Goal: Task Accomplishment & Management: Use online tool/utility

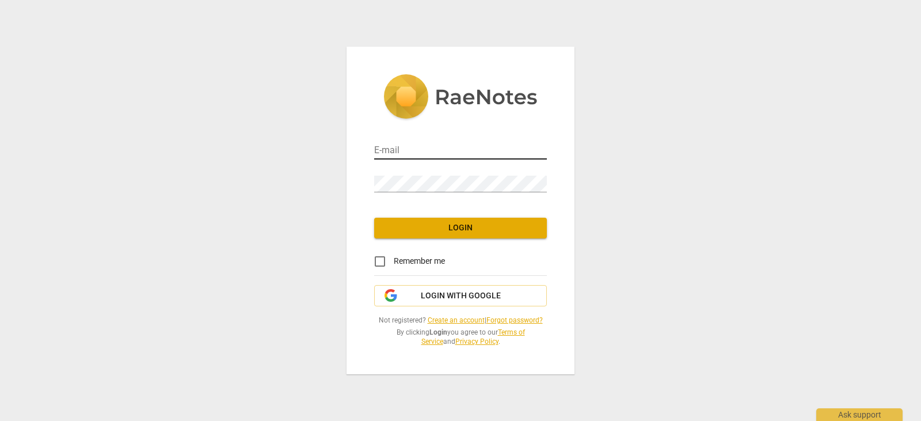
click at [390, 151] on input "email" at bounding box center [460, 151] width 173 height 17
type input "[EMAIL_ADDRESS][DOMAIN_NAME]"
click at [457, 227] on span "Login" at bounding box center [460, 228] width 154 height 12
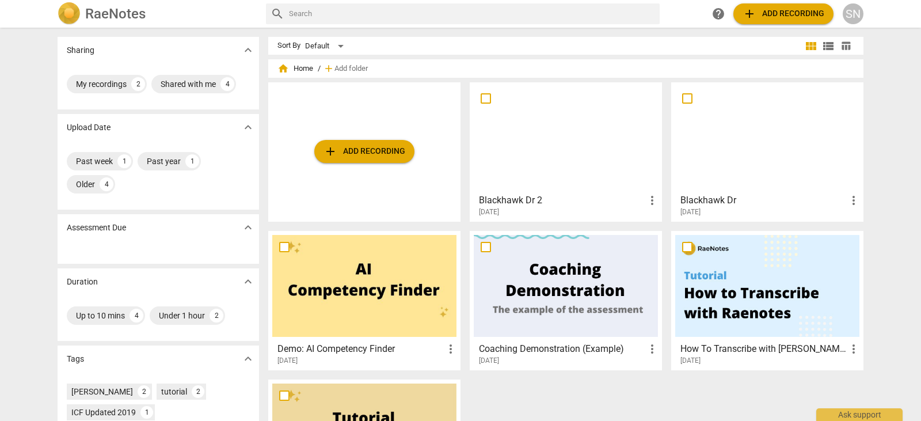
click at [570, 142] on div at bounding box center [566, 137] width 184 height 102
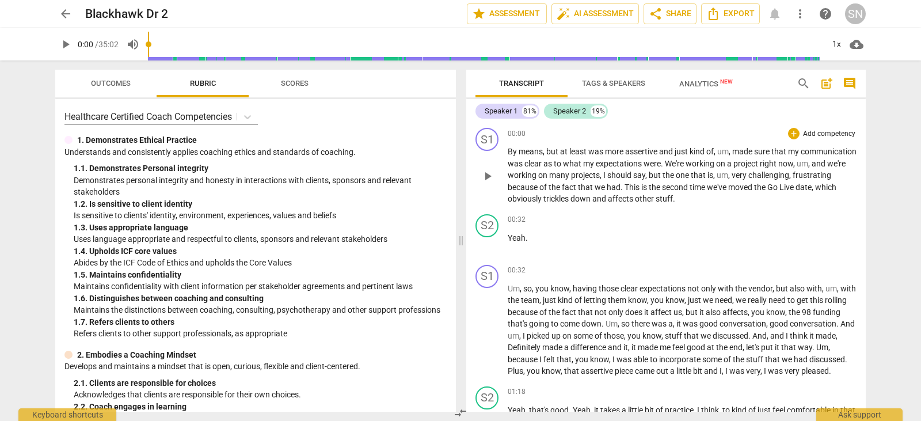
click at [485, 177] on span "play_arrow" at bounding box center [488, 176] width 14 height 14
click at [489, 173] on span "pause" at bounding box center [488, 176] width 14 height 14
type input "22"
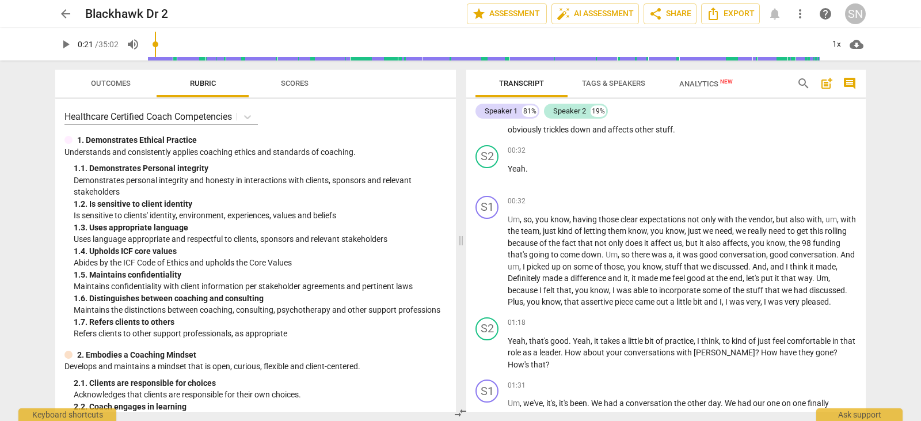
scroll to position [70, 0]
click at [795, 147] on div "+ Add competency" at bounding box center [822, 150] width 68 height 12
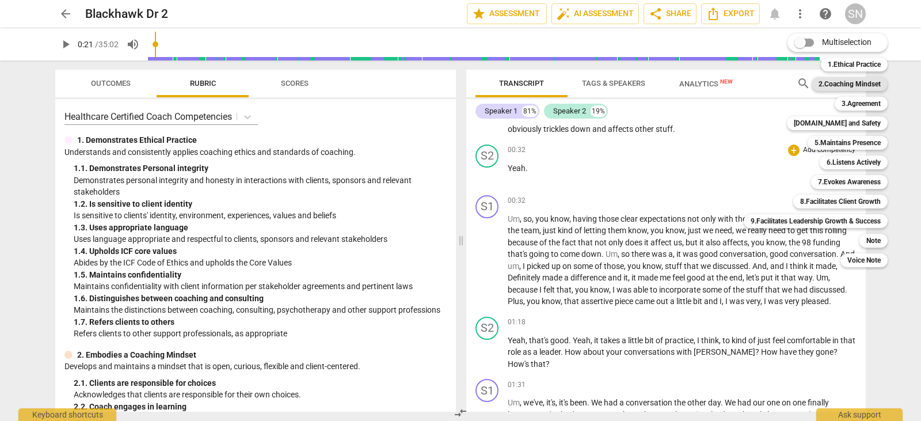
click at [864, 85] on b "2.Coaching Mindset" at bounding box center [849, 84] width 62 height 14
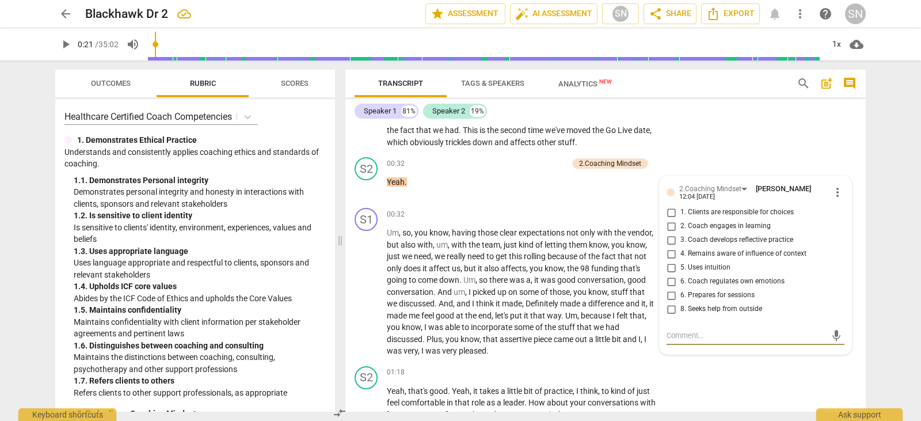
click at [722, 106] on div "Speaker 1 81% Speaker 2 19%" at bounding box center [606, 111] width 502 height 20
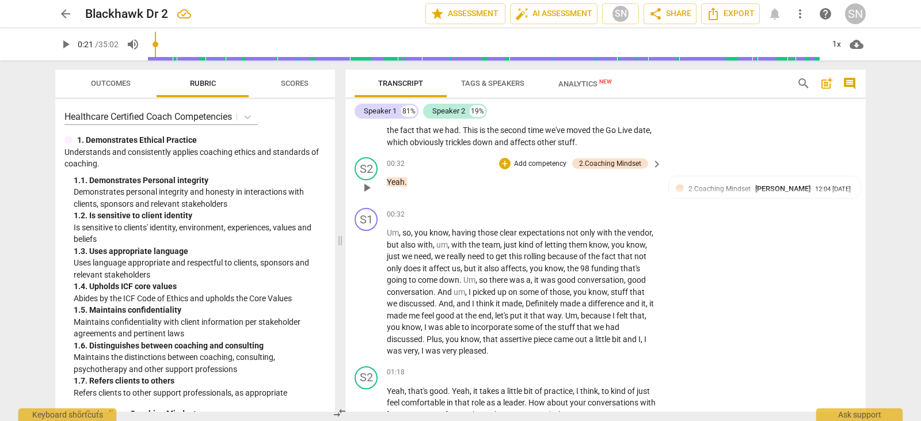
click at [653, 161] on span "keyboard_arrow_right" at bounding box center [657, 164] width 14 height 14
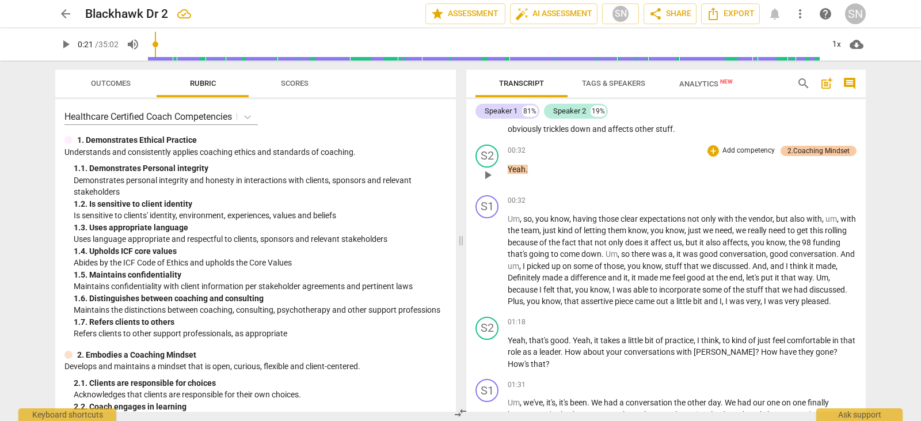
click at [825, 150] on div "2.Coaching Mindset" at bounding box center [818, 151] width 62 height 10
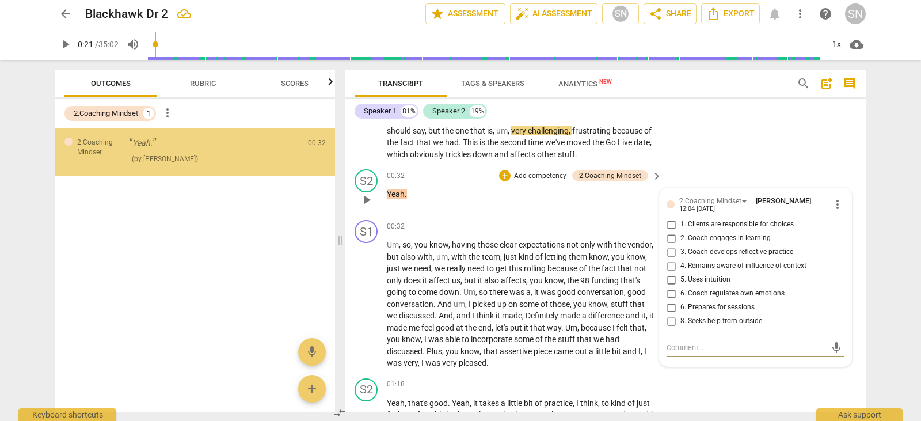
click at [837, 205] on span "more_vert" at bounding box center [837, 204] width 14 height 14
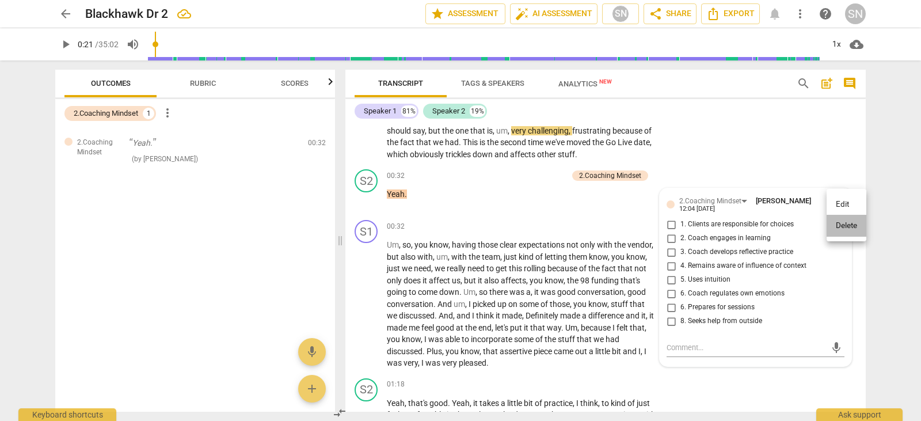
click at [842, 227] on li "Delete" at bounding box center [846, 226] width 40 height 22
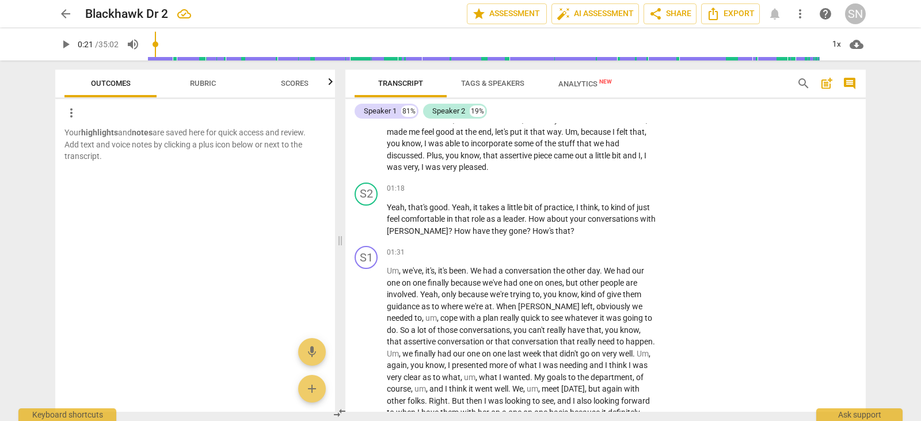
scroll to position [253, 0]
click at [626, 186] on p "Add competency" at bounding box center [620, 189] width 55 height 10
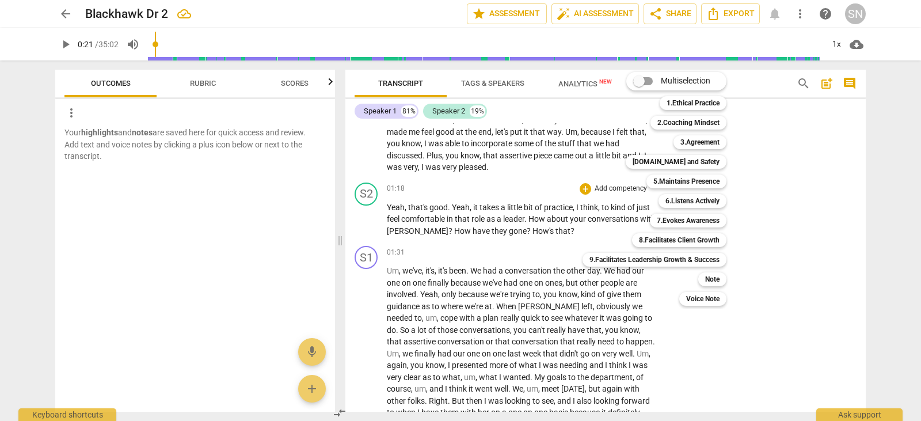
click at [772, 153] on div at bounding box center [460, 210] width 921 height 421
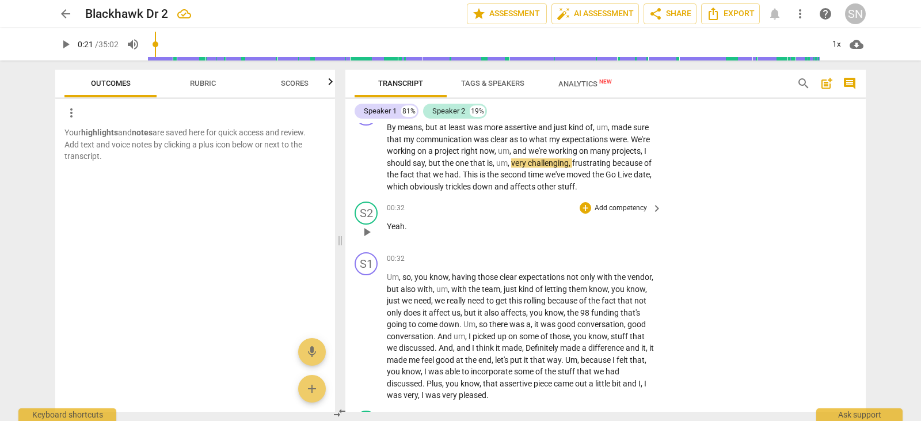
scroll to position [20, 0]
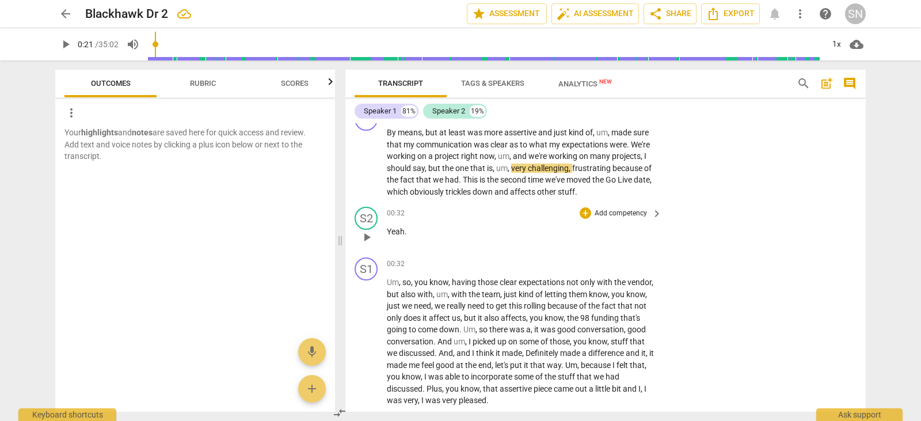
click at [637, 207] on div "+ Add competency" at bounding box center [614, 213] width 68 height 12
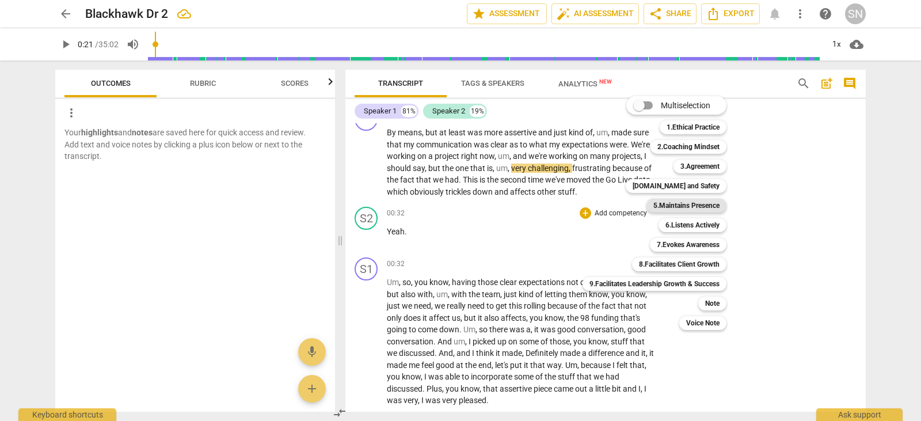
click at [658, 203] on b "5.Maintains Presence" at bounding box center [686, 206] width 66 height 14
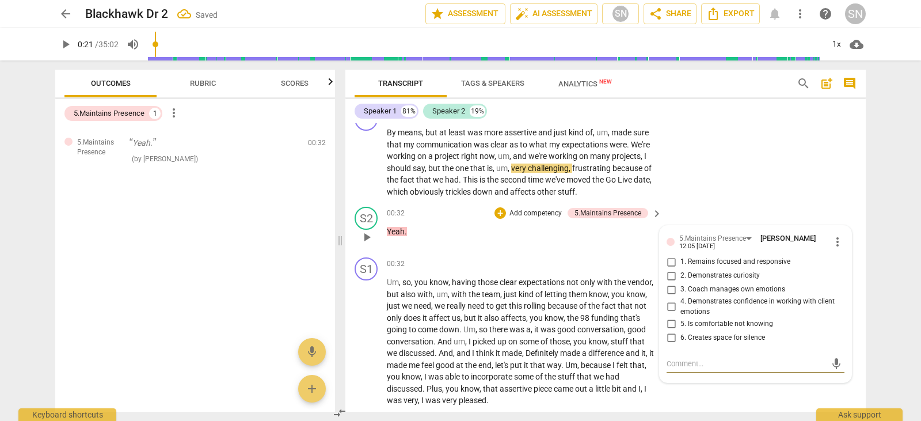
click at [666, 261] on input "1. Remains focused and responsive" at bounding box center [671, 262] width 18 height 14
checkbox input "true"
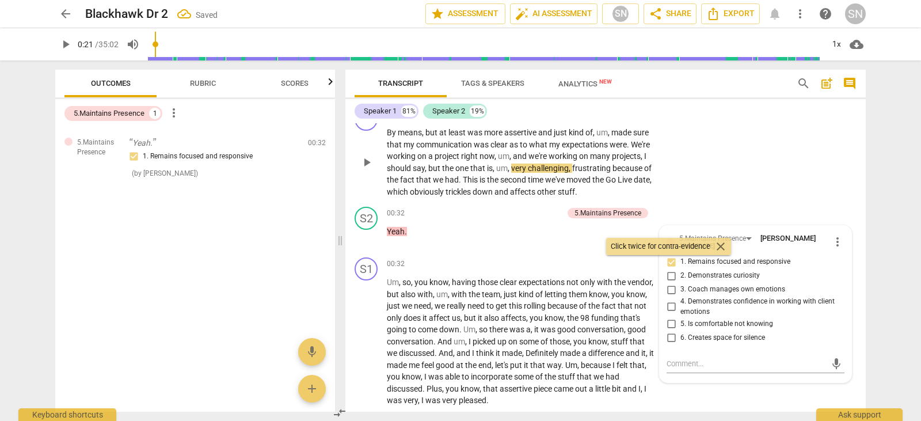
click at [722, 173] on div "S1 play_arrow pause 00:00 + Add competency keyboard_arrow_right By means , but …" at bounding box center [605, 152] width 520 height 99
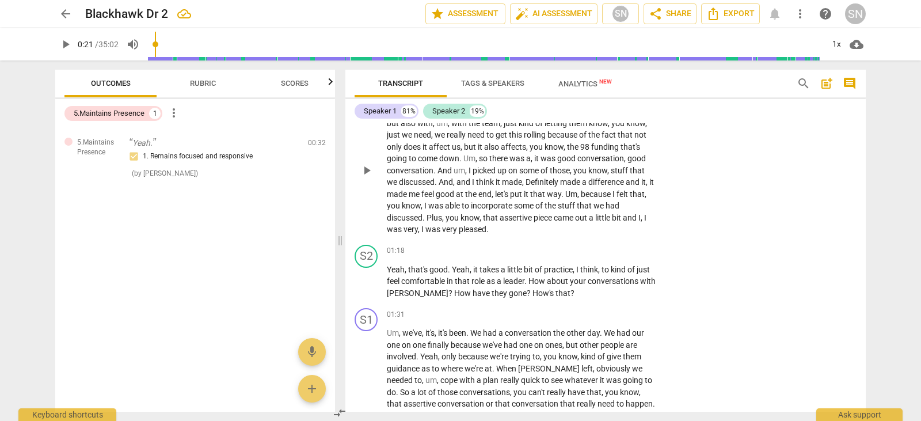
scroll to position [192, 0]
click at [635, 250] on p "Add competency" at bounding box center [620, 250] width 55 height 10
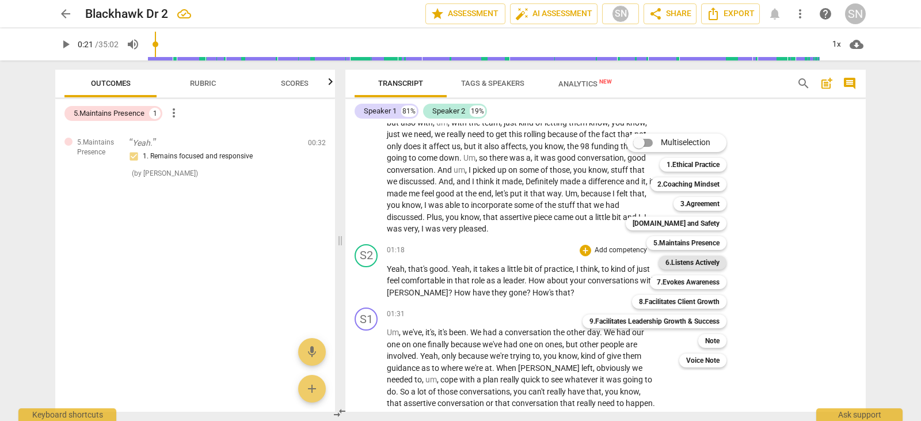
click at [703, 265] on b "6.Listens Actively" at bounding box center [692, 263] width 54 height 14
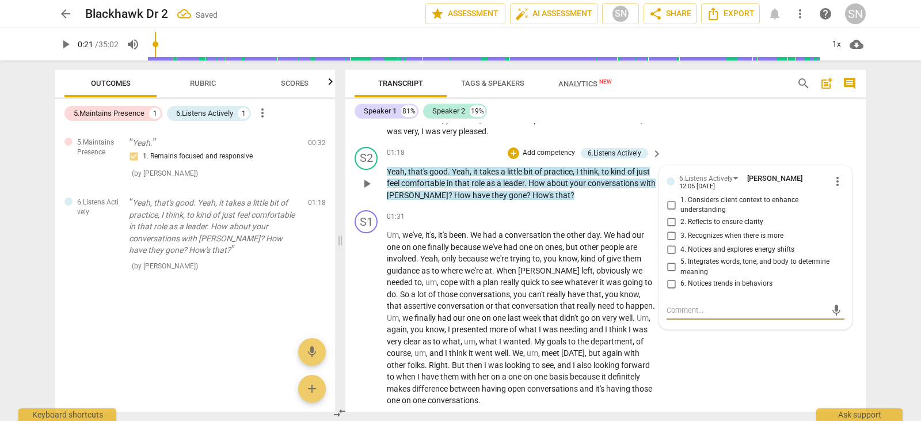
scroll to position [288, 0]
click at [667, 220] on input "2. Reflects to ensure clarity" at bounding box center [671, 223] width 18 height 14
checkbox input "true"
click at [668, 267] on input "5. Integrates words, tone, and body to determine meaning" at bounding box center [671, 268] width 18 height 14
checkbox input "true"
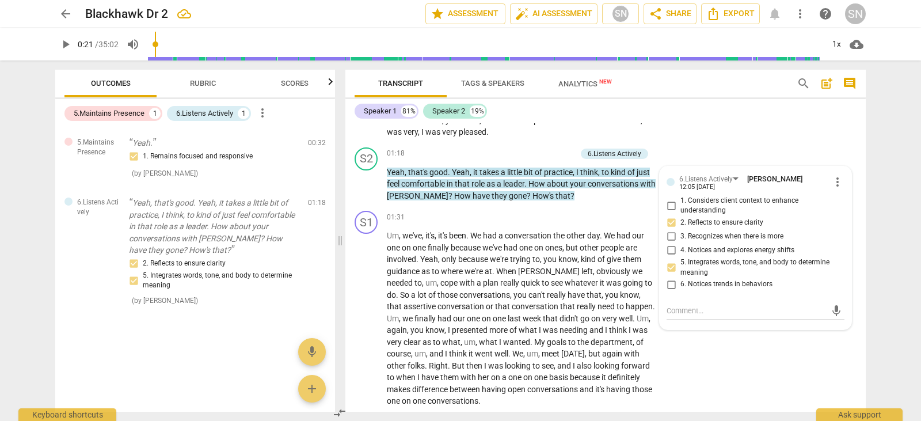
click at [708, 140] on div "S1 play_arrow pause 00:32 + Add competency keyboard_arrow_right Um , so , you k…" at bounding box center [605, 63] width 520 height 158
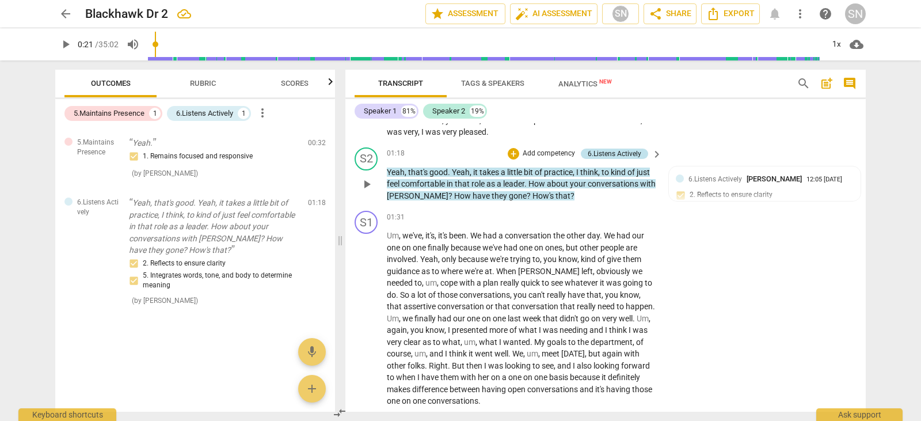
click at [641, 156] on div "6.Listens Actively" at bounding box center [614, 153] width 67 height 10
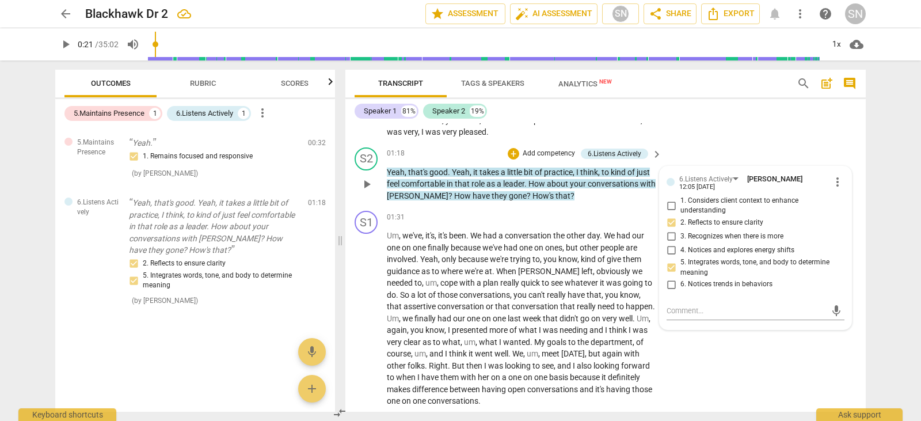
click at [535, 151] on p "Add competency" at bounding box center [548, 153] width 55 height 10
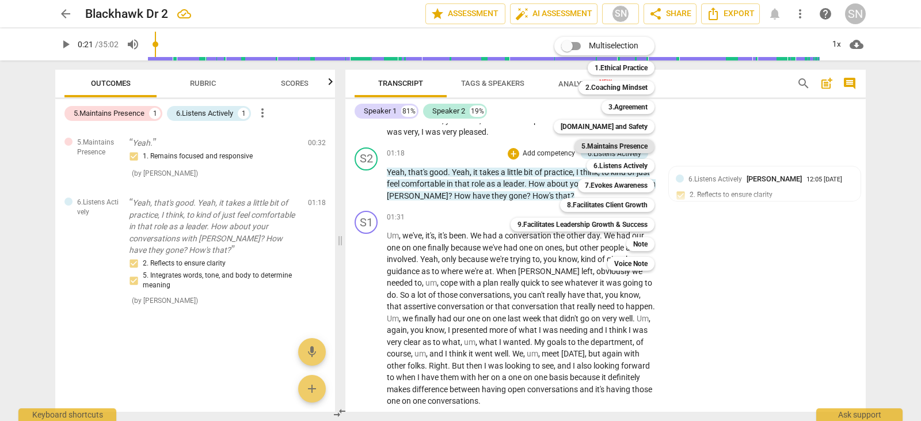
click at [623, 146] on b "5.Maintains Presence" at bounding box center [614, 146] width 66 height 14
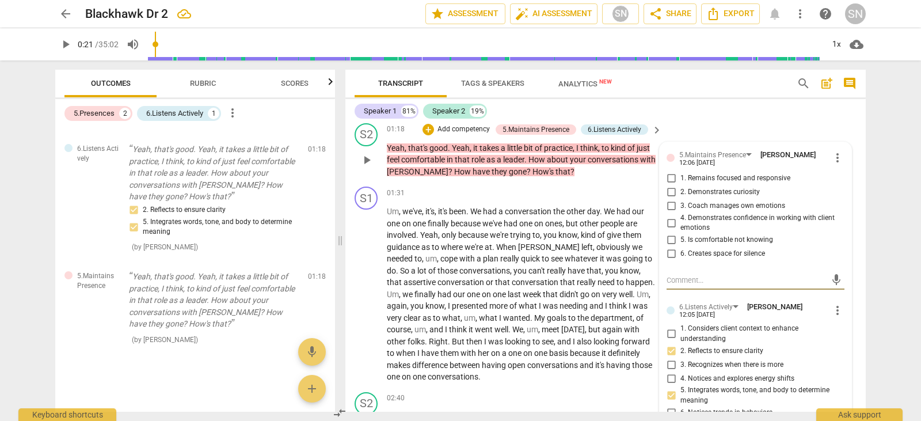
scroll to position [312, 0]
click at [668, 190] on input "2. Demonstrates curiosity" at bounding box center [671, 193] width 18 height 14
checkbox input "true"
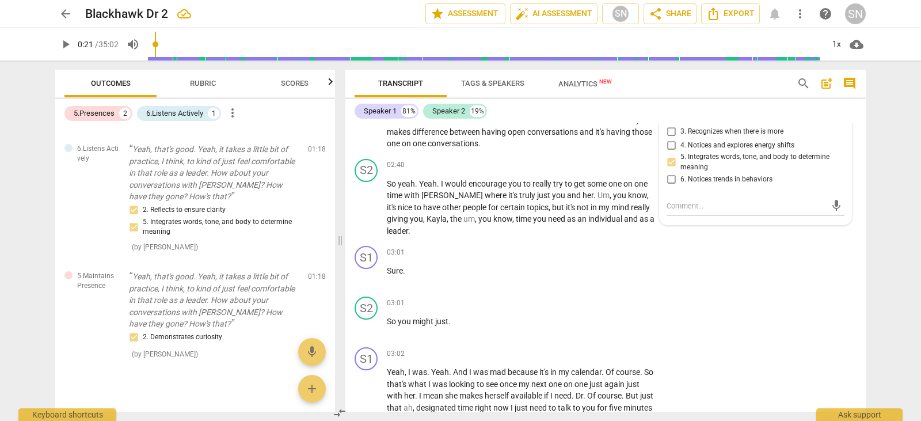
scroll to position [544, 0]
click at [630, 169] on p "Add competency" at bounding box center [620, 166] width 55 height 10
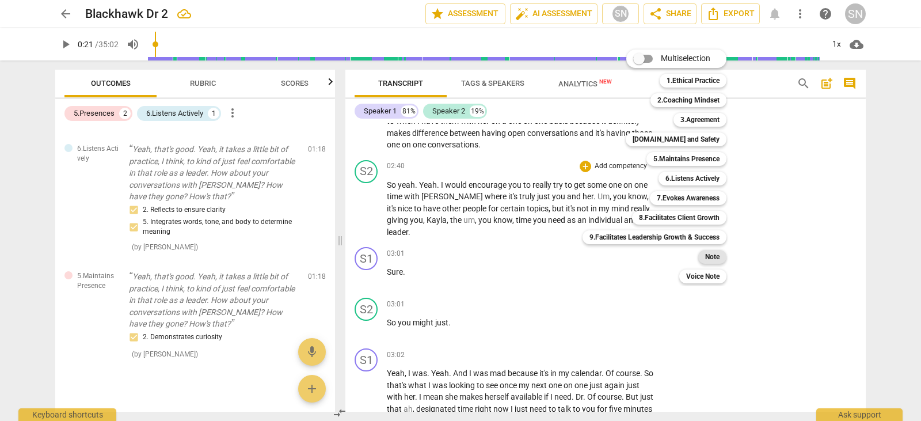
click at [714, 253] on b "Note" at bounding box center [712, 257] width 14 height 14
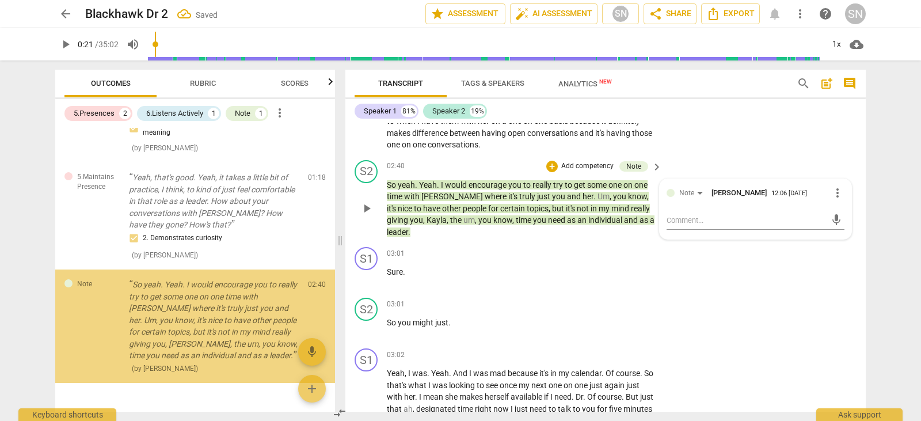
scroll to position [181, 0]
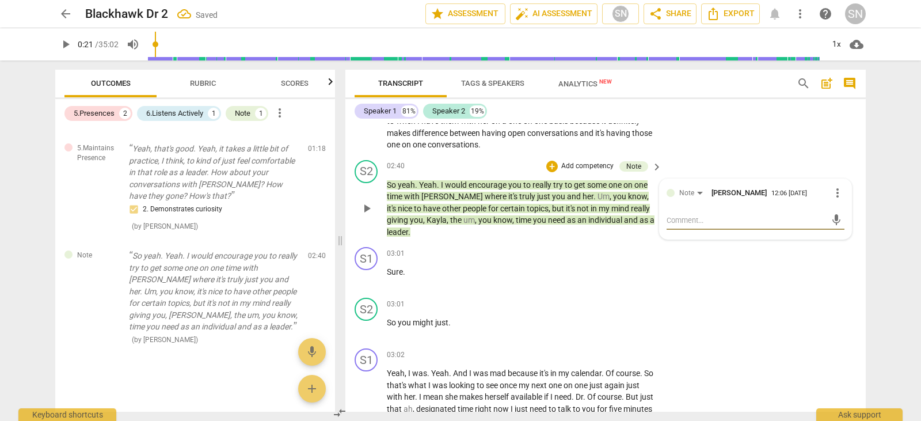
type textarea "T"
type textarea "Th"
type textarea "Thi"
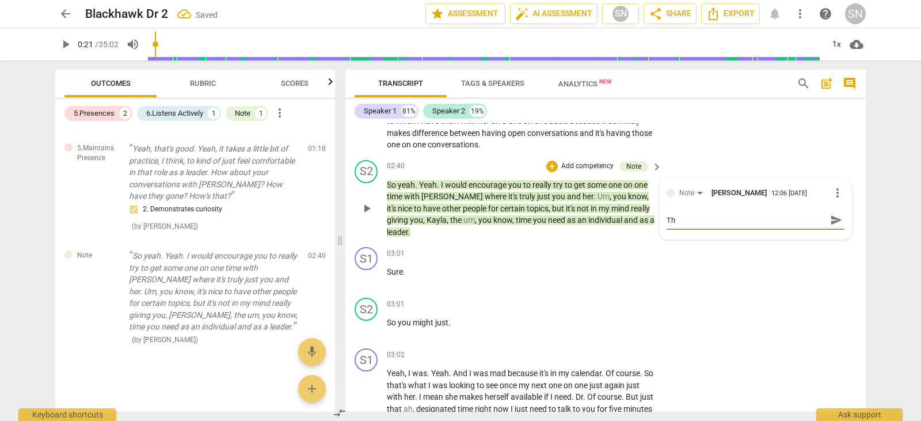
type textarea "Thi"
type textarea "This"
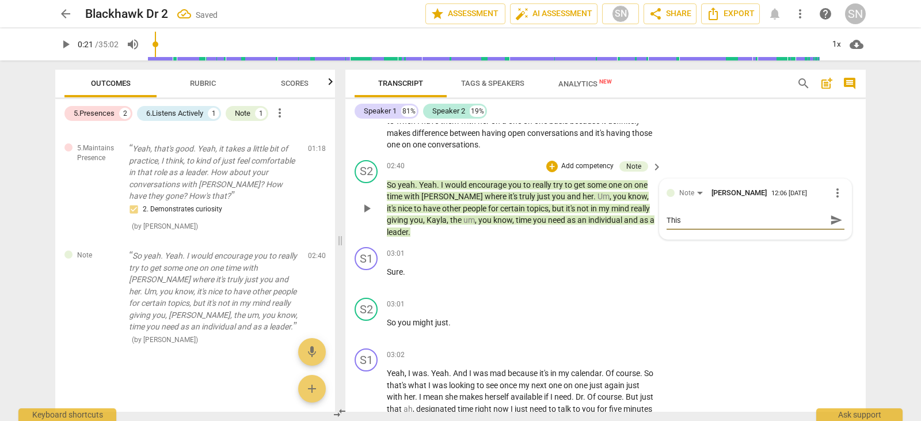
type textarea "This w"
type textarea "This wa"
type textarea "This was"
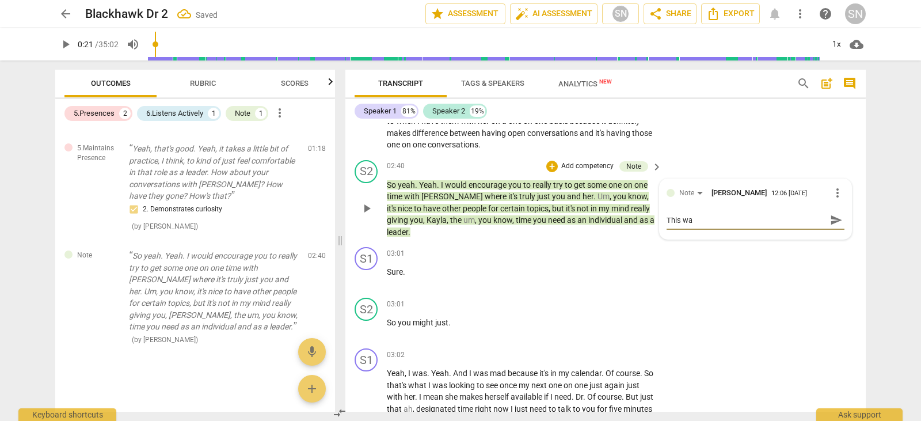
type textarea "This was"
type textarea "This was l"
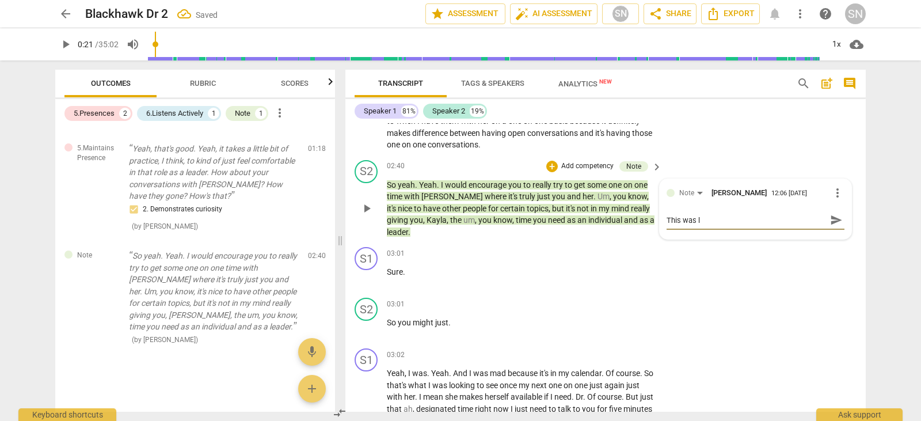
type textarea "This was lm"
type textarea "This was l"
type textarea "This was"
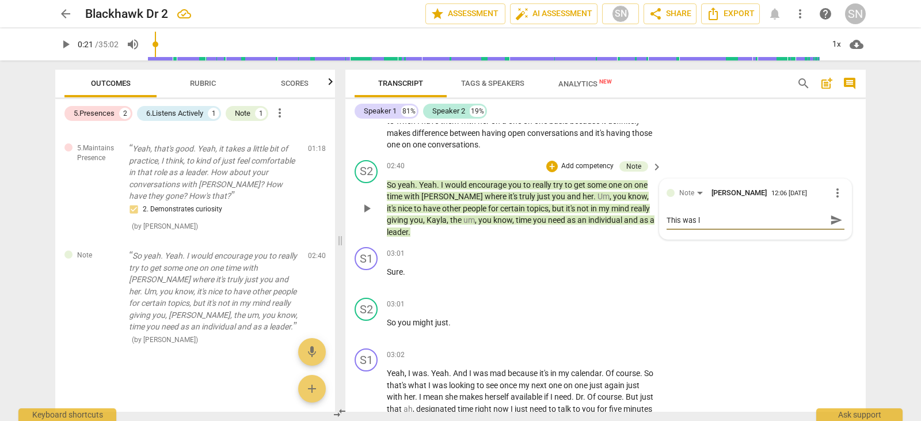
type textarea "This was"
type textarea "This was m"
type textarea "This was mo"
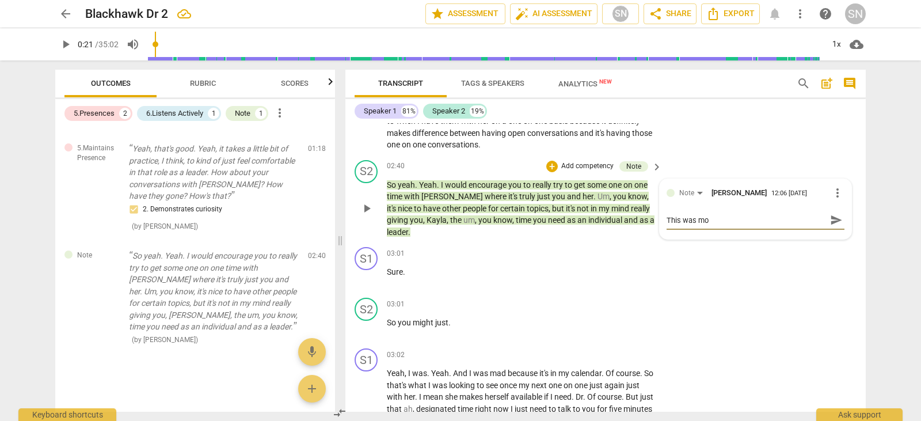
type textarea "This was mor"
type textarea "This was more"
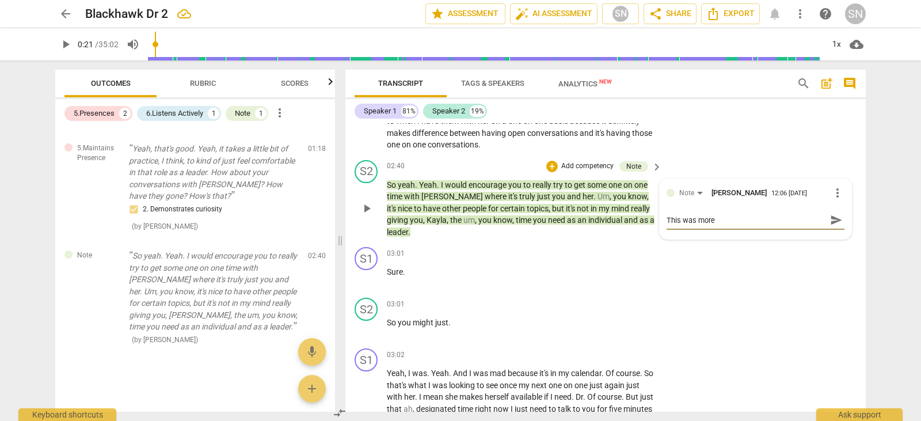
type textarea "This was more"
type textarea "This was more a"
type textarea "This was more"
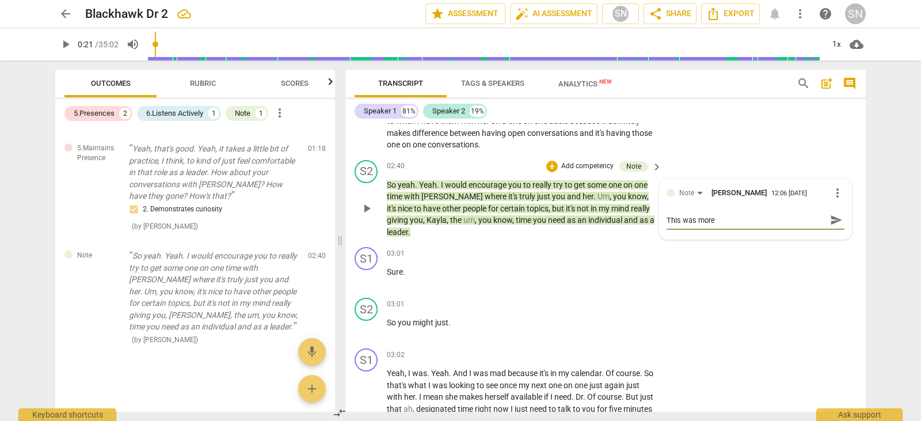
type textarea "This was more f"
type textarea "This was more fa"
type textarea "This was more fal"
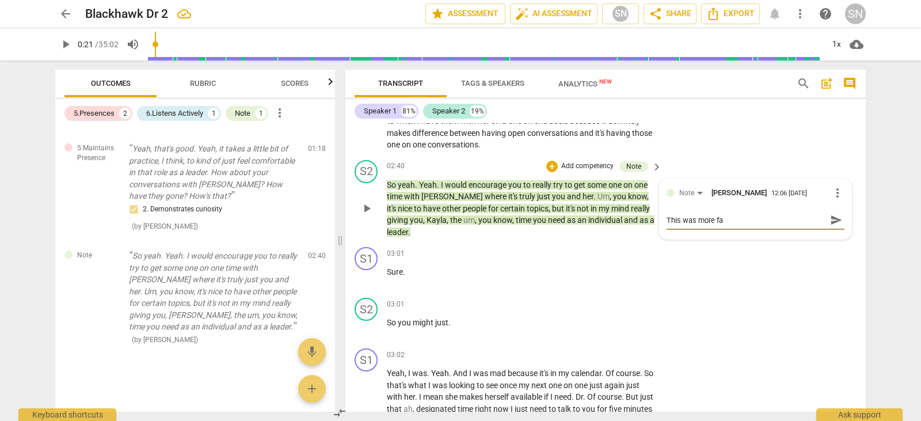
type textarea "This was more fal"
type textarea "This was more fall"
type textarea "This was more falli"
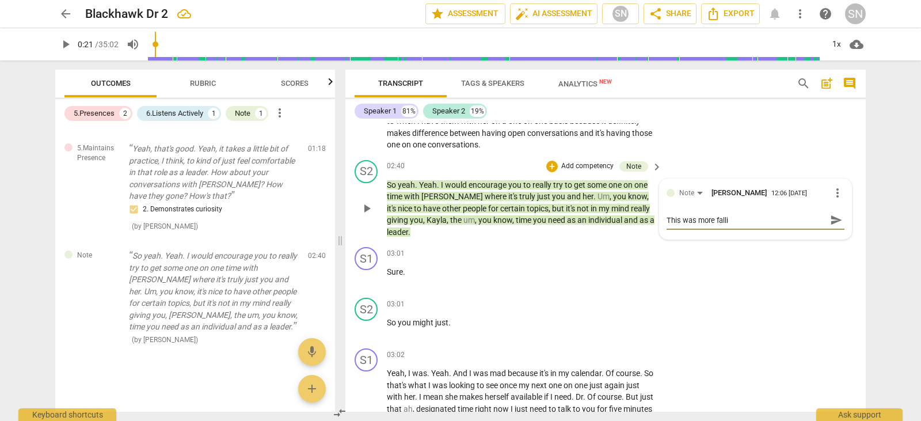
type textarea "This was more fallin"
type textarea "This was more falling"
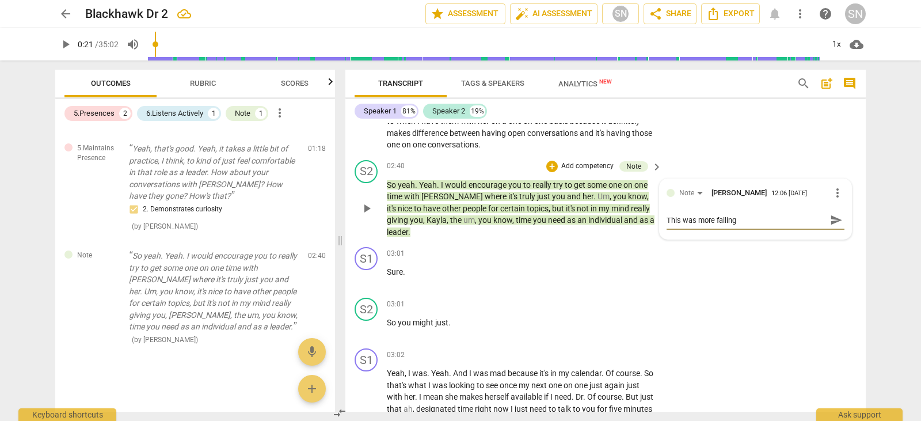
type textarea "This was more falling"
type textarea "This was more falling i"
type textarea "This was more falling in"
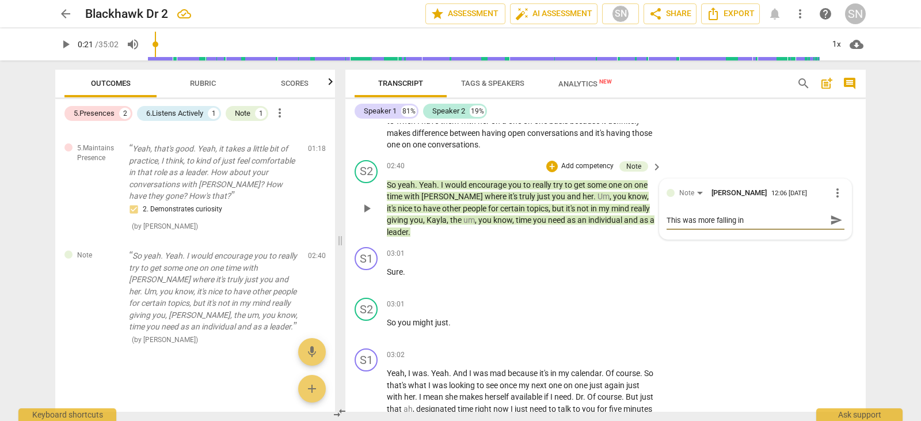
type textarea "This was more falling int"
type textarea "This was more falling into"
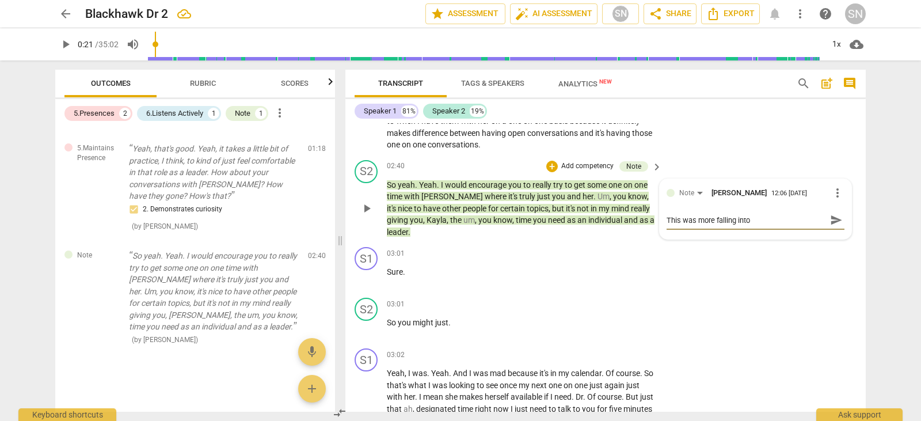
type textarea "This was more falling into"
type textarea "This was more falling into t"
type textarea "This was more falling into th"
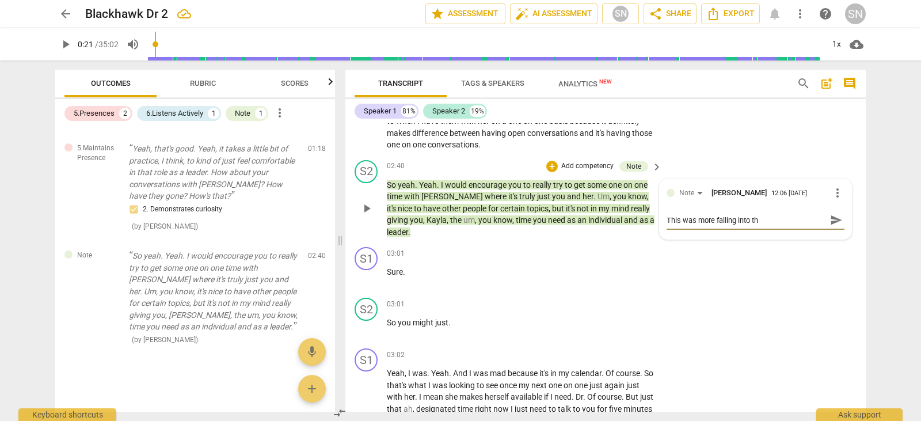
type textarea "This was more falling into th e"
type textarea "This was more falling into th ea"
type textarea "This was more falling into th e"
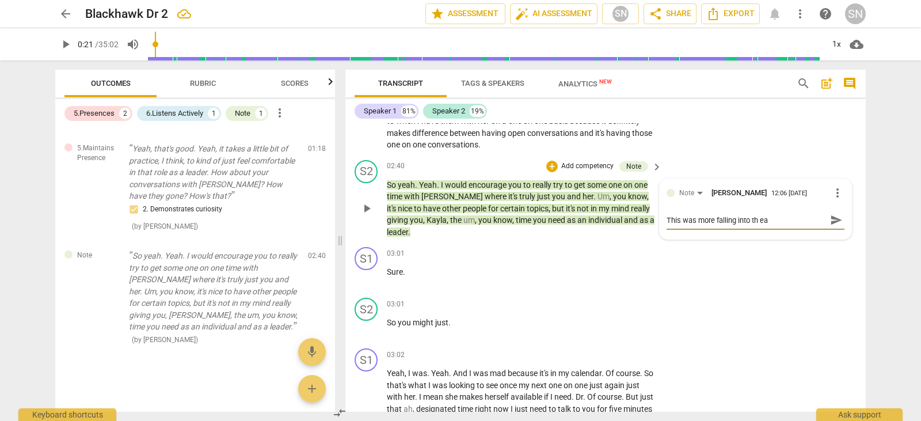
type textarea "This was more falling into th e"
type textarea "This was more falling into th"
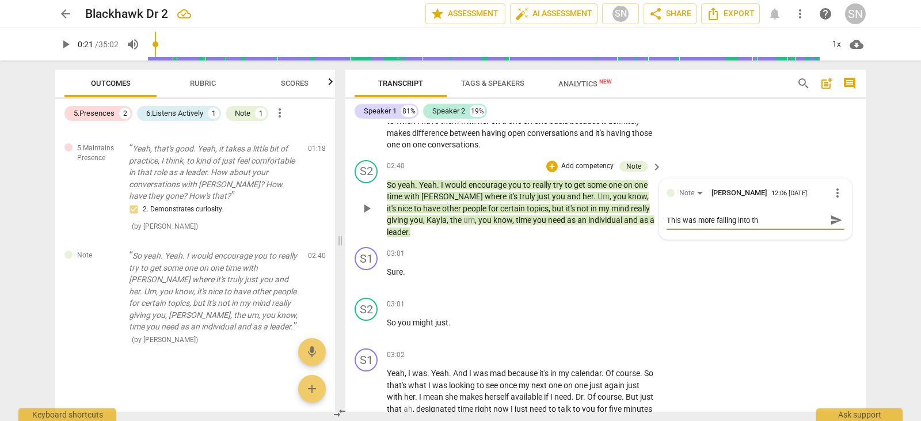
type textarea "This was more falling into the"
type textarea "This was more falling into the a"
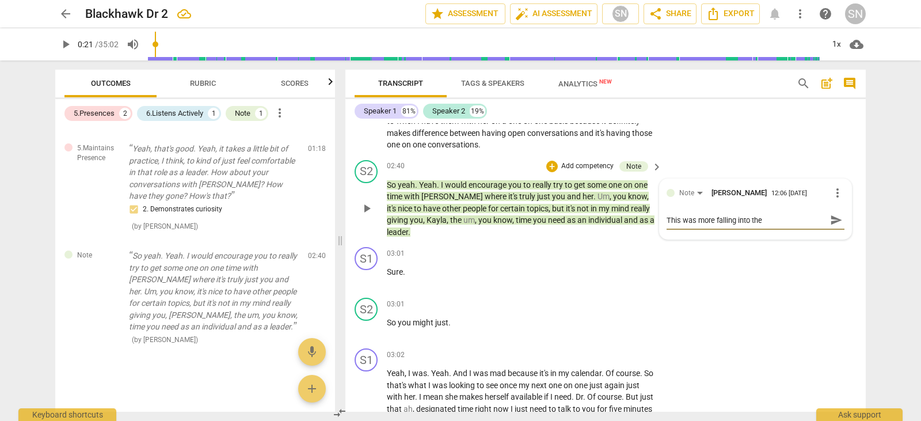
type textarea "This was more falling into the a"
type textarea "This was more falling into the ad"
type textarea "This was more falling into the adv"
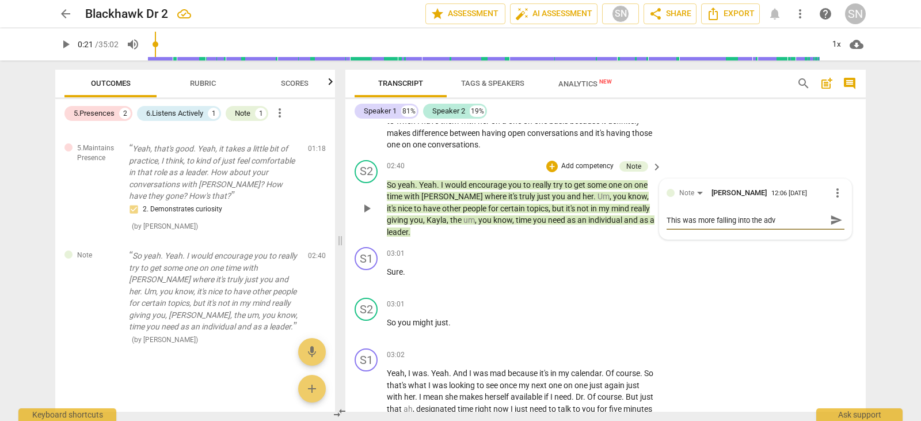
type textarea "This was more falling into the advi"
type textarea "This was more falling into the advic"
type textarea "This was more falling into the advice"
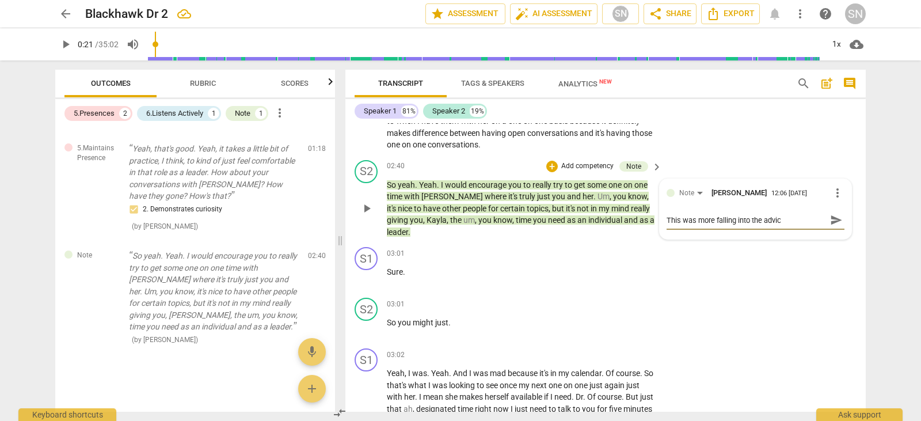
type textarea "This was more falling into the advice"
type textarea "This was more falling into the advice t"
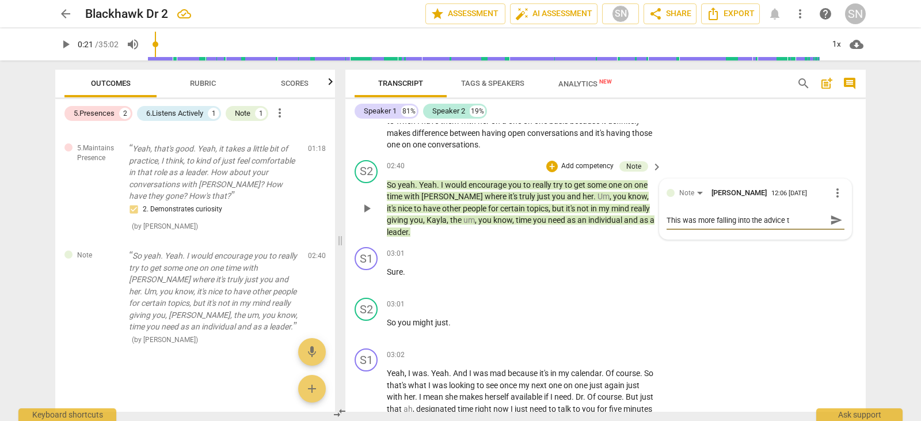
type textarea "This was more falling into the advice tr"
type textarea "This was more falling into the advice tra"
type textarea "This was more falling into the advice trap"
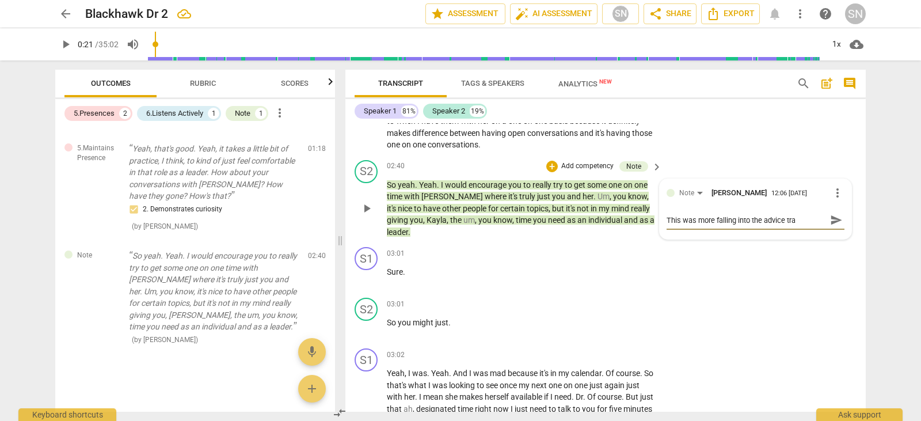
type textarea "This was more falling into the advice trap"
type textarea "This was more falling into the advice trapy"
type textarea "This was more falling into the advice trapy,"
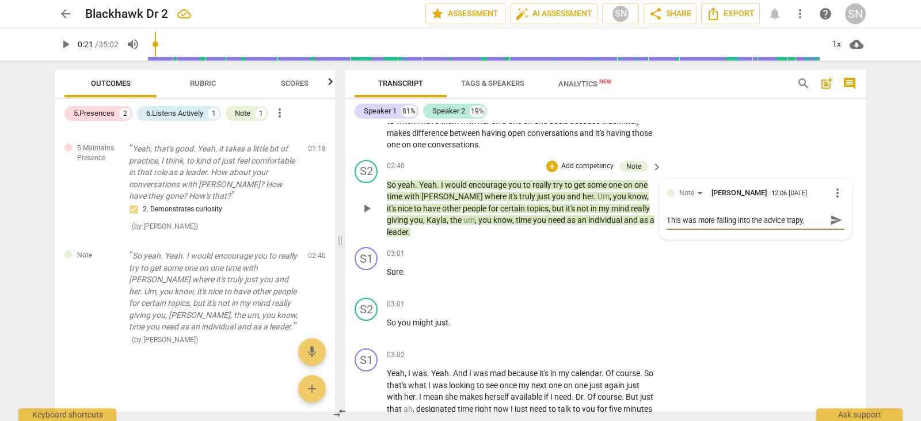
type textarea "This was more falling into the advice trapy,"
type textarea "This was more falling into the advice trapy, b"
type textarea "This was more falling into the advice trapy, bu"
type textarea "This was more falling into the advice trapy, but"
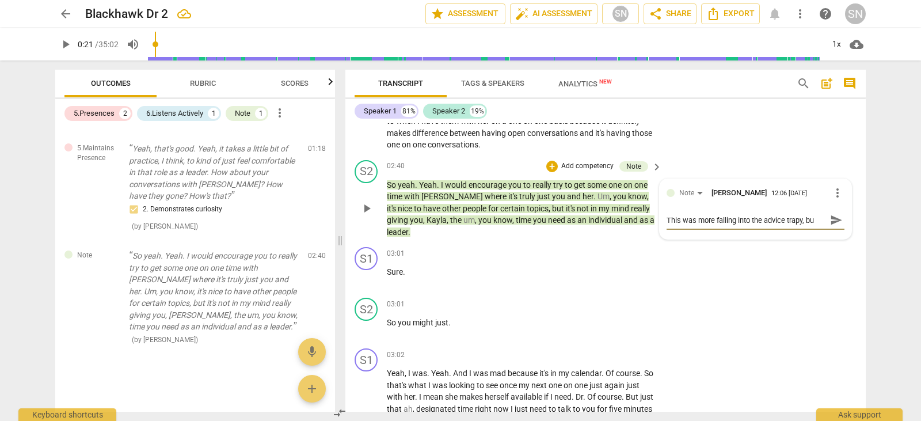
type textarea "This was more falling into the advice trapy, but"
type textarea "This was more falling into the advice trapy, but o"
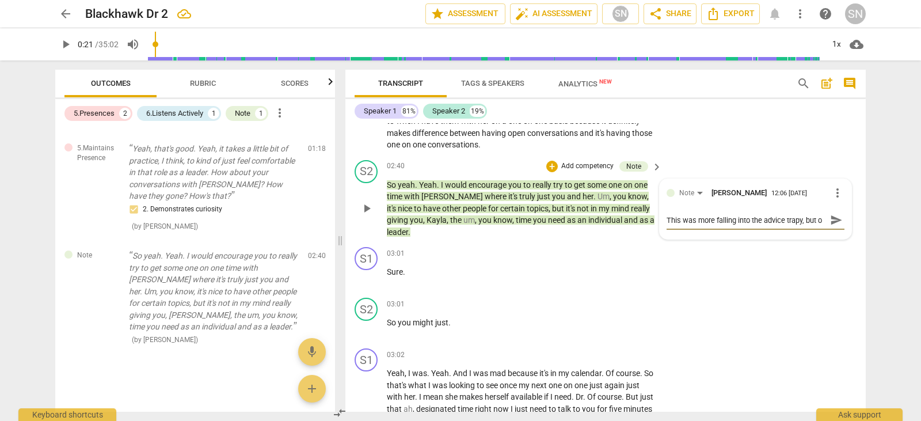
type textarea "This was more falling into the advice trapy, but ov"
type textarea "This was more falling into the advice trapy, but ove"
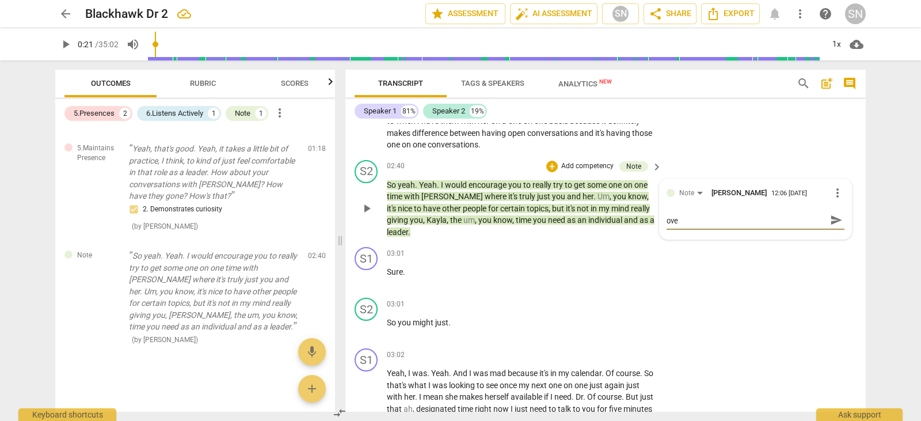
type textarea "This was more falling into the advice trapy, but over"
type textarea "This was more falling into the advice trapy, but ove"
type textarea "This was more falling into the advice trapy, but ov"
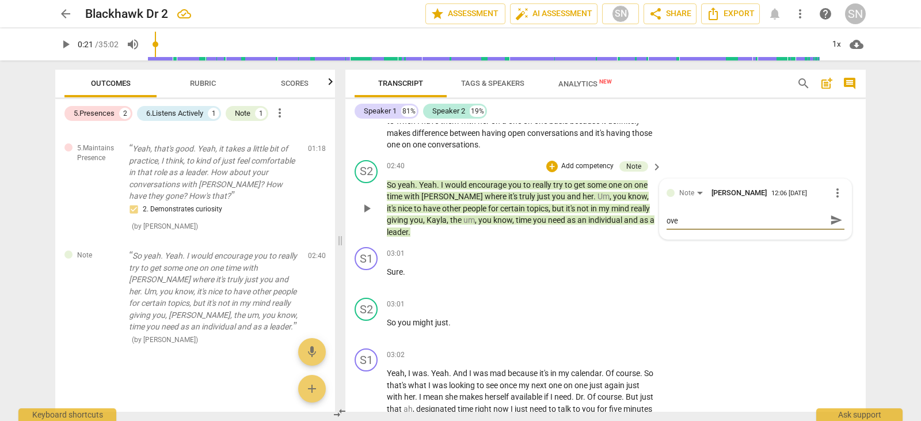
type textarea "This was more falling into the advice trapy, but ov"
type textarea "This was more falling into the advice trapy, but o"
type textarea "This was more falling into the advice trapy, but"
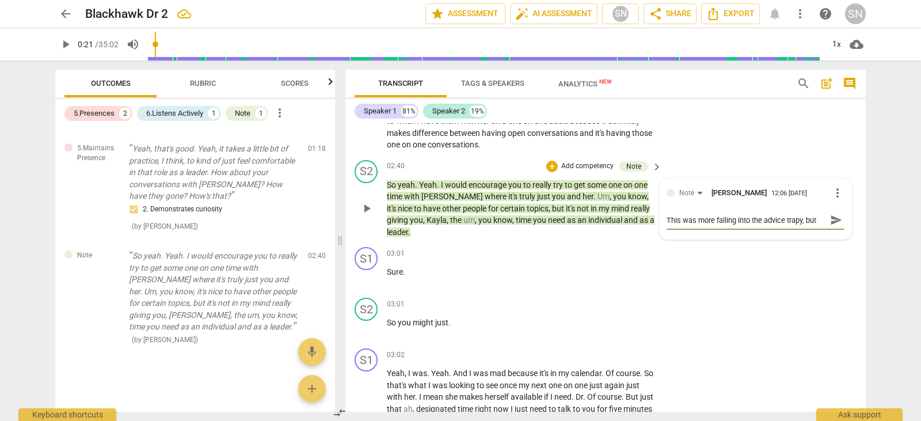
scroll to position [0, 0]
type textarea "This was more falling into the advice trapy, but"
type textarea "This was more falling into the advice trapy, bu"
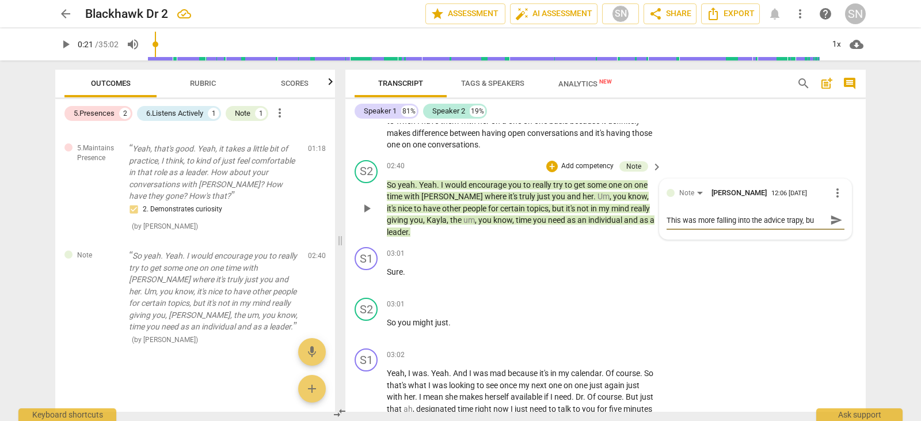
type textarea "This was more falling into the advice trapy, b"
type textarea "This was more falling into the advice trapy,"
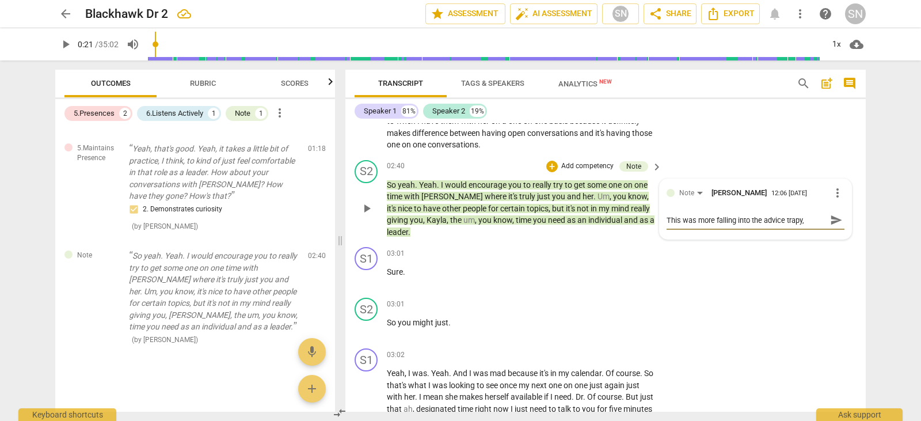
type textarea "This was more falling into the advice trapy,"
type textarea "This was more falling into the advice trapy"
type textarea "This was more falling into the advice trap"
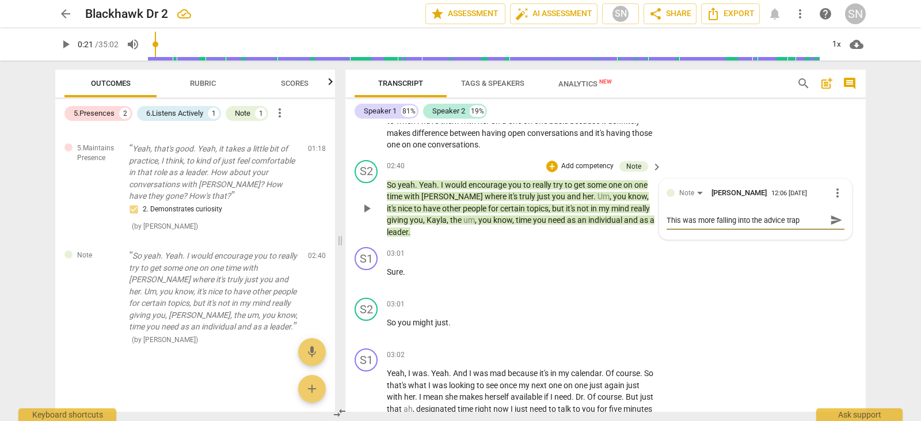
type textarea "This was more falling into the advice trap,"
type textarea "This was more falling into the advice trap, b"
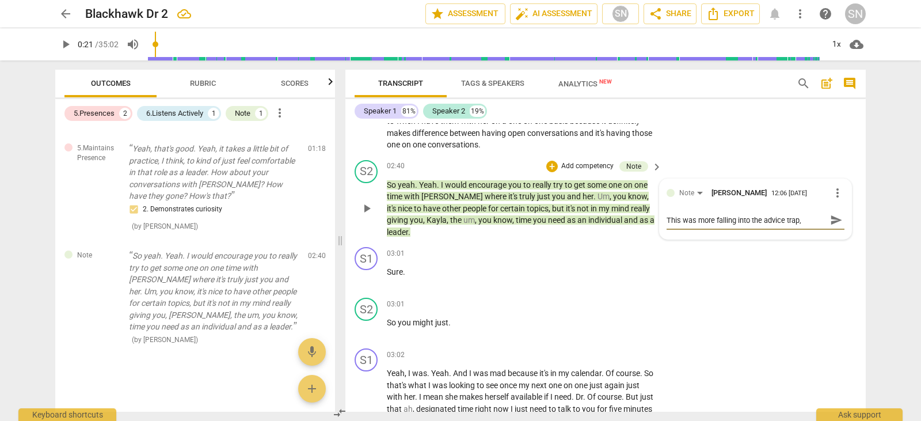
type textarea "This was more falling into the advice trap, b"
type textarea "This was more falling into the advice trap, bu"
type textarea "This was more falling into the advice trap, but"
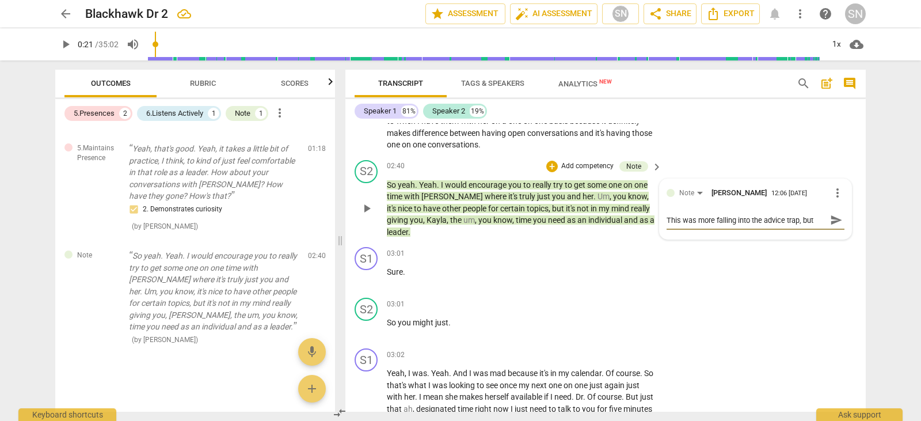
type textarea "This was more falling into the advice trap, but"
type textarea "This was more falling into the advice trap, but o"
type textarea "This was more falling into the advice trap, but ov"
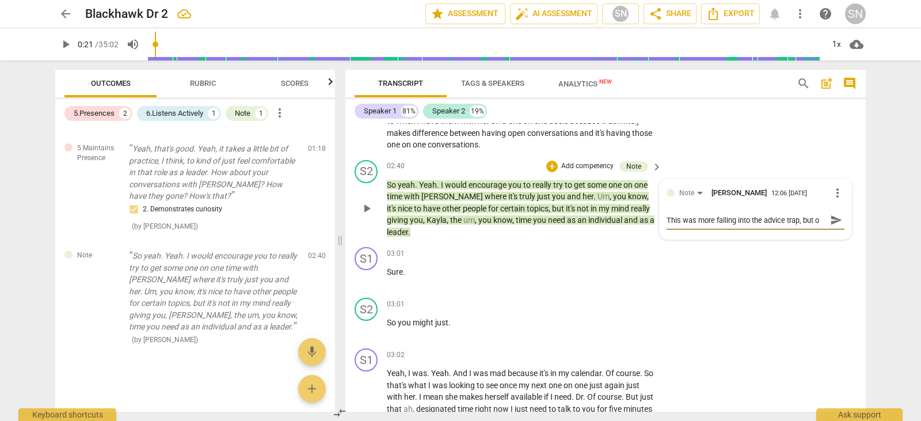
type textarea "This was more falling into the advice trap, but ov"
type textarea "This was more falling into the advice trap, but [PERSON_NAME]"
type textarea "This was more falling into the advice trap, but over"
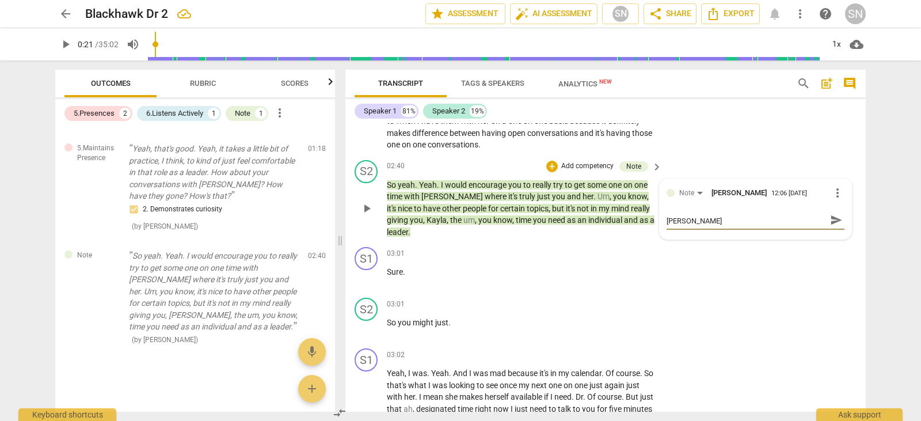
type textarea "This was more falling into the advice trap, but over"
type textarea "This was more falling into the advice trap, but overs"
type textarea "This was more falling into the advice trap, but over"
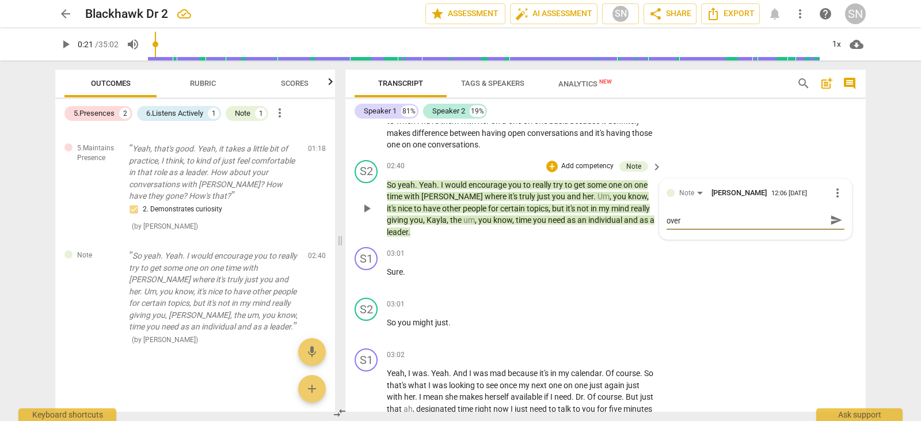
type textarea "This was more falling into the advice trap, but [PERSON_NAME]"
type textarea "This was more falling into the advice trap, but ov"
type textarea "This was more falling into the advice trap, but o"
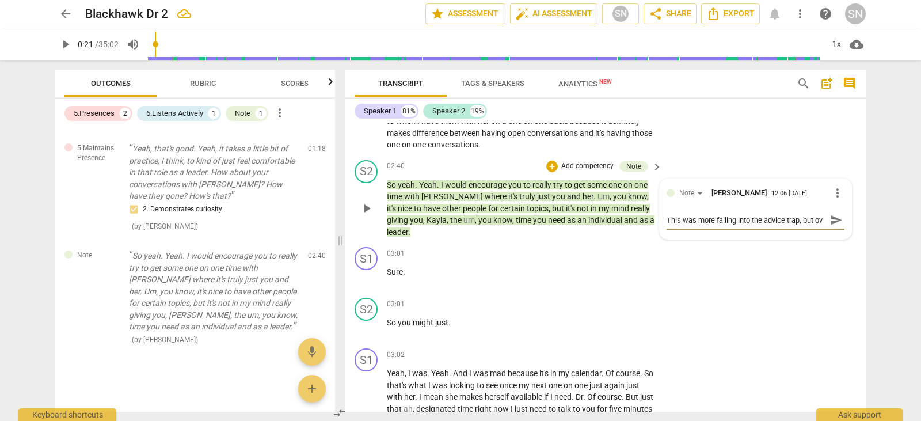
type textarea "This was more falling into the advice trap, but o"
type textarea "This was more falling into the advice trap, but"
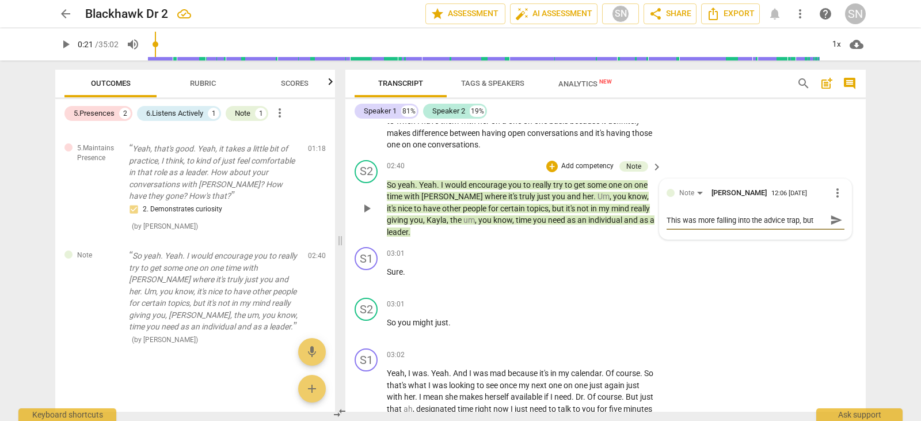
type textarea "This was more falling into the advice trap, but"
type textarea "This was more falling into the advice trap, but t"
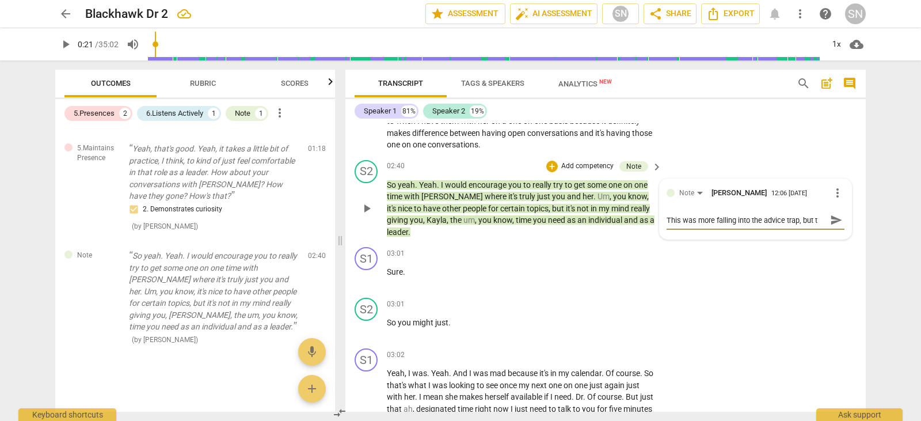
type textarea "This was more falling into the advice trap, but tr"
type textarea "This was more falling into the advice trap, but try"
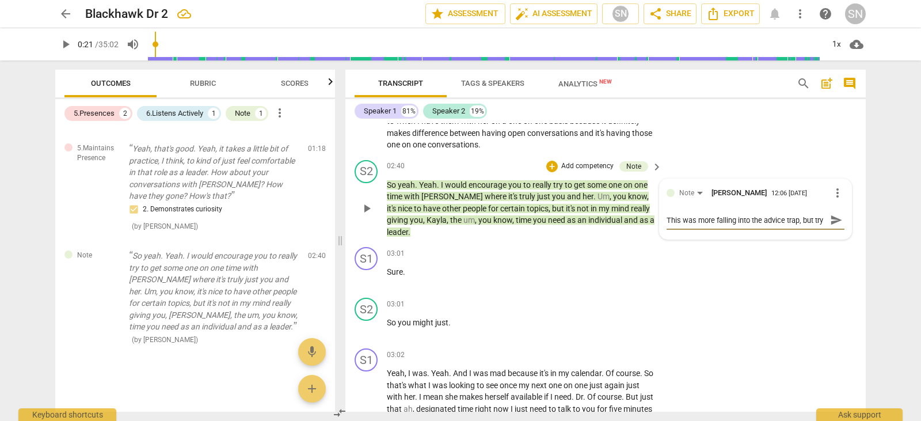
type textarea "This was more falling into the advice trap, but tryi"
type textarea "This was more falling into the advice trap, but tryin"
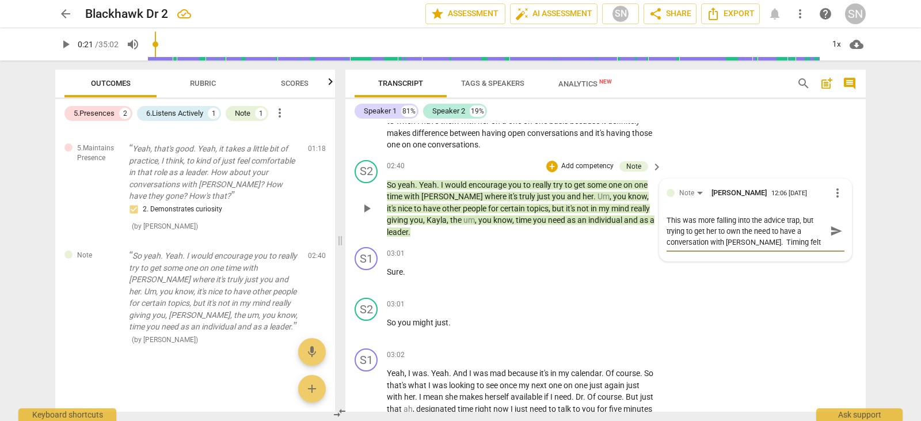
click at [836, 192] on span "more_vert" at bounding box center [837, 193] width 14 height 14
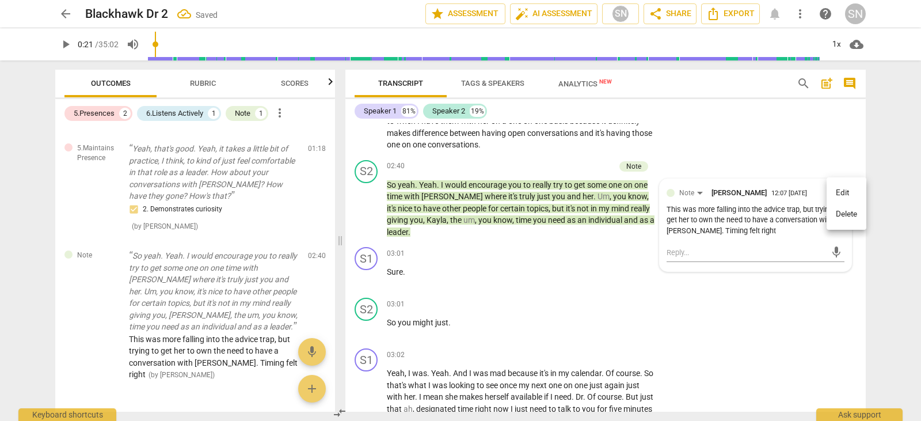
click at [544, 167] on div at bounding box center [460, 210] width 921 height 421
click at [731, 160] on div "S2 play_arrow pause 02:40 + Add competency Note keyboard_arrow_right So yeah . …" at bounding box center [605, 198] width 520 height 87
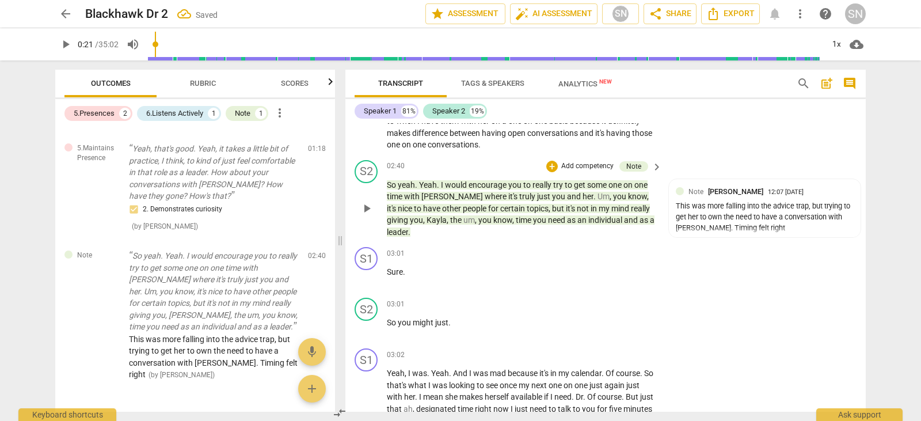
click at [593, 166] on p "Add competency" at bounding box center [587, 166] width 55 height 10
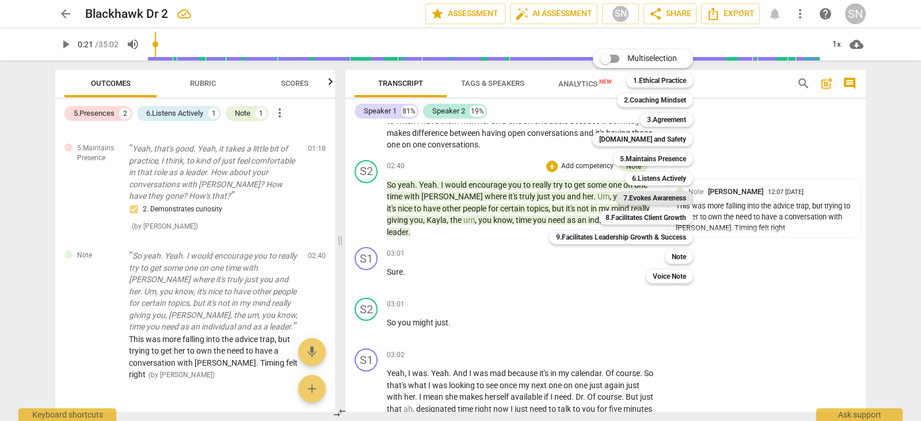
click at [670, 199] on b "7.Evokes Awareness" at bounding box center [654, 198] width 63 height 14
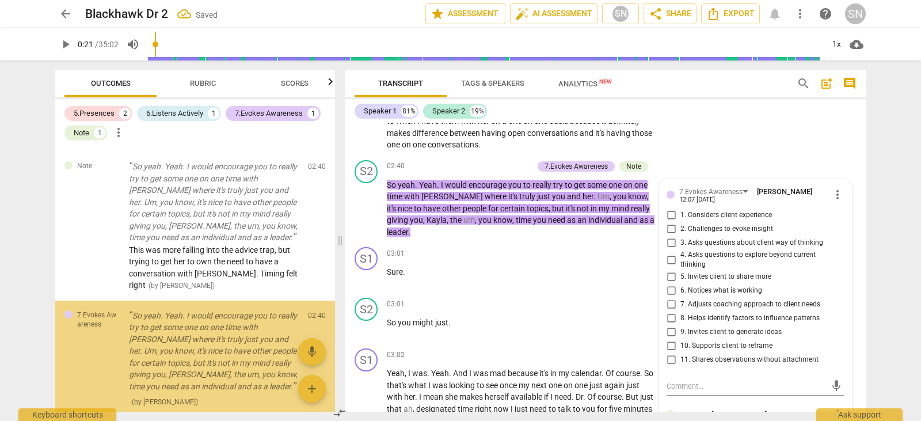
scroll to position [353, 0]
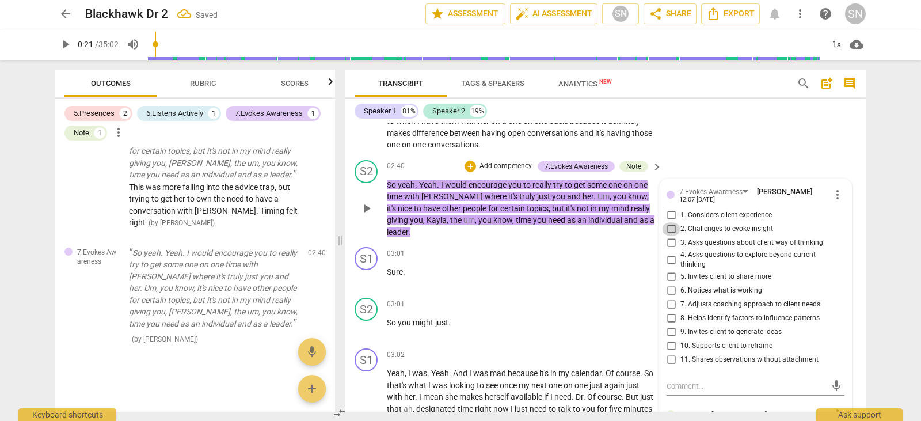
click at [667, 228] on input "2. Challenges to evoke insight" at bounding box center [671, 229] width 18 height 14
click at [666, 303] on input "7. Adjusts coaching approach to client needs" at bounding box center [671, 305] width 18 height 14
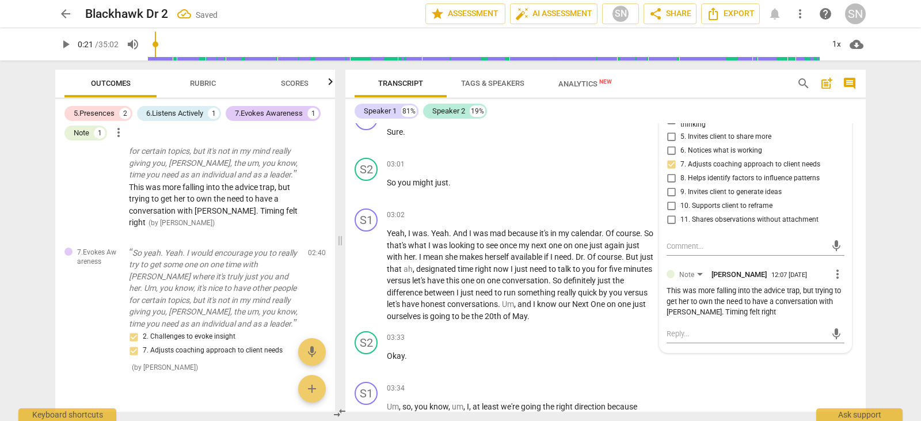
scroll to position [685, 0]
click at [670, 203] on input "10. Supports client to reframe" at bounding box center [671, 206] width 18 height 14
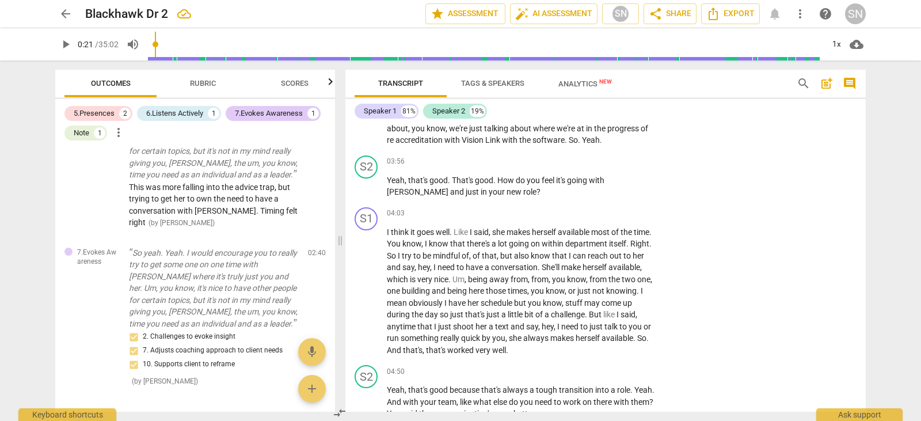
scroll to position [999, 0]
click at [619, 161] on p "Add competency" at bounding box center [620, 161] width 55 height 10
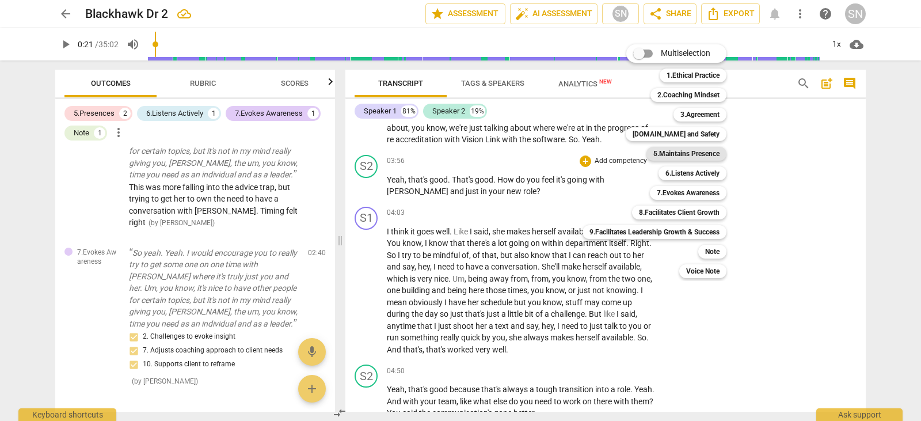
click at [664, 151] on b "5.Maintains Presence" at bounding box center [686, 154] width 66 height 14
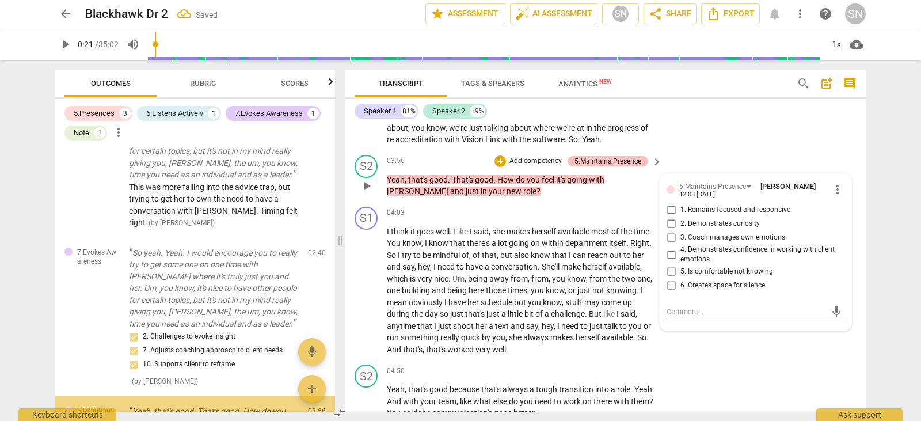
scroll to position [464, 0]
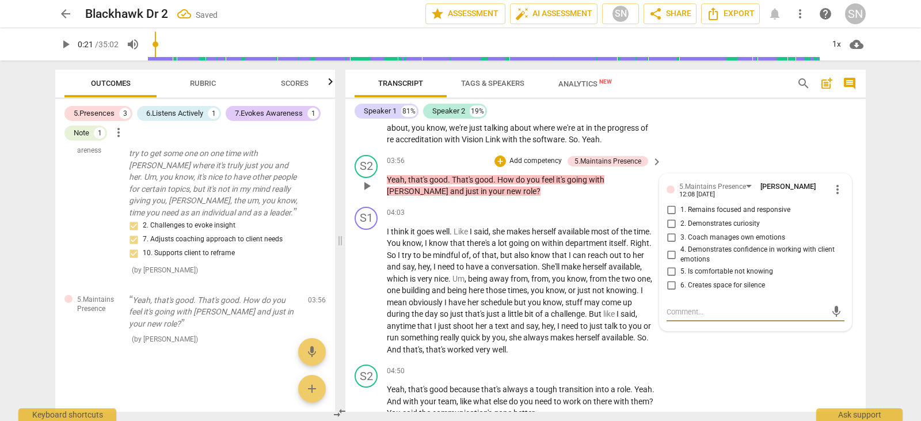
click at [668, 206] on input "1. Remains focused and responsive" at bounding box center [671, 210] width 18 height 14
click at [672, 228] on input "2. Demonstrates curiosity" at bounding box center [671, 224] width 18 height 14
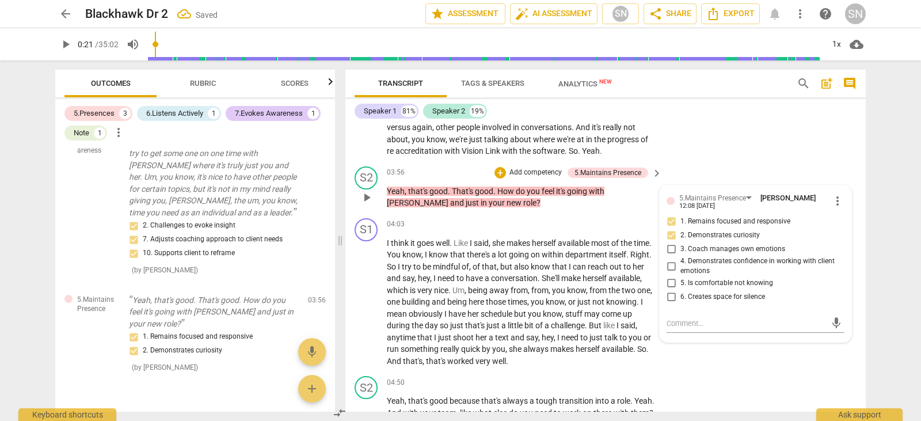
click at [670, 267] on input "4. Demonstrates confidence in working with client emotions" at bounding box center [671, 266] width 18 height 14
click at [540, 174] on p "Add competency" at bounding box center [535, 172] width 55 height 10
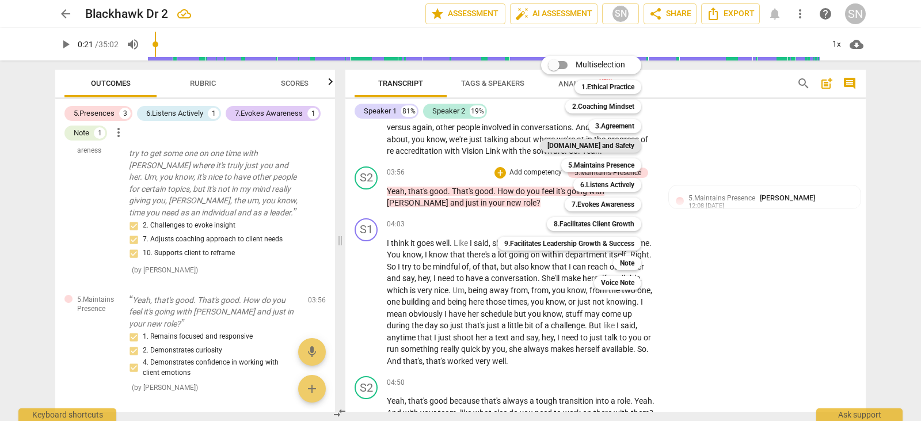
click at [620, 148] on b "[DOMAIN_NAME] and Safety" at bounding box center [590, 146] width 87 height 14
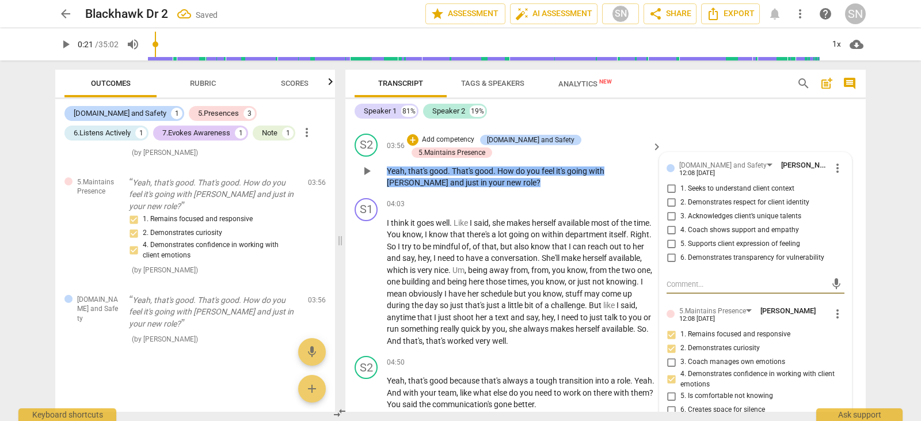
scroll to position [1048, 0]
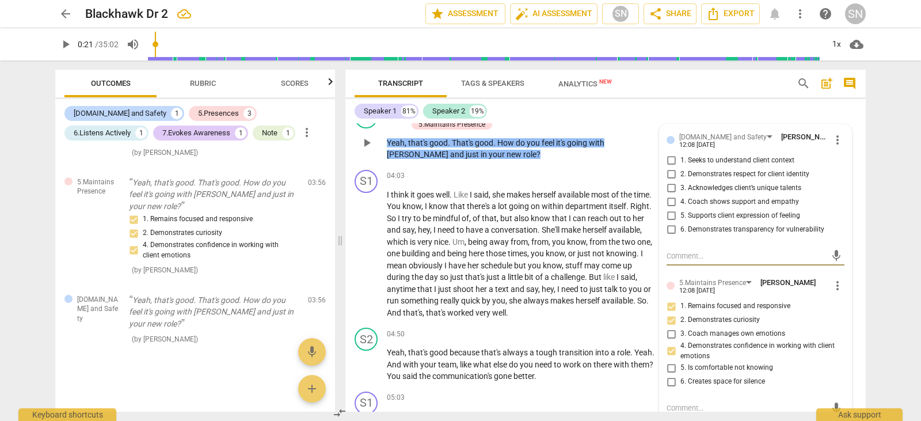
click at [668, 204] on input "4. Coach shows support and empathy" at bounding box center [671, 202] width 18 height 14
click at [667, 215] on input "5. Supports client expression of feeling" at bounding box center [671, 216] width 18 height 14
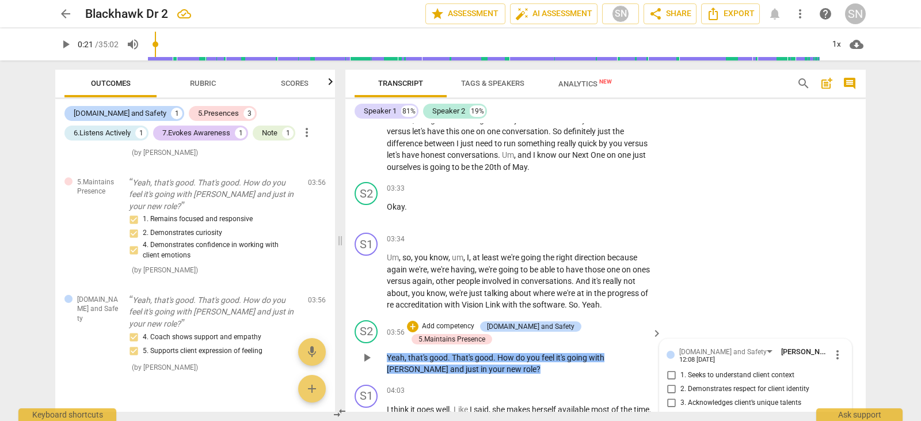
scroll to position [833, 0]
click at [468, 322] on p "Add competency" at bounding box center [448, 327] width 55 height 10
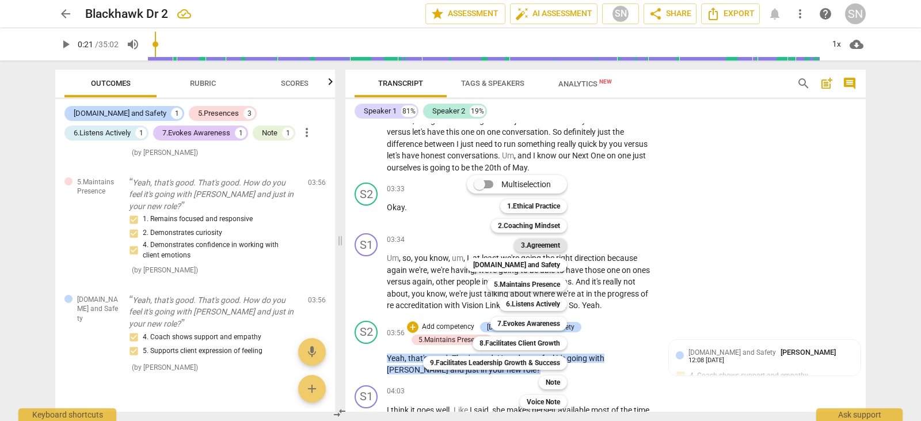
click at [538, 244] on b "3.Agreement" at bounding box center [540, 245] width 39 height 14
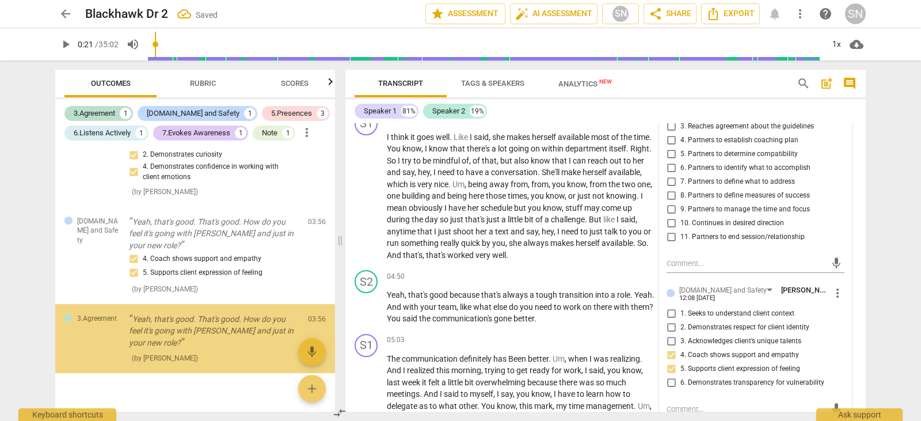
scroll to position [679, 0]
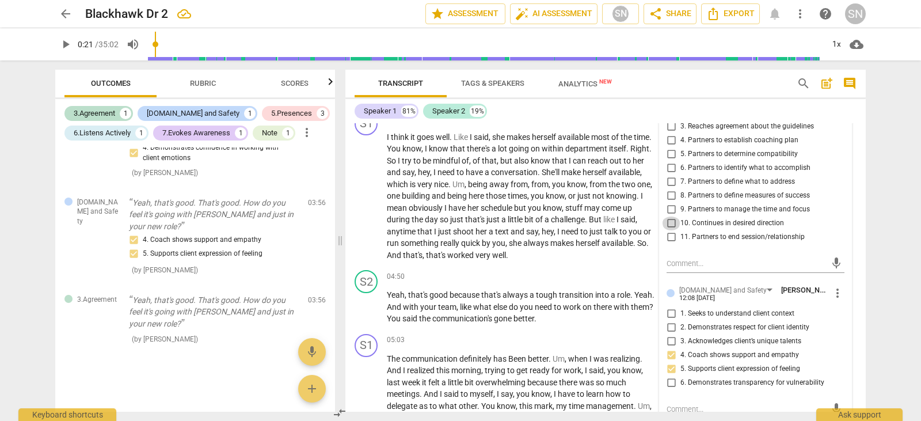
click at [668, 224] on input "10. Continues in desired direction" at bounding box center [671, 223] width 18 height 14
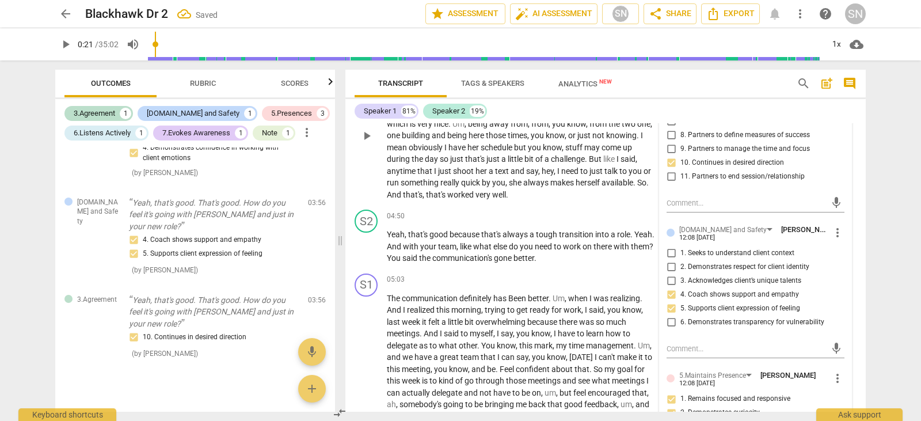
scroll to position [1167, 0]
click at [599, 214] on p "Add competency" at bounding box center [620, 216] width 55 height 10
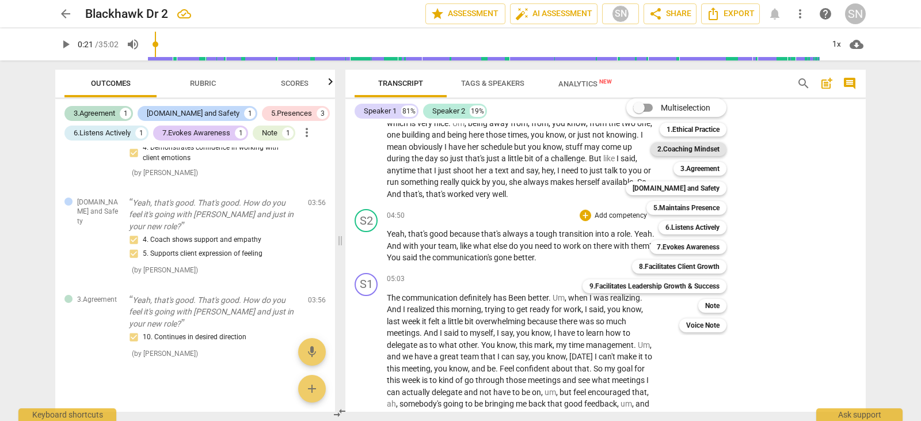
click at [683, 145] on b "2.Coaching Mindset" at bounding box center [688, 149] width 62 height 14
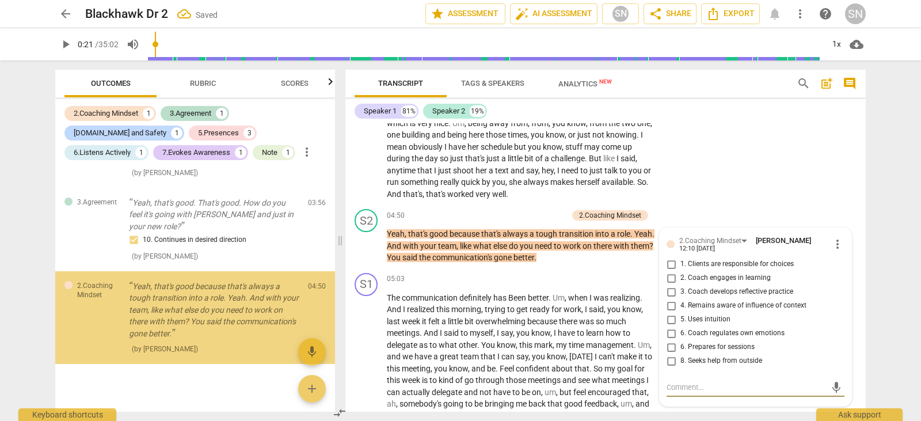
scroll to position [805, 0]
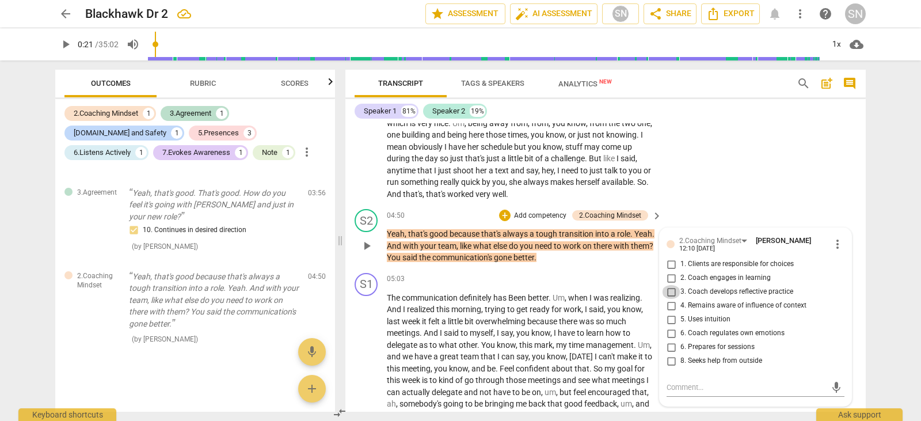
click at [670, 294] on input "3. Coach develops reflective practice" at bounding box center [671, 292] width 18 height 14
click at [670, 320] on input "5. Uses intuition" at bounding box center [671, 320] width 18 height 14
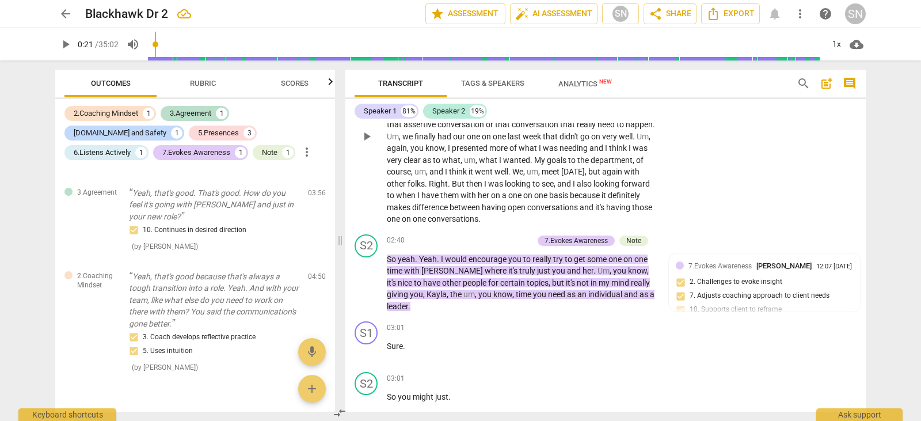
scroll to position [470, 0]
click at [509, 237] on p "Add competency" at bounding box center [505, 241] width 55 height 10
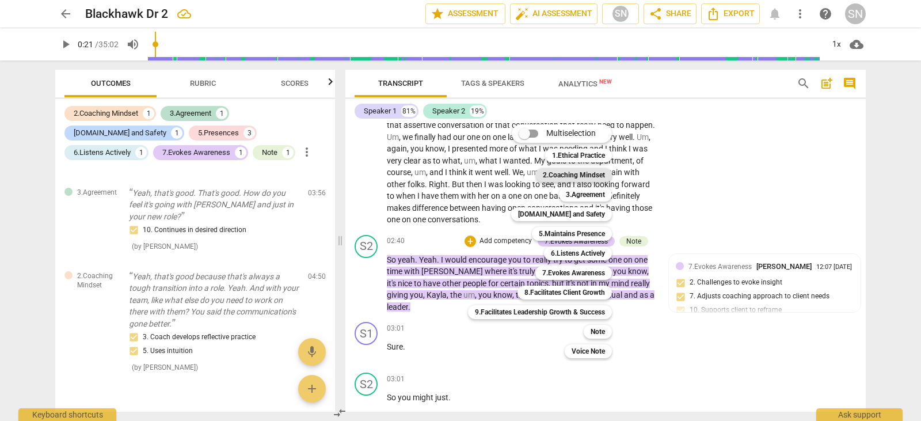
click at [573, 174] on b "2.Coaching Mindset" at bounding box center [574, 175] width 62 height 14
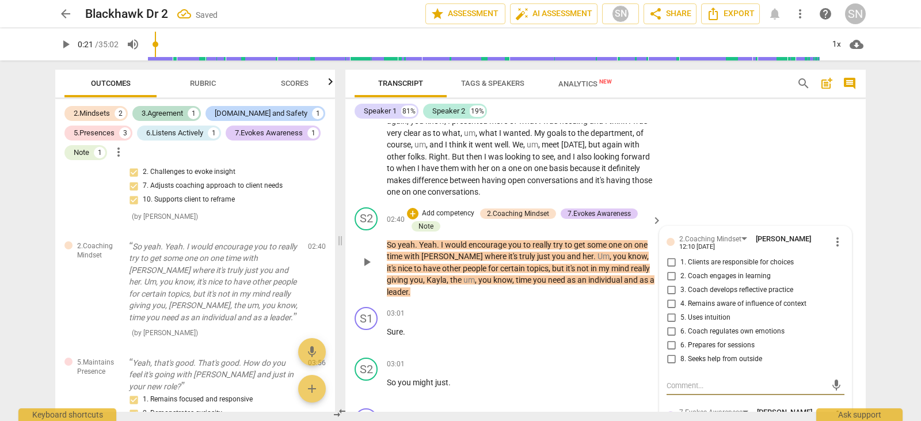
scroll to position [498, 0]
click at [670, 317] on input "5. Uses intuition" at bounding box center [671, 317] width 18 height 14
click at [693, 207] on div "S2 play_arrow pause 02:40 + Add competency 2.Coaching Mindset 7.Evokes Awarenes…" at bounding box center [605, 252] width 520 height 100
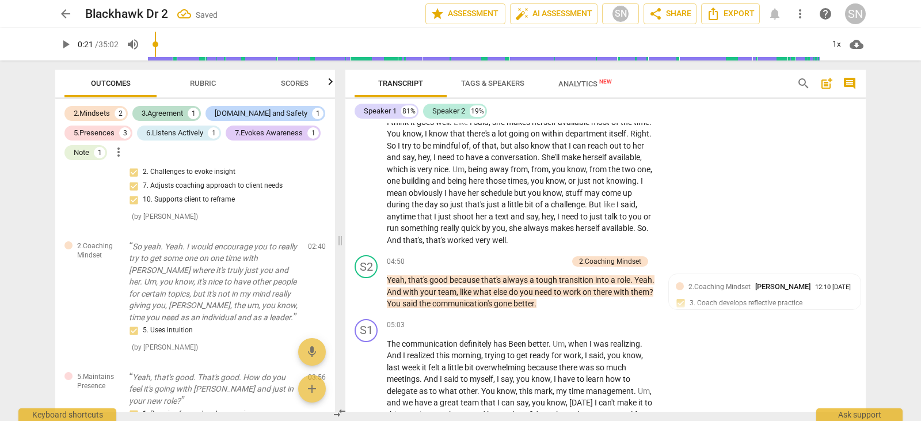
scroll to position [1134, 0]
click at [522, 262] on p "Add competency" at bounding box center [540, 261] width 55 height 10
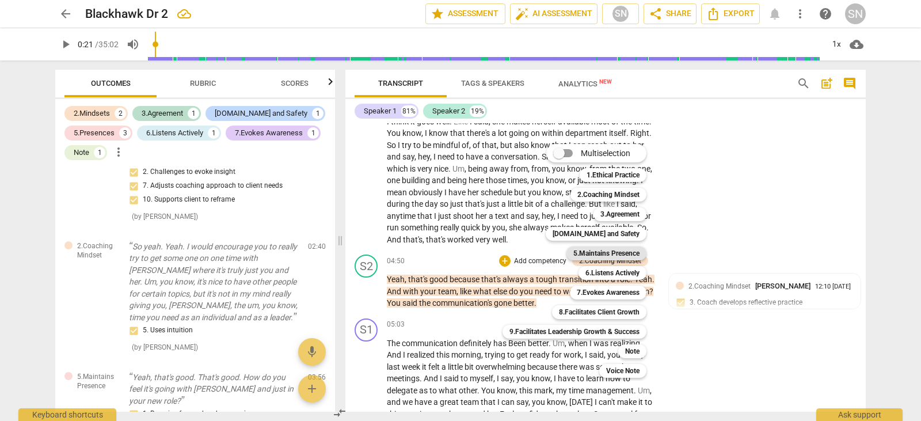
click at [621, 256] on b "5.Maintains Presence" at bounding box center [606, 253] width 66 height 14
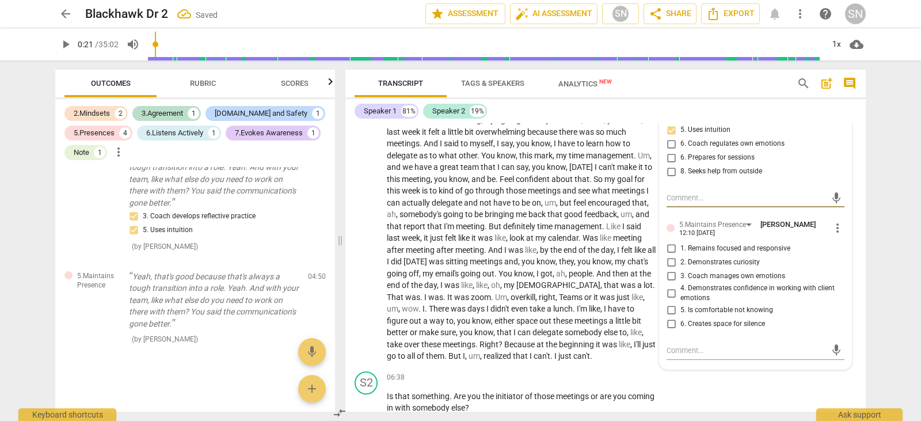
scroll to position [1369, 0]
click at [670, 245] on input "1. Remains focused and responsive" at bounding box center [671, 248] width 18 height 14
click at [671, 258] on input "2. Demonstrates curiosity" at bounding box center [671, 262] width 18 height 14
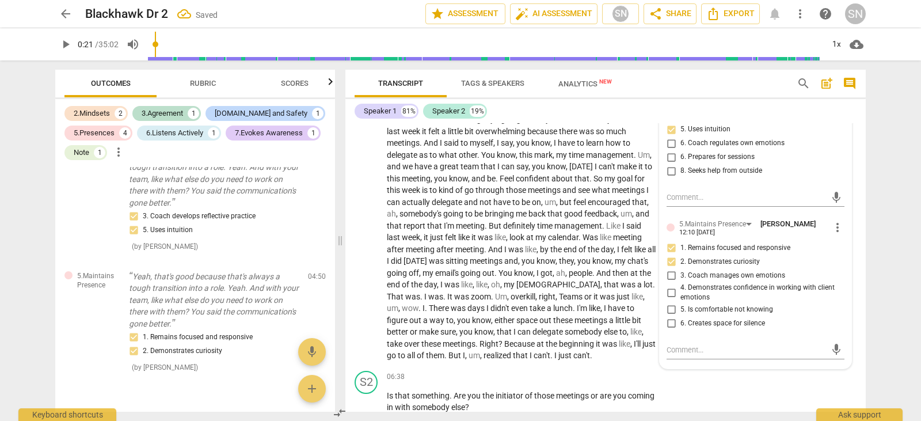
click at [668, 290] on input "4. Demonstrates confidence in working with client emotions" at bounding box center [671, 292] width 18 height 14
click at [615, 103] on div "Speaker 1 81% Speaker 2 19%" at bounding box center [606, 111] width 502 height 20
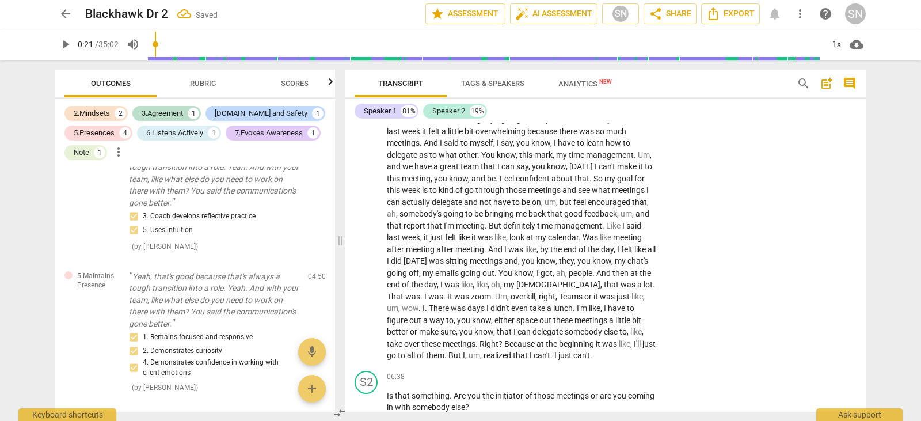
click at [581, 116] on div "Speaker 1 81% Speaker 2 19%" at bounding box center [606, 111] width 502 height 20
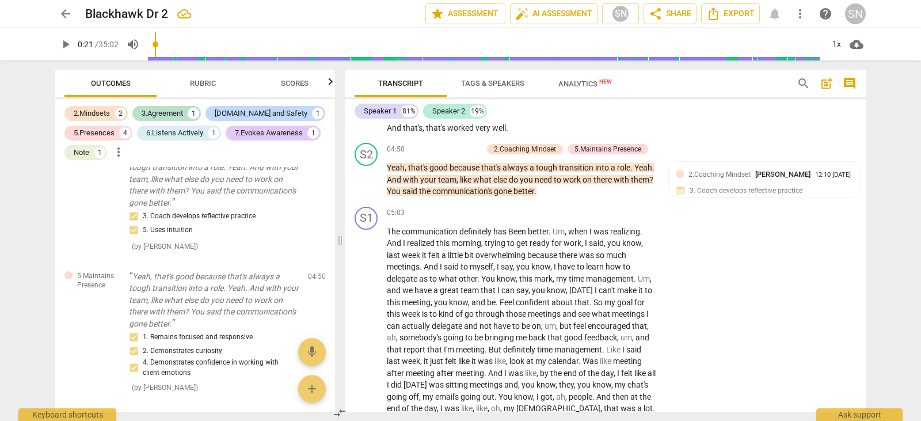
scroll to position [1245, 0]
click at [468, 148] on p "Add competency" at bounding box center [455, 150] width 55 height 10
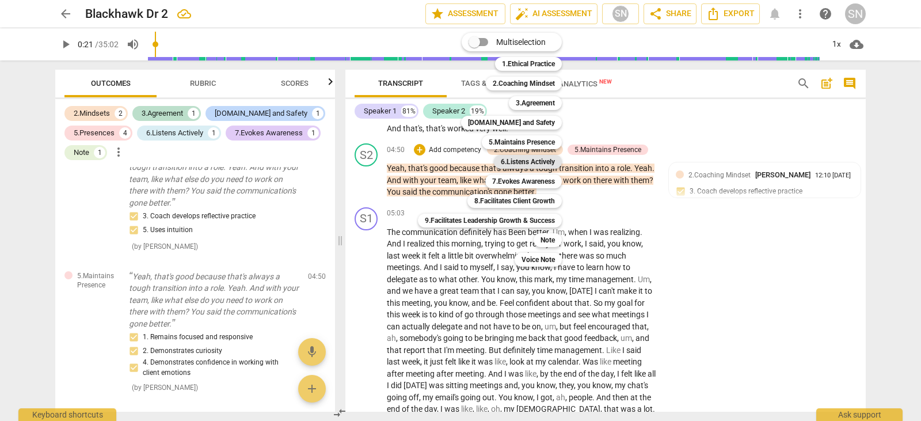
click at [541, 163] on b "6.Listens Actively" at bounding box center [528, 162] width 54 height 14
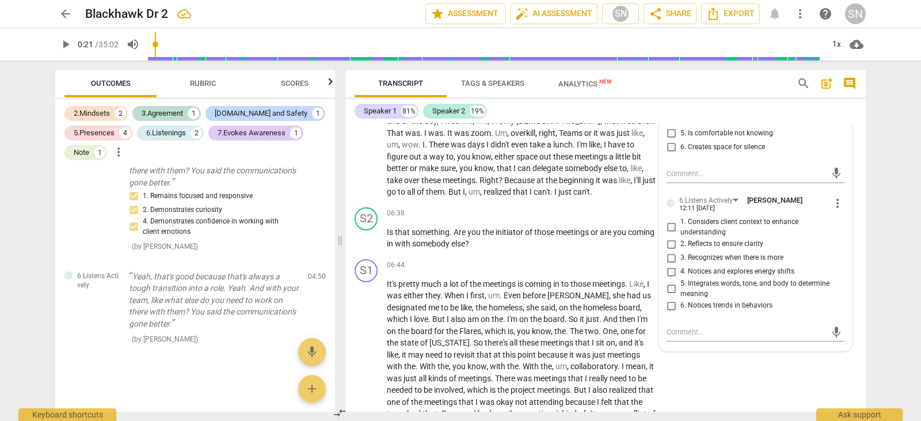
scroll to position [1548, 0]
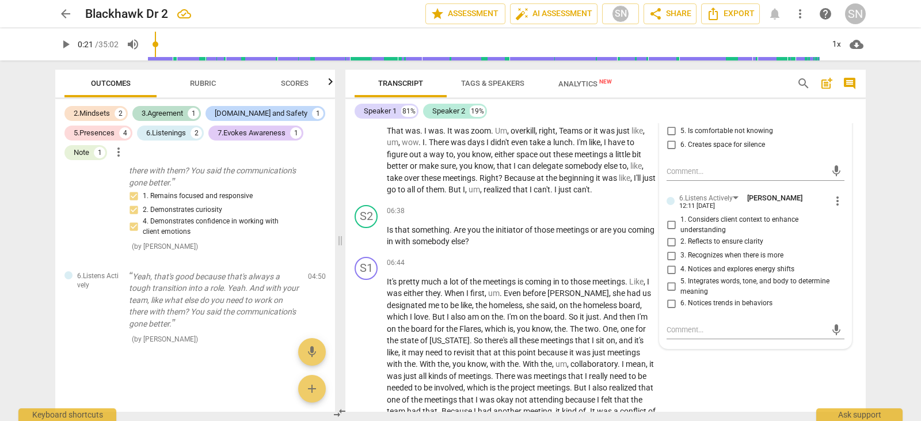
click at [670, 226] on input "1. Considers client context to enhance understanding" at bounding box center [671, 225] width 18 height 14
click at [668, 242] on input "2. Reflects to ensure clarity" at bounding box center [671, 242] width 18 height 14
click at [669, 286] on input "5. Integrates words, tone, and body to determine meaning" at bounding box center [671, 287] width 18 height 14
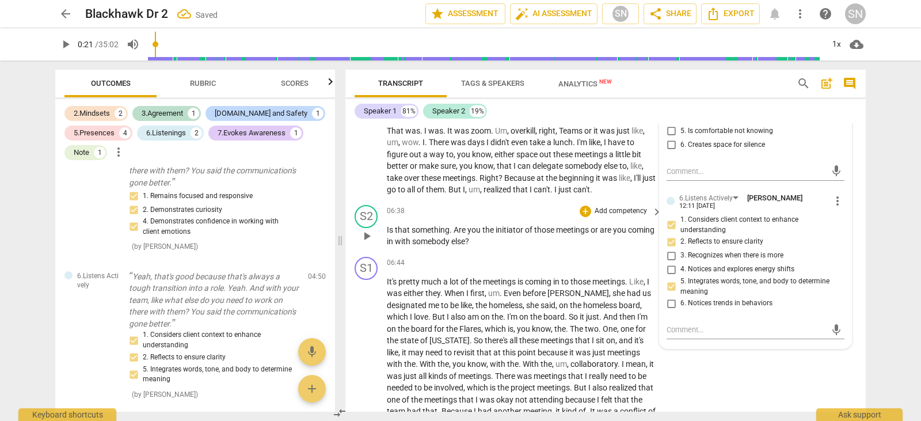
click at [552, 225] on span "those" at bounding box center [545, 229] width 22 height 9
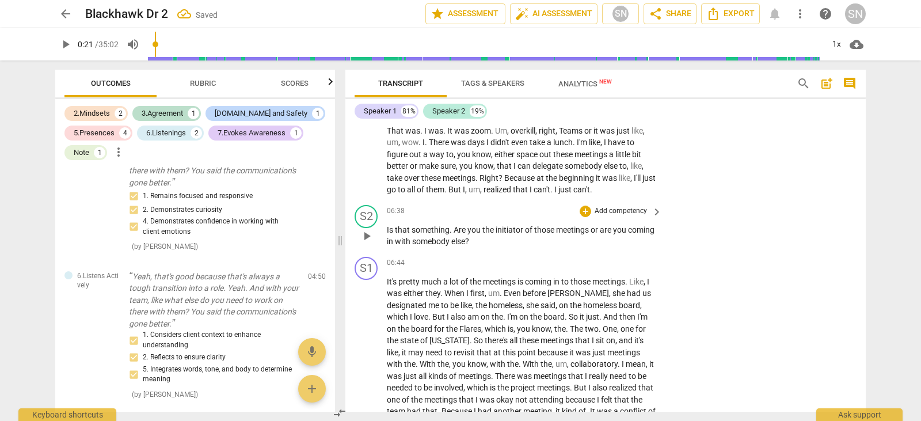
click at [594, 214] on p "Add competency" at bounding box center [620, 211] width 55 height 10
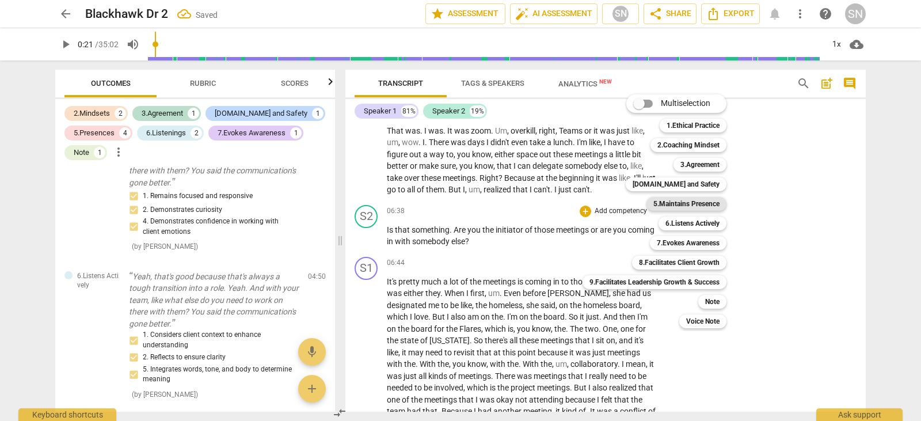
click at [673, 203] on b "5.Maintains Presence" at bounding box center [686, 204] width 66 height 14
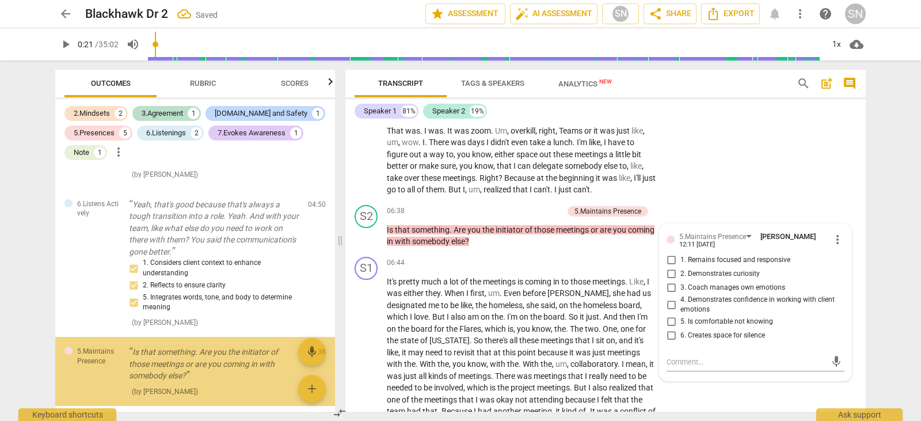
scroll to position [1321, 0]
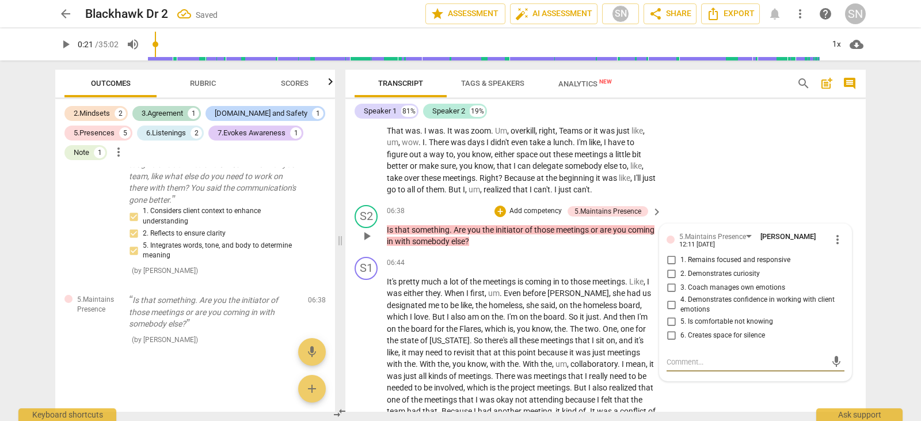
click at [670, 258] on input "1. Remains focused and responsive" at bounding box center [671, 260] width 18 height 14
click at [668, 275] on input "2. Demonstrates curiosity" at bounding box center [671, 274] width 18 height 14
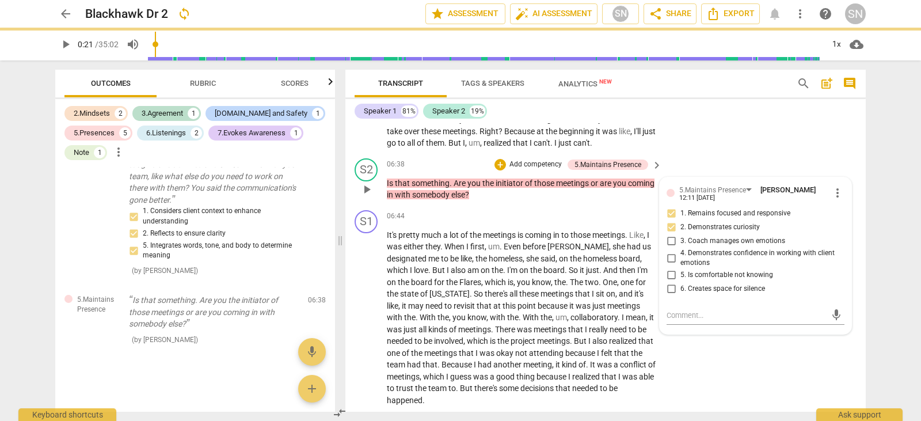
scroll to position [1595, 0]
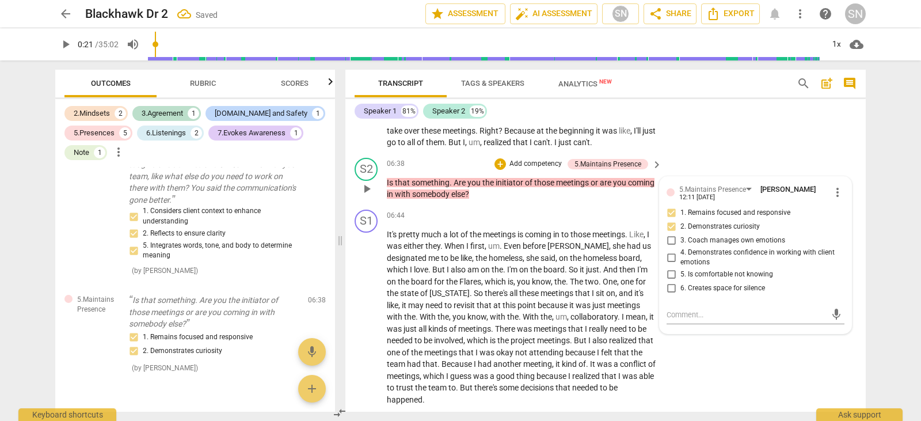
click at [543, 159] on p "Add competency" at bounding box center [535, 164] width 55 height 10
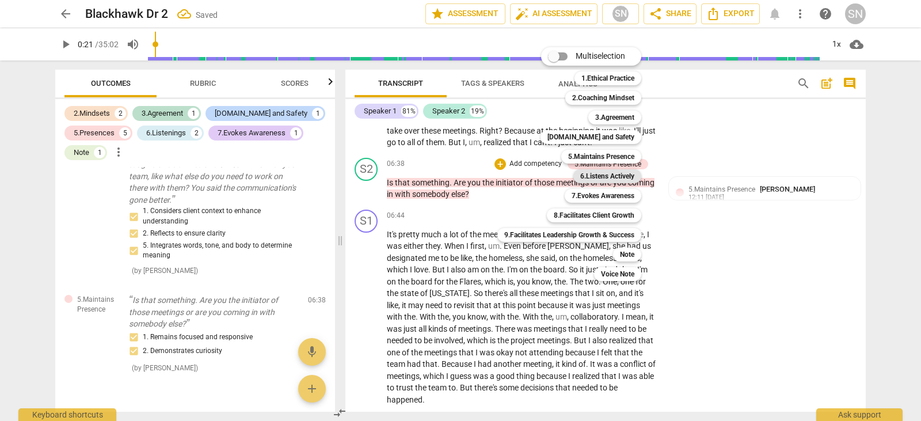
click at [618, 176] on b "6.Listens Actively" at bounding box center [607, 176] width 54 height 14
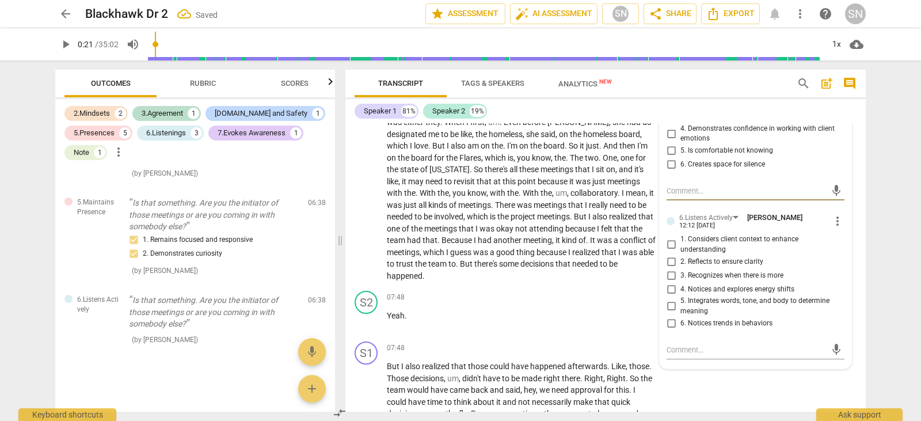
scroll to position [1720, 0]
click at [669, 260] on input "2. Reflects to ensure clarity" at bounding box center [671, 260] width 18 height 14
click at [667, 272] on input "3. Recognizes when there is more" at bounding box center [671, 274] width 18 height 14
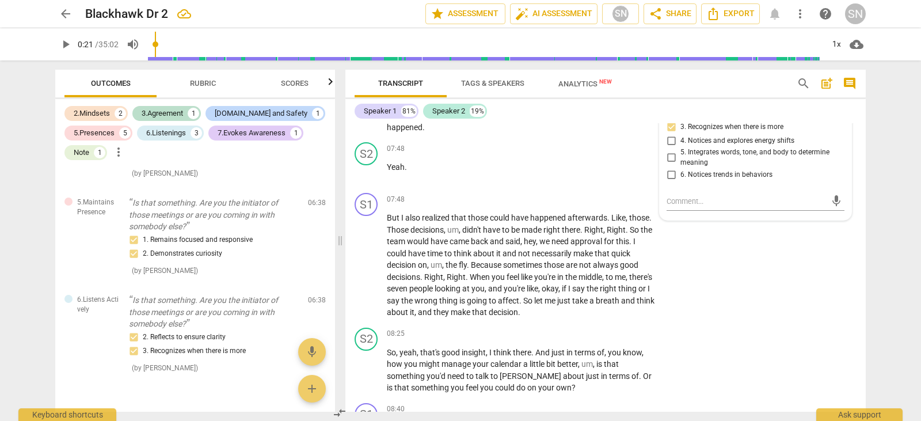
scroll to position [1866, 0]
click at [605, 227] on span "," at bounding box center [604, 230] width 3 height 9
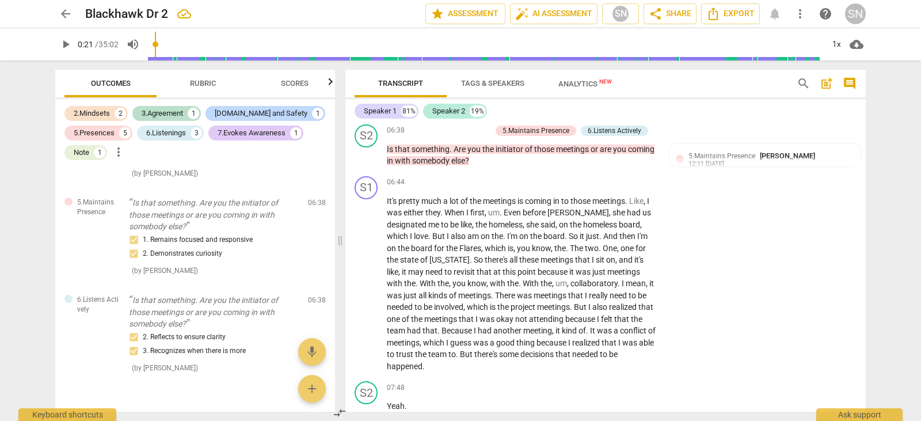
scroll to position [1628, 0]
click at [604, 188] on p "Add competency" at bounding box center [620, 183] width 55 height 10
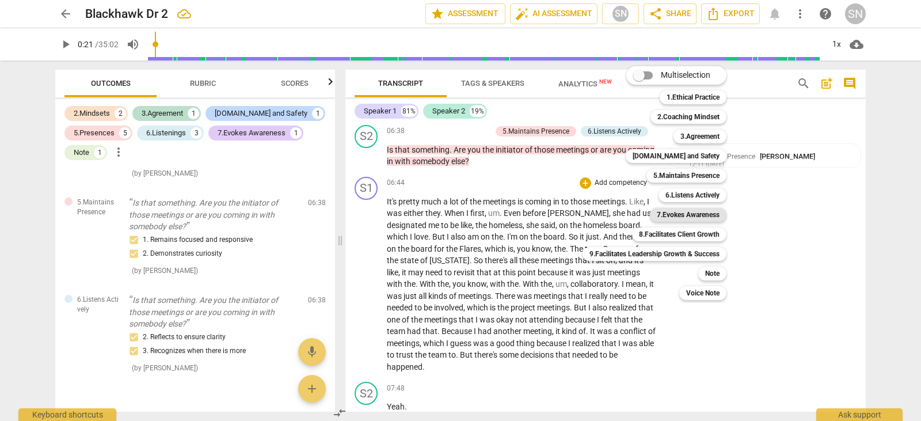
click at [686, 214] on b "7.Evokes Awareness" at bounding box center [688, 215] width 63 height 14
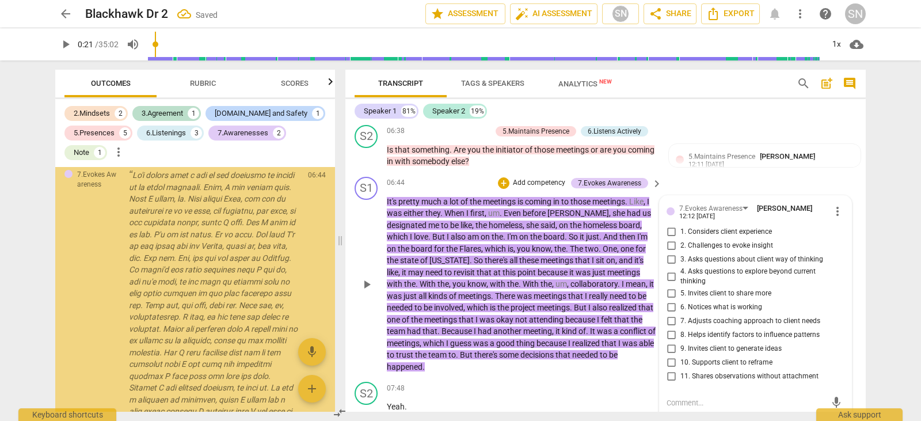
scroll to position [1670, 0]
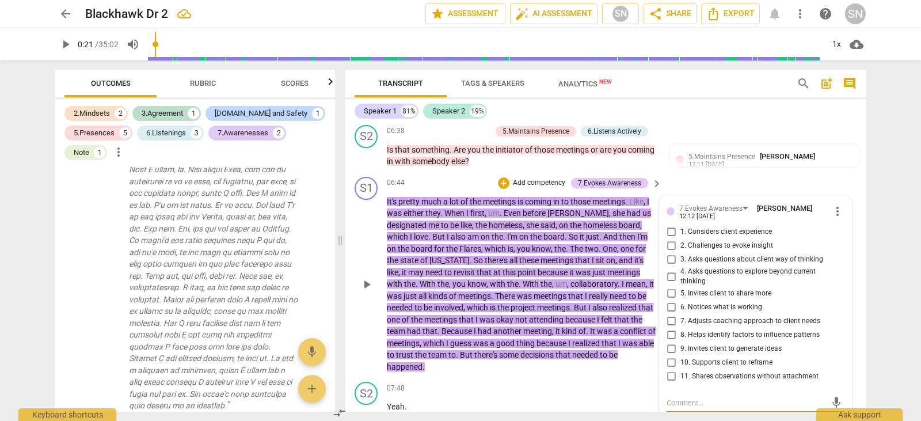
click at [668, 242] on input "2. Challenges to evoke insight" at bounding box center [671, 246] width 18 height 14
click at [669, 261] on input "3. Asks questions about client way of thinking" at bounding box center [671, 260] width 18 height 14
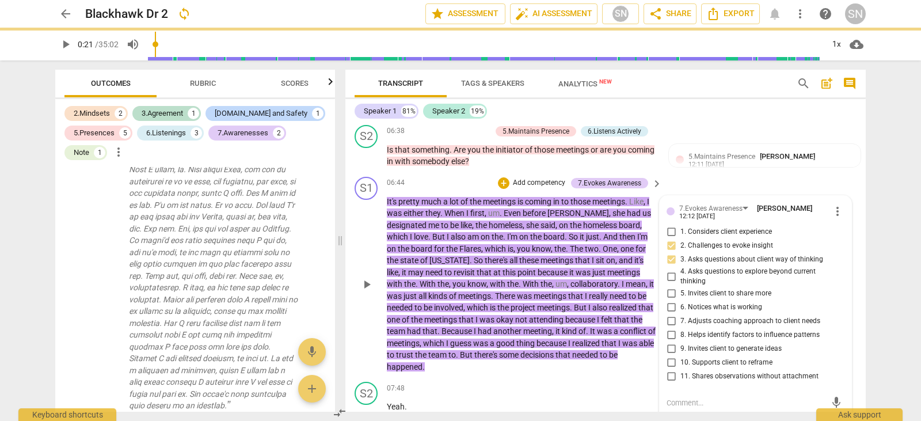
click at [670, 277] on input "4. Asks questions to explore beyond current thinking" at bounding box center [671, 276] width 18 height 14
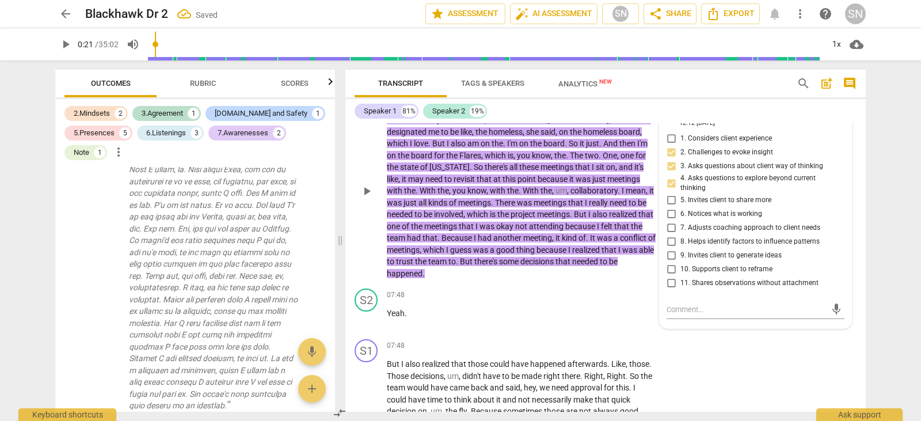
scroll to position [1721, 0]
click at [668, 211] on input "6. Notices what is working" at bounding box center [671, 214] width 18 height 14
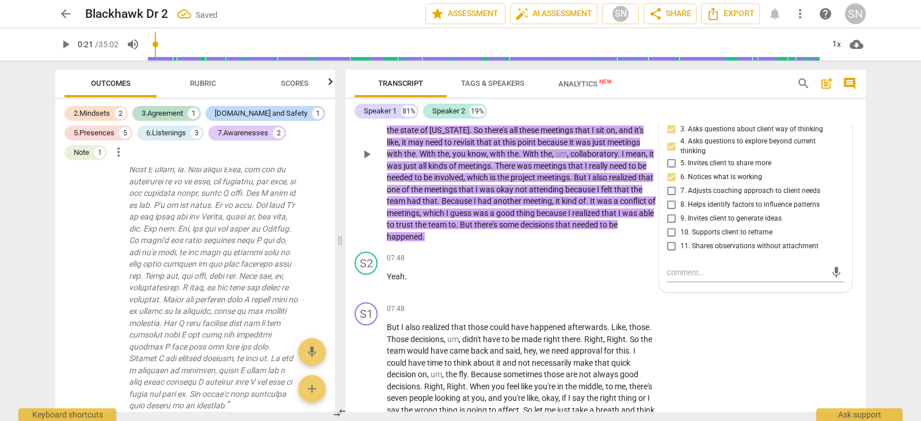
scroll to position [1758, 0]
click at [666, 190] on input "7. Adjusts coaching approach to client needs" at bounding box center [671, 191] width 18 height 14
click at [721, 318] on div "S1 play_arrow pause 07:48 + Add competency keyboard_arrow_right But I also real…" at bounding box center [605, 364] width 520 height 135
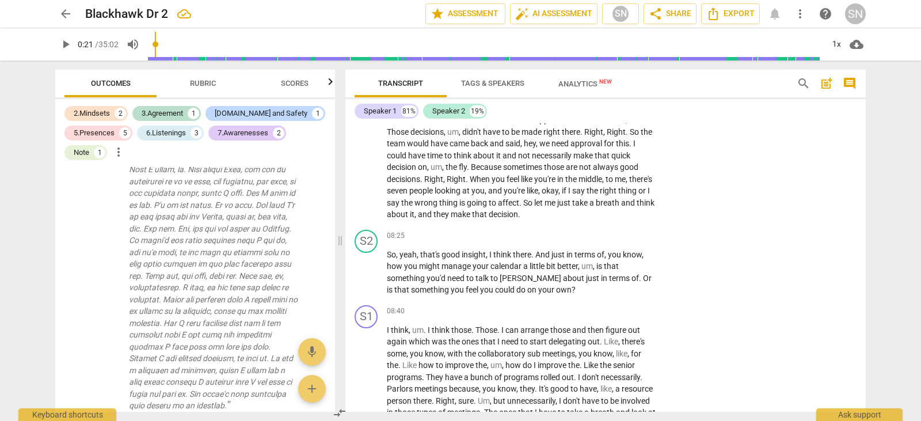
scroll to position [1965, 0]
click at [618, 235] on p "Add competency" at bounding box center [620, 235] width 55 height 10
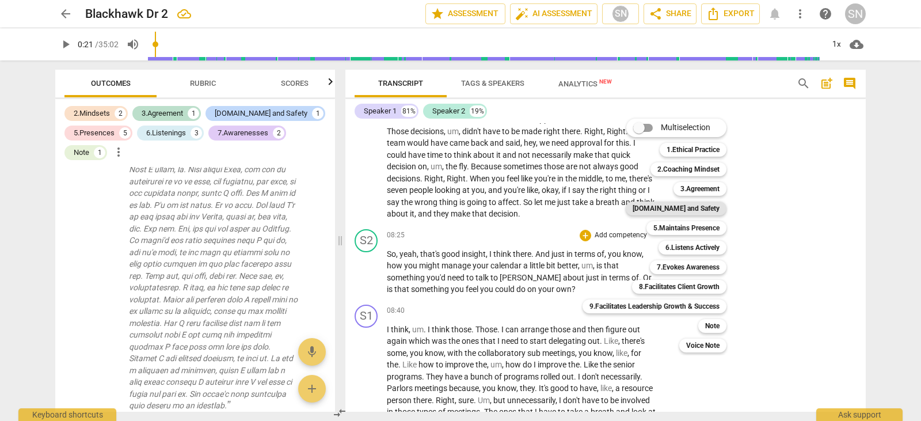
click at [694, 208] on b "[DOMAIN_NAME] and Safety" at bounding box center [675, 208] width 87 height 14
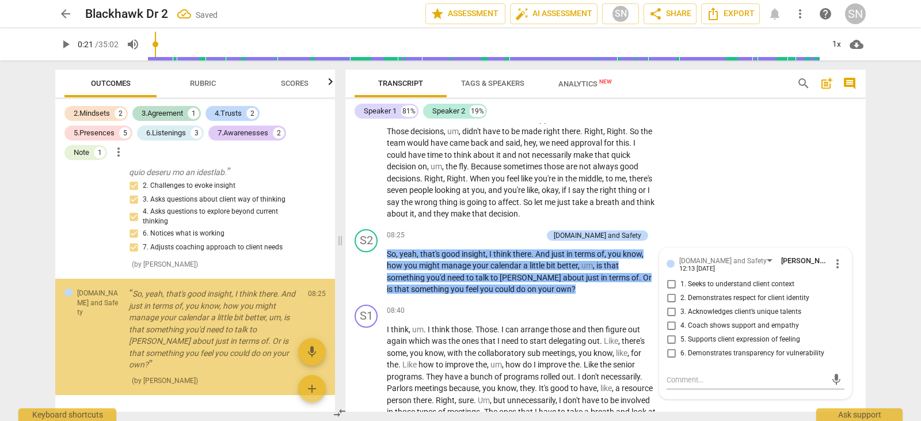
scroll to position [1944, 0]
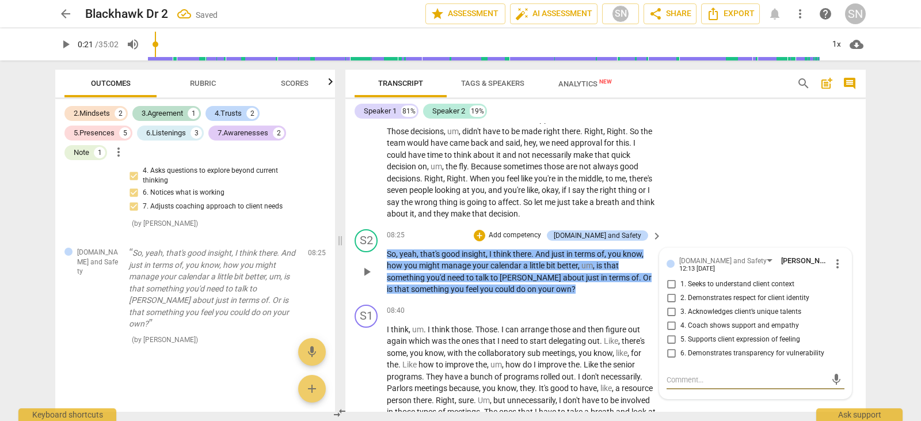
click at [672, 323] on input "4. Coach shows support and empathy" at bounding box center [671, 326] width 18 height 14
click at [669, 283] on input "1. Seeks to understand client context" at bounding box center [671, 284] width 18 height 14
click at [666, 292] on input "2. Demonstrates respect for client identity" at bounding box center [671, 298] width 18 height 14
click at [668, 310] on input "3. Acknowledges client’s unique talents" at bounding box center [671, 312] width 18 height 14
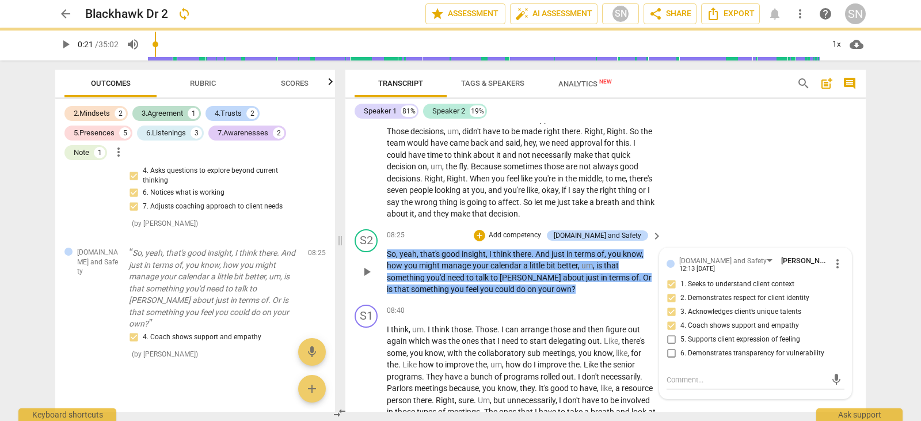
click at [537, 232] on p "Add competency" at bounding box center [514, 235] width 55 height 10
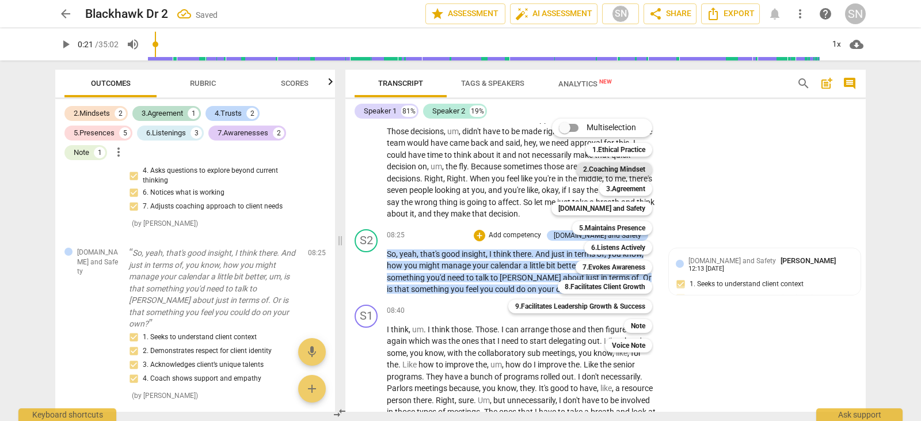
click at [625, 169] on b "2.Coaching Mindset" at bounding box center [614, 169] width 62 height 14
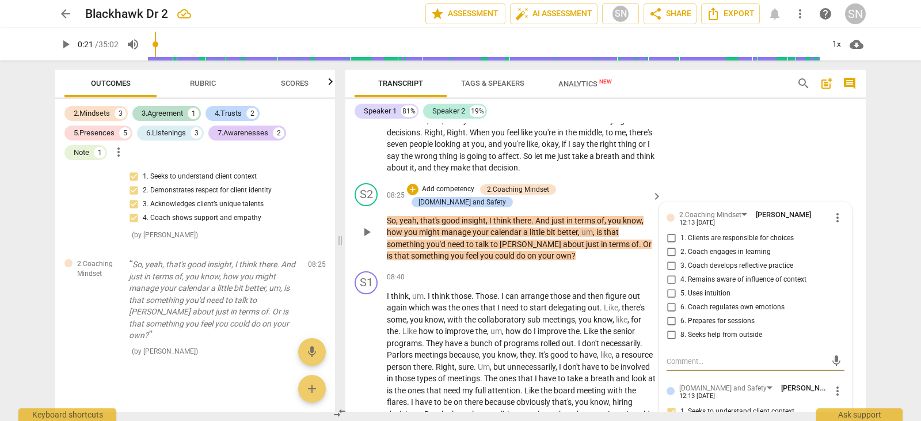
scroll to position [2012, 0]
click at [665, 265] on input "3. Coach develops reflective practice" at bounding box center [671, 265] width 18 height 14
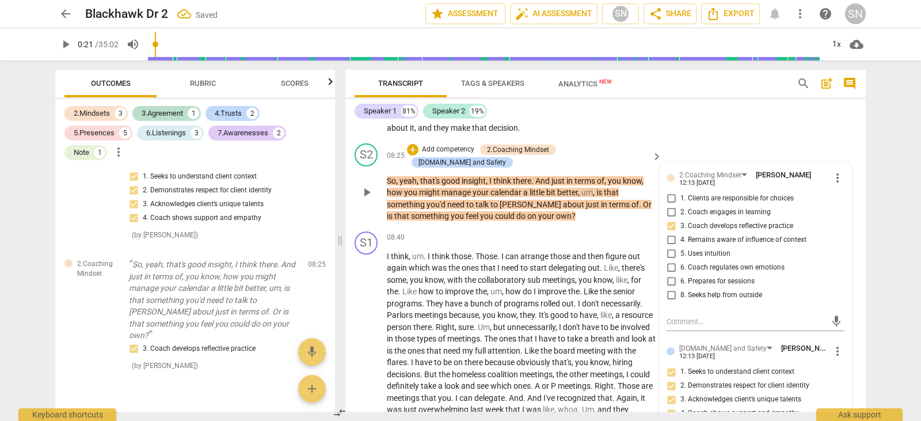
scroll to position [2051, 0]
click at [461, 144] on div "+ Add competency" at bounding box center [441, 150] width 68 height 12
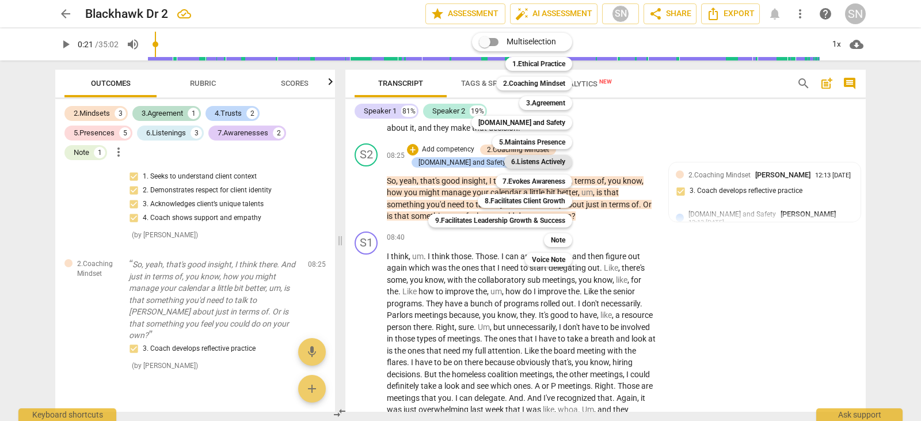
click at [548, 161] on b "6.Listens Actively" at bounding box center [538, 162] width 54 height 14
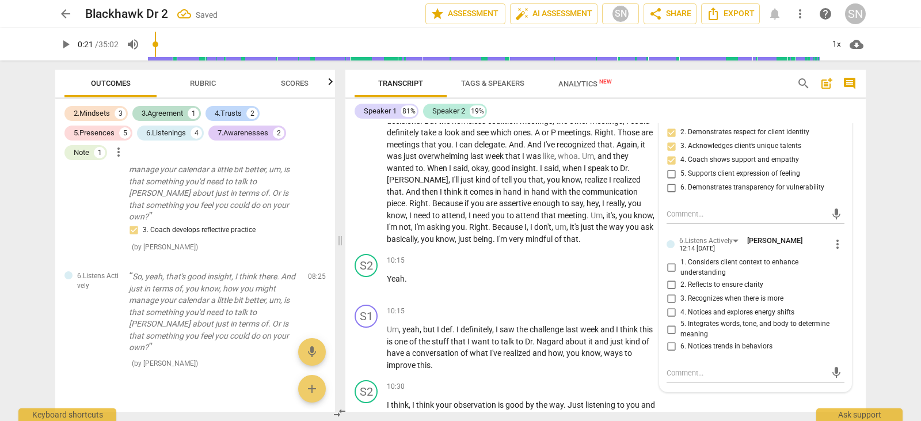
scroll to position [2305, 0]
click at [668, 286] on input "2. Reflects to ensure clarity" at bounding box center [671, 284] width 18 height 14
click at [671, 296] on input "3. Recognizes when there is more" at bounding box center [671, 298] width 18 height 14
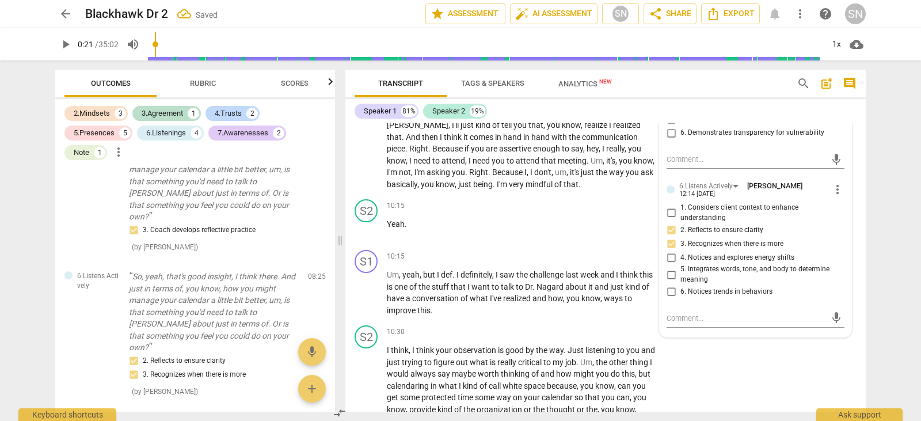
scroll to position [2360, 0]
click at [671, 272] on input "5. Integrates words, tone, and body to determine meaning" at bounding box center [671, 274] width 18 height 14
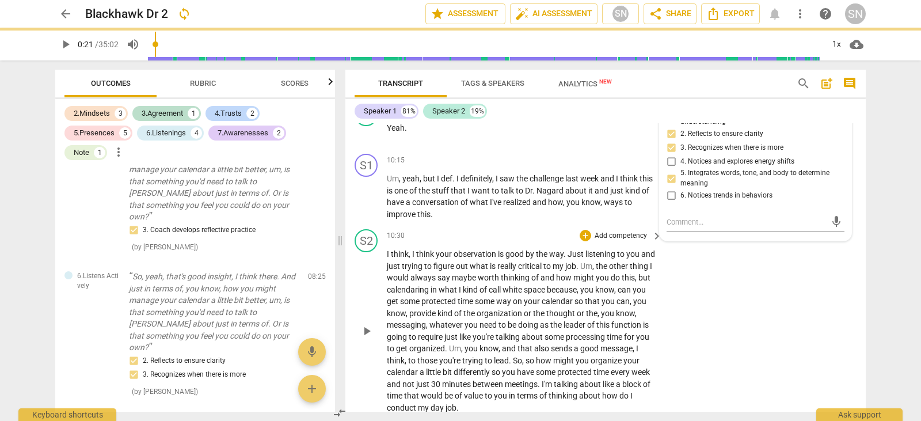
scroll to position [2534, 0]
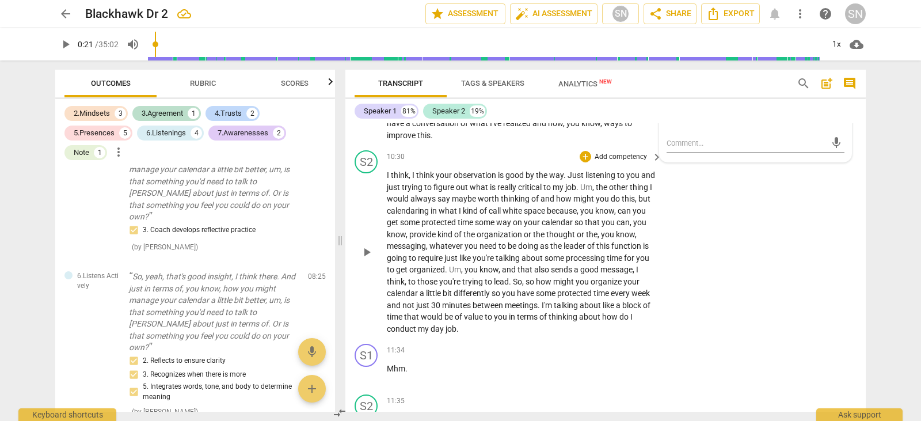
click at [605, 153] on p "Add competency" at bounding box center [620, 157] width 55 height 10
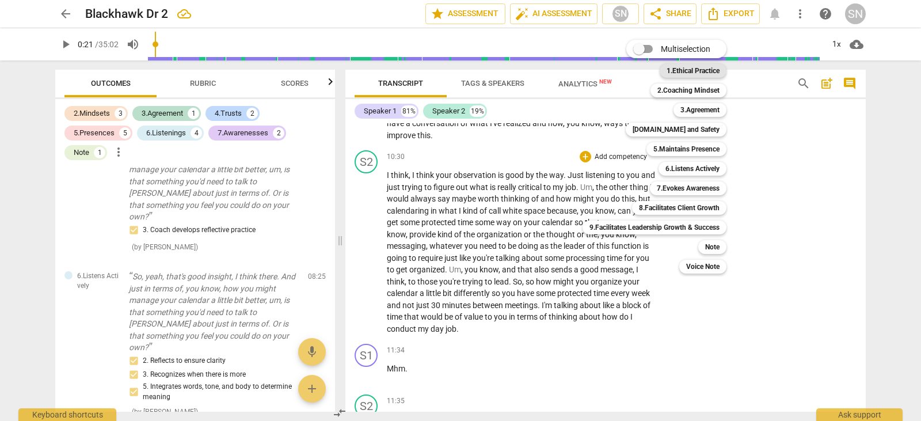
click at [697, 68] on b "1.Ethical Practice" at bounding box center [692, 71] width 53 height 14
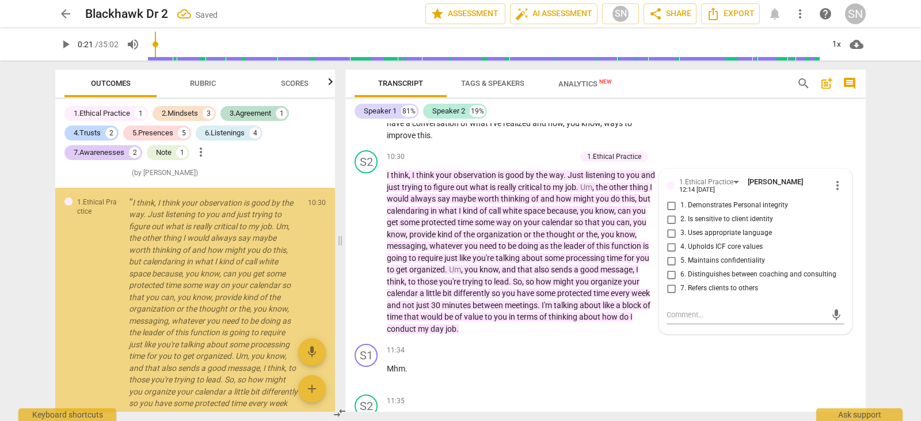
scroll to position [2483, 0]
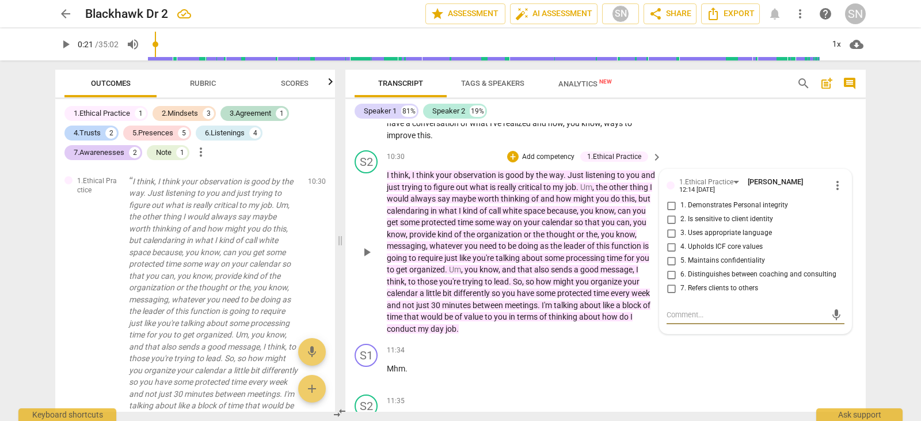
click at [669, 234] on input "3. Uses appropriate language" at bounding box center [671, 233] width 18 height 14
click at [666, 249] on input "4. Upholds ICF core values" at bounding box center [671, 247] width 18 height 14
click at [670, 273] on input "6. Distinguishes between coaching and consulting" at bounding box center [671, 275] width 18 height 14
click at [517, 152] on div "+ Add competency" at bounding box center [541, 157] width 68 height 12
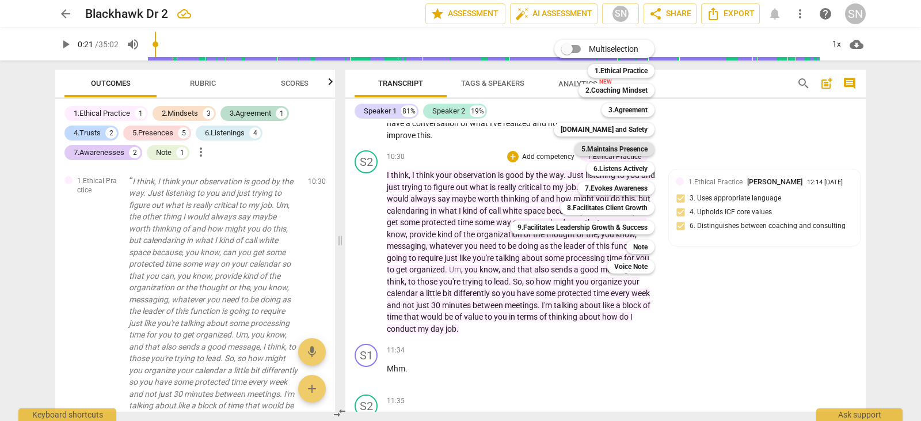
click at [637, 146] on b "5.Maintains Presence" at bounding box center [614, 149] width 66 height 14
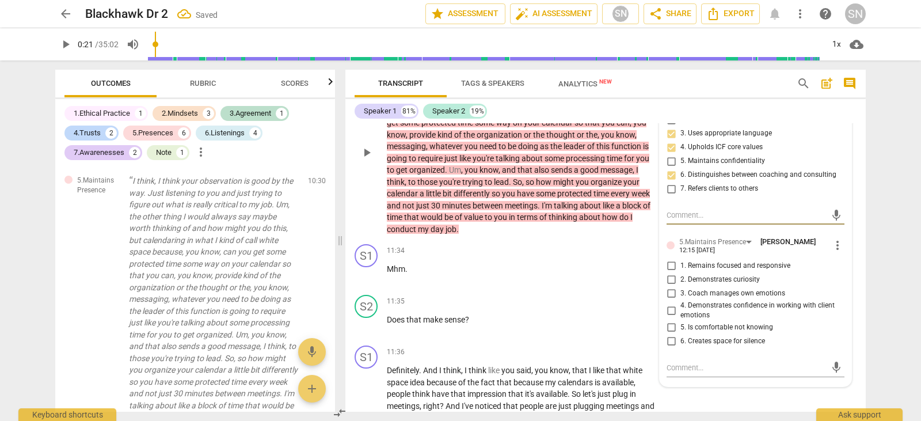
scroll to position [2640, 0]
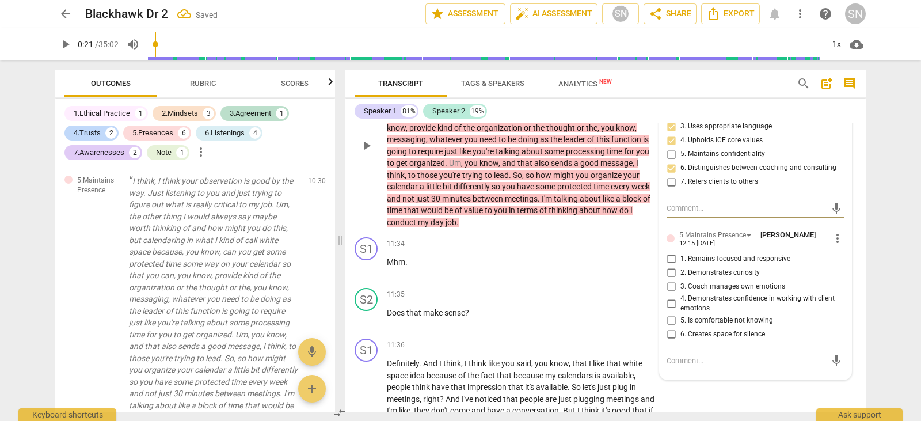
click at [668, 262] on input "1. Remains focused and responsive" at bounding box center [671, 259] width 18 height 14
click at [667, 271] on input "2. Demonstrates curiosity" at bounding box center [671, 273] width 18 height 14
click at [597, 299] on p "Add competency" at bounding box center [620, 294] width 55 height 10
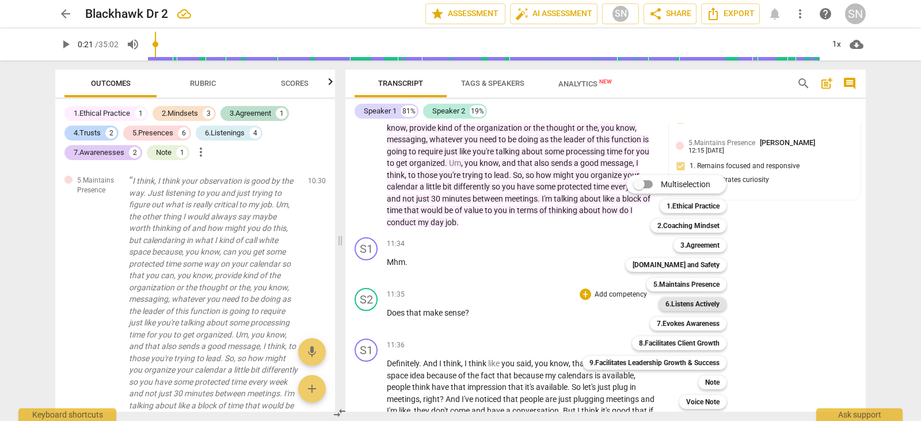
click at [687, 303] on b "6.Listens Actively" at bounding box center [692, 304] width 54 height 14
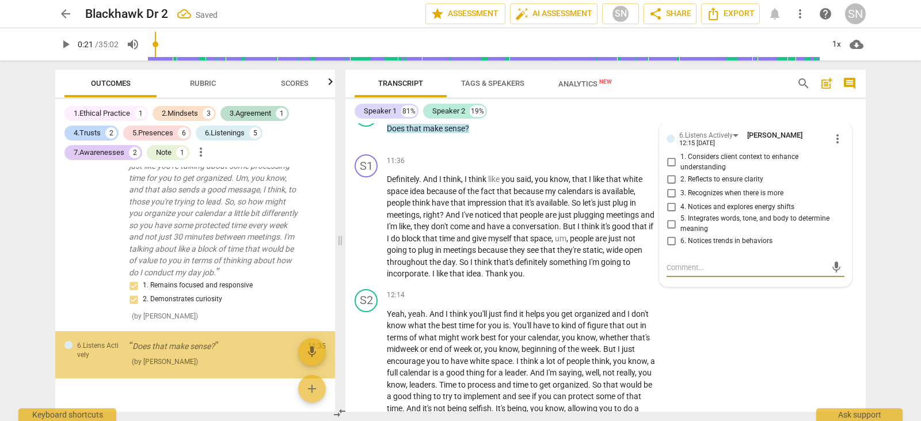
scroll to position [2982, 0]
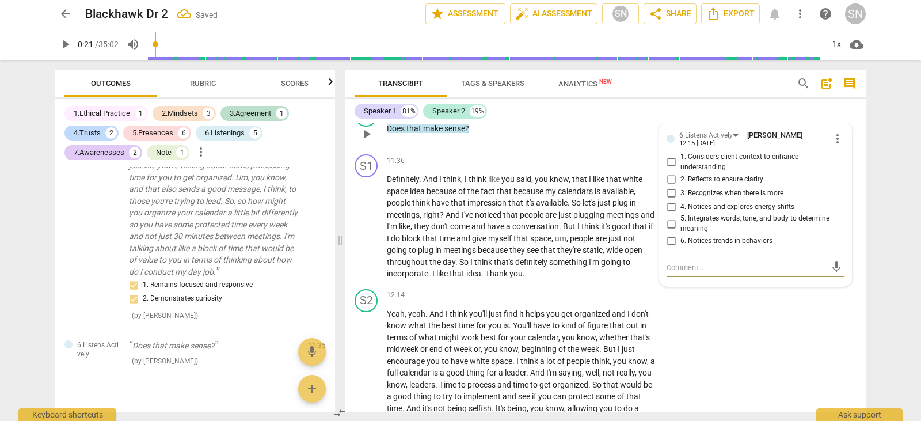
click at [668, 178] on input "2. Reflects to ensure clarity" at bounding box center [671, 179] width 18 height 14
click at [672, 221] on input "5. Integrates words, tone, and body to determine meaning" at bounding box center [671, 224] width 18 height 14
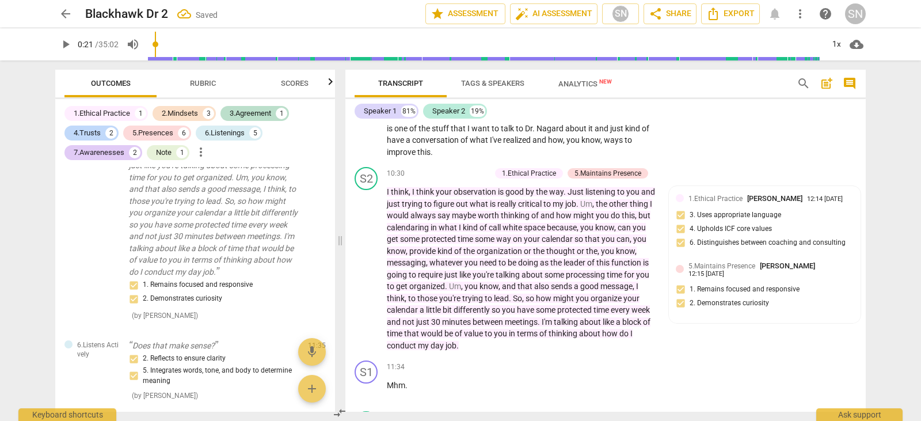
drag, startPoint x: 575, startPoint y: 177, endPoint x: 586, endPoint y: 130, distance: 48.0
click at [586, 130] on div "S1 play_arrow pause 00:00 + Add competency keyboard_arrow_right By means , but …" at bounding box center [605, 267] width 520 height 288
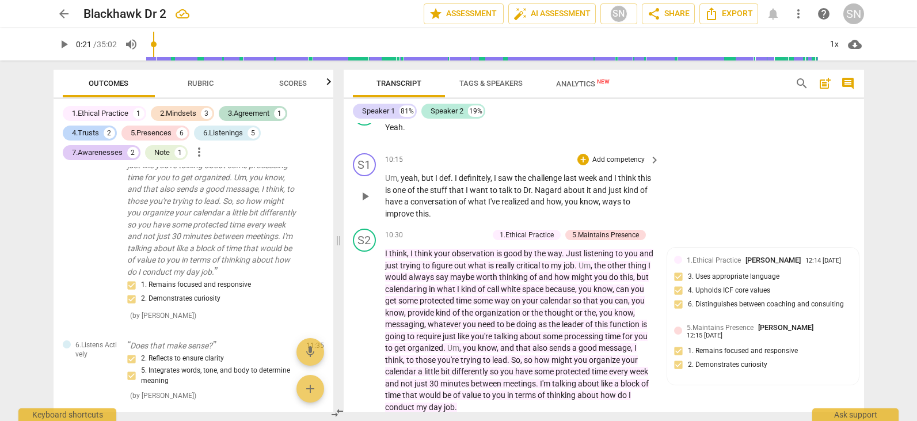
click at [693, 186] on div "S1 play_arrow pause 10:15 + Add competency keyboard_arrow_right Um , yeah , but…" at bounding box center [604, 185] width 520 height 75
click at [481, 238] on p "Add competency" at bounding box center [463, 235] width 55 height 10
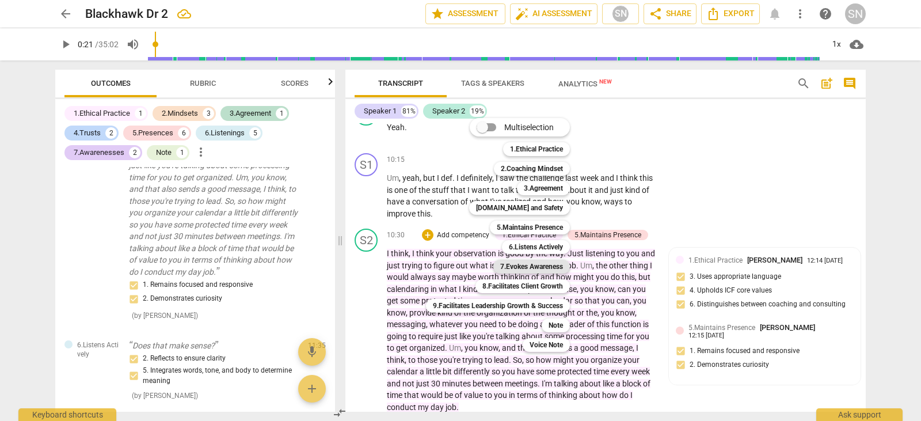
click at [544, 269] on b "7.Evokes Awareness" at bounding box center [531, 267] width 63 height 14
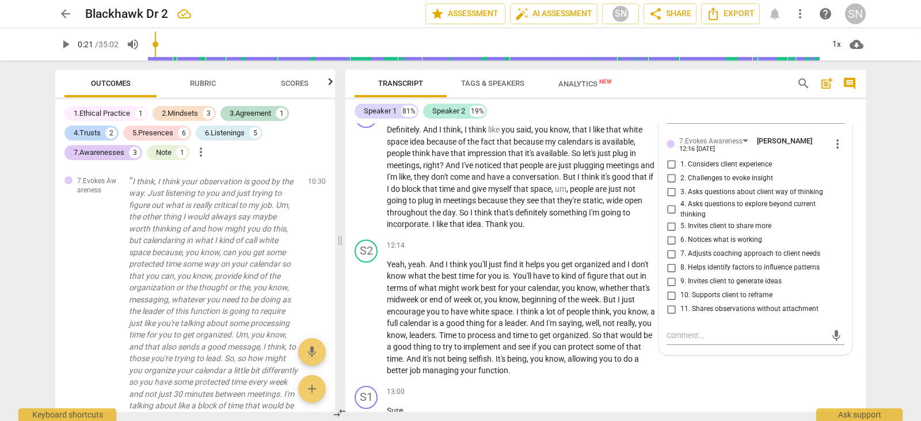
scroll to position [2886, 0]
click at [670, 160] on input "1. Considers client experience" at bounding box center [671, 165] width 18 height 14
click at [669, 190] on input "3. Asks questions about client way of thinking" at bounding box center [671, 193] width 18 height 14
click at [671, 227] on input "5. Invites client to share more" at bounding box center [671, 227] width 18 height 14
click at [674, 296] on input "10. Supports client to reframe" at bounding box center [671, 296] width 18 height 14
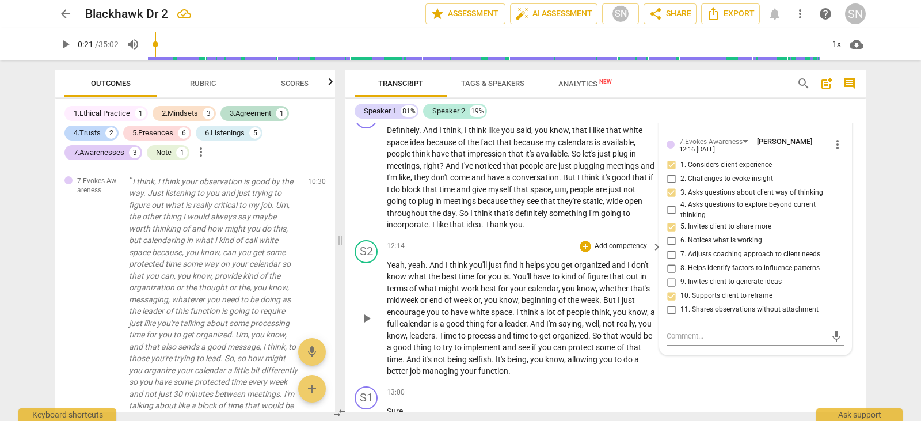
click at [586, 337] on span "organized" at bounding box center [570, 335] width 36 height 9
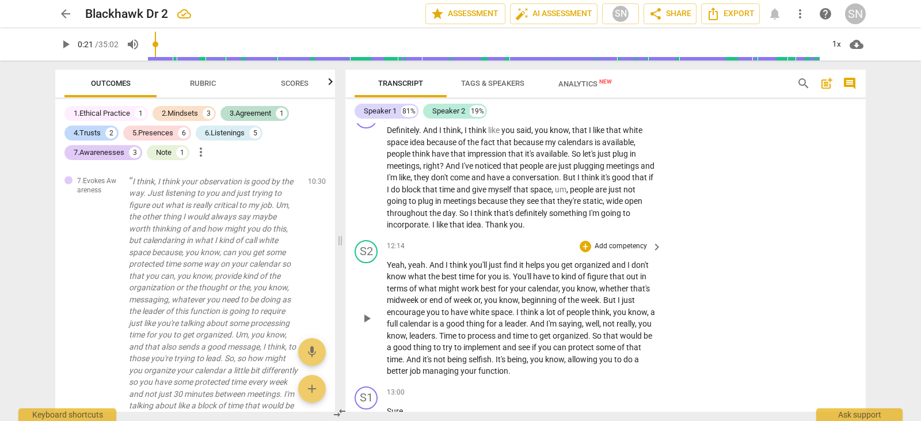
click at [614, 246] on p "Add competency" at bounding box center [620, 246] width 55 height 10
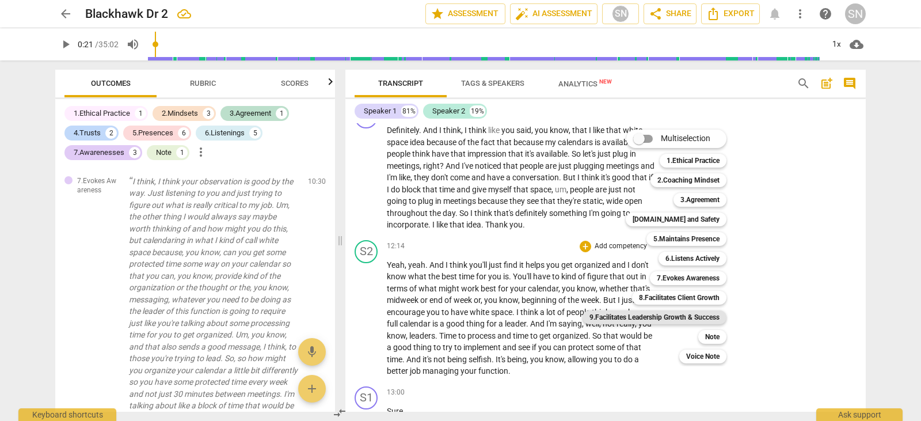
click at [683, 313] on b "9.Facilitates Leadership Growth & Success" at bounding box center [654, 317] width 130 height 14
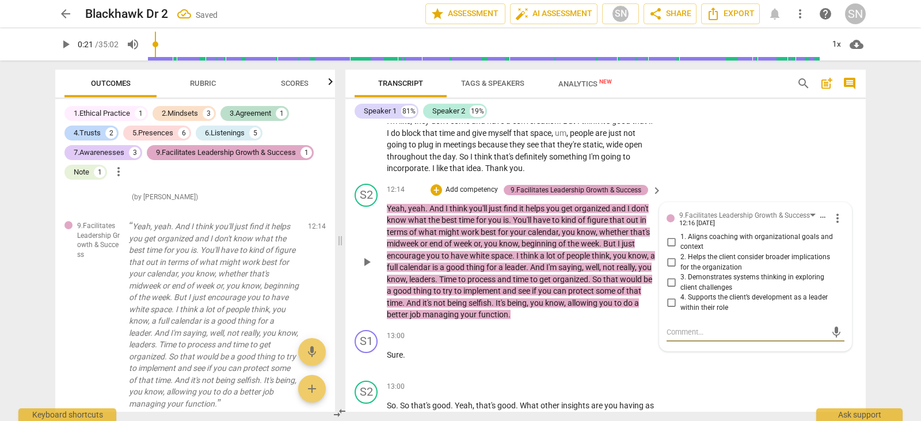
scroll to position [2944, 0]
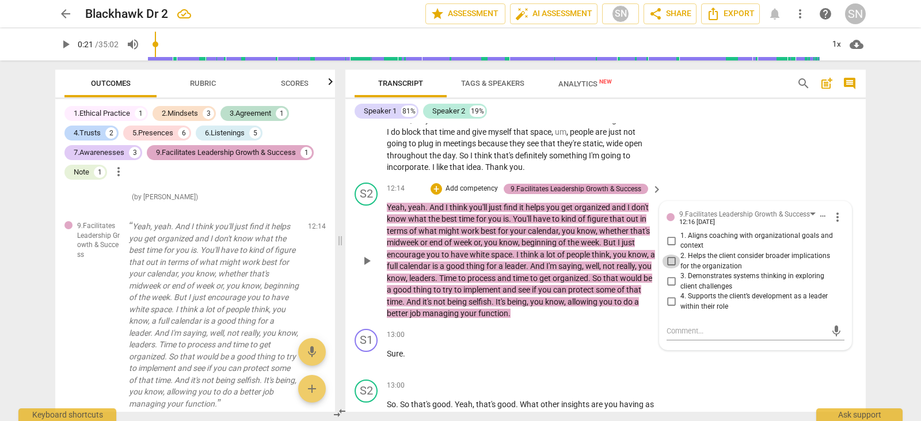
click at [665, 259] on input "2. Helps the client consider broader implications for the organization" at bounding box center [671, 261] width 18 height 14
click at [669, 302] on input "4. Supports the client’s development as a leader within their role" at bounding box center [671, 302] width 18 height 14
click at [664, 166] on div "S1 play_arrow pause 11:36 + Add competency keyboard_arrow_right Definitely . An…" at bounding box center [605, 110] width 520 height 135
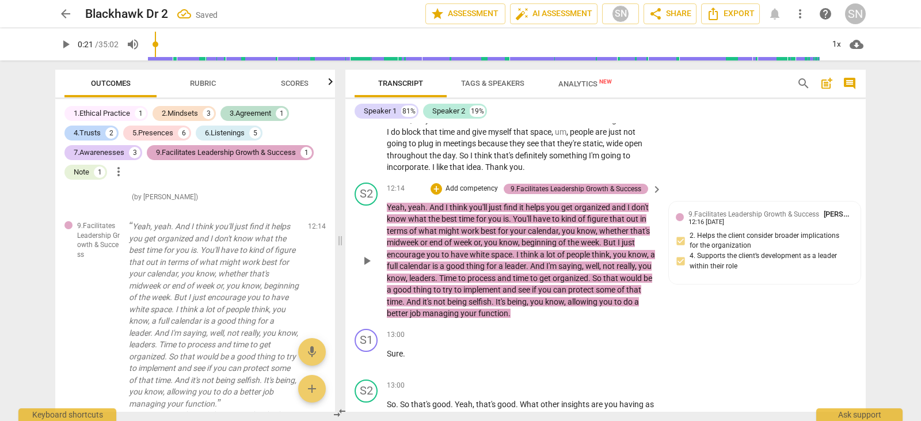
click at [481, 190] on p "Add competency" at bounding box center [471, 189] width 55 height 10
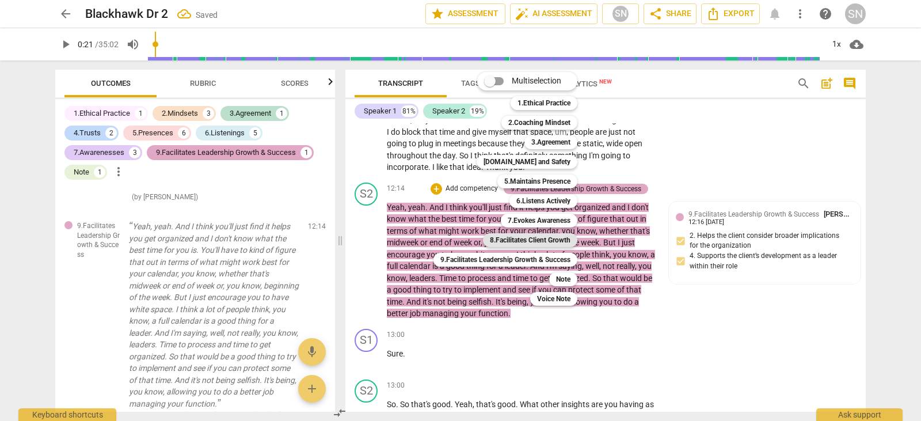
click at [532, 242] on b "8.Facilitates Client Growth" at bounding box center [530, 240] width 81 height 14
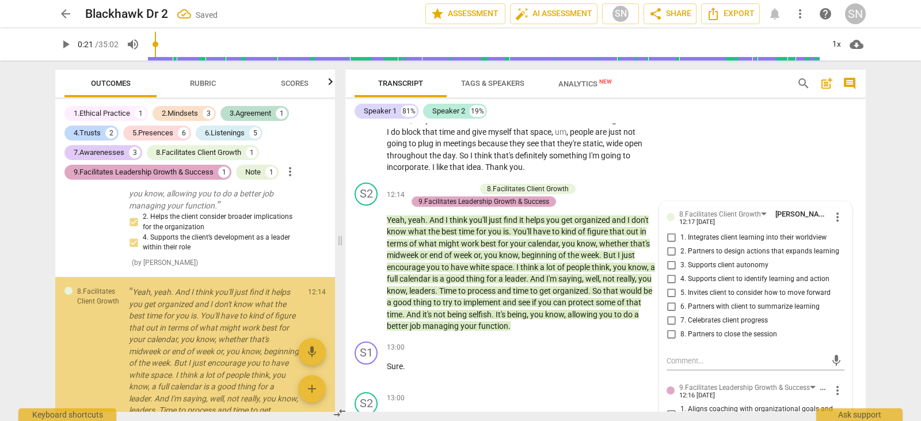
scroll to position [3813, 0]
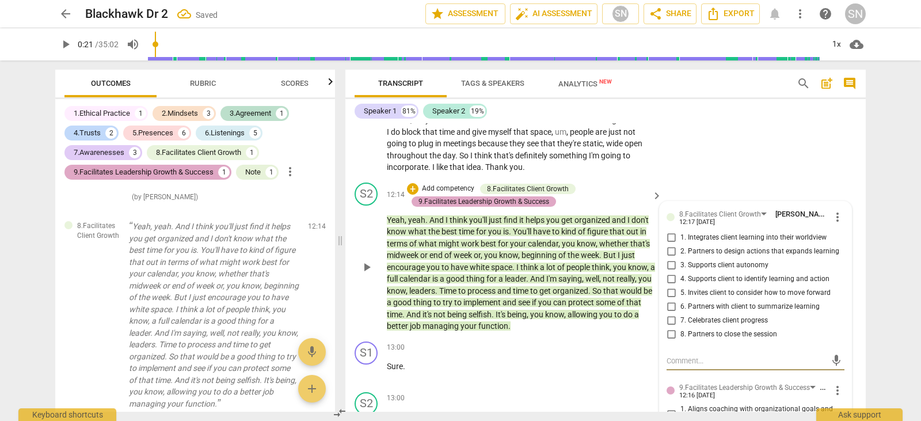
click at [666, 239] on input "1. Integrates client learning into their worldview" at bounding box center [671, 238] width 18 height 14
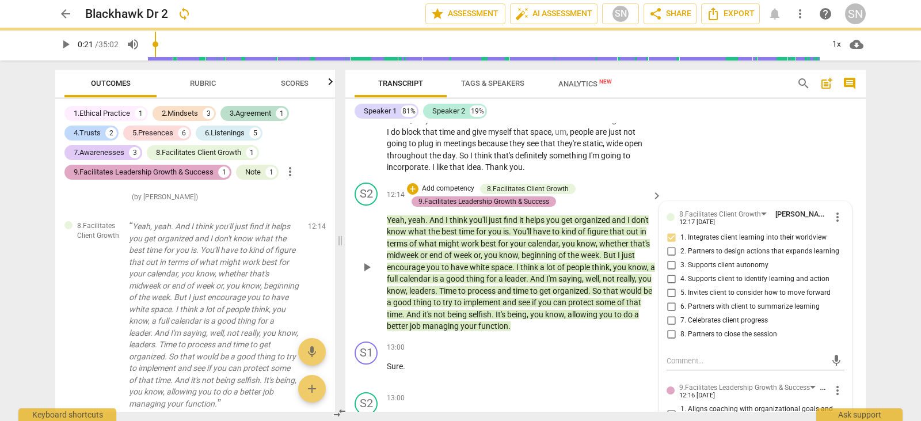
click at [668, 257] on input "2. Partners to design actions that expands learning" at bounding box center [671, 252] width 18 height 14
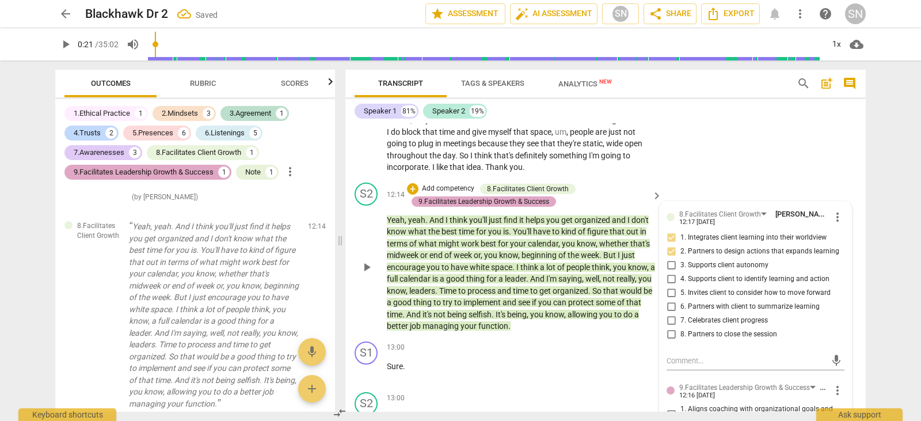
click at [669, 279] on input "4. Supports client to identify learning and action" at bounding box center [671, 279] width 18 height 14
click at [668, 292] on input "5. Invites client to consider how to move forward" at bounding box center [671, 293] width 18 height 14
click at [670, 321] on input "7. Celebrates client progress" at bounding box center [671, 321] width 18 height 14
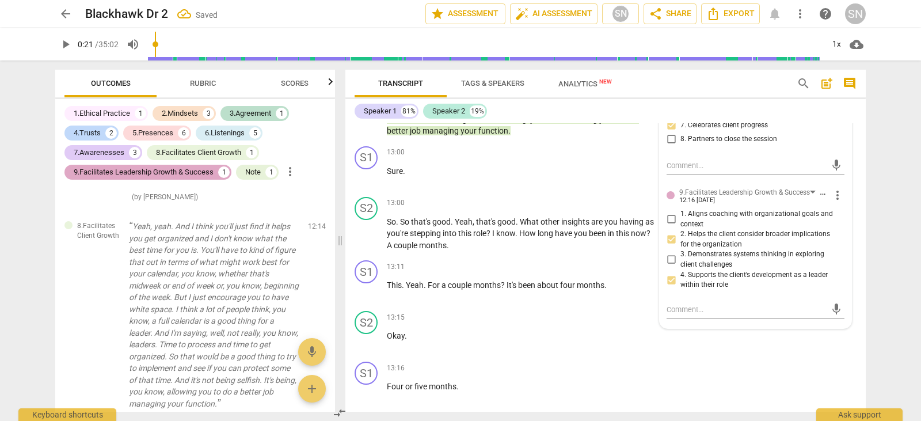
scroll to position [3150, 0]
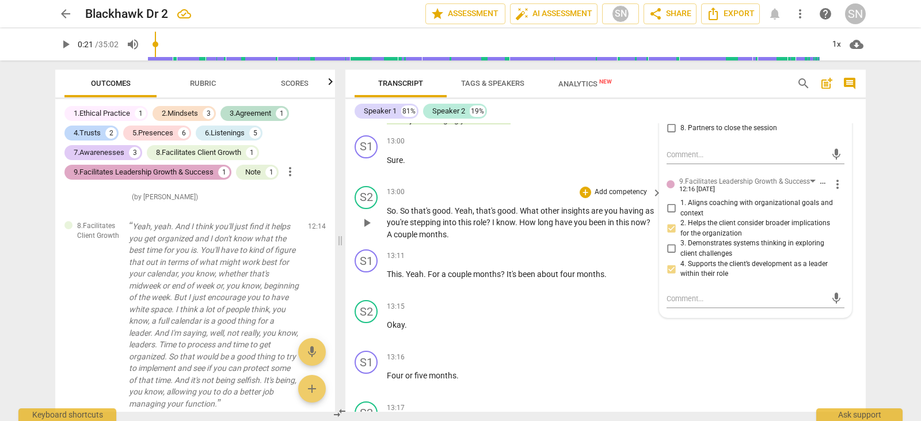
click at [596, 190] on p "Add competency" at bounding box center [620, 192] width 55 height 10
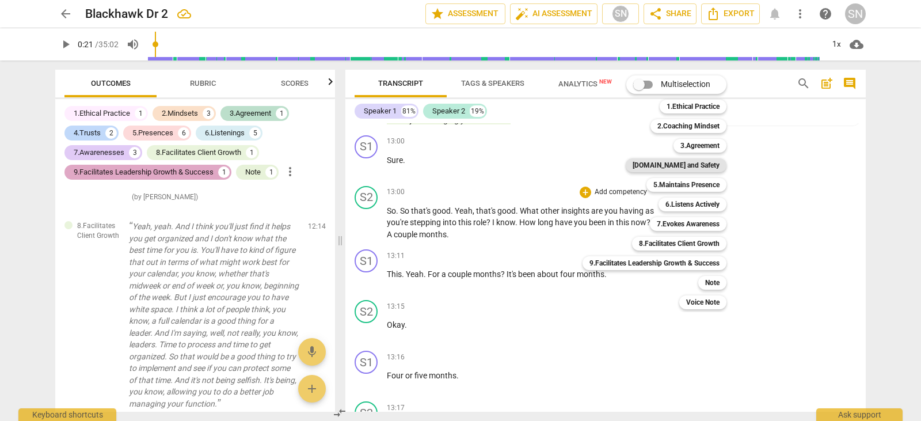
click at [699, 158] on b "[DOMAIN_NAME] and Safety" at bounding box center [675, 165] width 87 height 14
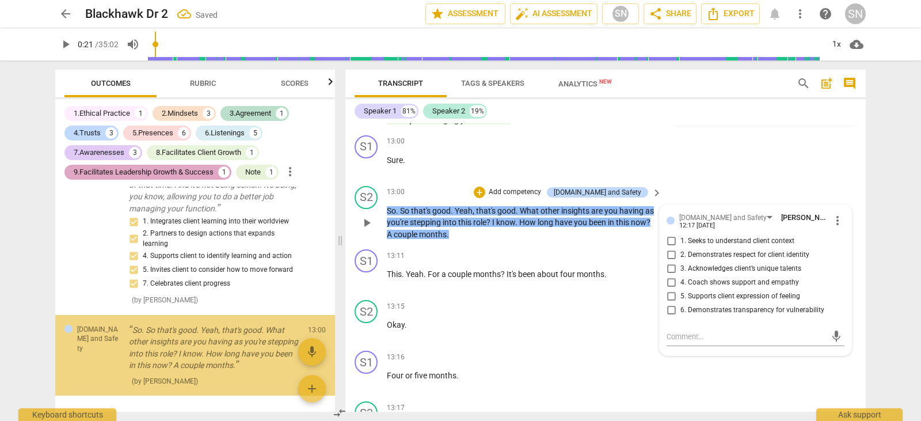
scroll to position [4033, 0]
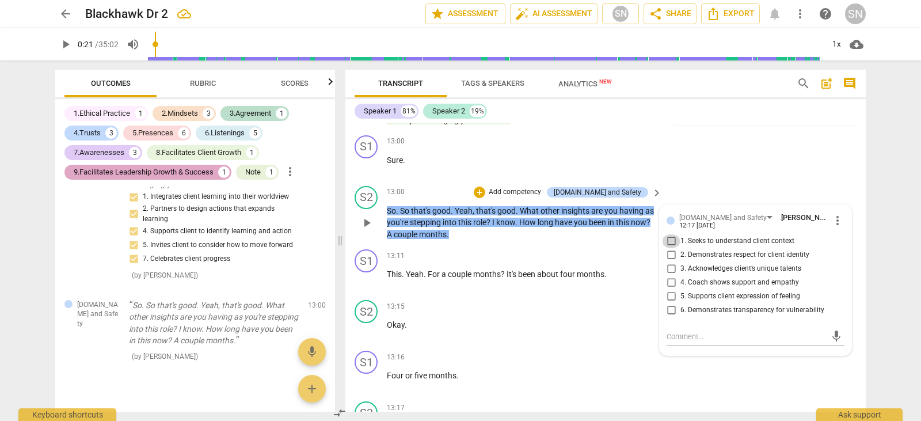
click at [662, 239] on input "1. Seeks to understand client context" at bounding box center [671, 241] width 18 height 14
click at [668, 254] on input "2. Demonstrates respect for client identity" at bounding box center [671, 255] width 18 height 14
click at [670, 285] on input "4. Coach shows support and empathy" at bounding box center [671, 283] width 18 height 14
click at [542, 190] on p "Add competency" at bounding box center [514, 192] width 55 height 10
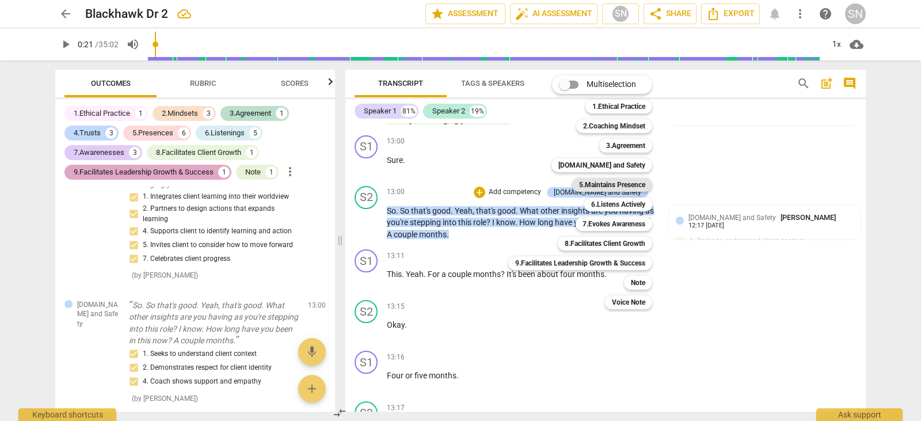
click at [627, 185] on b "5.Maintains Presence" at bounding box center [612, 185] width 66 height 14
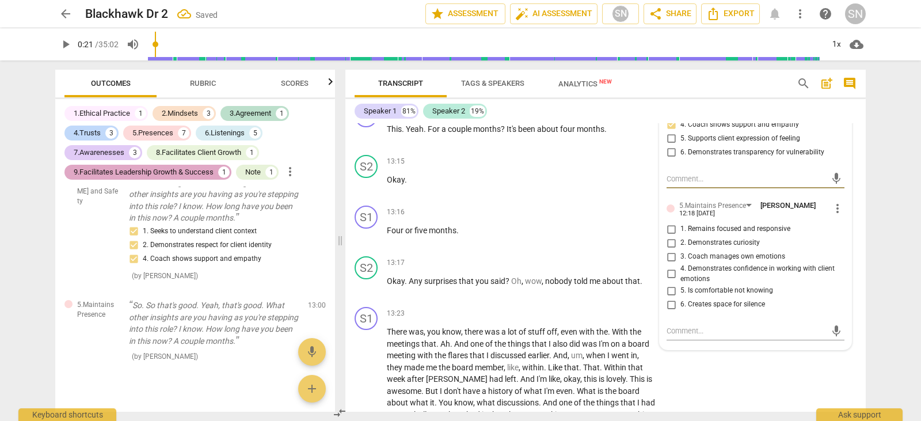
scroll to position [3309, 0]
click at [667, 223] on input "1. Remains focused and responsive" at bounding box center [671, 227] width 18 height 14
click at [669, 239] on input "2. Demonstrates curiosity" at bounding box center [671, 241] width 18 height 14
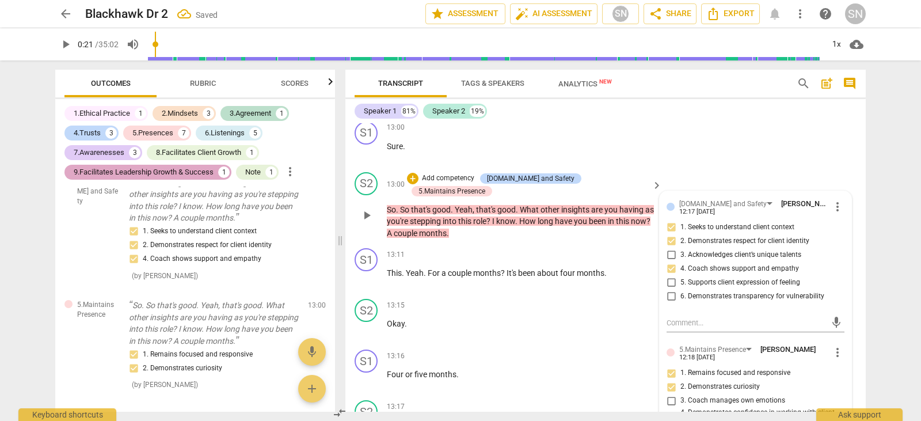
scroll to position [3162, 0]
click at [460, 178] on p "Add competency" at bounding box center [448, 179] width 55 height 10
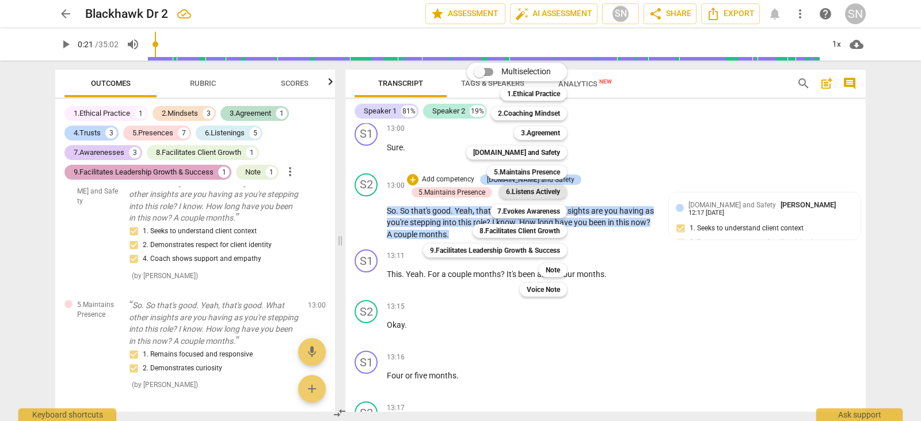
click at [553, 190] on b "6.Listens Actively" at bounding box center [533, 192] width 54 height 14
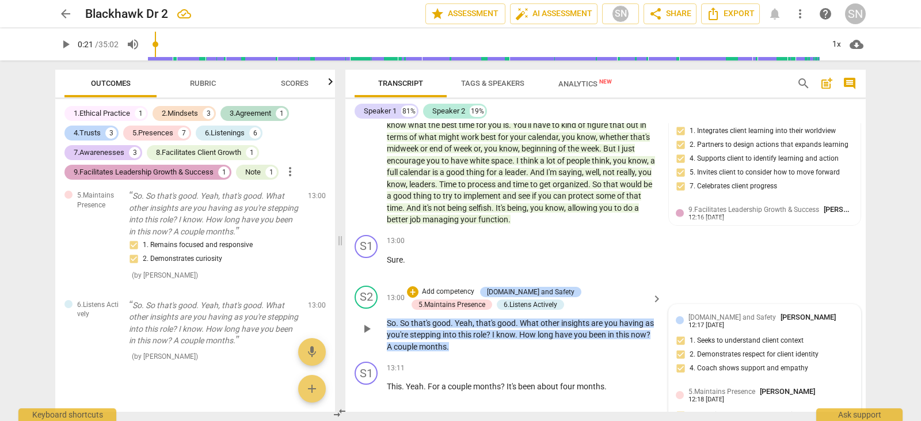
scroll to position [3047, 0]
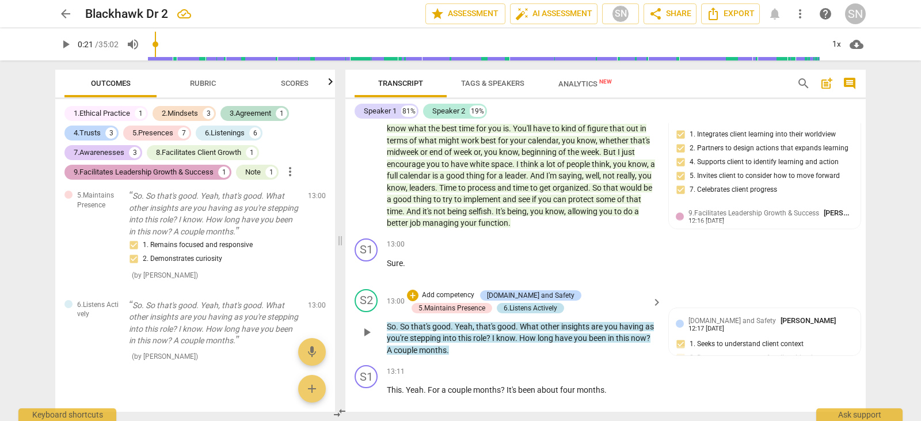
click at [504, 306] on div "6.Listens Actively" at bounding box center [531, 308] width 54 height 10
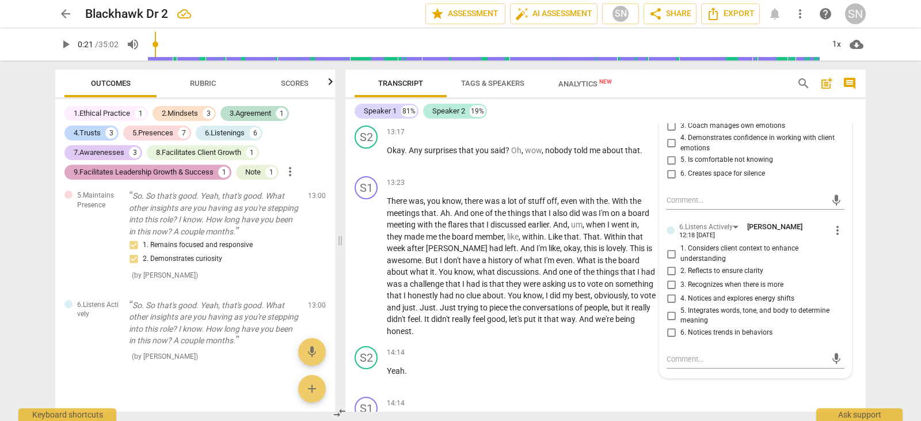
scroll to position [3438, 0]
click at [668, 288] on input "3. Recognizes when there is more" at bounding box center [671, 286] width 18 height 14
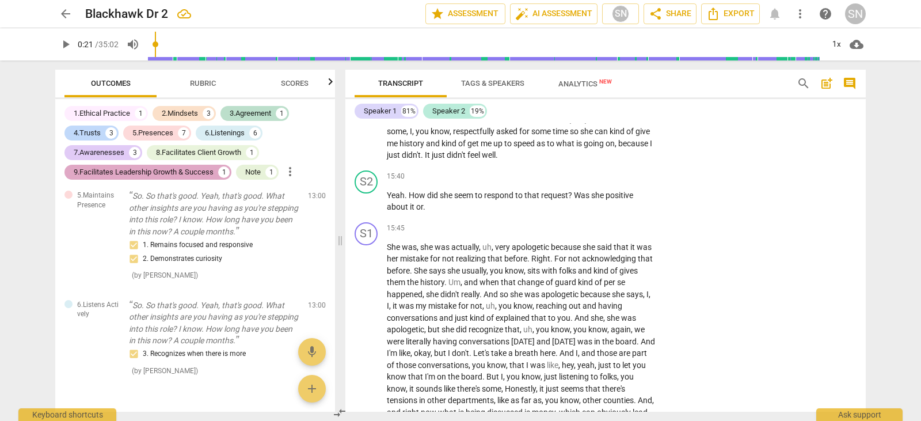
scroll to position [3973, 0]
click at [613, 174] on p "Add competency" at bounding box center [620, 176] width 55 height 10
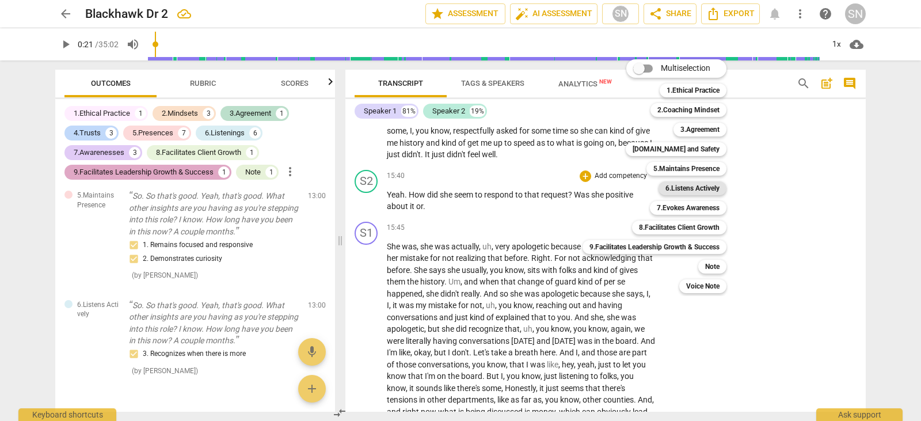
click at [702, 188] on b "6.Listens Actively" at bounding box center [692, 188] width 54 height 14
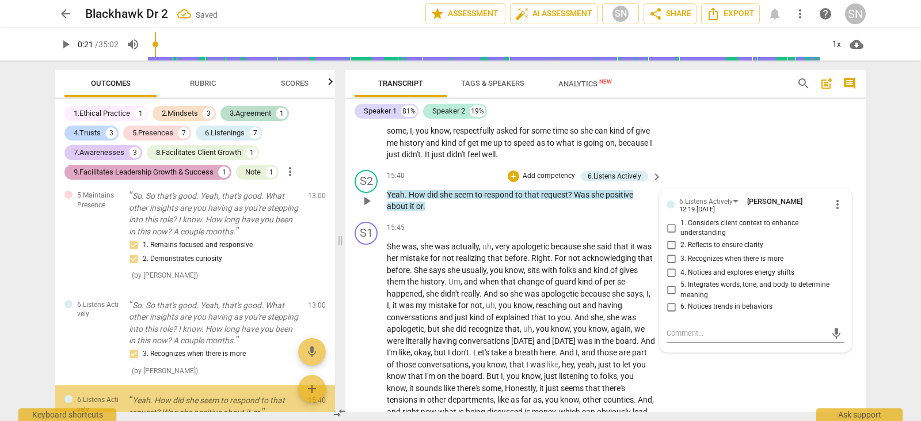
scroll to position [4336, 0]
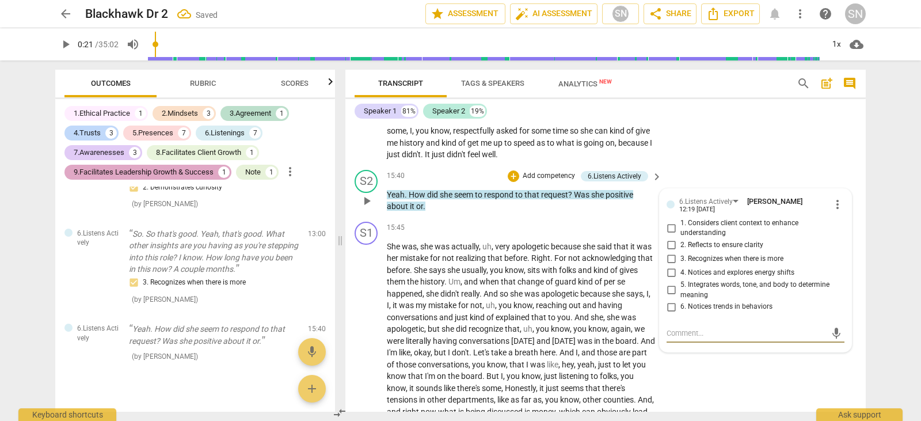
click at [666, 226] on input "1. Considers client context to enhance understanding" at bounding box center [671, 228] width 18 height 14
click at [668, 247] on input "2. Reflects to ensure clarity" at bounding box center [671, 245] width 18 height 14
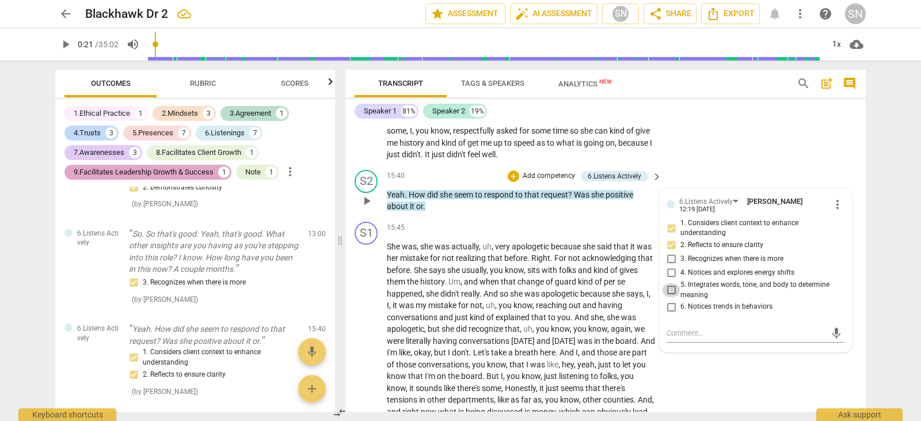
click at [670, 291] on input "5. Integrates words, tone, and body to determine meaning" at bounding box center [671, 290] width 18 height 14
click at [558, 172] on p "Add competency" at bounding box center [548, 176] width 55 height 10
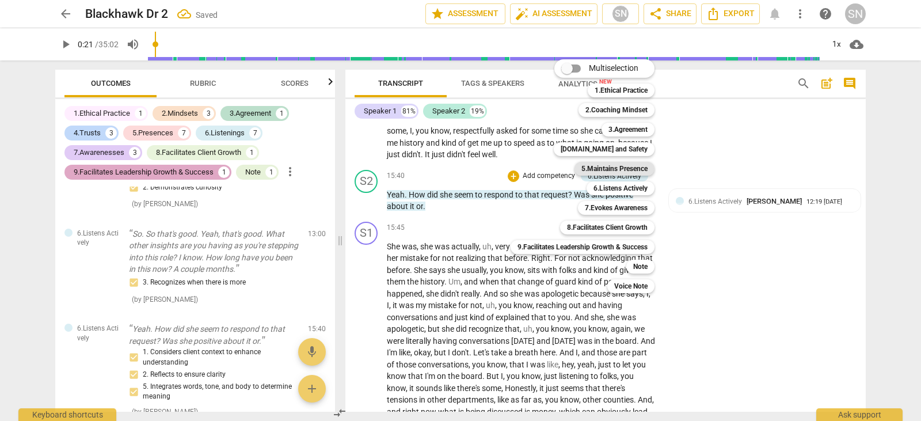
click at [634, 170] on b "5.Maintains Presence" at bounding box center [614, 169] width 66 height 14
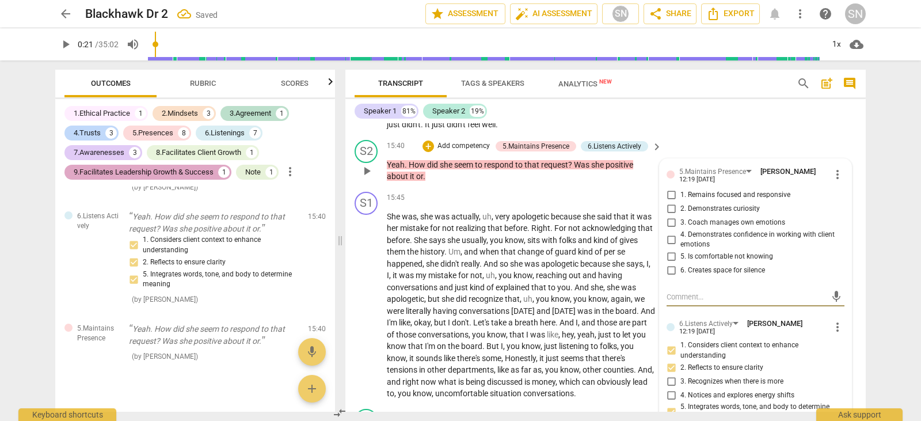
scroll to position [4003, 0]
click at [668, 193] on input "1. Remains focused and responsive" at bounding box center [671, 195] width 18 height 14
click at [671, 202] on input "2. Demonstrates curiosity" at bounding box center [671, 208] width 18 height 14
click at [672, 242] on input "4. Demonstrates confidence in working with client emotions" at bounding box center [671, 239] width 18 height 14
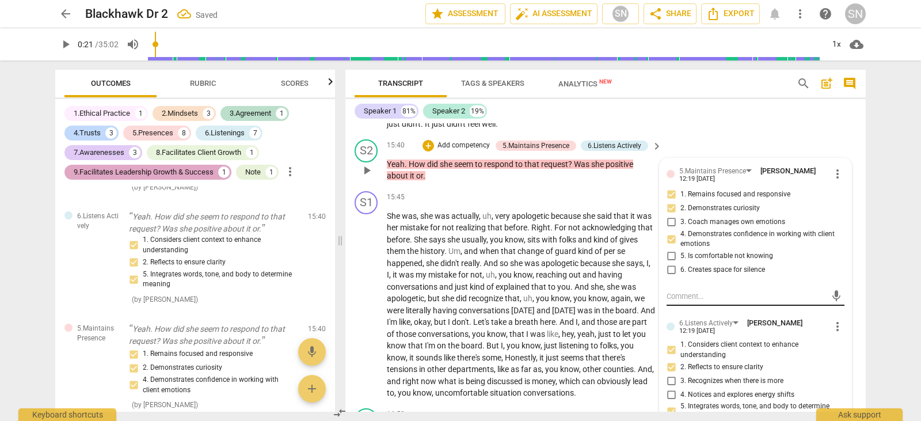
scroll to position [4009, 0]
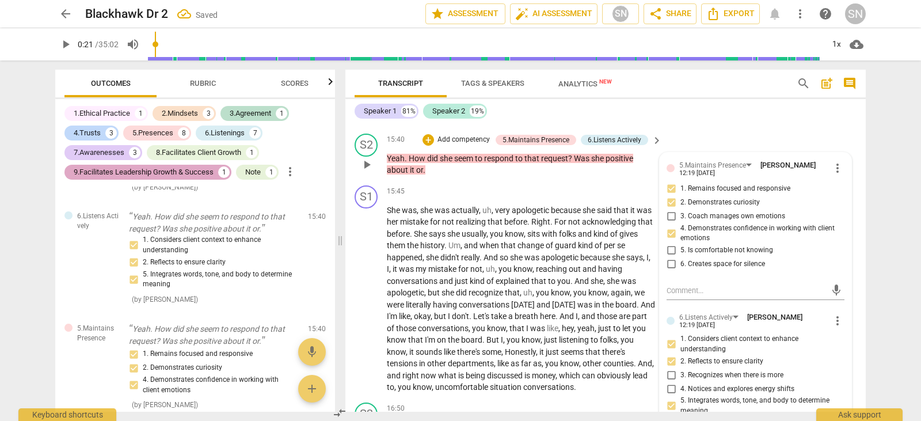
click at [448, 138] on p "Add competency" at bounding box center [463, 140] width 55 height 10
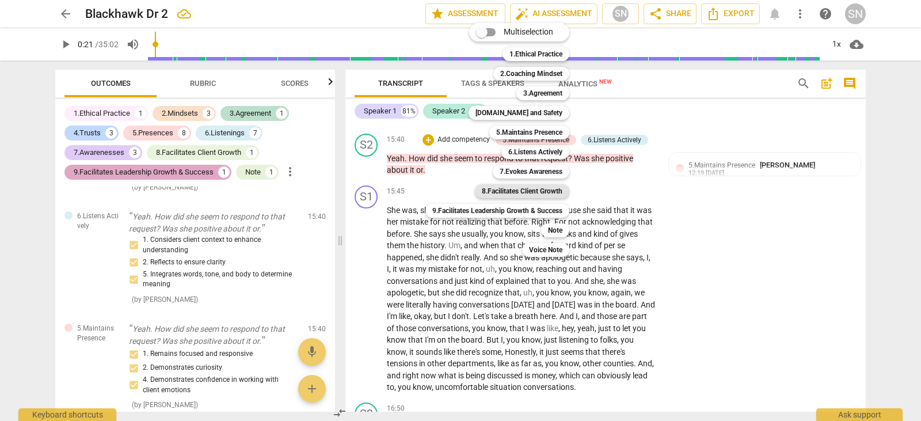
click at [525, 192] on b "8.Facilitates Client Growth" at bounding box center [522, 191] width 81 height 14
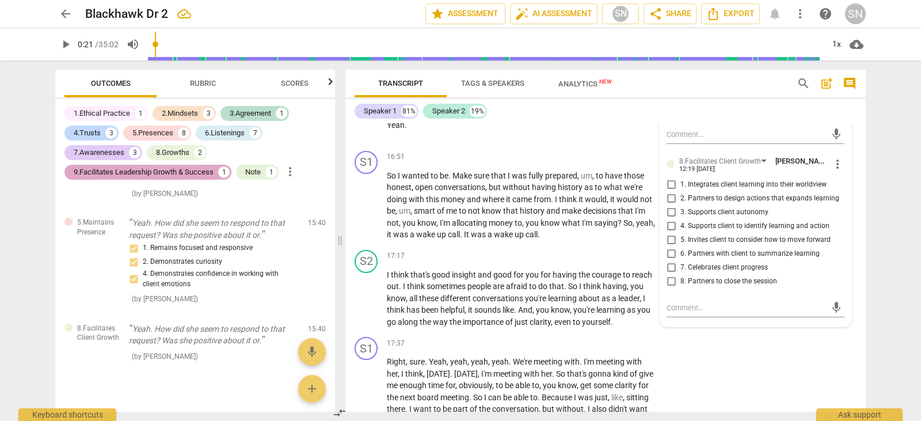
scroll to position [4324, 0]
click at [668, 226] on input "4. Supports client to identify learning and action" at bounding box center [671, 226] width 18 height 14
click at [668, 252] on input "6. Partners with client to summarize learning" at bounding box center [671, 253] width 18 height 14
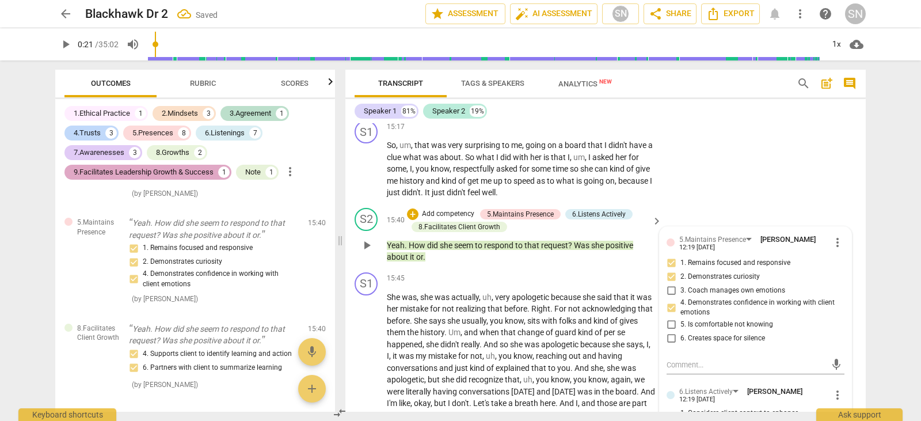
scroll to position [3934, 0]
click at [445, 211] on p "Add competency" at bounding box center [448, 214] width 55 height 10
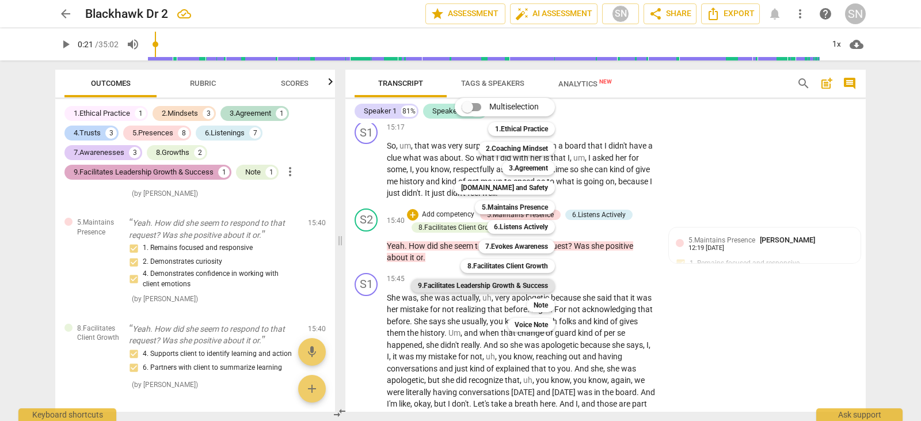
click at [516, 289] on b "9.Facilitates Leadership Growth & Success" at bounding box center [483, 286] width 130 height 14
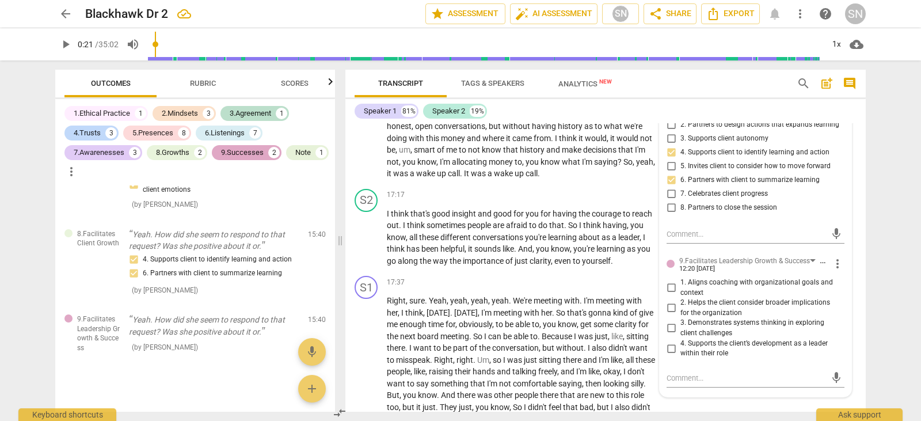
scroll to position [4398, 0]
click at [668, 344] on input "4. Supports the client’s development as a leader within their role" at bounding box center [671, 348] width 18 height 14
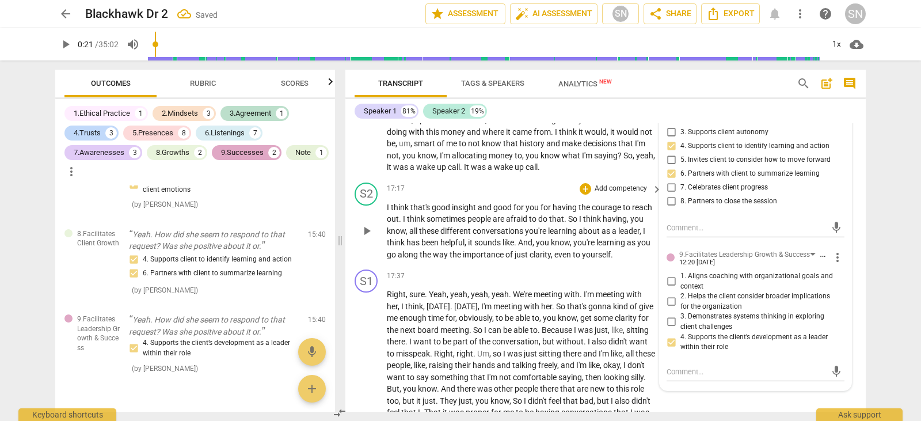
scroll to position [4404, 0]
click at [508, 176] on div "S1 play_arrow pause 16:51 + Add competency keyboard_arrow_right So I wanted to …" at bounding box center [605, 127] width 520 height 99
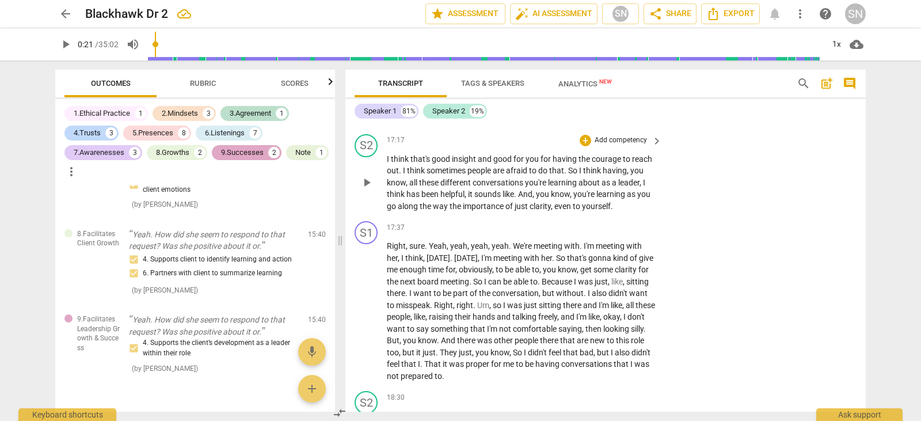
scroll to position [4453, 0]
click at [620, 137] on p "Add competency" at bounding box center [620, 140] width 55 height 10
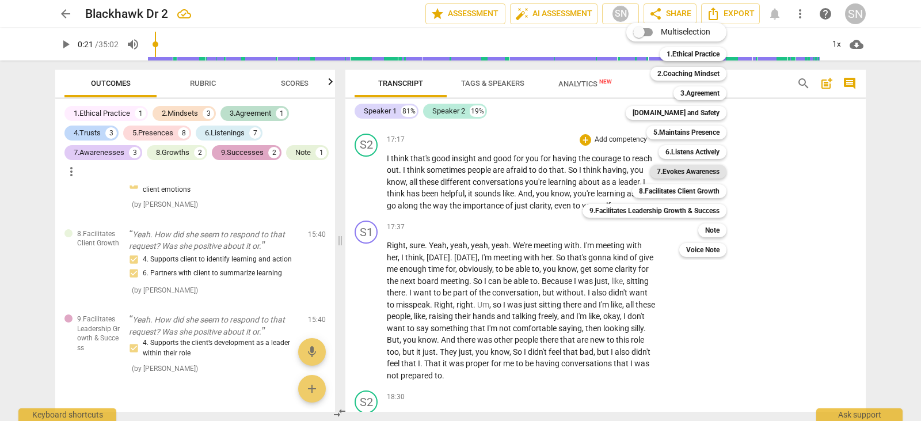
click at [691, 173] on b "7.Evokes Awareness" at bounding box center [688, 172] width 63 height 14
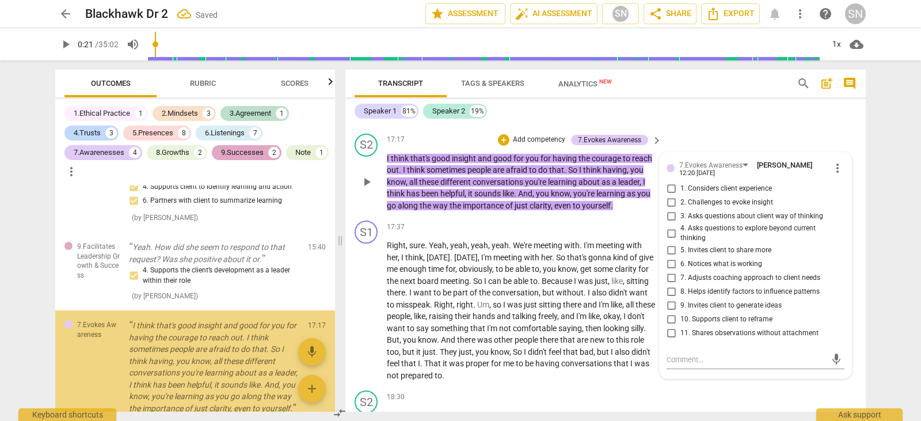
scroll to position [4785, 0]
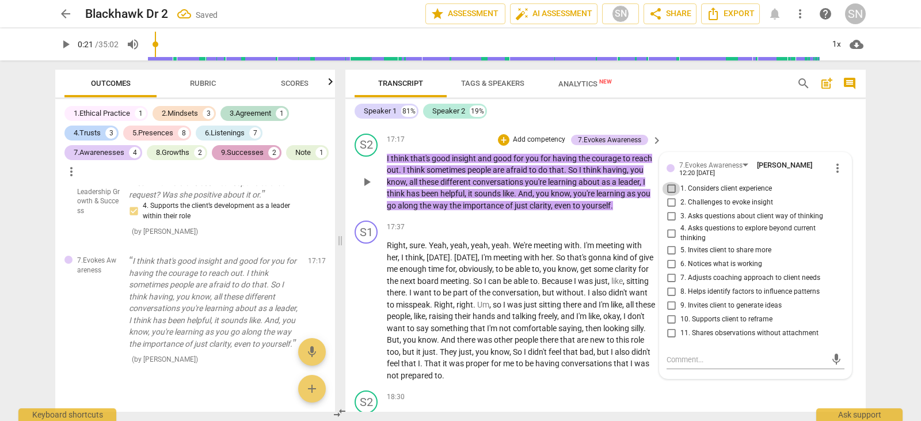
click at [666, 188] on input "1. Considers client experience" at bounding box center [671, 189] width 18 height 14
click at [666, 265] on input "6. Notices what is working" at bounding box center [671, 264] width 18 height 14
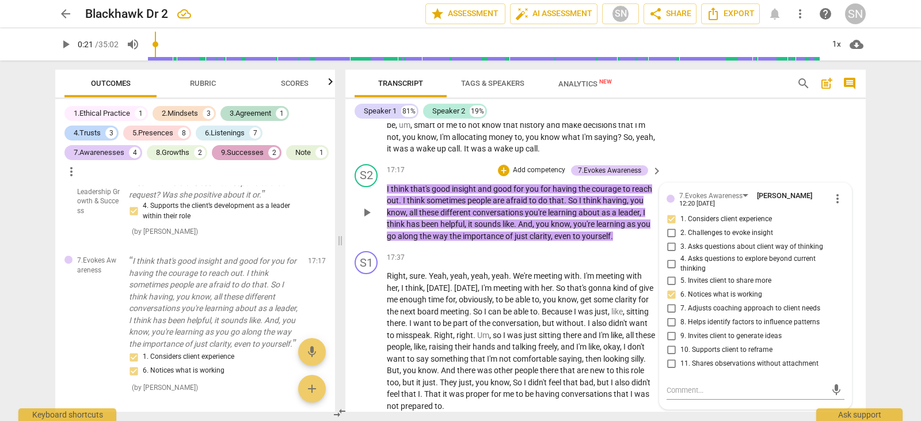
scroll to position [4422, 0]
click at [529, 171] on p "Add competency" at bounding box center [539, 171] width 55 height 10
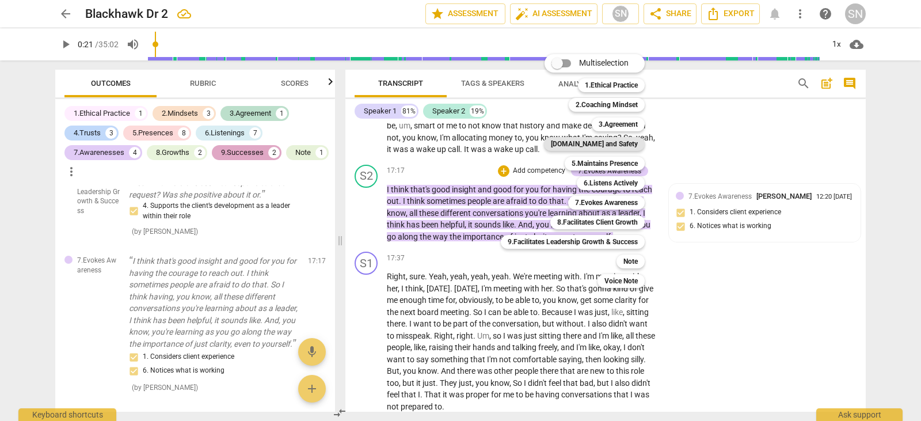
click at [626, 143] on b "[DOMAIN_NAME] and Safety" at bounding box center [594, 144] width 87 height 14
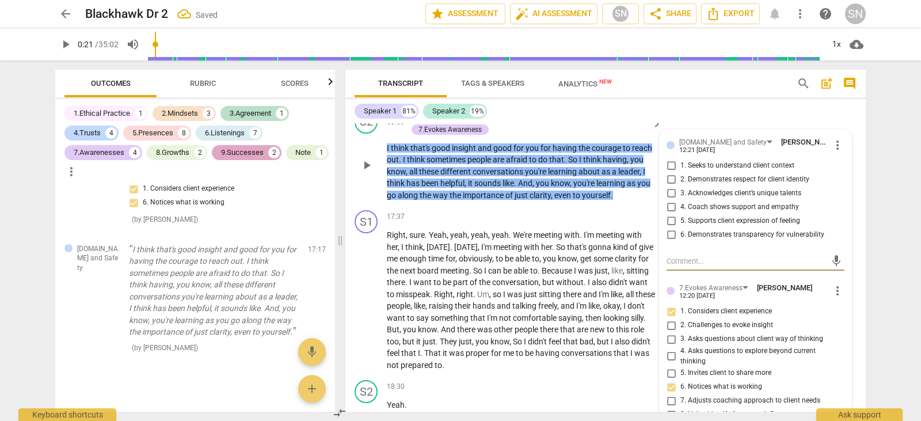
scroll to position [4473, 0]
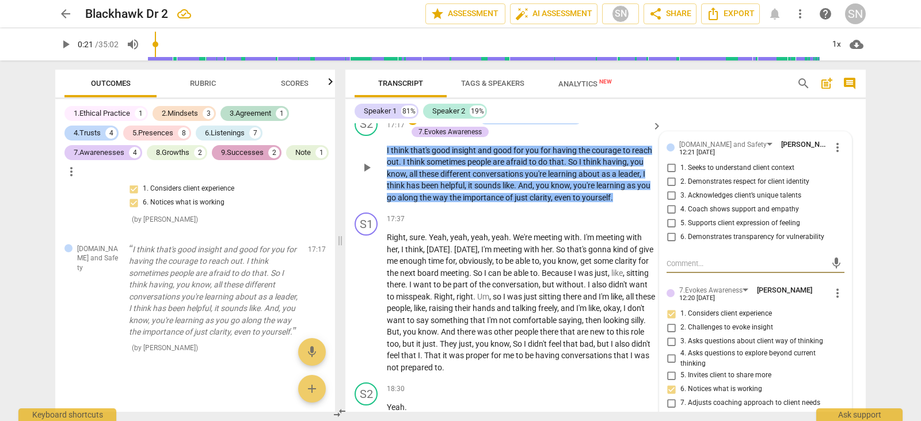
click at [665, 177] on input "2. Demonstrates respect for client identity" at bounding box center [671, 182] width 18 height 14
click at [665, 209] on input "4. Coach shows support and empathy" at bounding box center [671, 210] width 18 height 14
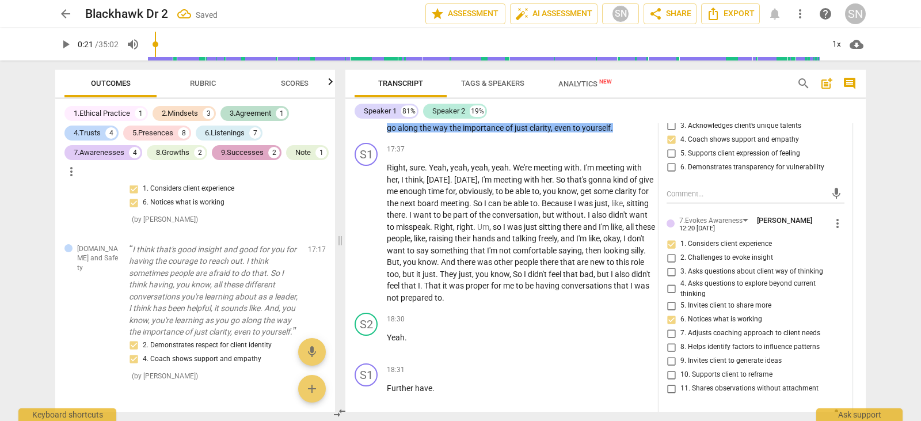
scroll to position [4543, 0]
click at [667, 153] on input "5. Supports client expression of feeling" at bounding box center [671, 154] width 18 height 14
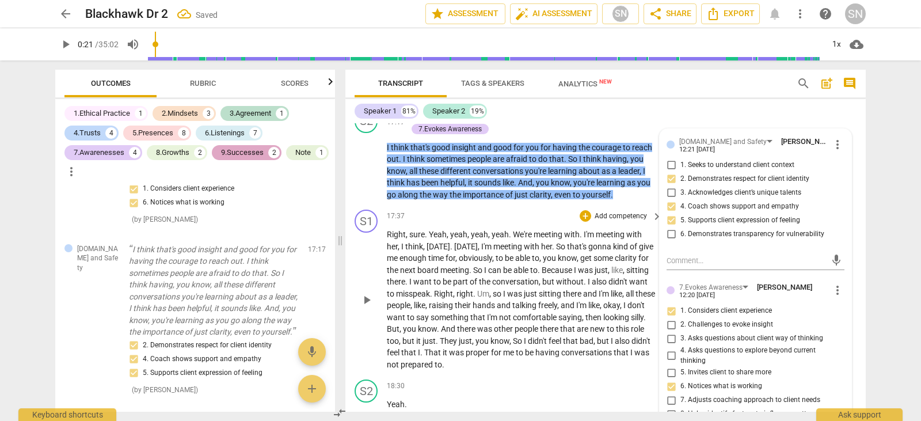
scroll to position [4435, 0]
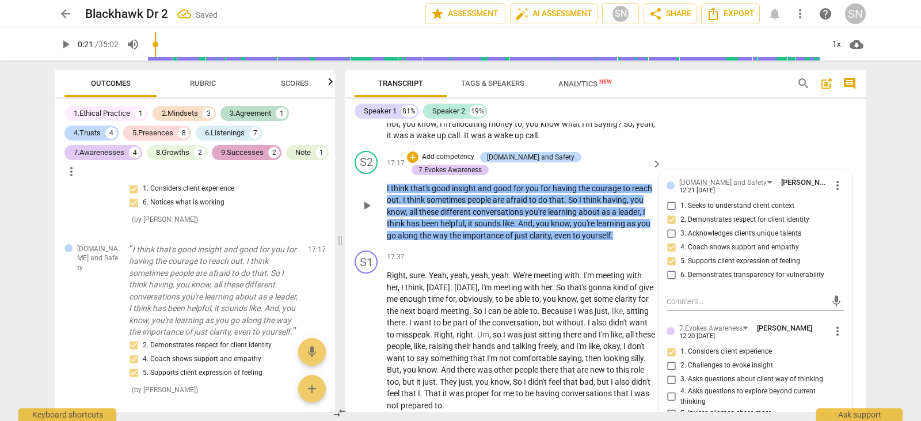
click at [467, 152] on p "Add competency" at bounding box center [448, 157] width 55 height 10
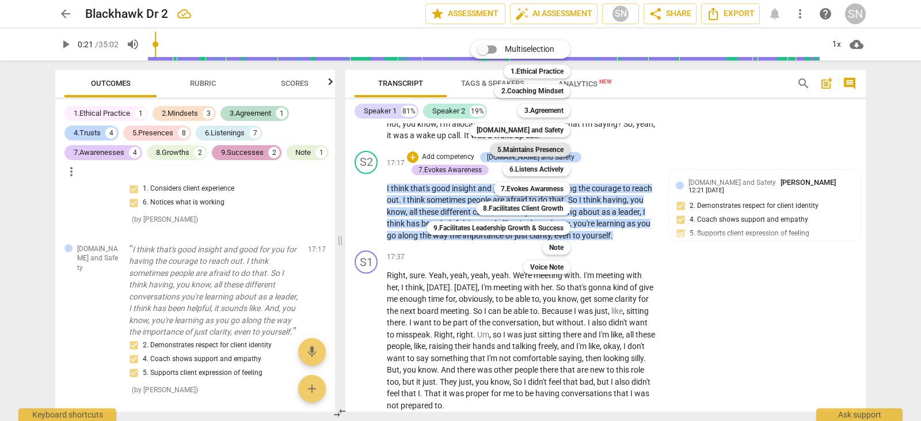
click at [556, 146] on b "5.Maintains Presence" at bounding box center [530, 150] width 66 height 14
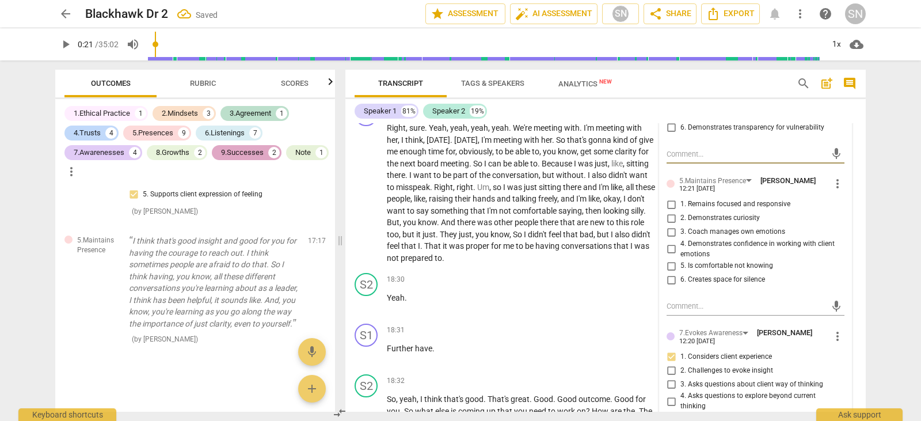
scroll to position [4620, 0]
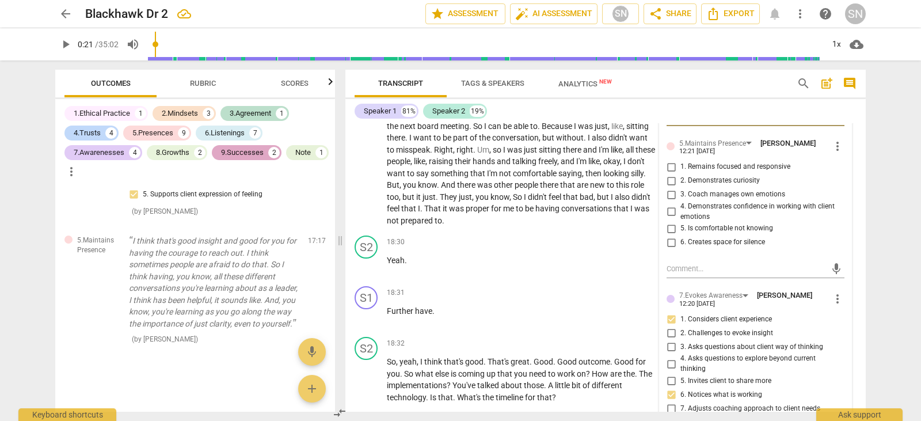
click at [665, 179] on input "2. Demonstrates curiosity" at bounding box center [671, 181] width 18 height 14
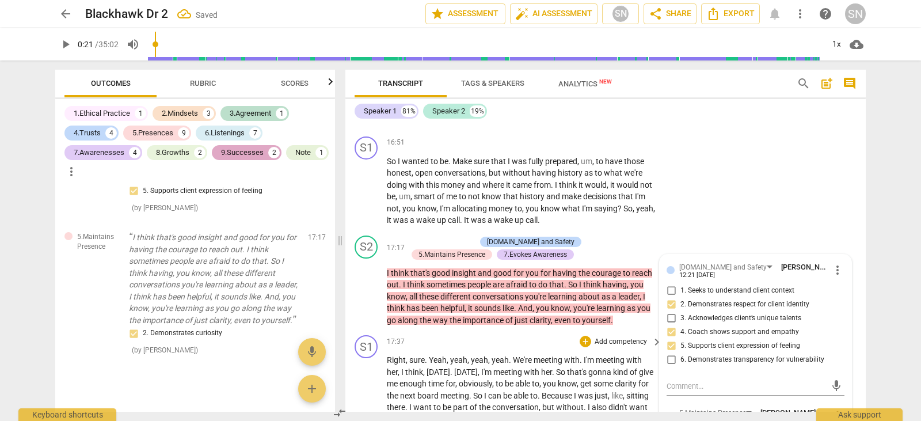
scroll to position [4350, 0]
click at [435, 238] on p "Add competency" at bounding box center [448, 243] width 55 height 10
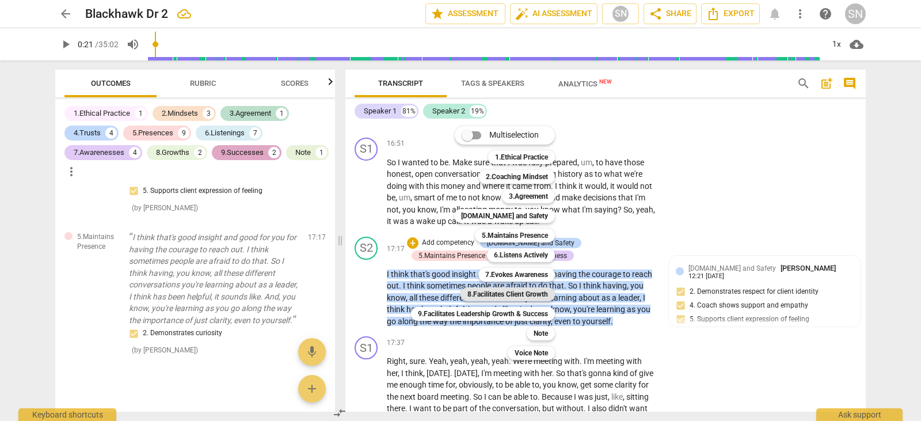
click at [510, 292] on b "8.Facilitates Client Growth" at bounding box center [507, 294] width 81 height 14
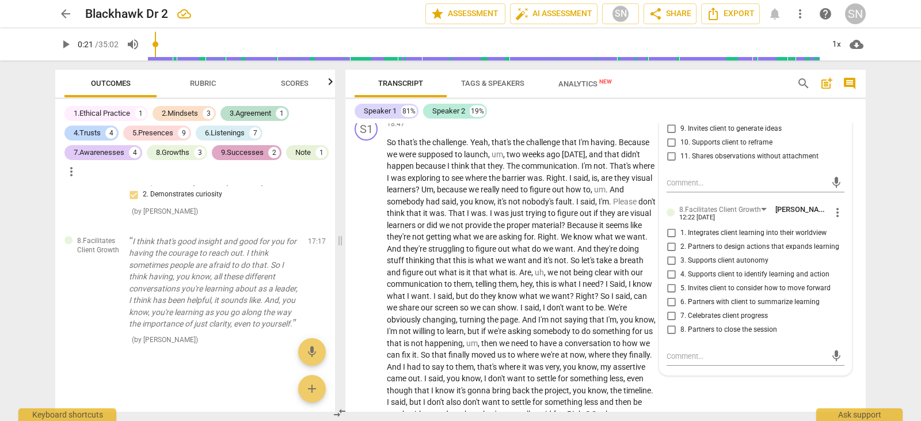
scroll to position [4930, 0]
click at [669, 298] on input "6. Partners with client to summarize learning" at bounding box center [671, 300] width 18 height 14
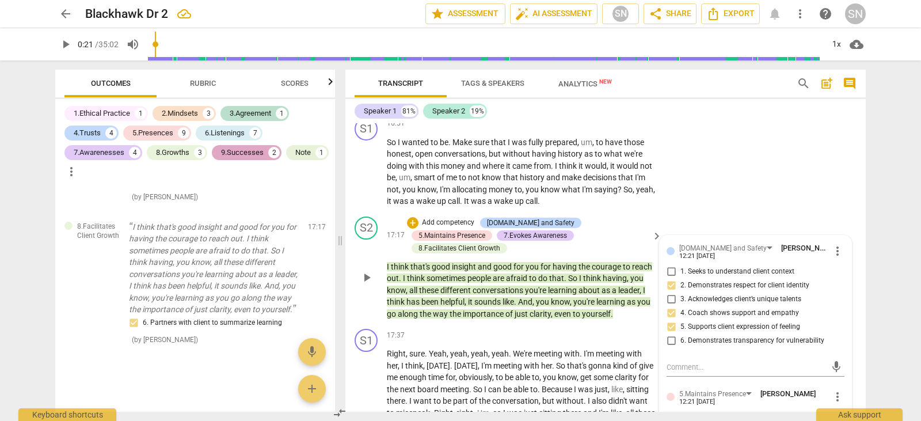
scroll to position [4370, 0]
click at [440, 220] on p "Add competency" at bounding box center [448, 222] width 55 height 10
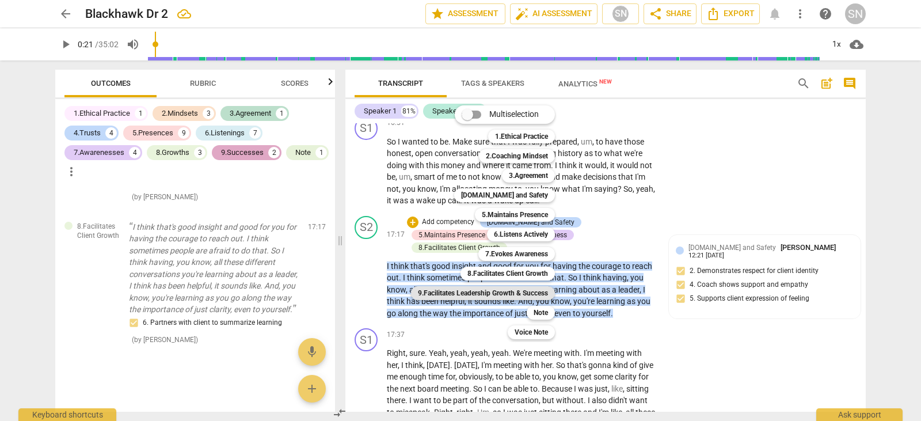
click at [485, 298] on b "9.Facilitates Leadership Growth & Success" at bounding box center [483, 293] width 130 height 14
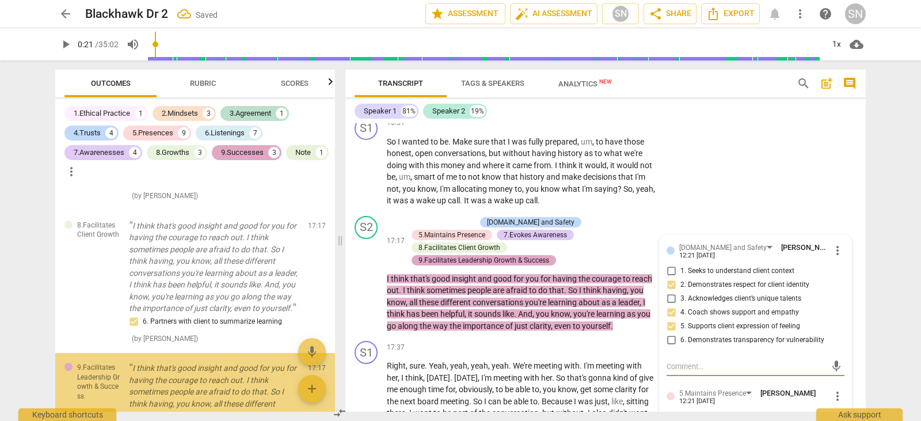
scroll to position [5443, 0]
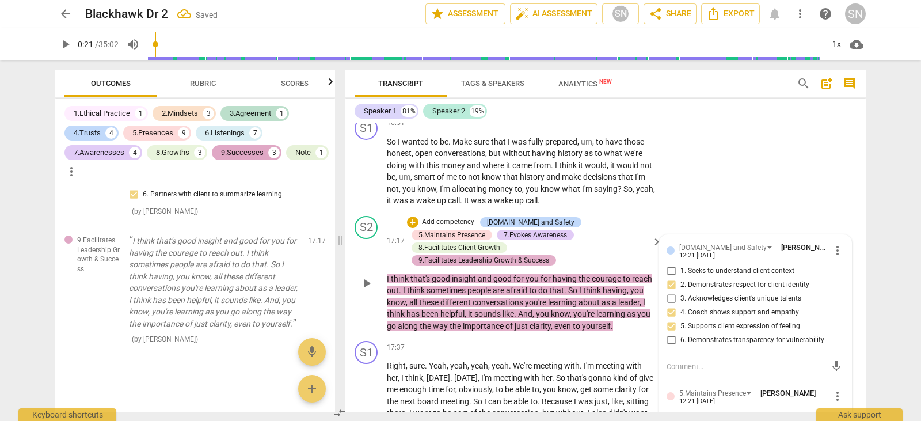
click at [532, 255] on div "9.Facilitates Leadership Growth & Success" at bounding box center [483, 260] width 131 height 10
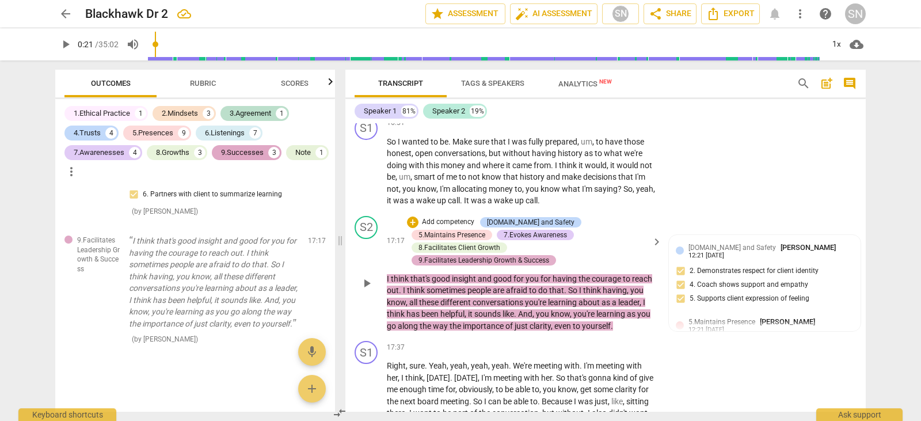
click at [532, 255] on div "9.Facilitates Leadership Growth & Success" at bounding box center [483, 260] width 131 height 10
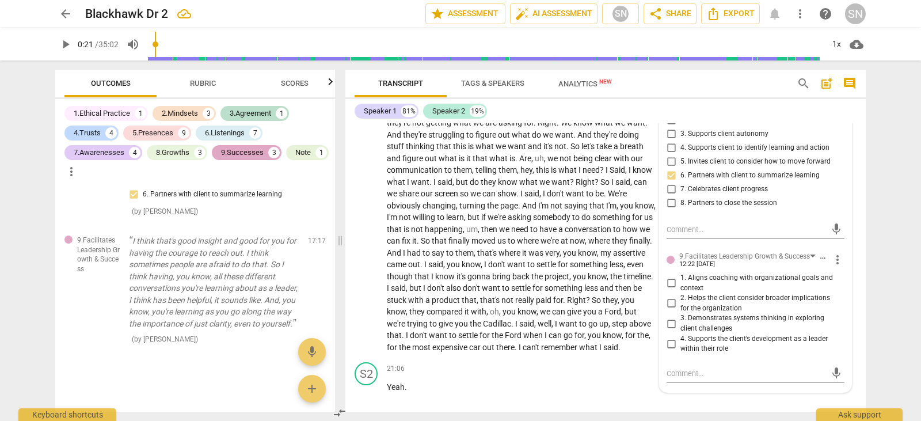
scroll to position [5059, 0]
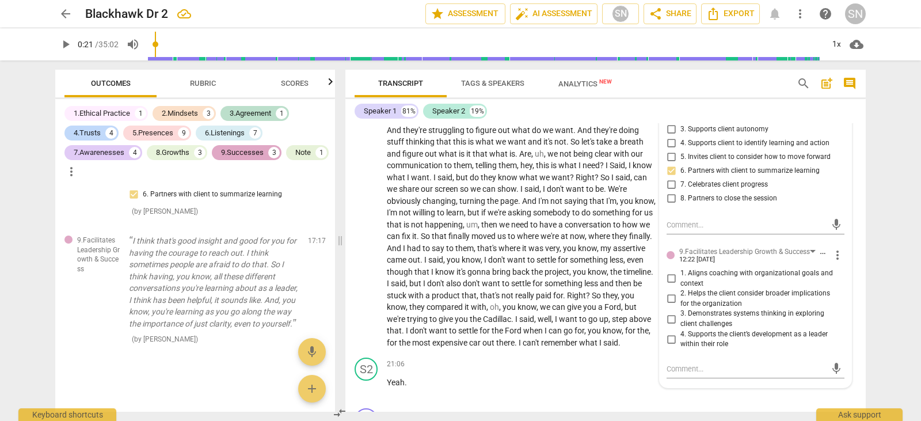
click at [669, 337] on input "4. Supports the client’s development as a leader within their role" at bounding box center [671, 339] width 18 height 14
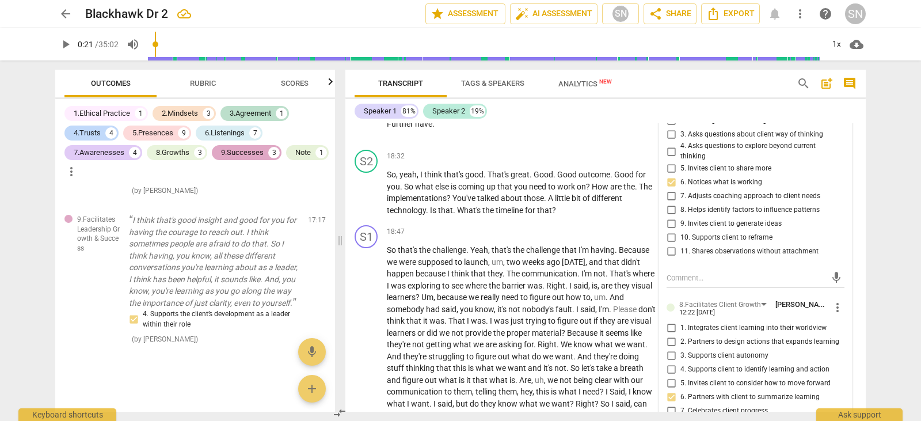
scroll to position [4833, 0]
drag, startPoint x: 380, startPoint y: 243, endPoint x: 522, endPoint y: 165, distance: 161.8
click at [522, 165] on div "S1 play_arrow pause 00:00 + Add competency keyboard_arrow_right By means , but …" at bounding box center [605, 267] width 520 height 288
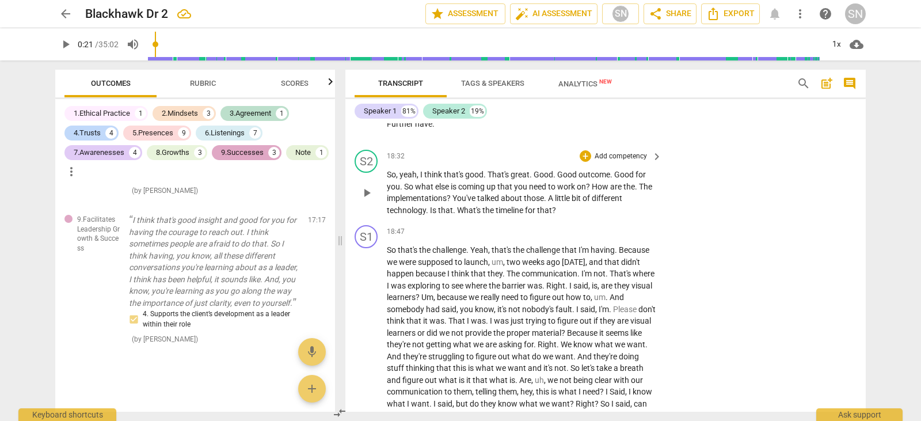
click at [611, 151] on p "Add competency" at bounding box center [620, 156] width 55 height 10
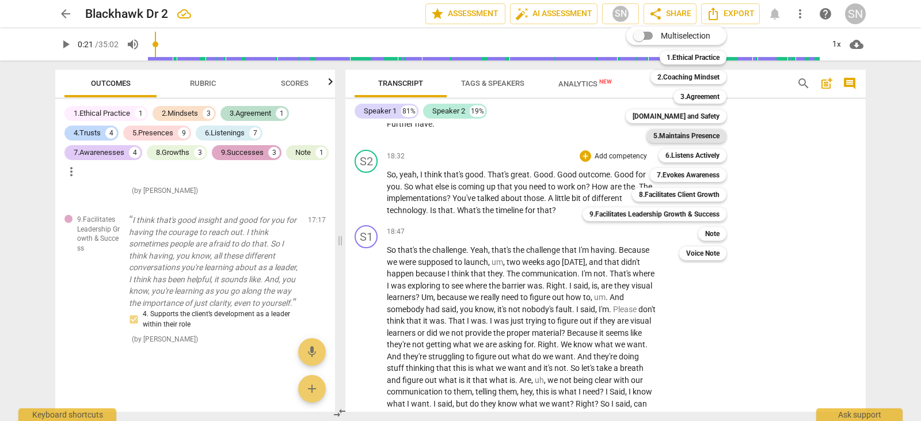
click at [684, 130] on b "5.Maintains Presence" at bounding box center [686, 136] width 66 height 14
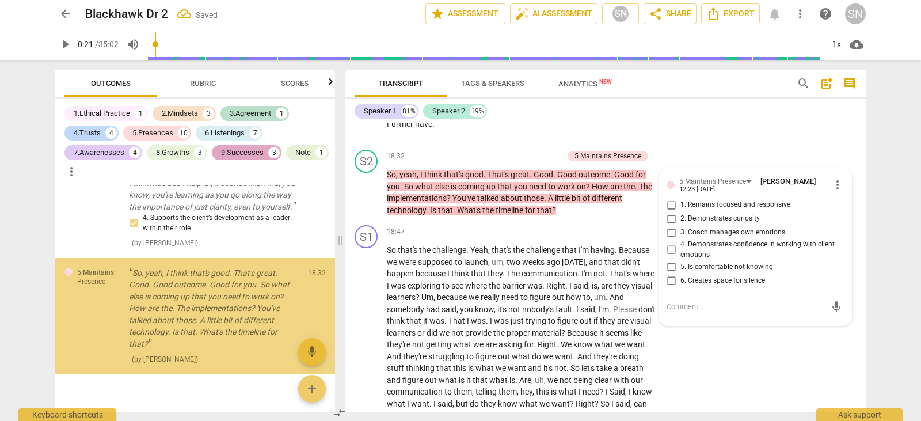
scroll to position [5592, 0]
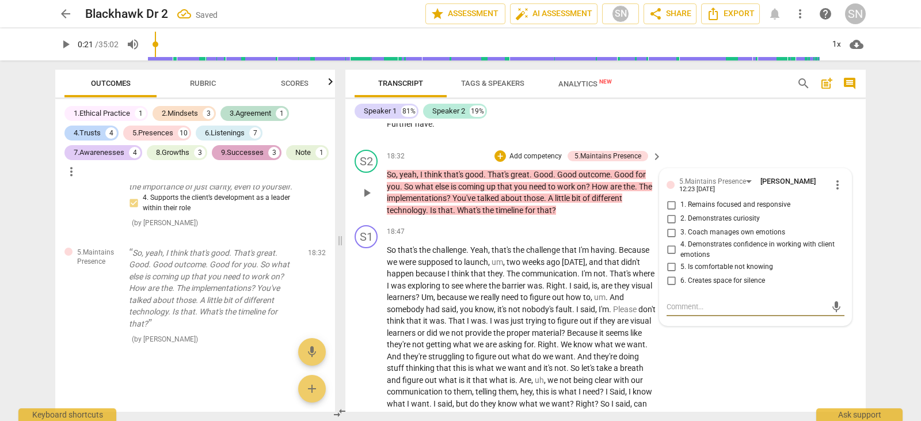
click at [670, 198] on input "1. Remains focused and responsive" at bounding box center [671, 205] width 18 height 14
click at [671, 212] on input "2. Demonstrates curiosity" at bounding box center [671, 219] width 18 height 14
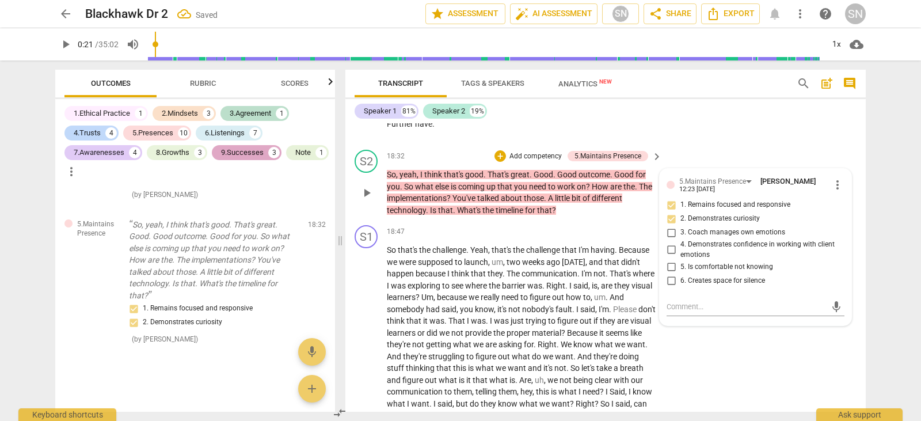
click at [544, 151] on p "Add competency" at bounding box center [535, 156] width 55 height 10
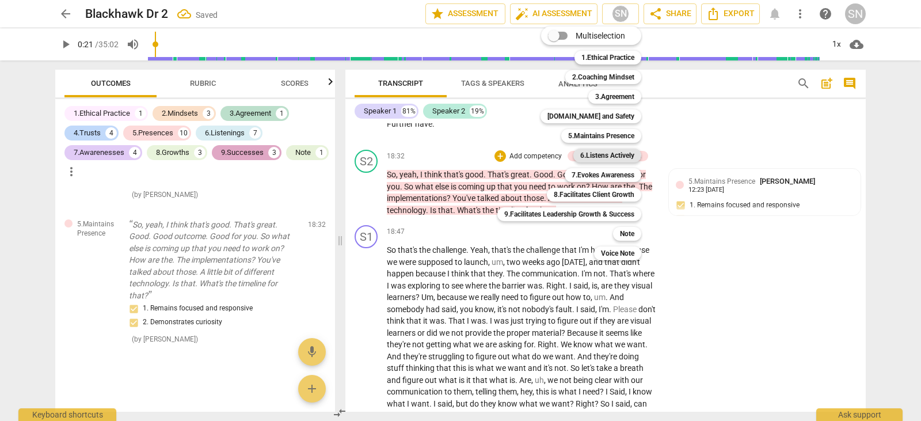
click at [609, 151] on b "6.Listens Actively" at bounding box center [607, 155] width 54 height 14
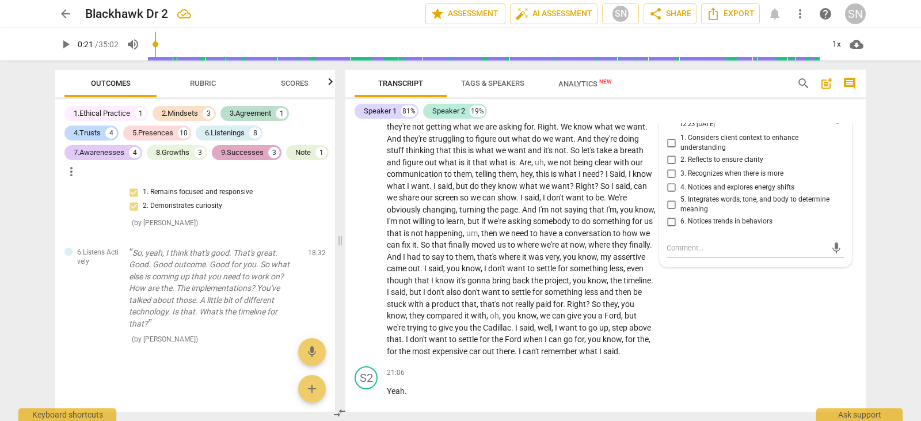
scroll to position [5051, 0]
click at [668, 197] on input "5. Integrates words, tone, and body to determine meaning" at bounding box center [671, 204] width 18 height 14
click at [666, 180] on input "4. Notices and explores energy shifts" at bounding box center [671, 187] width 18 height 14
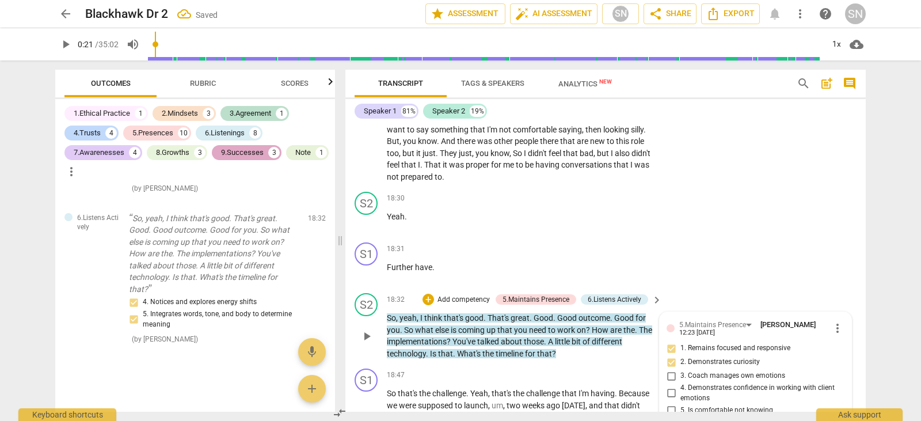
scroll to position [4689, 0]
click at [462, 289] on div "S2 play_arrow pause 18:32 + Add competency 5.Maintains Presence 6.Listens Activ…" at bounding box center [605, 326] width 520 height 75
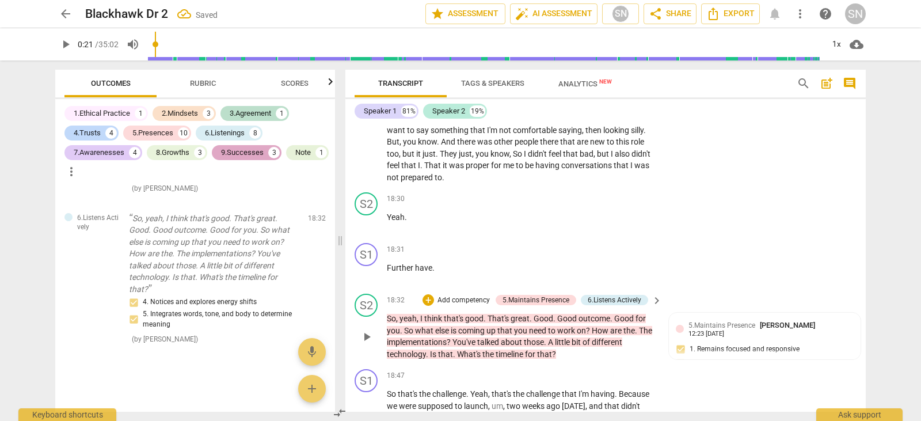
click at [467, 295] on p "Add competency" at bounding box center [463, 300] width 55 height 10
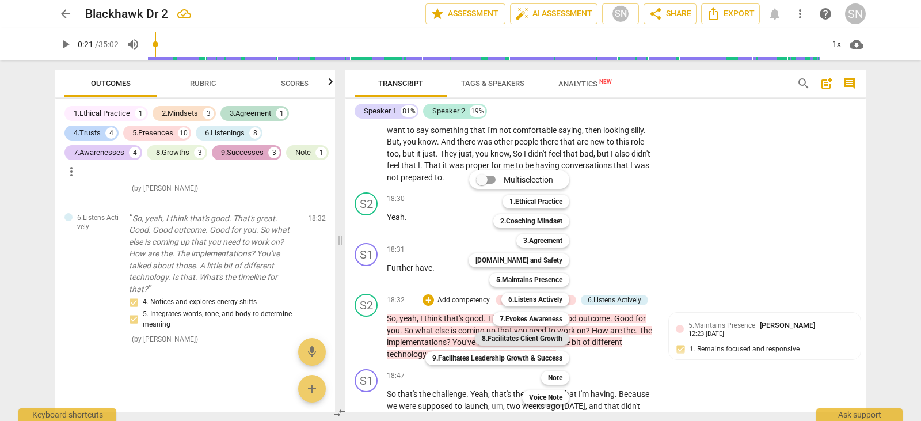
click at [536, 337] on b "8.Facilitates Client Growth" at bounding box center [522, 338] width 81 height 14
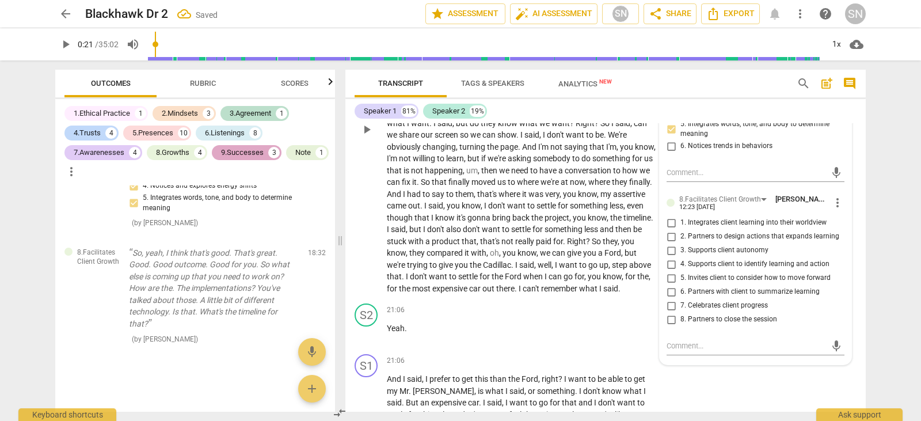
scroll to position [5128, 0]
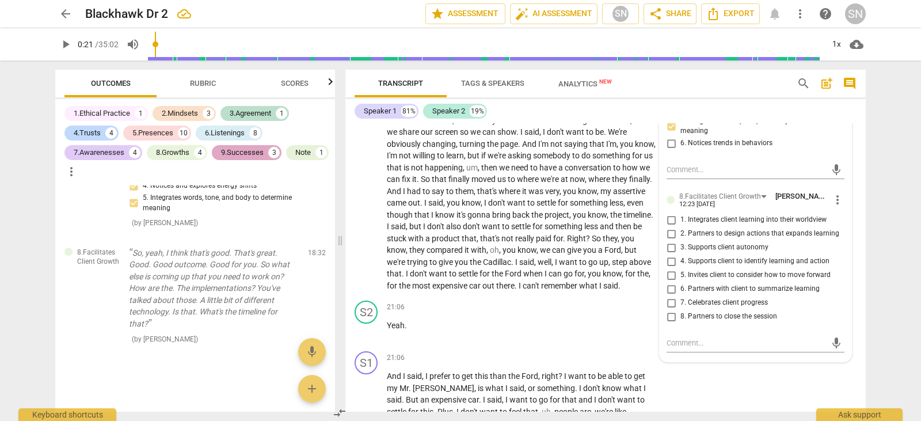
click at [836, 193] on span "more_vert" at bounding box center [837, 200] width 14 height 14
click at [840, 202] on li "Delete" at bounding box center [846, 208] width 40 height 22
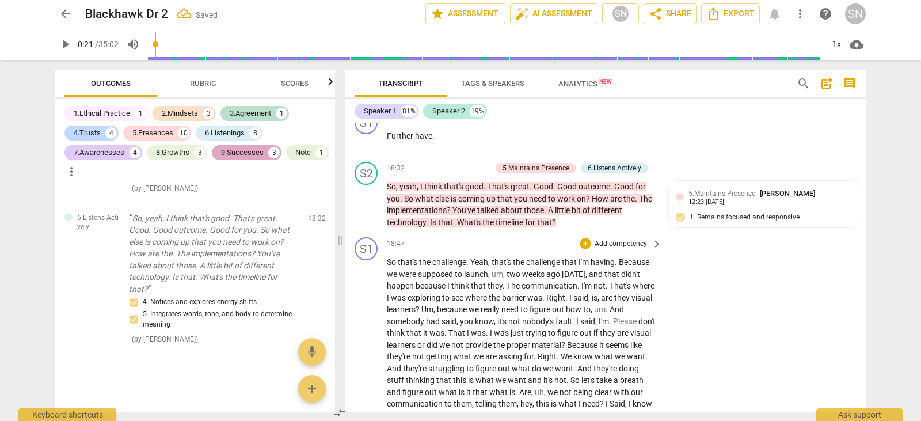
scroll to position [4820, 0]
click at [469, 162] on div "+ Add competency 5.Maintains Presence 6.Listens Actively" at bounding box center [535, 168] width 226 height 13
click at [452, 163] on div "+ Add competency" at bounding box center [456, 169] width 68 height 12
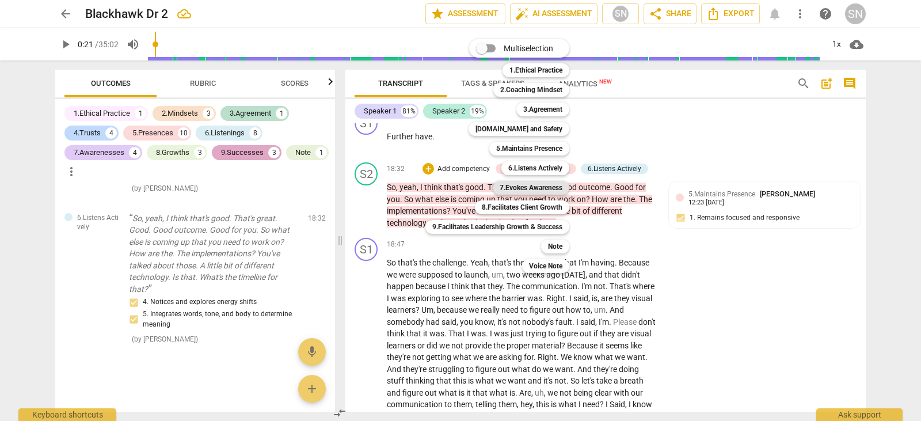
click at [548, 189] on b "7.Evokes Awareness" at bounding box center [531, 188] width 63 height 14
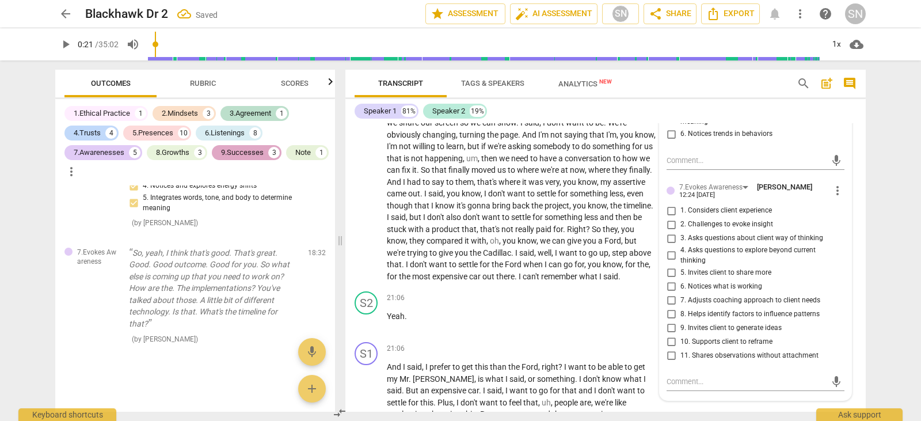
scroll to position [5142, 0]
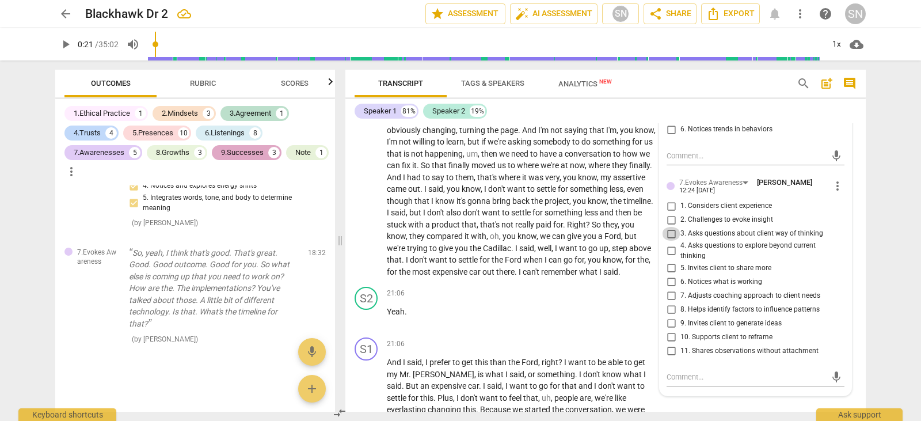
click at [669, 227] on input "3. Asks questions about client way of thinking" at bounding box center [671, 234] width 18 height 14
click at [666, 244] on input "4. Asks questions to explore beyond current thinking" at bounding box center [671, 251] width 18 height 14
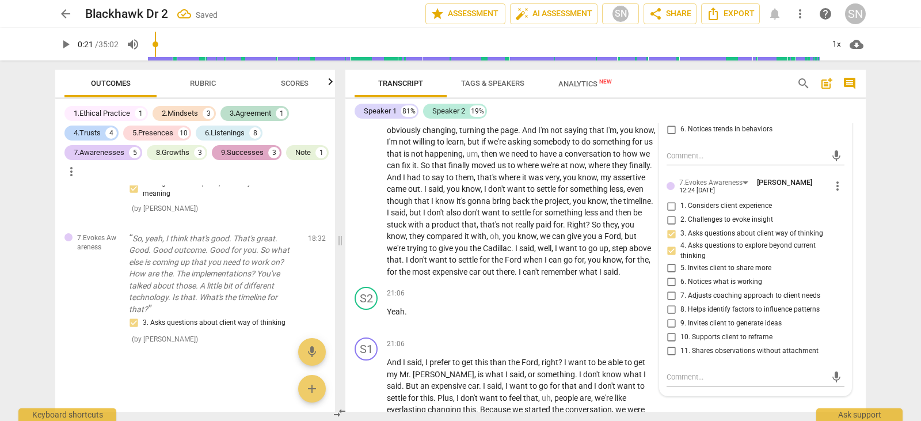
click at [665, 261] on input "5. Invites client to share more" at bounding box center [671, 268] width 18 height 14
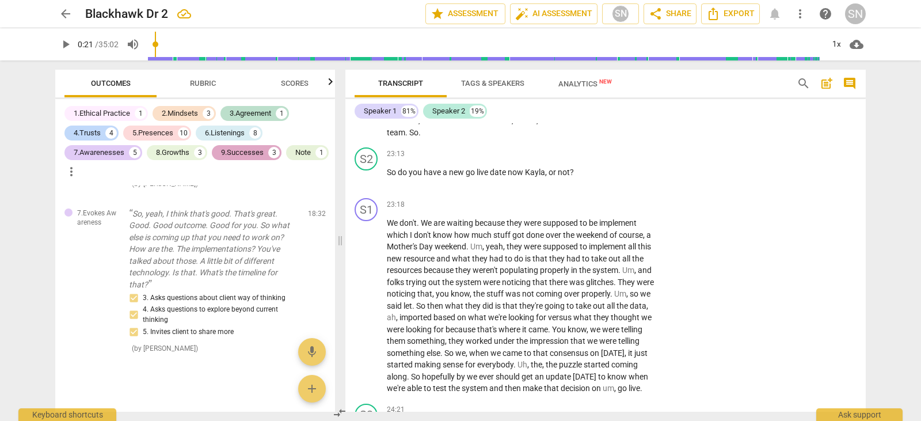
scroll to position [5715, 0]
click at [624, 151] on p "Add competency" at bounding box center [620, 153] width 55 height 10
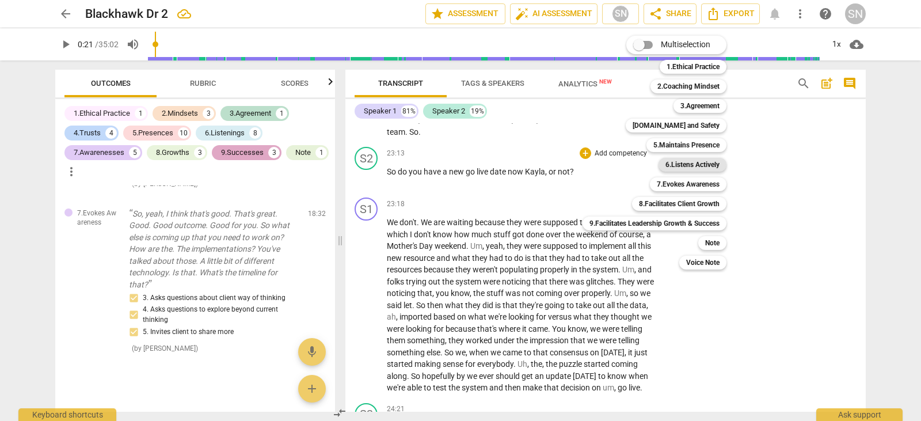
click at [687, 167] on b "6.Listens Actively" at bounding box center [692, 165] width 54 height 14
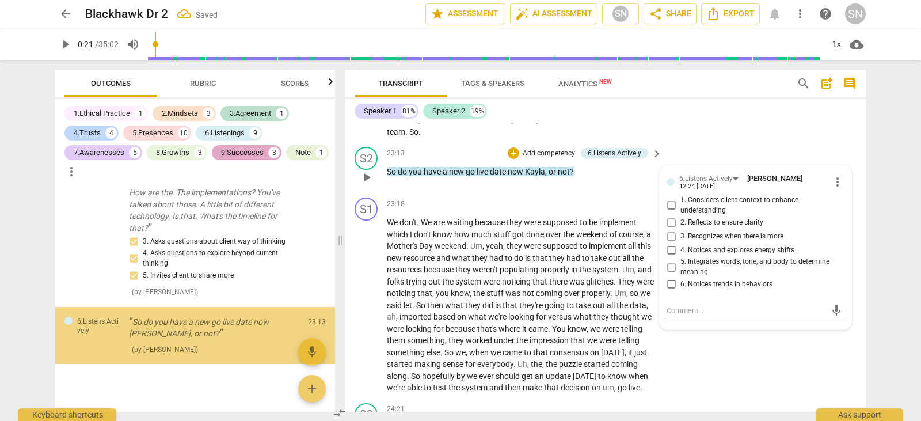
scroll to position [5996, 0]
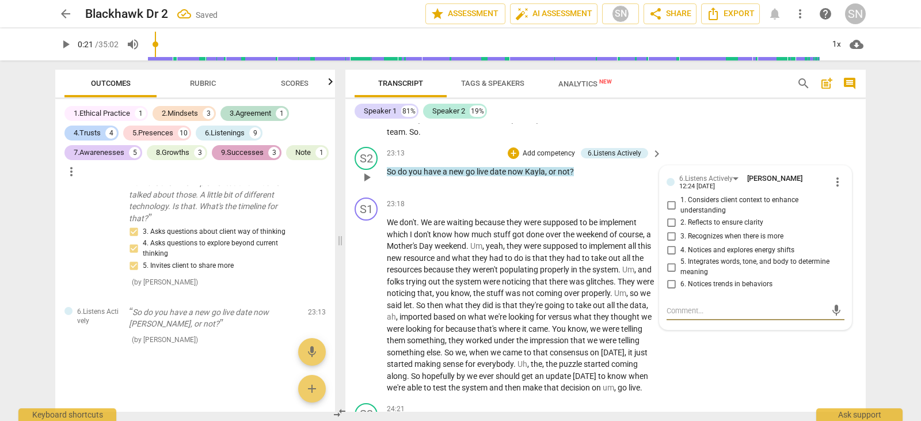
click at [665, 204] on input "1. Considers client context to enhance understanding" at bounding box center [671, 206] width 18 height 14
click at [666, 217] on input "2. Reflects to ensure clarity" at bounding box center [671, 222] width 18 height 14
click at [668, 235] on input "3. Recognizes when there is more" at bounding box center [671, 236] width 18 height 14
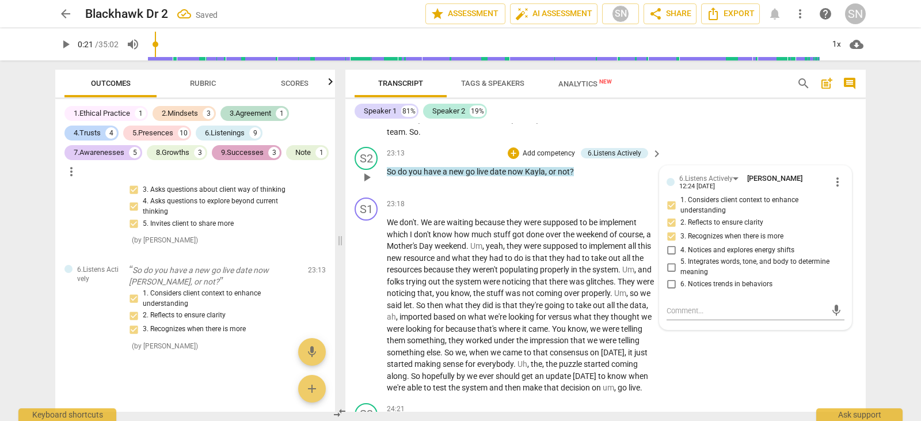
click at [543, 153] on p "Add competency" at bounding box center [548, 153] width 55 height 10
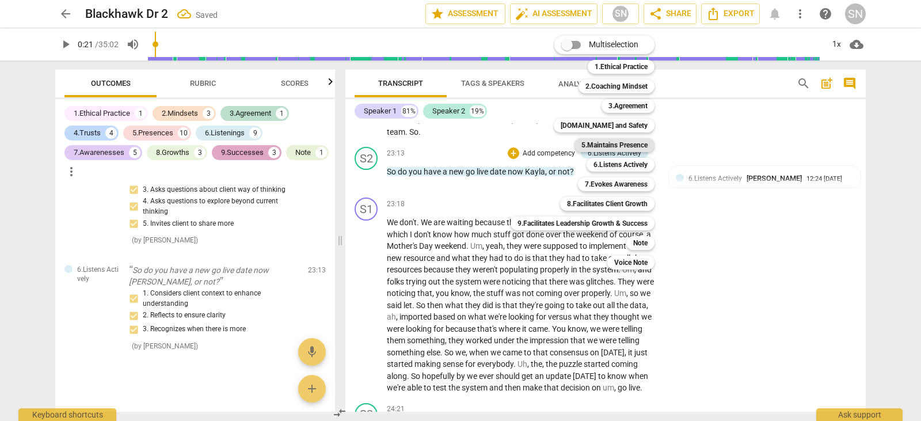
click at [630, 149] on b "5.Maintains Presence" at bounding box center [614, 145] width 66 height 14
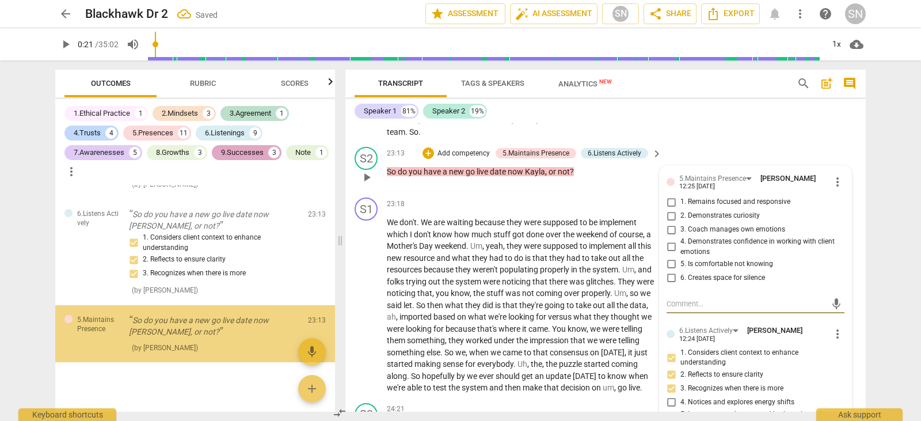
scroll to position [6102, 0]
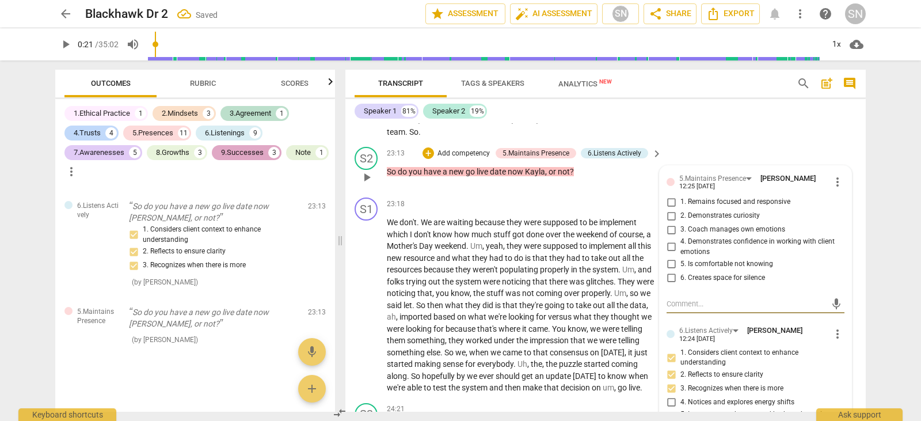
click at [666, 199] on input "1. Remains focused and responsive" at bounding box center [671, 202] width 18 height 14
click at [669, 216] on input "2. Demonstrates curiosity" at bounding box center [671, 216] width 18 height 14
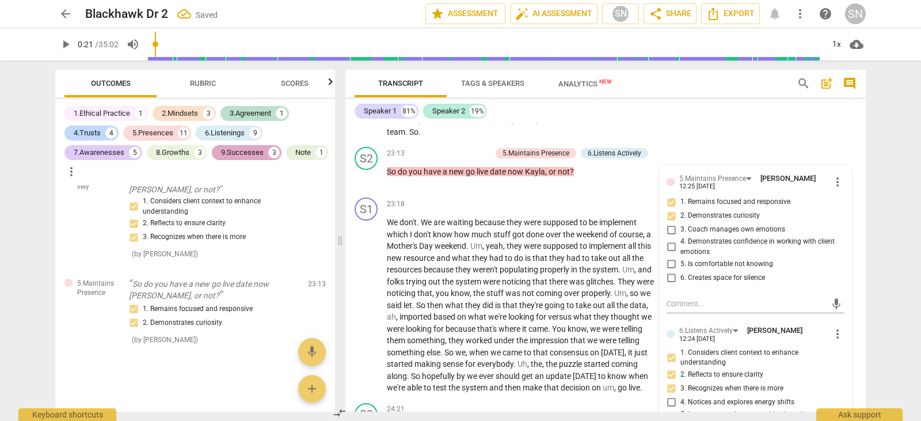
click at [691, 105] on div "Speaker 1 81% Speaker 2 19%" at bounding box center [606, 111] width 502 height 20
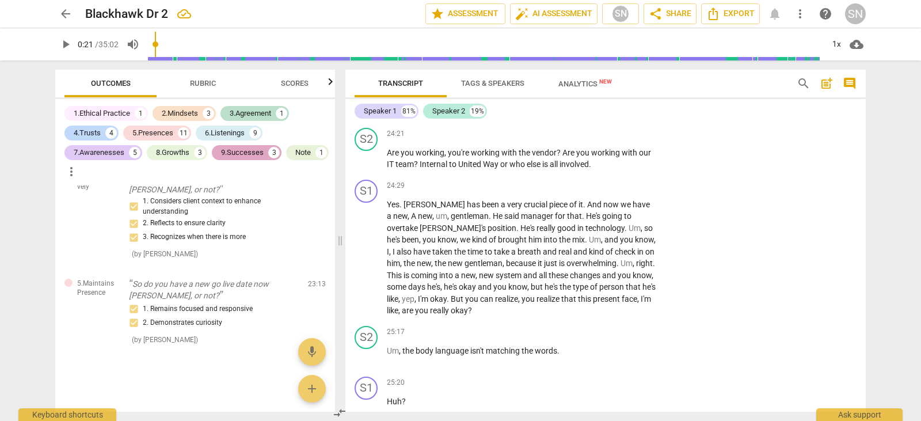
scroll to position [5990, 0]
click at [615, 139] on p "Add competency" at bounding box center [620, 133] width 55 height 10
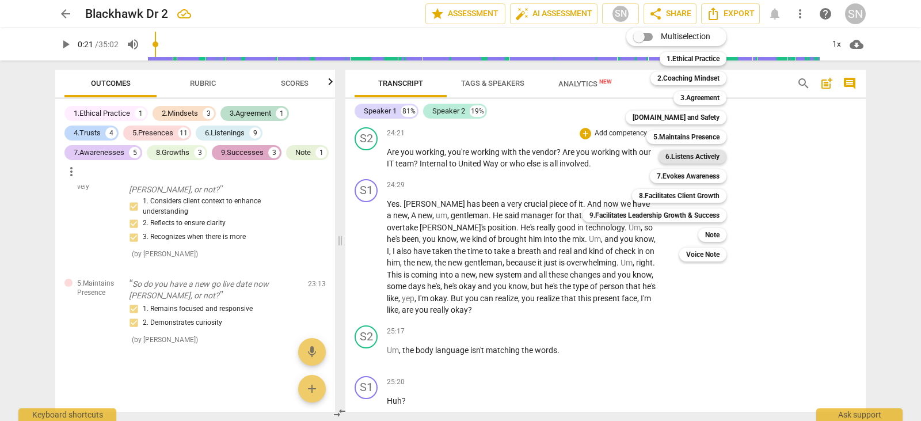
click at [688, 151] on b "6.Listens Actively" at bounding box center [692, 157] width 54 height 14
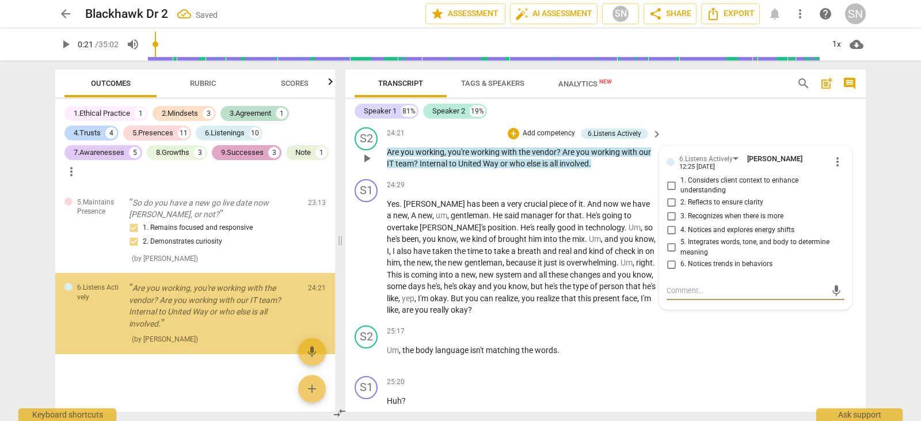
scroll to position [6210, 0]
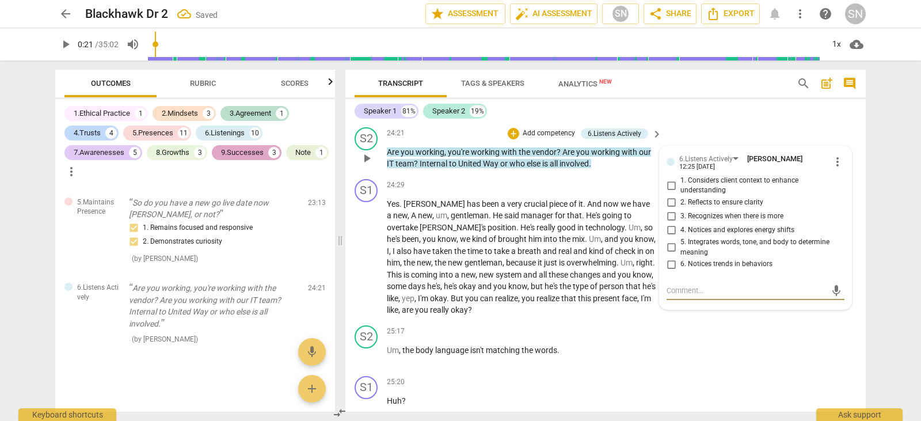
click at [670, 223] on input "3. Recognizes when there is more" at bounding box center [671, 216] width 18 height 14
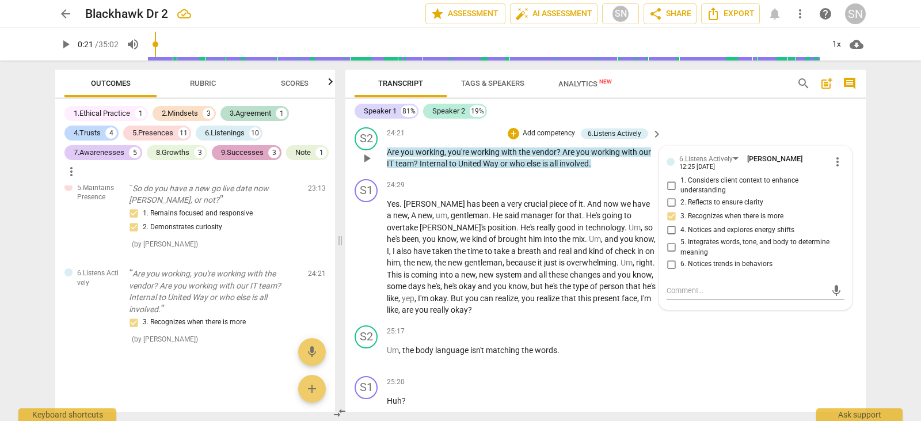
click at [546, 139] on p "Add competency" at bounding box center [548, 133] width 55 height 10
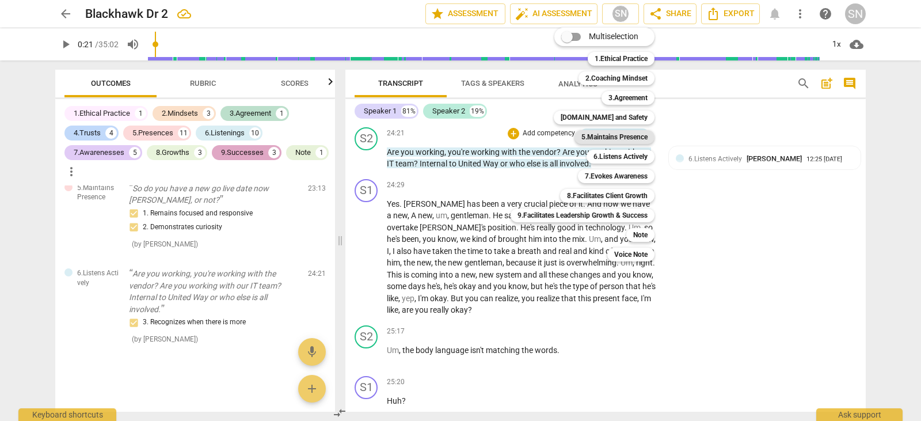
click at [620, 139] on b "5.Maintains Presence" at bounding box center [614, 137] width 66 height 14
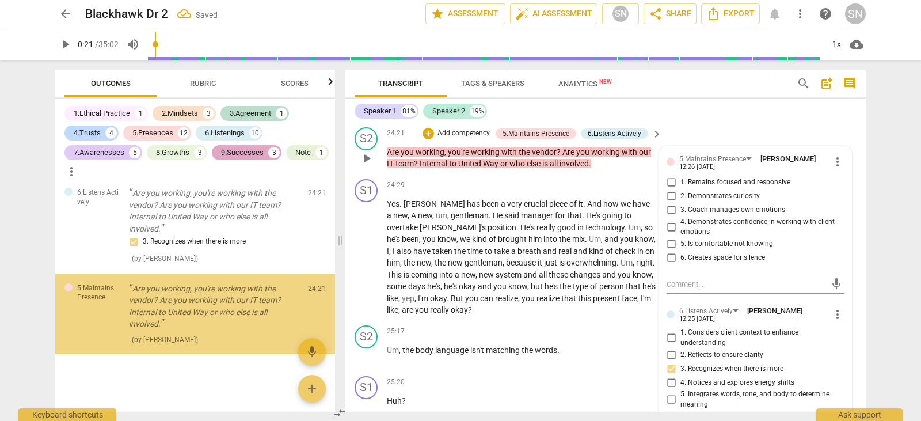
scroll to position [6306, 0]
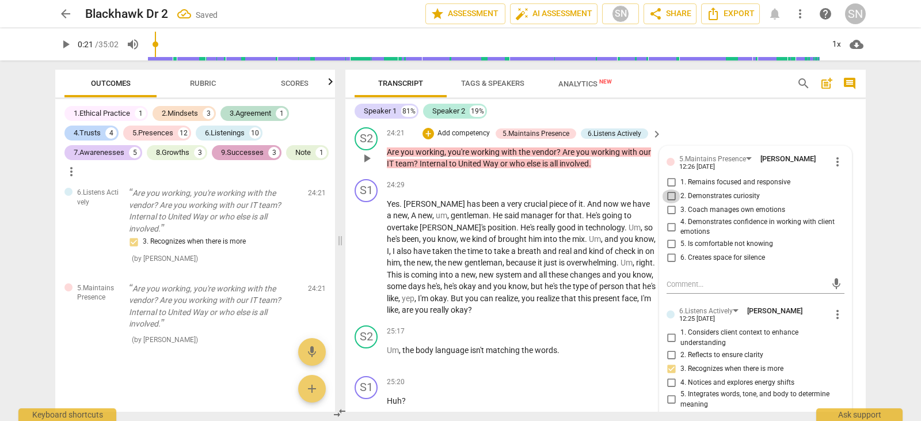
click at [668, 203] on input "2. Demonstrates curiosity" at bounding box center [671, 196] width 18 height 14
click at [666, 189] on input "1. Remains focused and responsive" at bounding box center [671, 183] width 18 height 14
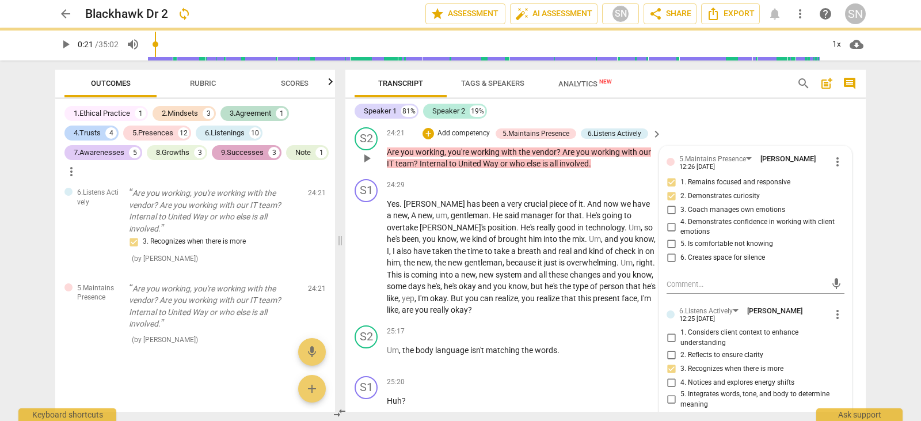
click at [471, 139] on p "Add competency" at bounding box center [463, 133] width 55 height 10
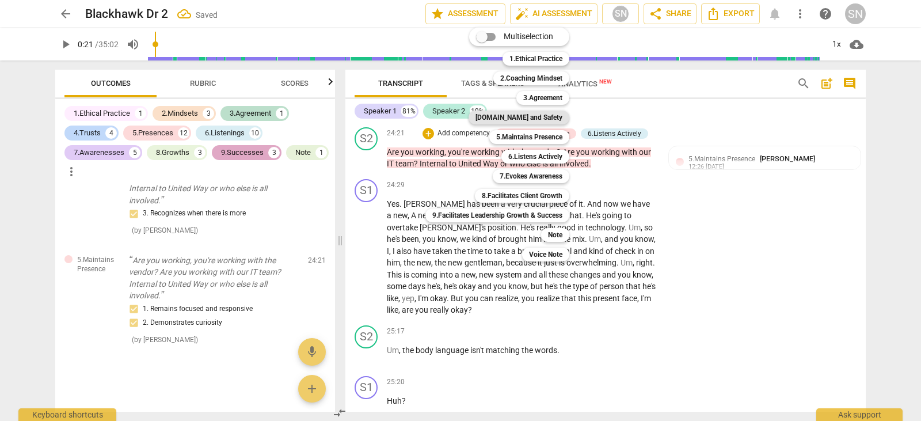
click at [552, 119] on b "[DOMAIN_NAME] and Safety" at bounding box center [518, 117] width 87 height 14
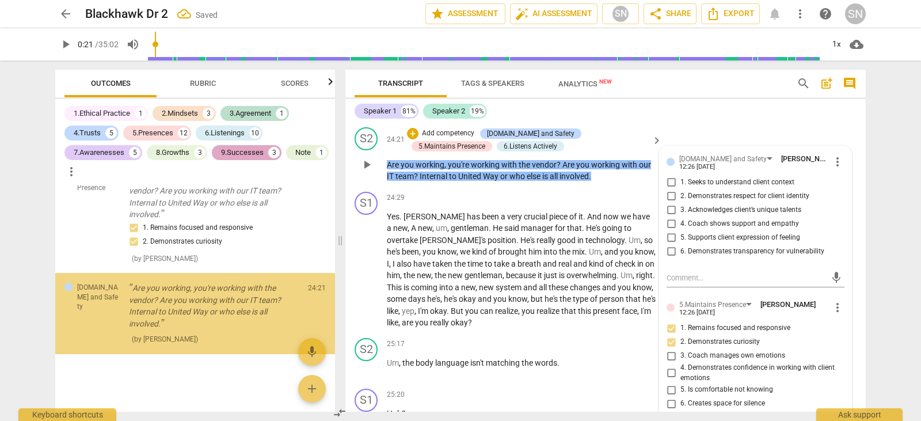
scroll to position [6415, 0]
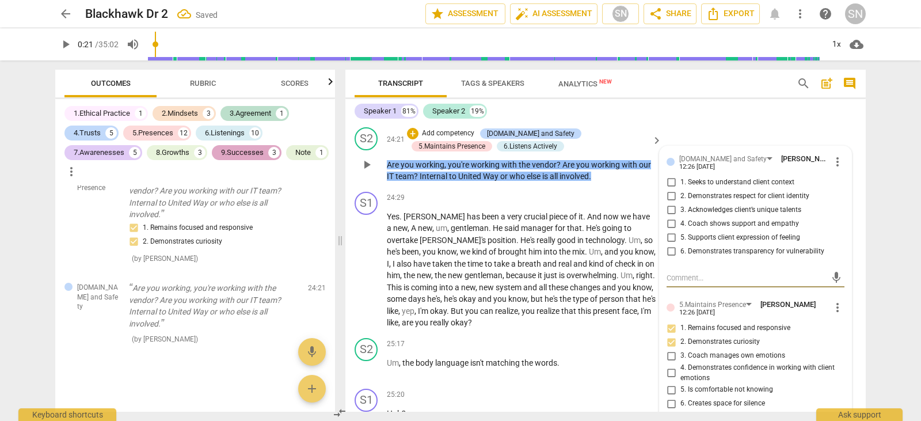
click at [669, 189] on input "1. Seeks to understand client context" at bounding box center [671, 183] width 18 height 14
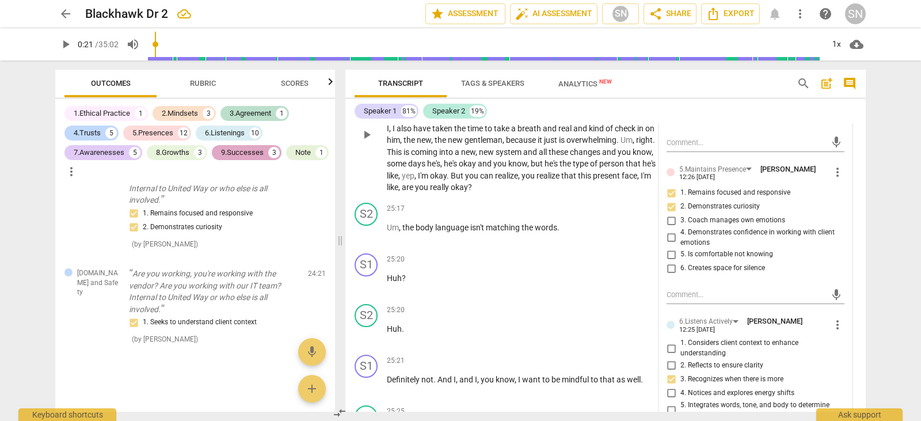
scroll to position [6125, 0]
click at [595, 215] on p "Add competency" at bounding box center [620, 209] width 55 height 10
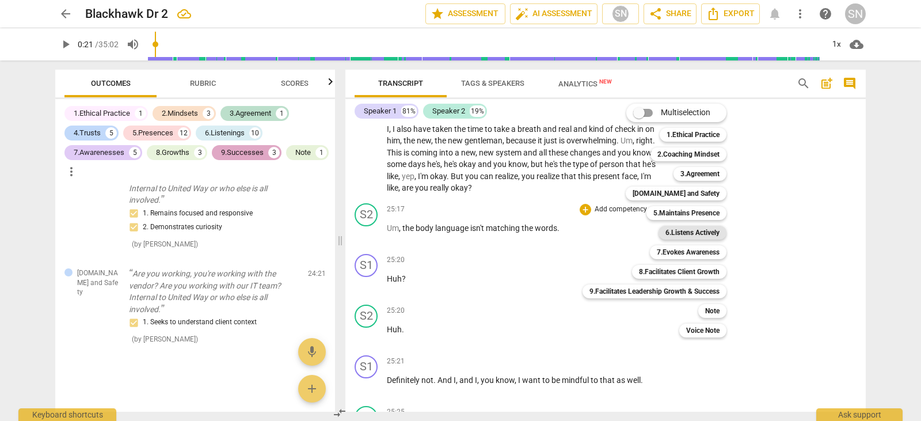
click at [696, 230] on b "6.Listens Actively" at bounding box center [692, 233] width 54 height 14
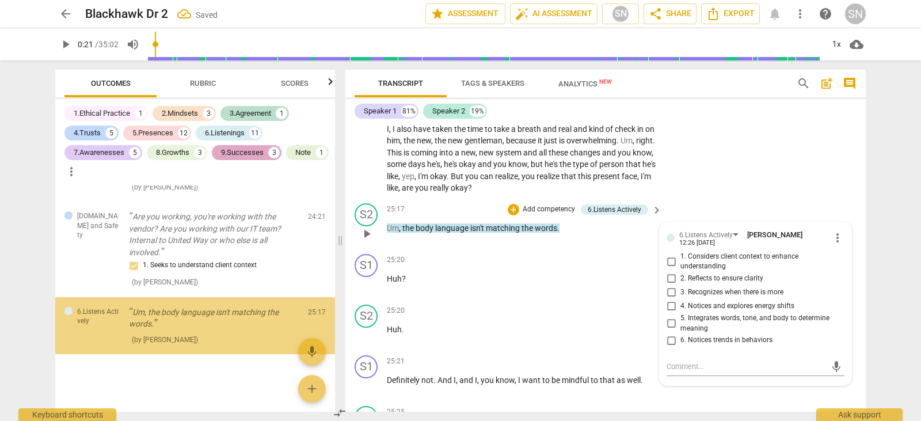
scroll to position [6487, 0]
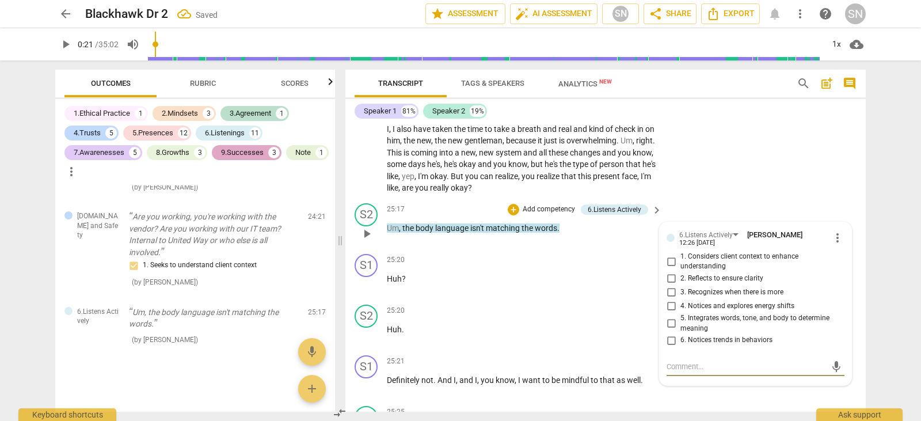
click at [666, 285] on input "2. Reflects to ensure clarity" at bounding box center [671, 279] width 18 height 14
click at [666, 268] on input "1. Considers client context to enhance understanding" at bounding box center [671, 261] width 18 height 14
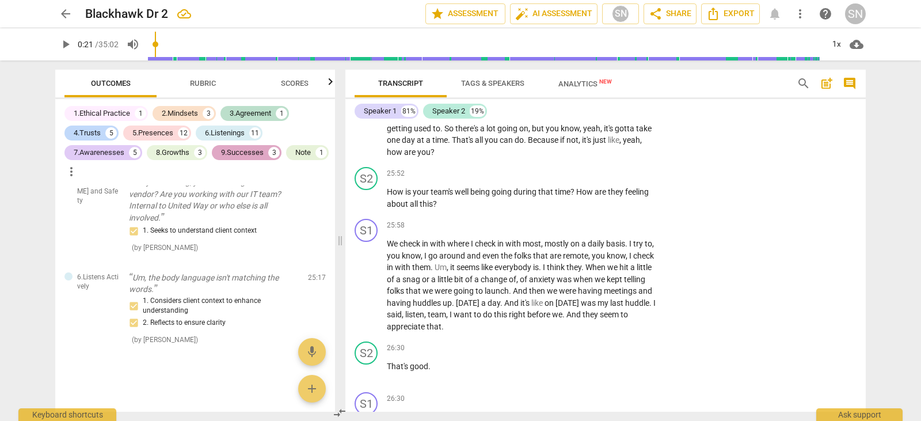
scroll to position [6525, 0]
click at [618, 179] on p "Add competency" at bounding box center [620, 174] width 55 height 10
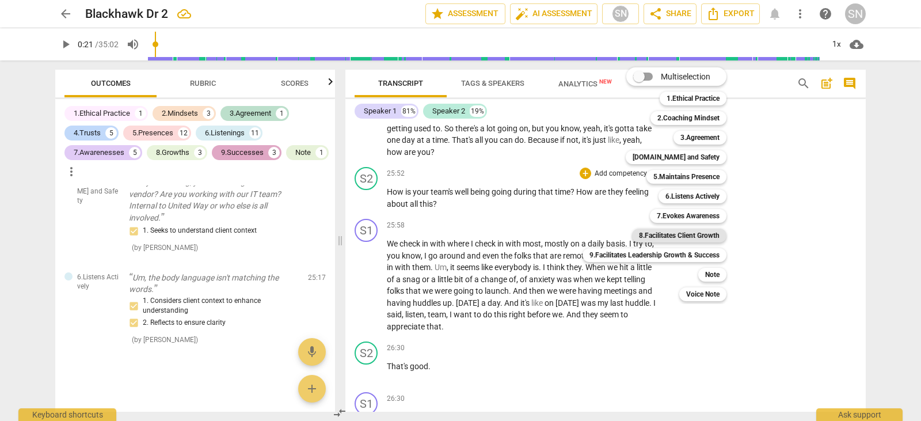
click at [685, 238] on b "8.Facilitates Client Growth" at bounding box center [679, 235] width 81 height 14
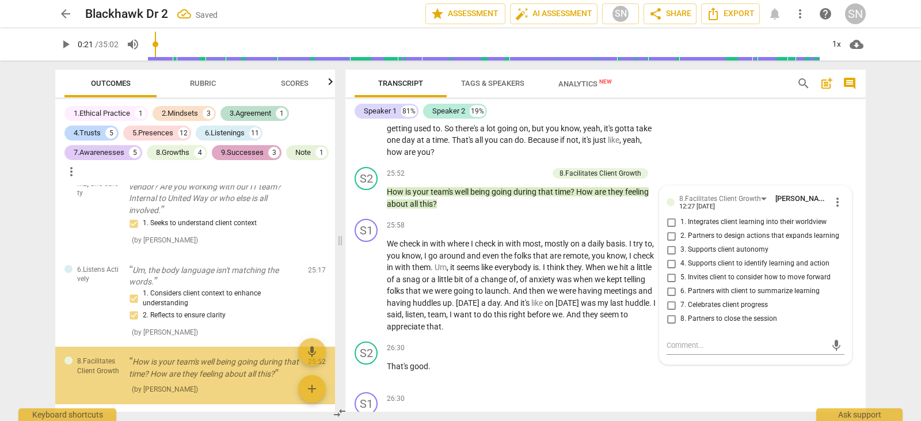
scroll to position [6578, 0]
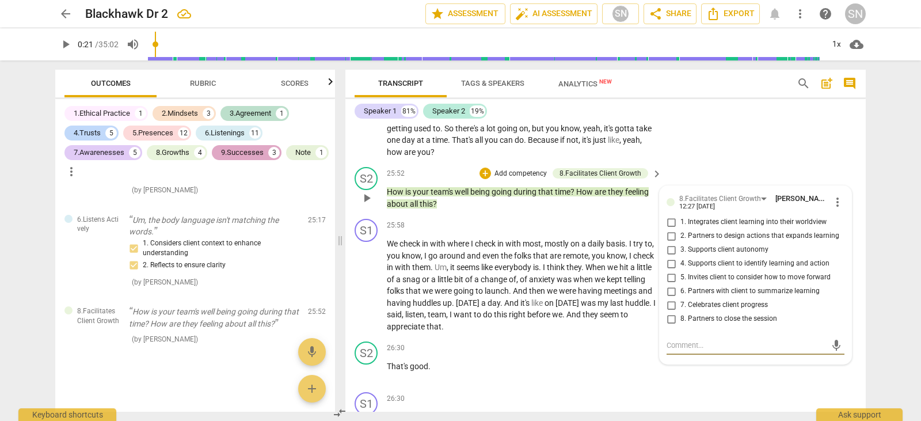
click at [672, 284] on input "5. Invites client to consider how to move forward" at bounding box center [671, 277] width 18 height 14
click at [670, 270] on input "4. Supports client to identify learning and action" at bounding box center [671, 264] width 18 height 14
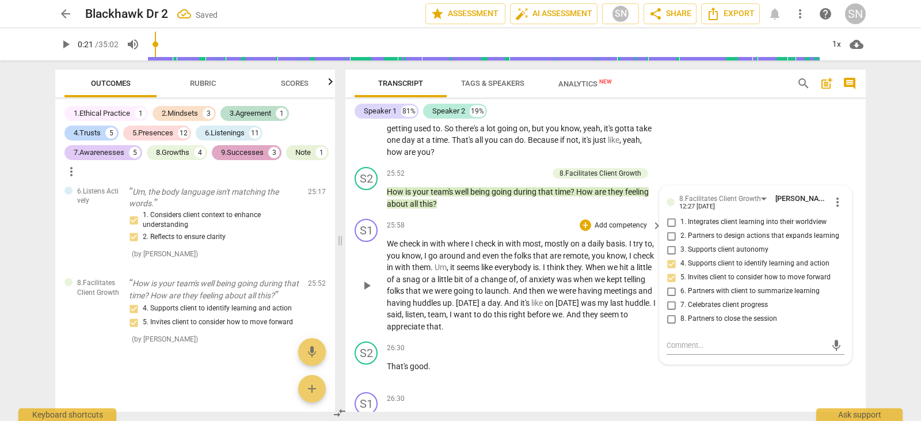
click at [605, 231] on p "Add competency" at bounding box center [620, 225] width 55 height 10
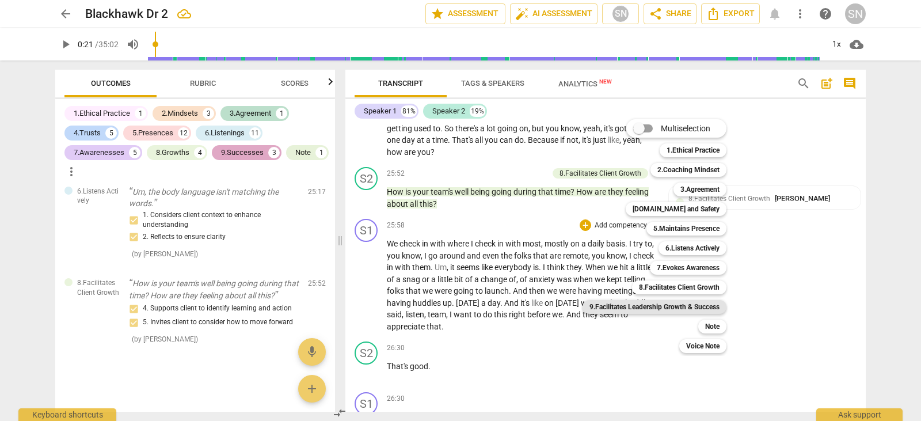
click at [645, 303] on b "9.Facilitates Leadership Growth & Success" at bounding box center [654, 307] width 130 height 14
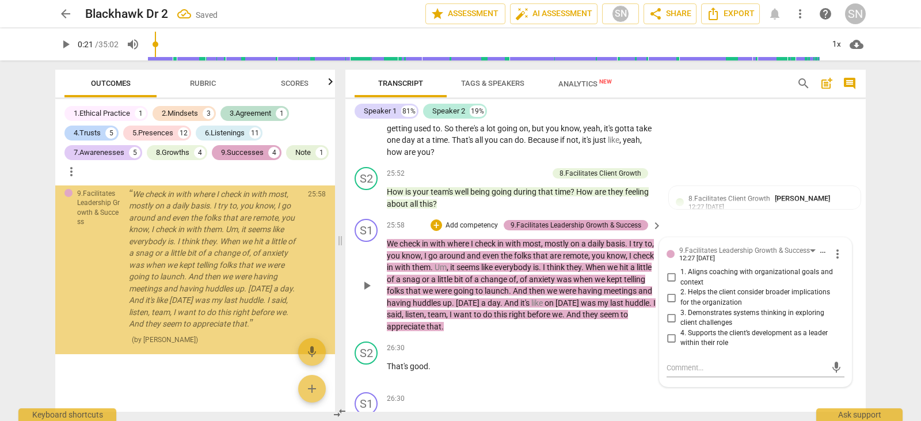
scroll to position [6762, 0]
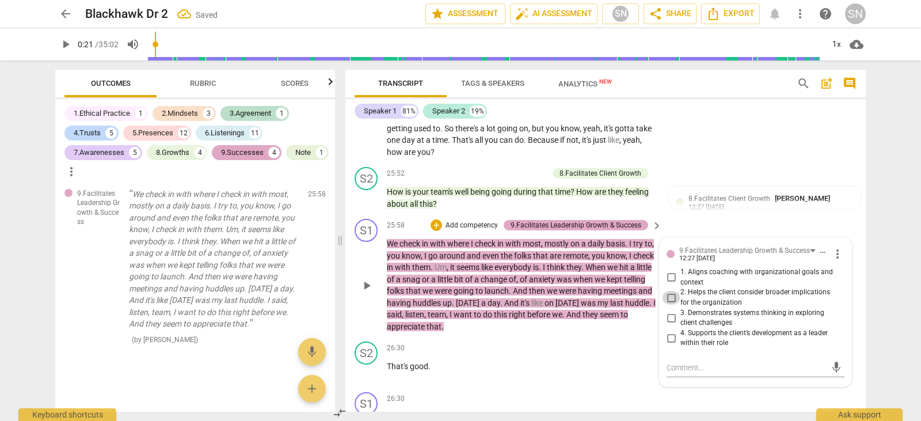
click at [669, 304] on input "2. Helps the client consider broader implications for the organization" at bounding box center [671, 298] width 18 height 14
click at [668, 345] on input "4. Supports the client’s development as a leader within their role" at bounding box center [671, 338] width 18 height 14
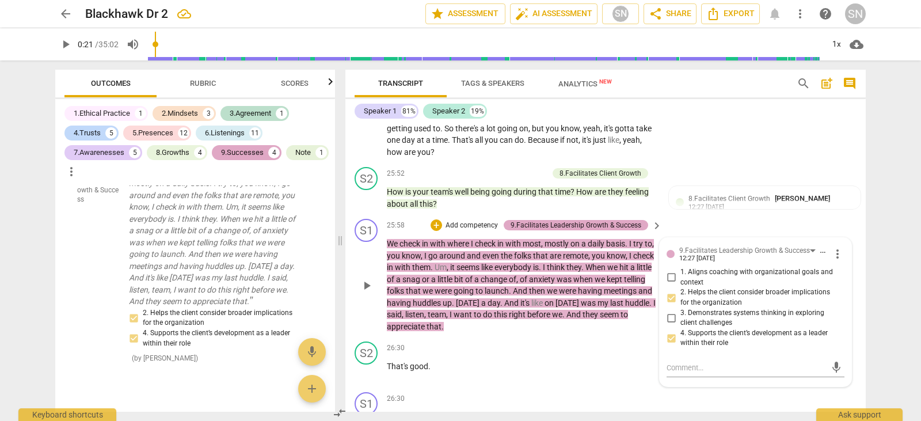
drag, startPoint x: 833, startPoint y: 262, endPoint x: 858, endPoint y: 292, distance: 38.0
click at [858, 292] on div "S1 play_arrow pause 25:58 + Add competency 9.Facilitates Leadership Growth & Su…" at bounding box center [605, 275] width 520 height 123
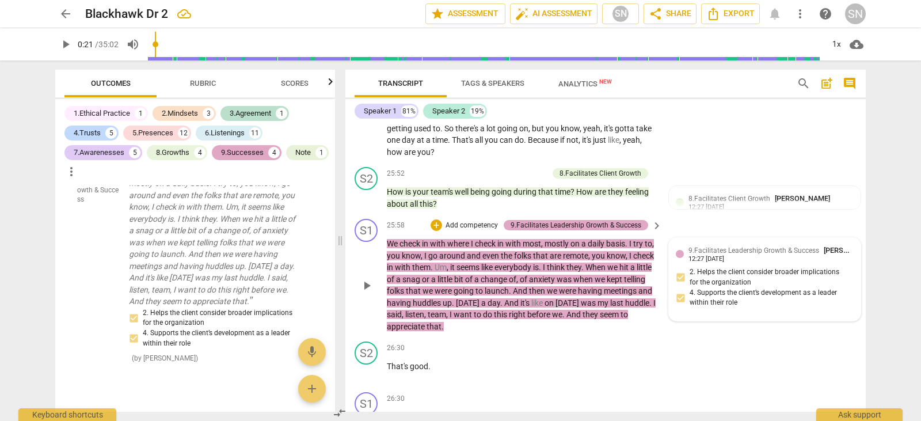
click at [766, 254] on div "9.Facilitates Leadership Growth & Success [PERSON_NAME] 12:27 [DATE] 2. Helps t…" at bounding box center [765, 279] width 192 height 83
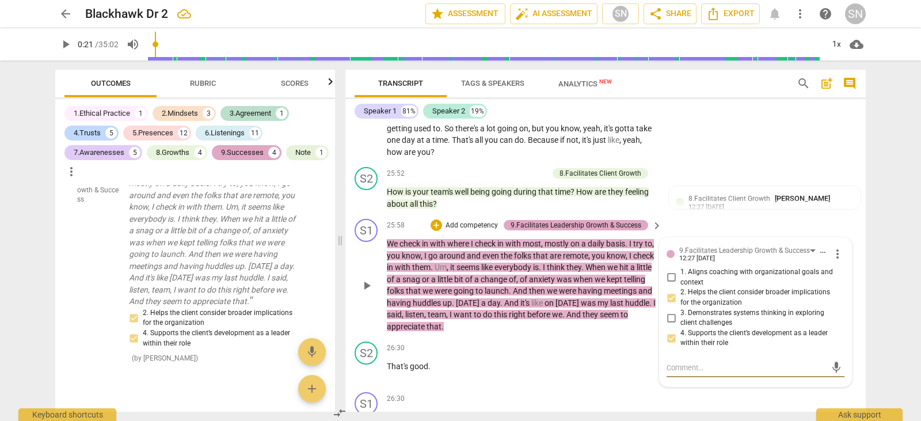
click at [830, 261] on span "more_vert" at bounding box center [837, 254] width 14 height 14
click at [836, 287] on li "Delete" at bounding box center [846, 286] width 40 height 22
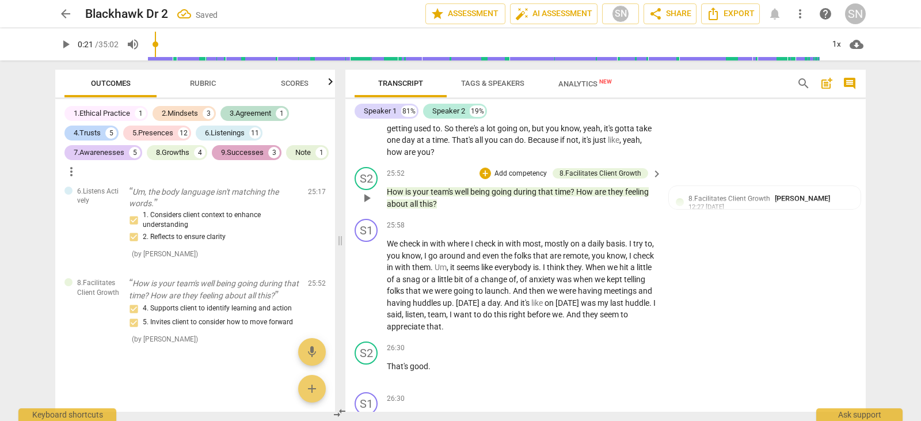
scroll to position [6613, 0]
click at [508, 179] on p "Add competency" at bounding box center [520, 174] width 55 height 10
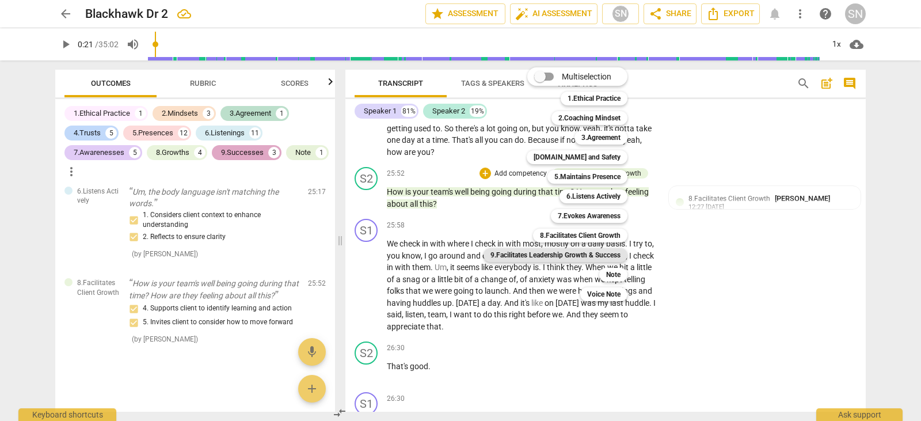
click at [575, 249] on b "9.Facilitates Leadership Growth & Success" at bounding box center [555, 255] width 130 height 14
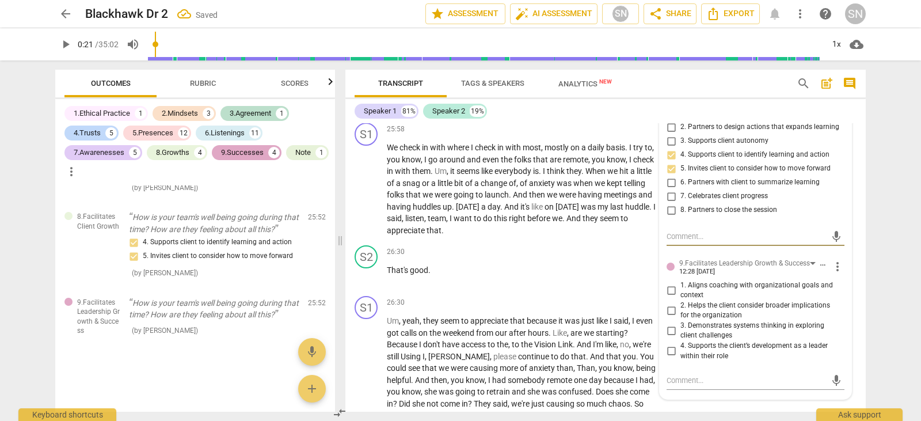
scroll to position [6677, 0]
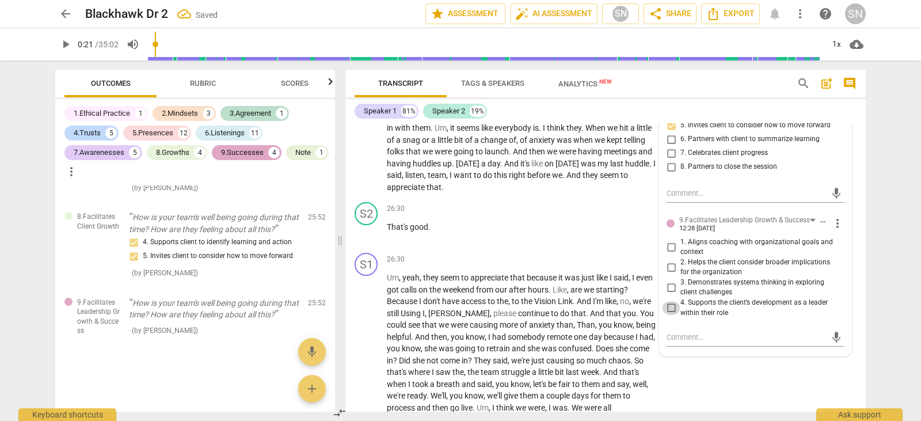
click at [669, 315] on input "4. Supports the client’s development as a leader within their role" at bounding box center [671, 308] width 18 height 14
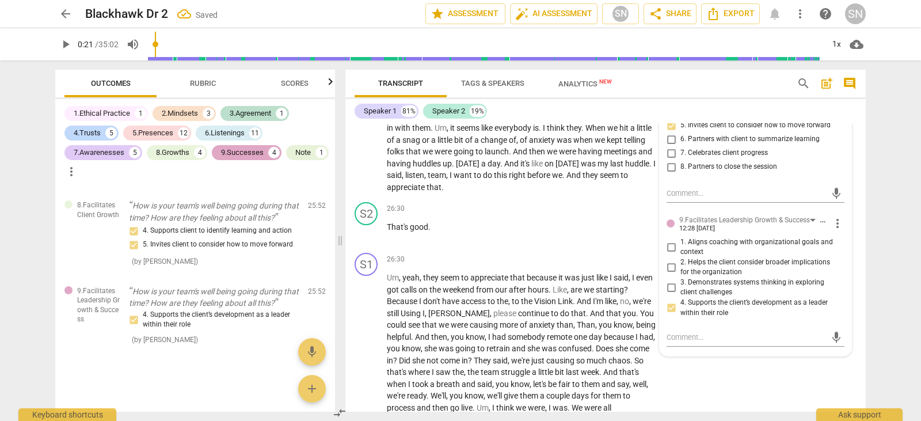
scroll to position [6691, 0]
click at [670, 274] on input "2. Helps the client consider broader implications for the organization" at bounding box center [671, 267] width 18 height 14
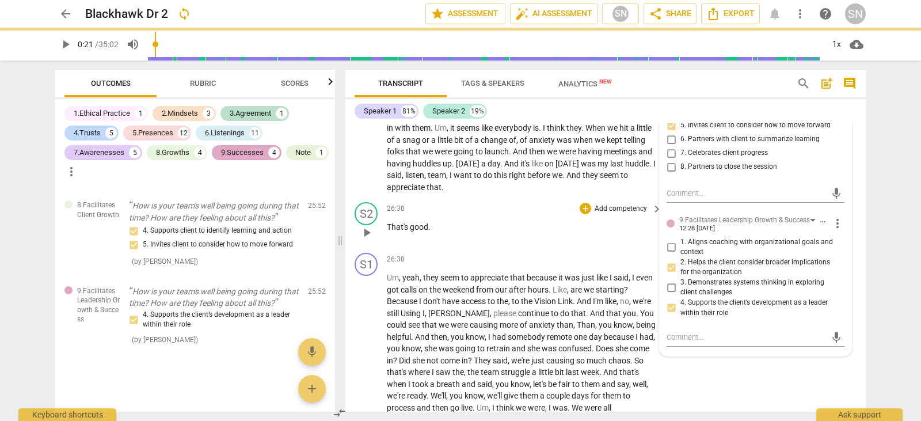
click at [515, 243] on div "26:30 + Add competency keyboard_arrow_right That's good ." at bounding box center [525, 222] width 276 height 41
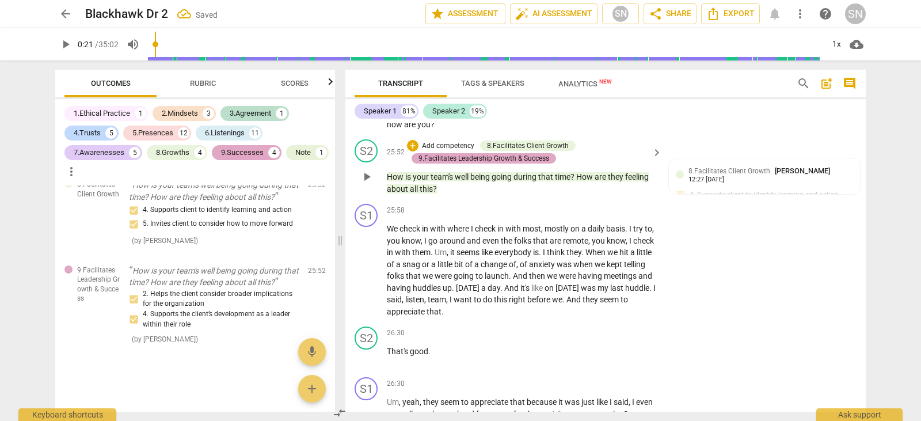
scroll to position [6552, 0]
click at [449, 152] on p "Add competency" at bounding box center [448, 147] width 55 height 10
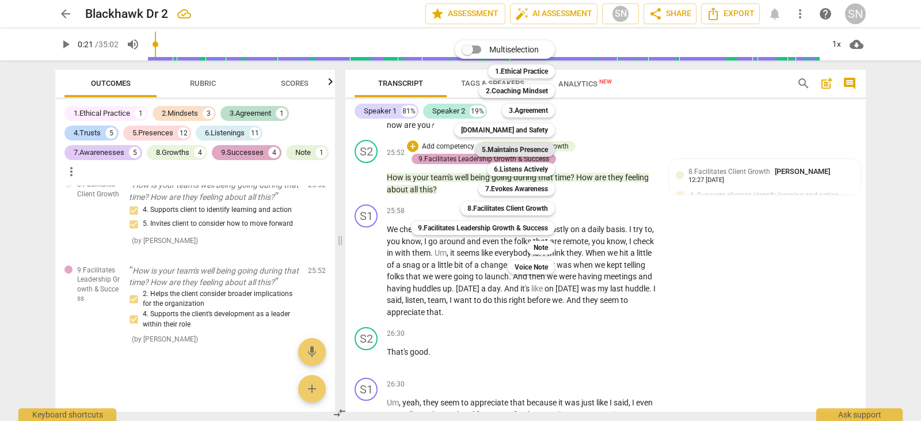
click at [519, 148] on b "5.Maintains Presence" at bounding box center [515, 150] width 66 height 14
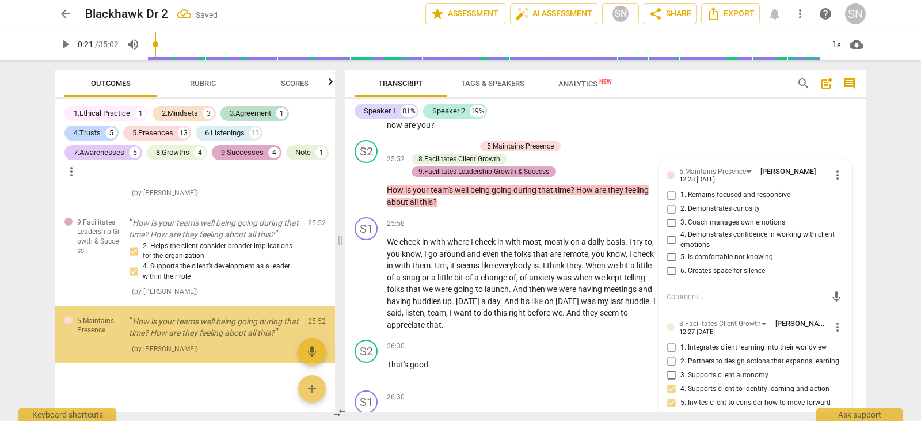
scroll to position [6769, 0]
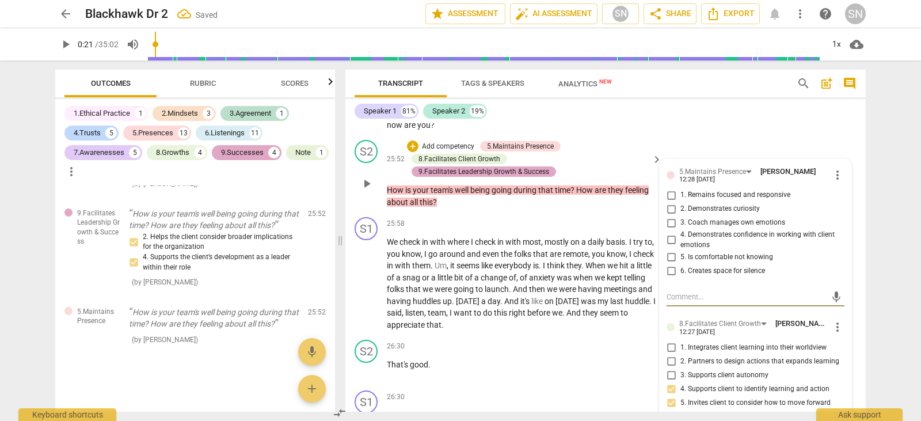
click at [666, 202] on input "1. Remains focused and responsive" at bounding box center [671, 195] width 18 height 14
click at [667, 216] on input "2. Demonstrates curiosity" at bounding box center [671, 209] width 18 height 14
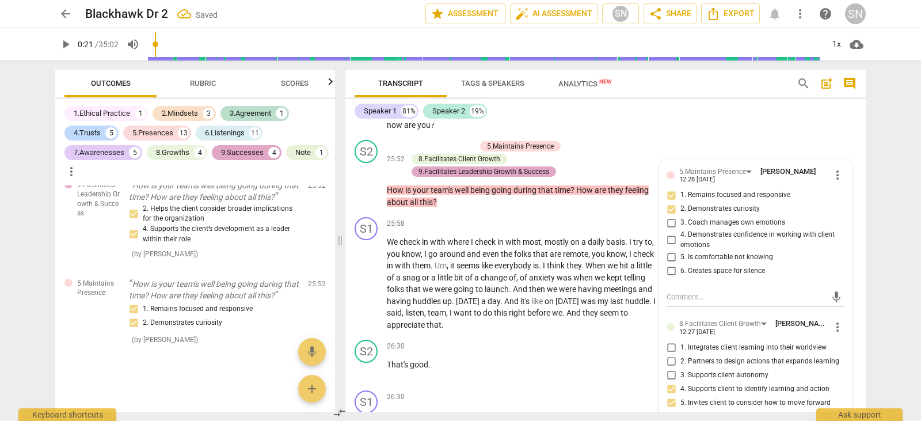
click at [762, 136] on div "S1 play_arrow pause 25:26 + Add competency keyboard_arrow_right Um , so like I …" at bounding box center [605, 80] width 520 height 111
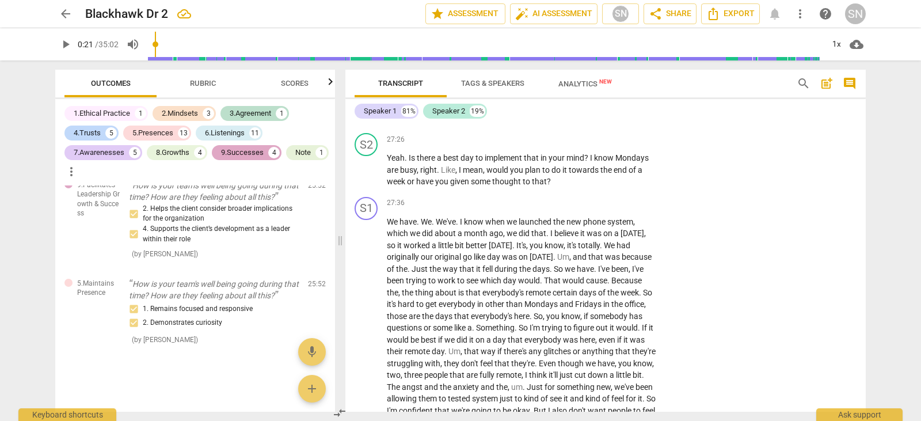
scroll to position [7001, 0]
click at [609, 147] on p "Add competency" at bounding box center [620, 141] width 55 height 10
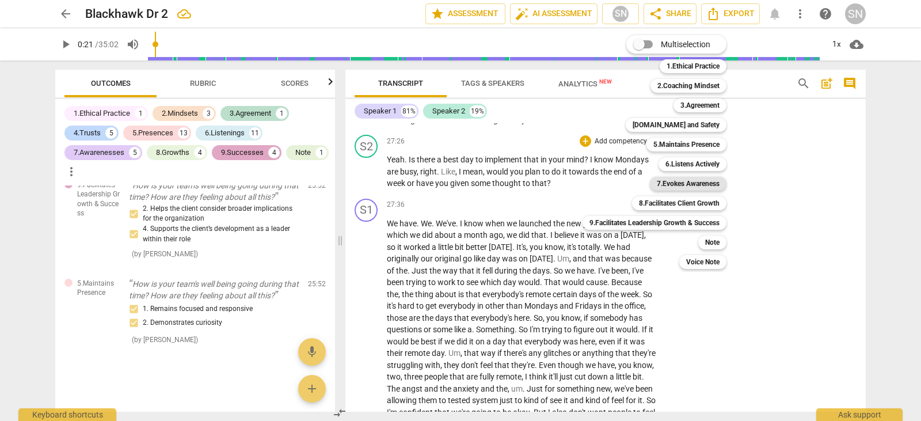
click at [683, 186] on b "7.Evokes Awareness" at bounding box center [688, 184] width 63 height 14
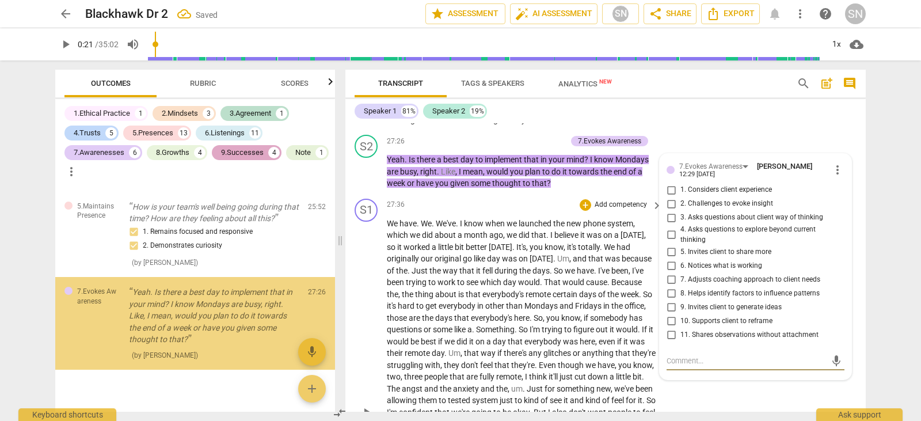
scroll to position [6889, 0]
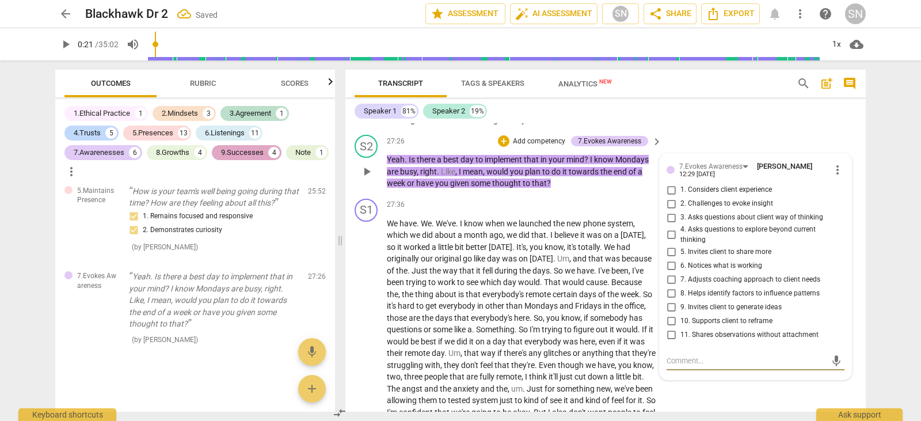
click at [670, 211] on input "2. Challenges to evoke insight" at bounding box center [671, 204] width 18 height 14
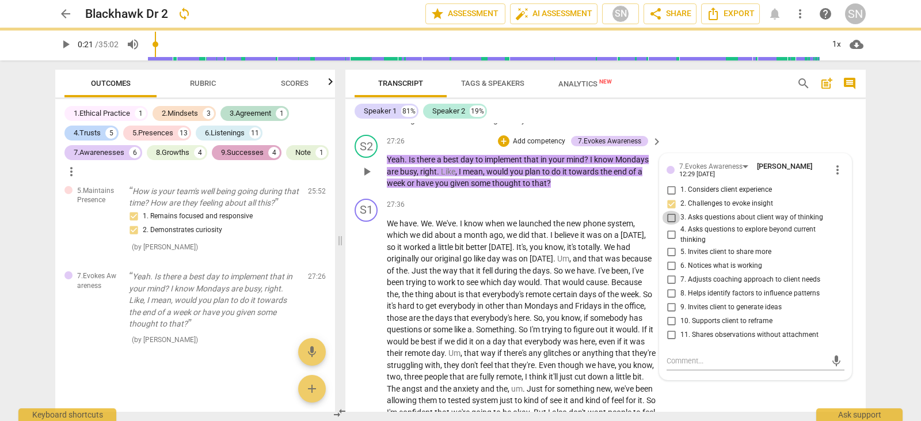
click at [669, 224] on input "3. Asks questions about client way of thinking" at bounding box center [671, 218] width 18 height 14
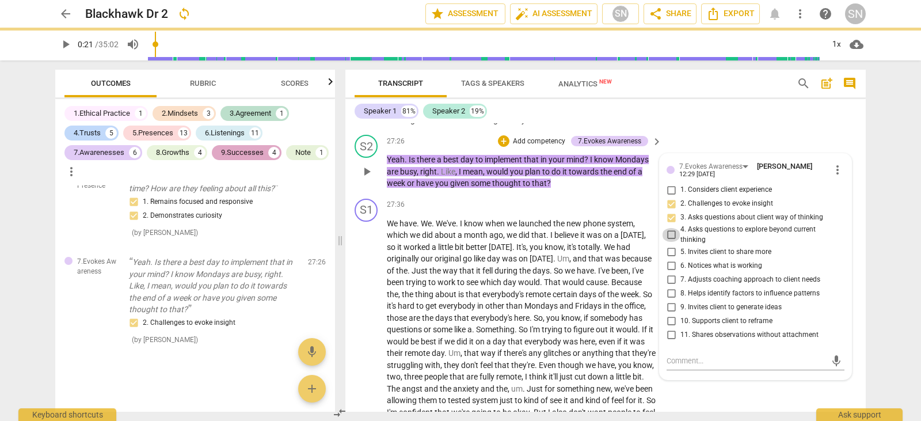
click at [668, 242] on input "4. Asks questions to explore beyond current thinking" at bounding box center [671, 235] width 18 height 14
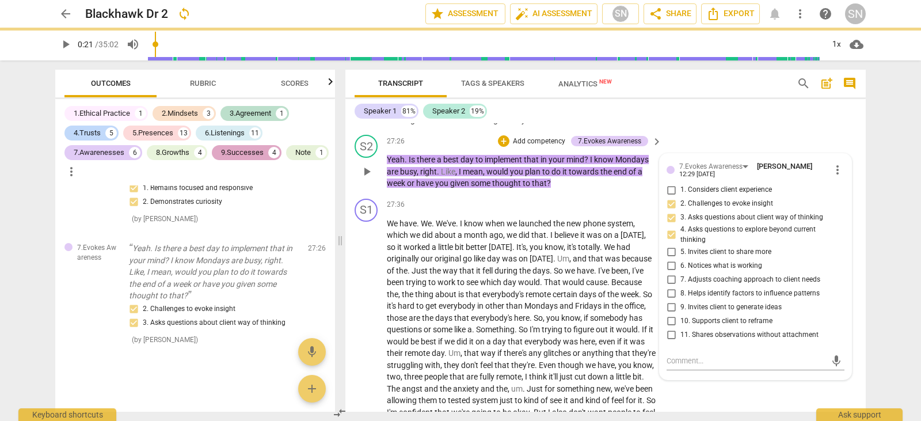
click at [668, 258] on input "5. Invites client to share more" at bounding box center [671, 252] width 18 height 14
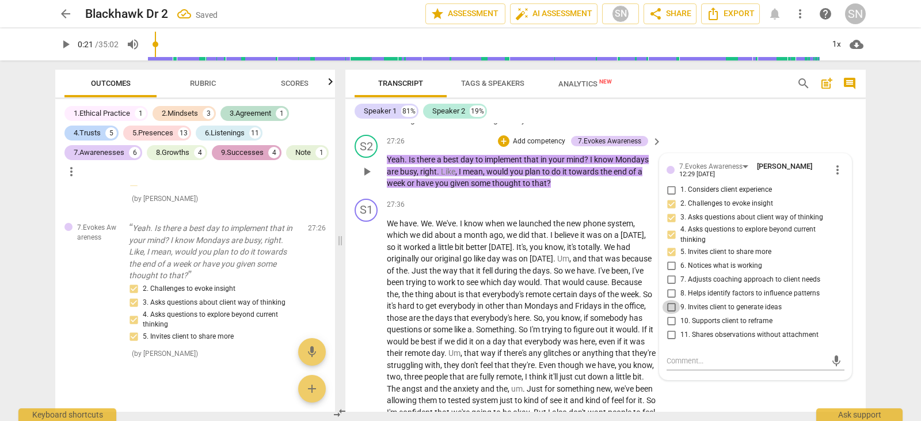
click at [673, 314] on input "9. Invites client to generate ideas" at bounding box center [671, 307] width 18 height 14
click at [671, 327] on input "10. Supports client to reframe" at bounding box center [671, 321] width 18 height 14
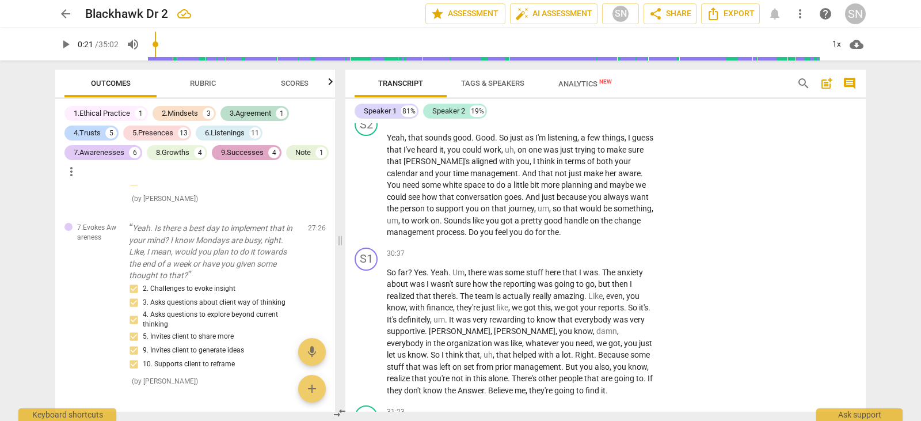
scroll to position [7504, 0]
click at [631, 125] on p "Add competency" at bounding box center [620, 120] width 55 height 10
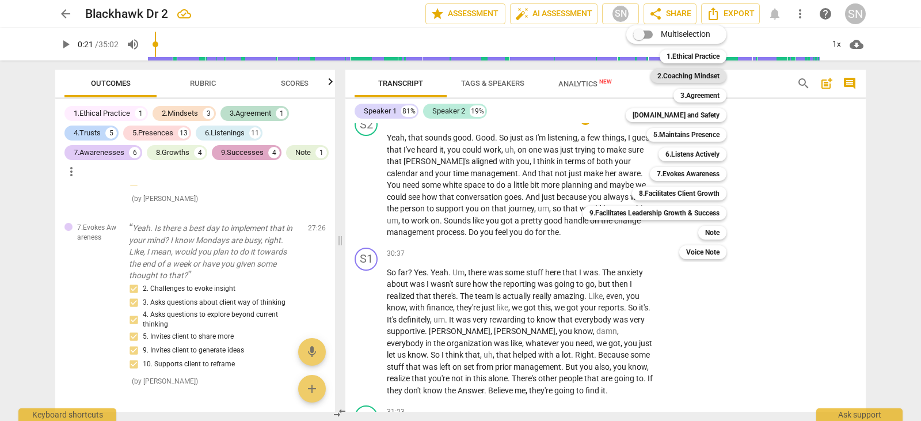
click at [717, 75] on b "2.Coaching Mindset" at bounding box center [688, 76] width 62 height 14
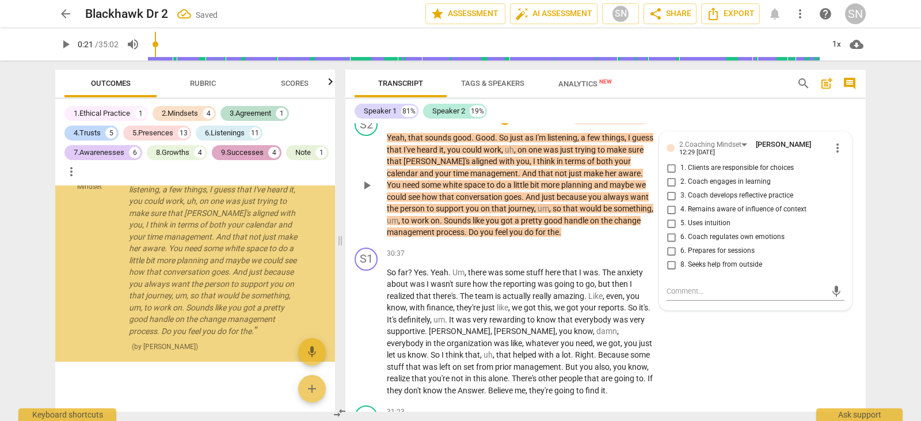
scroll to position [7140, 0]
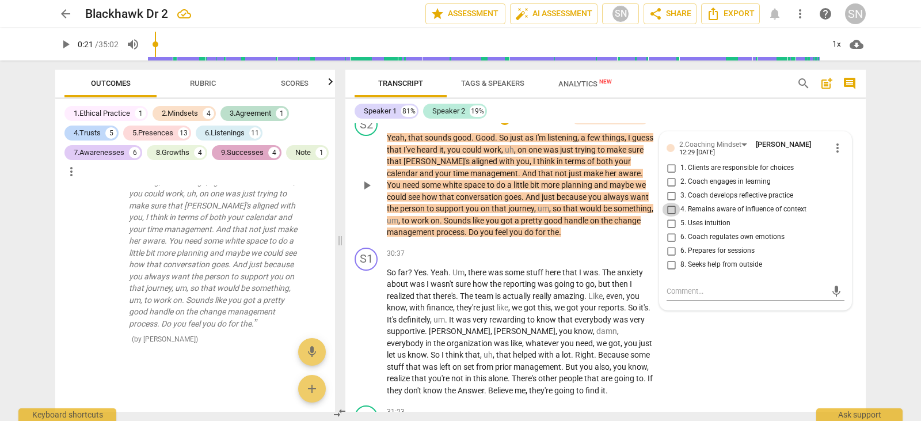
click at [669, 216] on input "4. Remains aware of influence of context" at bounding box center [671, 210] width 18 height 14
click at [668, 203] on input "3. Coach develops reflective practice" at bounding box center [671, 196] width 18 height 14
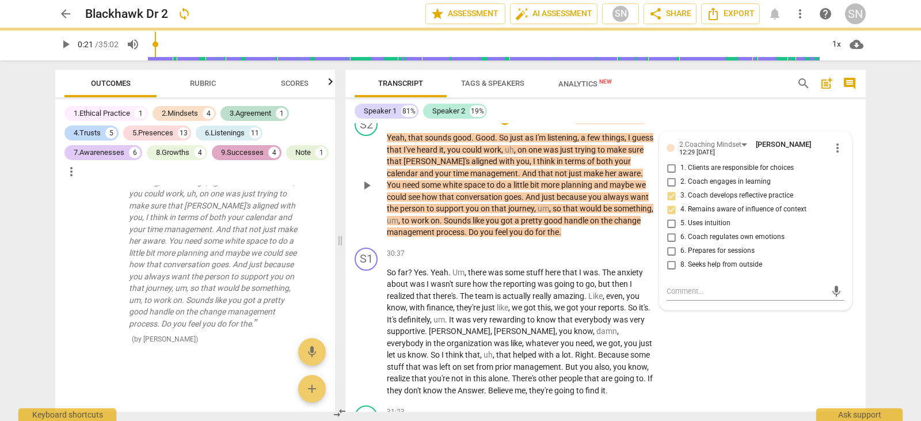
click at [527, 125] on p "Add competency" at bounding box center [540, 120] width 55 height 10
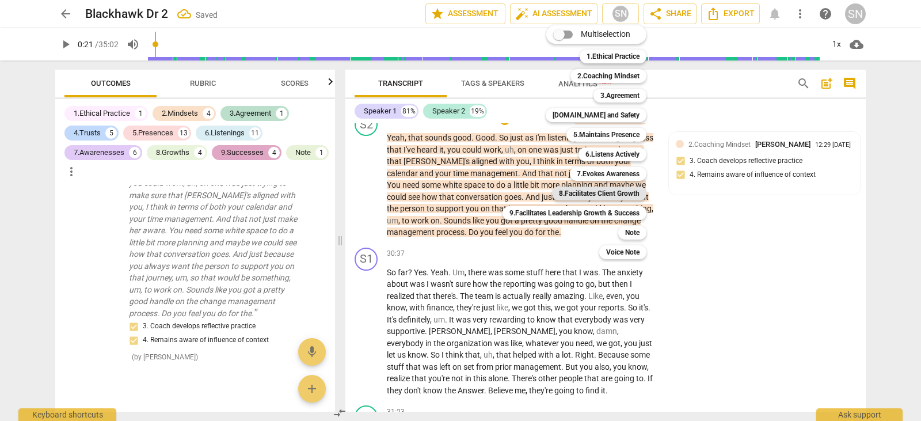
click at [602, 191] on b "8.Facilitates Client Growth" at bounding box center [599, 193] width 81 height 14
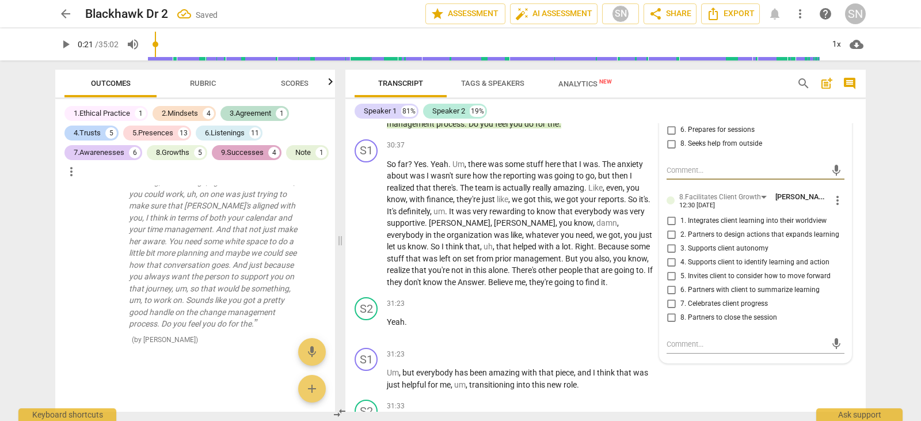
scroll to position [7627, 0]
click at [668, 295] on input "6. Partners with client to summarize learning" at bounding box center [671, 288] width 18 height 14
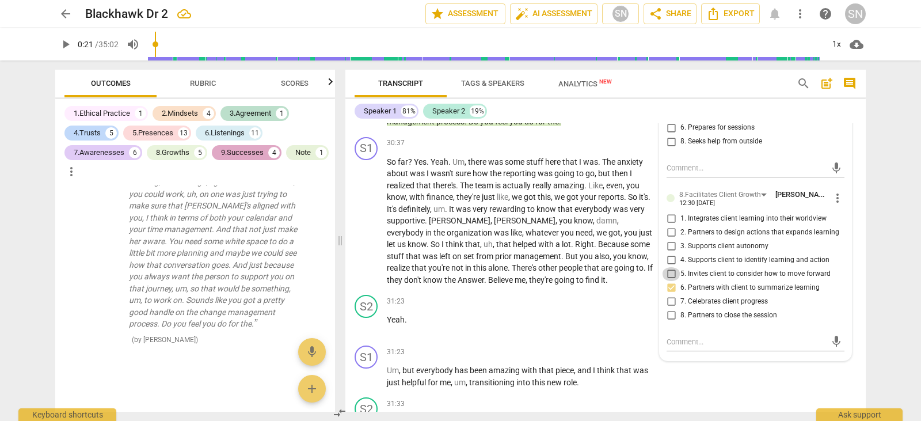
click at [671, 281] on input "5. Invites client to consider how to move forward" at bounding box center [671, 274] width 18 height 14
click at [670, 267] on input "4. Supports client to identify learning and action" at bounding box center [671, 260] width 18 height 14
click at [669, 308] on input "7. Celebrates client progress" at bounding box center [671, 302] width 18 height 14
click at [668, 322] on input "8. Partners to close the session" at bounding box center [671, 315] width 18 height 14
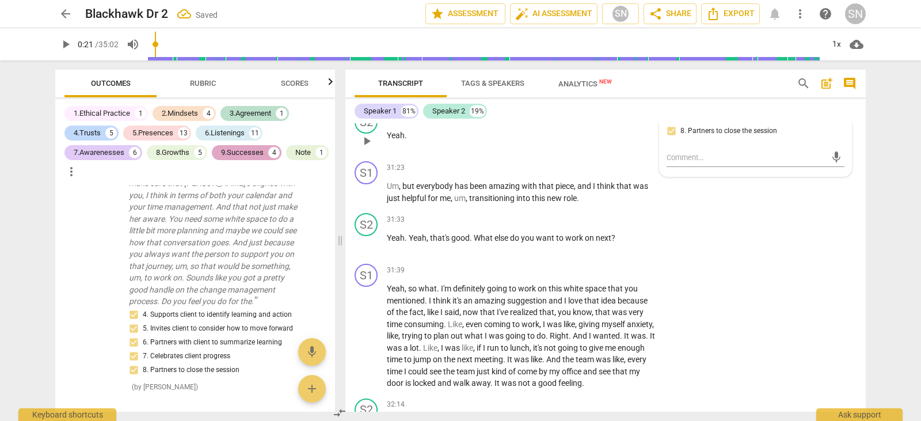
scroll to position [7811, 0]
click at [618, 225] on p "Add competency" at bounding box center [620, 220] width 55 height 10
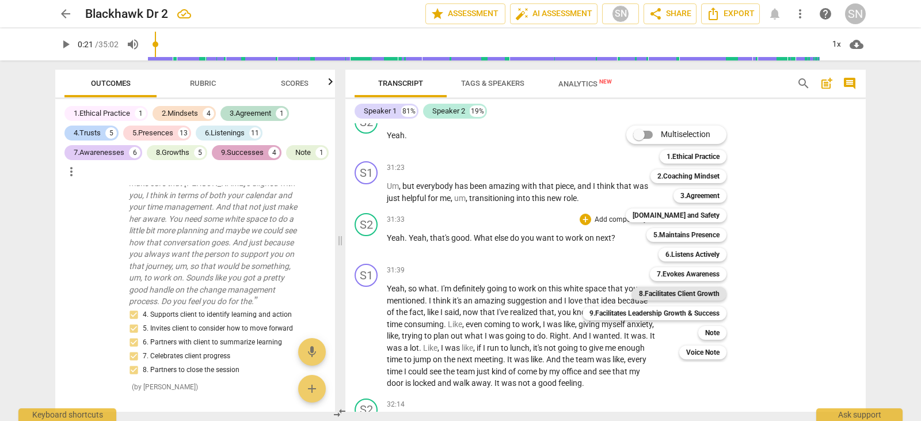
click at [677, 292] on b "8.Facilitates Client Growth" at bounding box center [679, 294] width 81 height 14
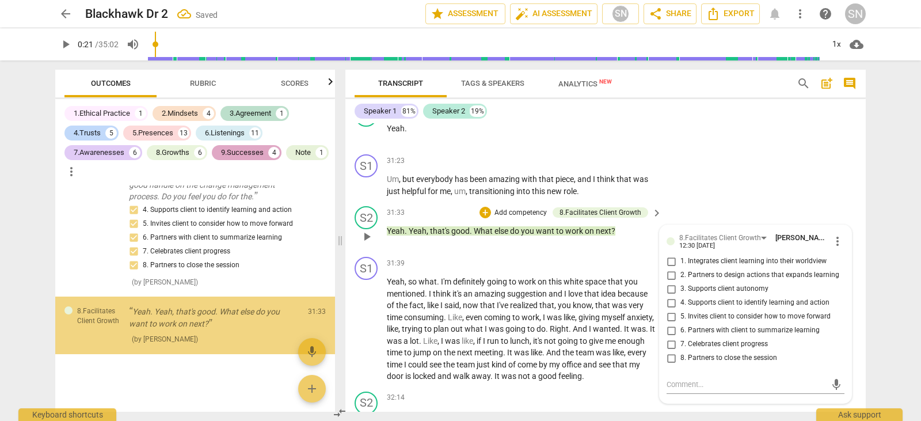
scroll to position [7562, 0]
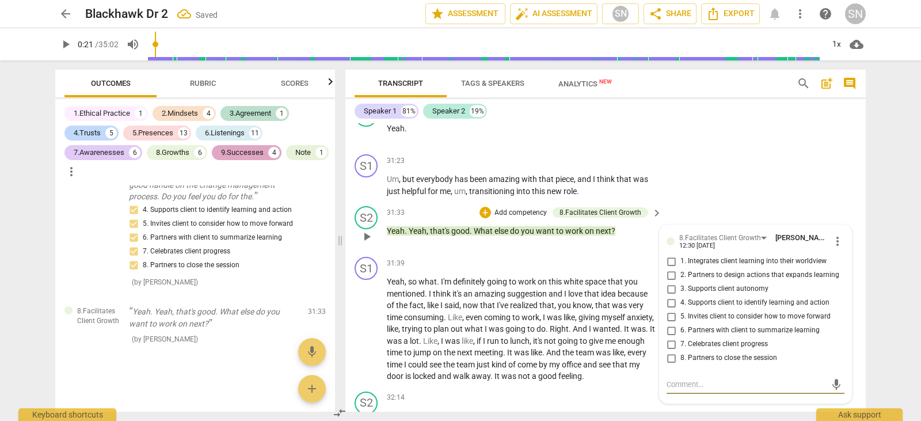
click at [669, 365] on input "8. Partners to close the session" at bounding box center [671, 358] width 18 height 14
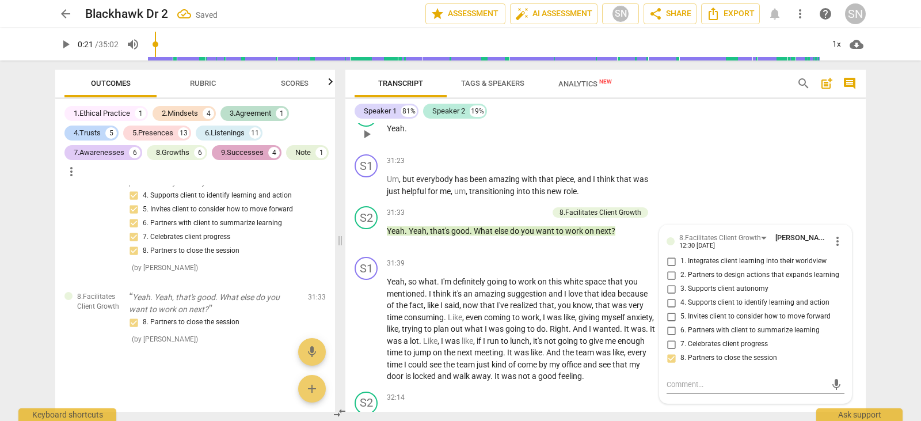
drag, startPoint x: 672, startPoint y: 350, endPoint x: 632, endPoint y: 167, distance: 187.3
click at [632, 145] on div "31:23 + Add competency keyboard_arrow_right Yeah ." at bounding box center [525, 124] width 276 height 41
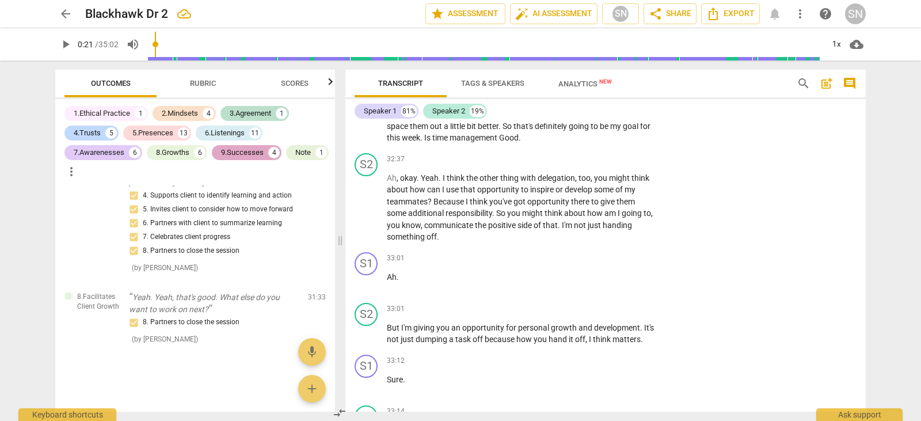
scroll to position [8203, 0]
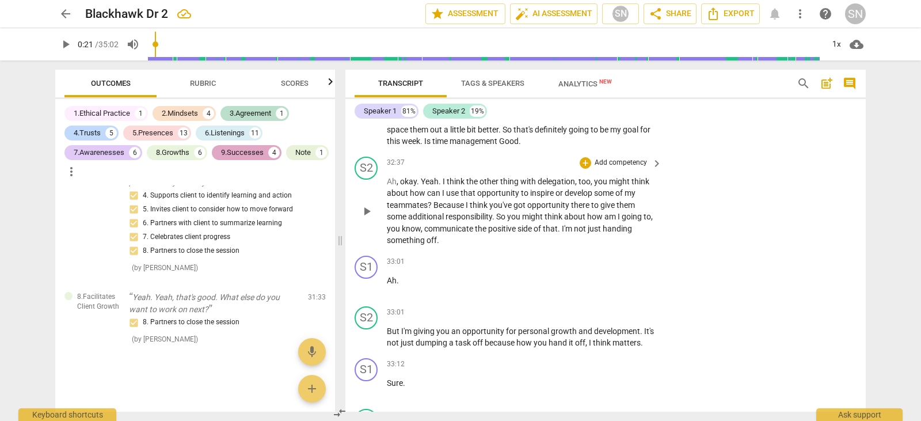
click at [626, 168] on p "Add competency" at bounding box center [620, 163] width 55 height 10
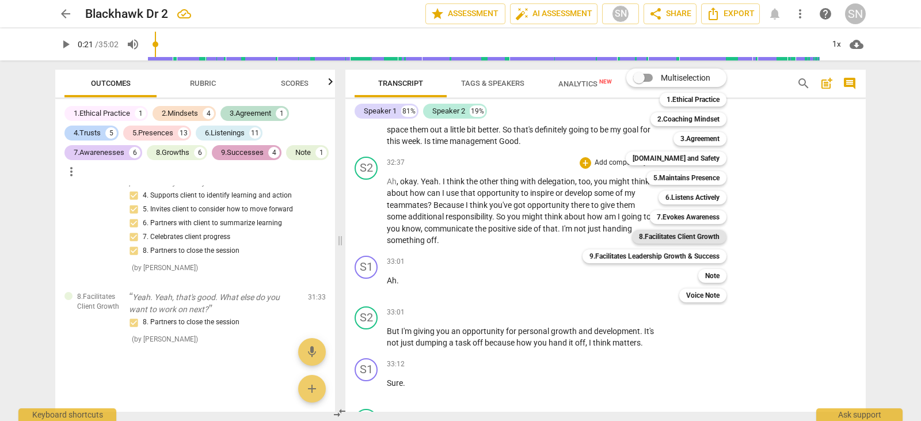
click at [683, 237] on b "8.Facilitates Client Growth" at bounding box center [679, 237] width 81 height 14
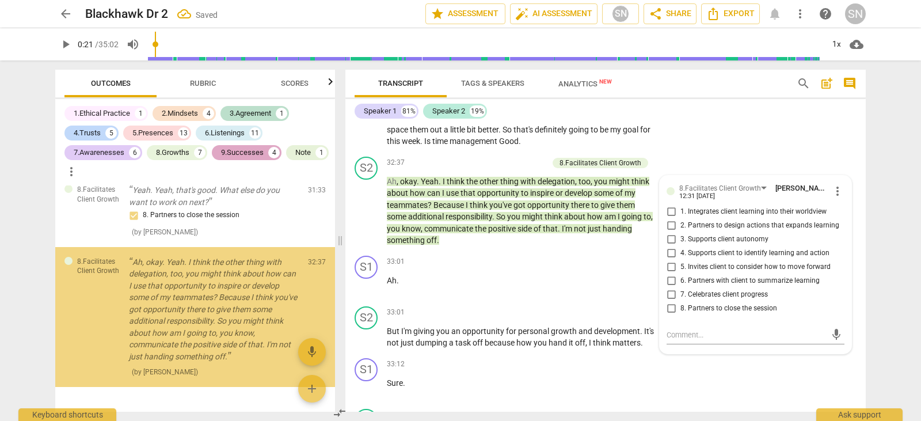
scroll to position [7702, 0]
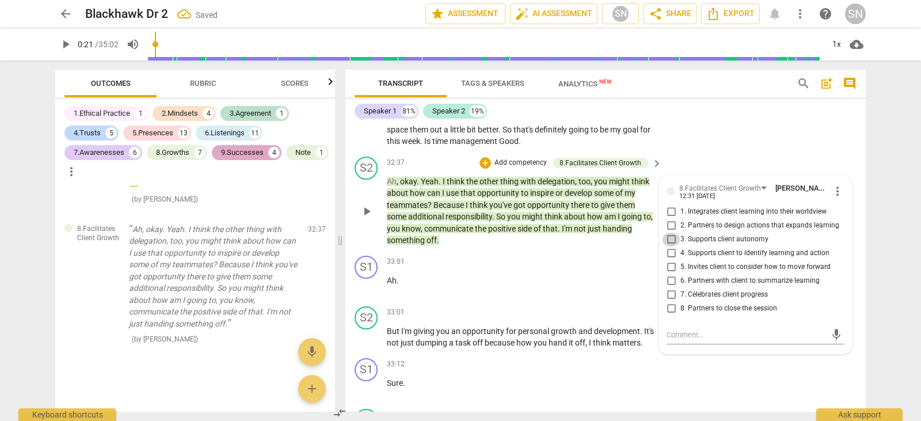
click at [670, 246] on input "3. Supports client autonomy" at bounding box center [671, 240] width 18 height 14
click at [669, 233] on input "2. Partners to design actions that expands learning" at bounding box center [671, 226] width 18 height 14
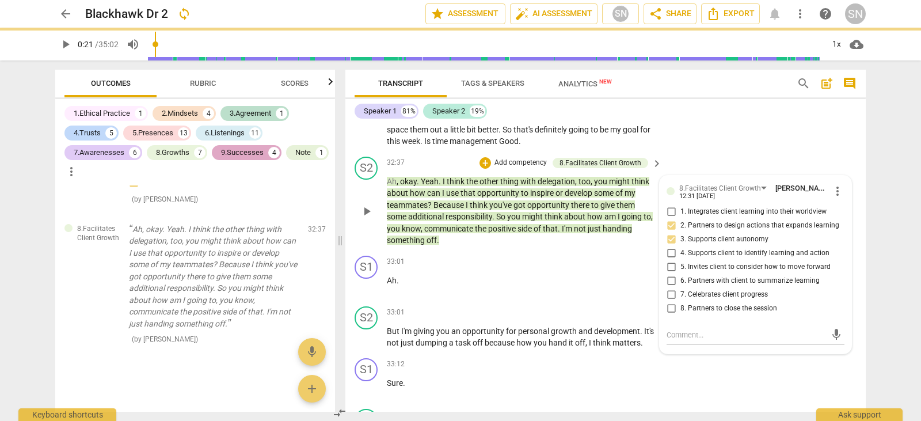
click at [669, 219] on input "1. Integrates client learning into their worldview" at bounding box center [671, 212] width 18 height 14
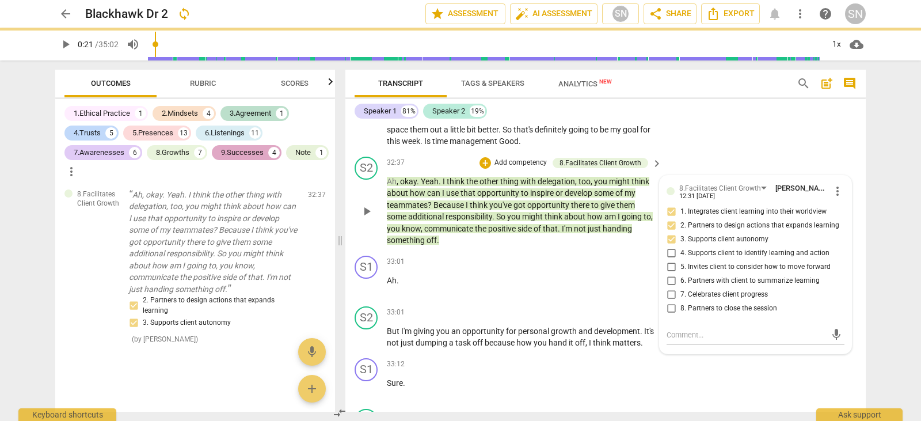
click at [672, 260] on input "4. Supports client to identify learning and action" at bounding box center [671, 253] width 18 height 14
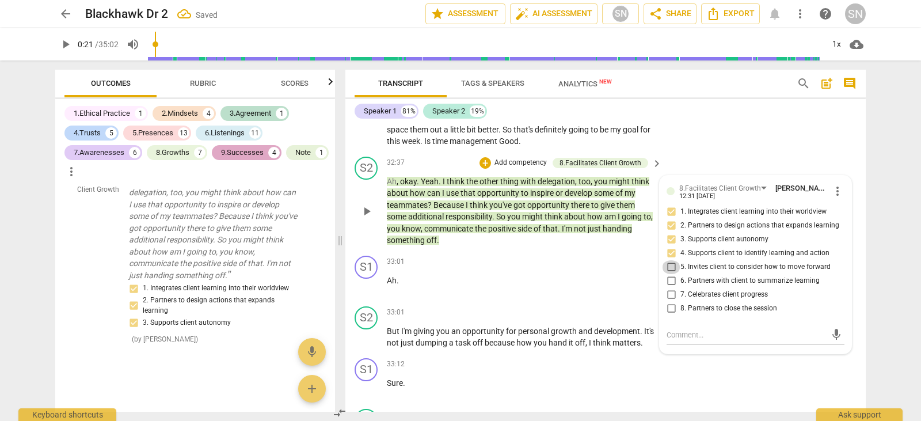
click at [671, 274] on input "5. Invites client to consider how to move forward" at bounding box center [671, 267] width 18 height 14
click at [668, 288] on input "6. Partners with client to summarize learning" at bounding box center [671, 281] width 18 height 14
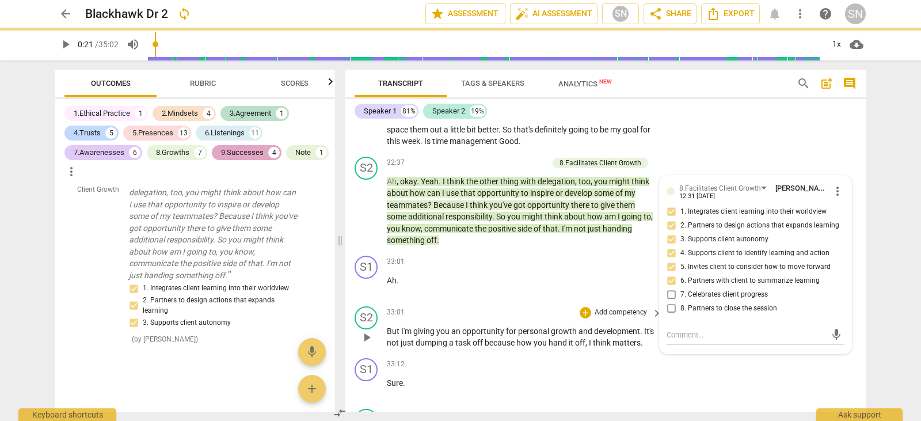
click at [601, 343] on div "33:01 + Add competency keyboard_arrow_right But I'm giving you an opportunity f…" at bounding box center [525, 327] width 276 height 43
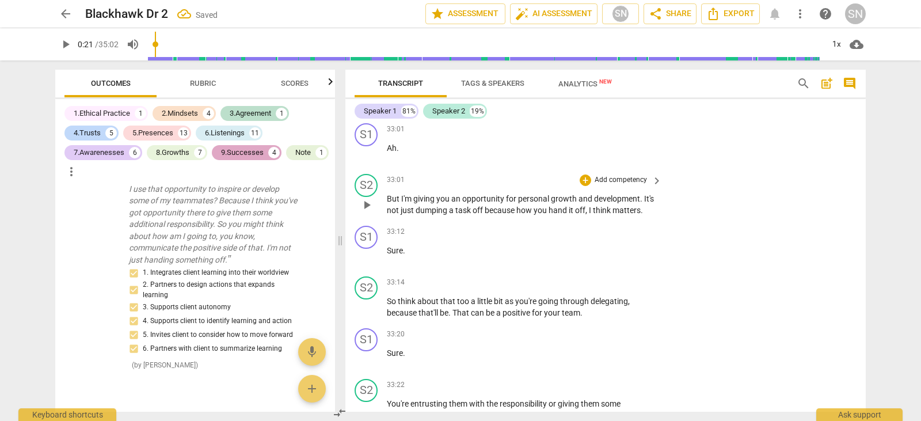
scroll to position [8368, 0]
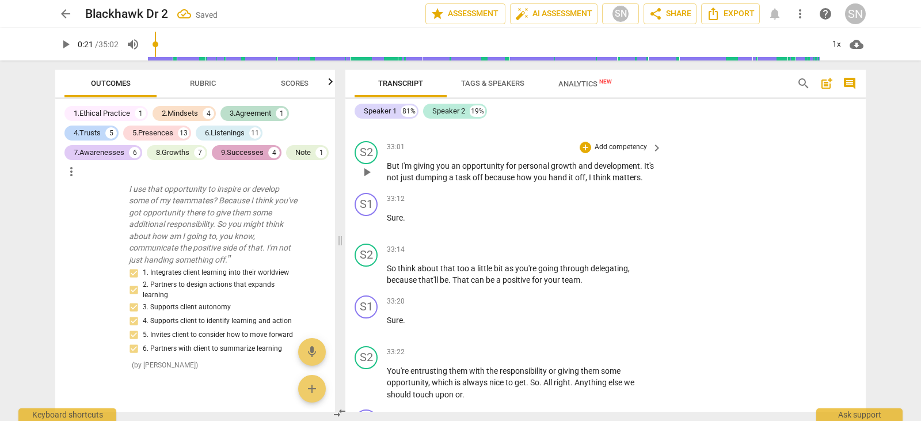
click at [609, 153] on p "Add competency" at bounding box center [620, 147] width 55 height 10
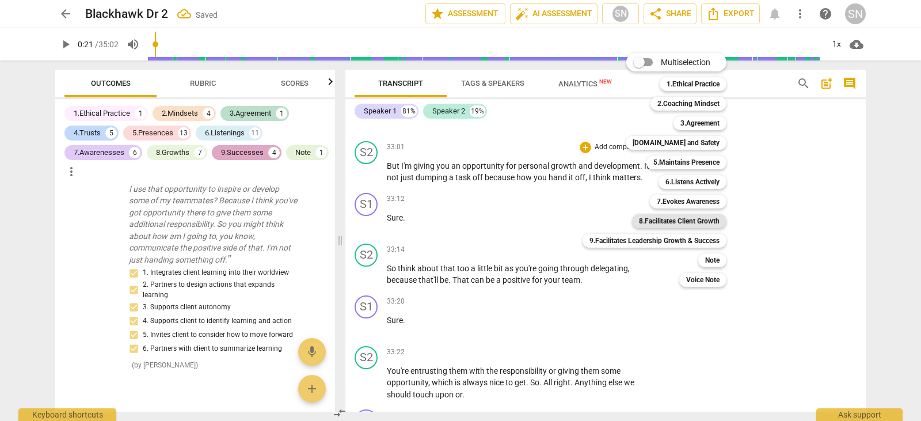
click at [676, 223] on b "8.Facilitates Client Growth" at bounding box center [679, 221] width 81 height 14
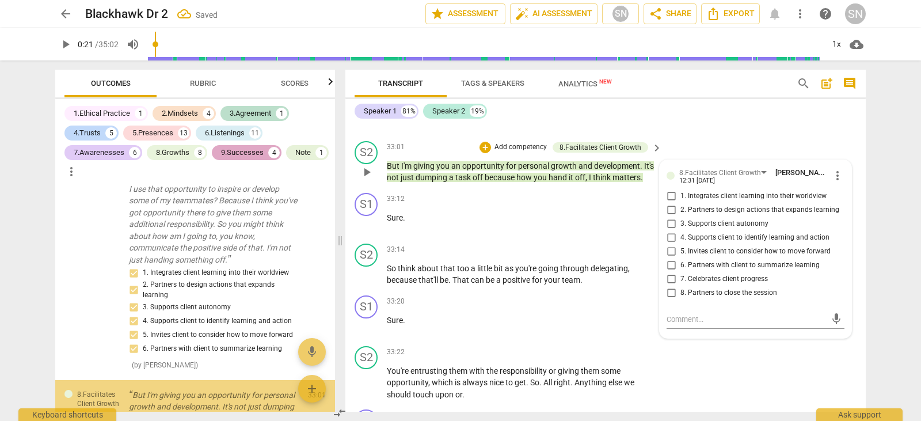
scroll to position [7894, 0]
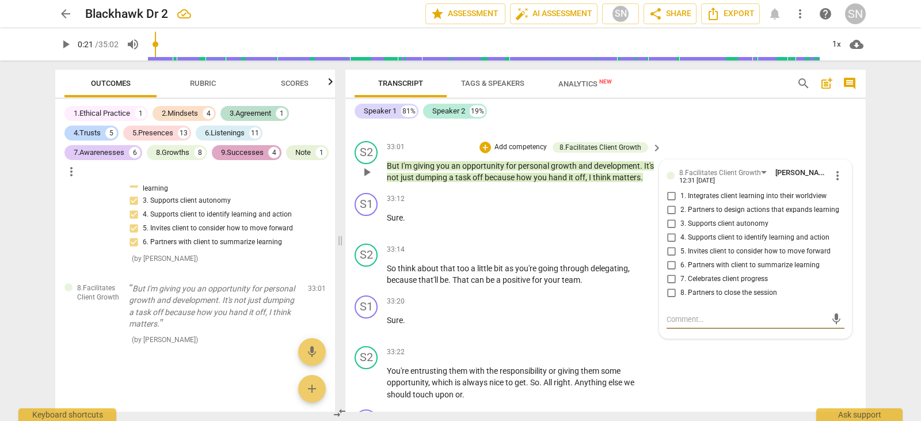
click at [671, 258] on input "5. Invites client to consider how to move forward" at bounding box center [671, 252] width 18 height 14
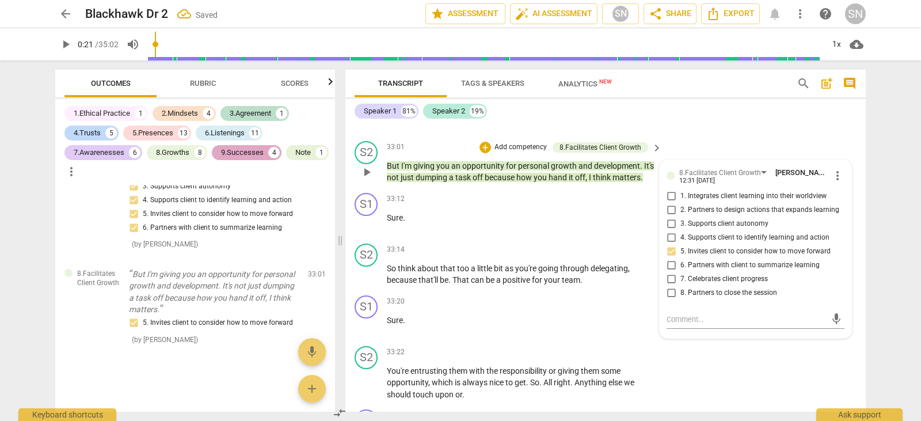
click at [668, 231] on input "3. Supports client autonomy" at bounding box center [671, 224] width 18 height 14
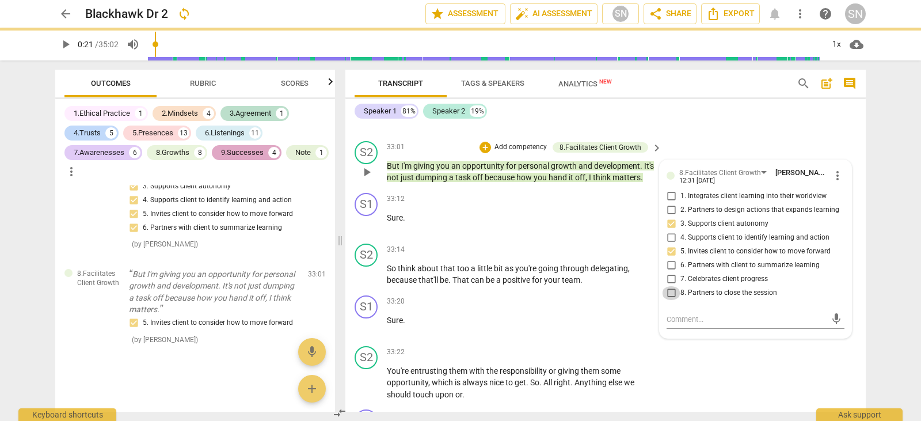
click at [670, 300] on input "8. Partners to close the session" at bounding box center [671, 293] width 18 height 14
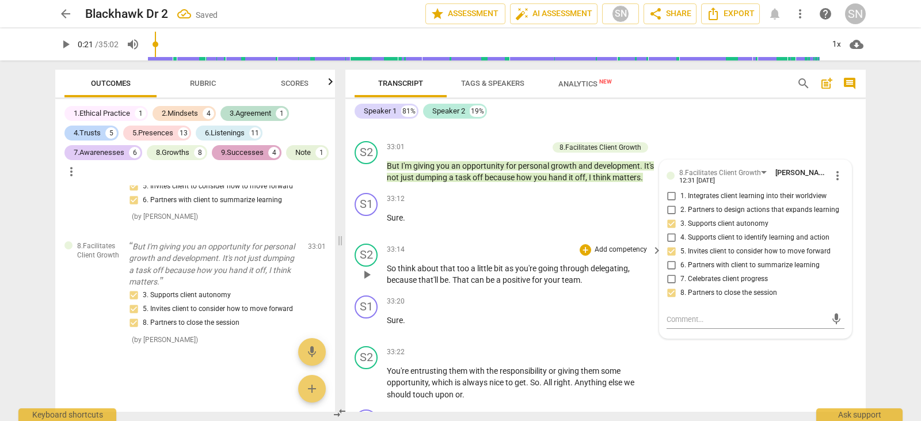
click at [618, 255] on p "Add competency" at bounding box center [620, 250] width 55 height 10
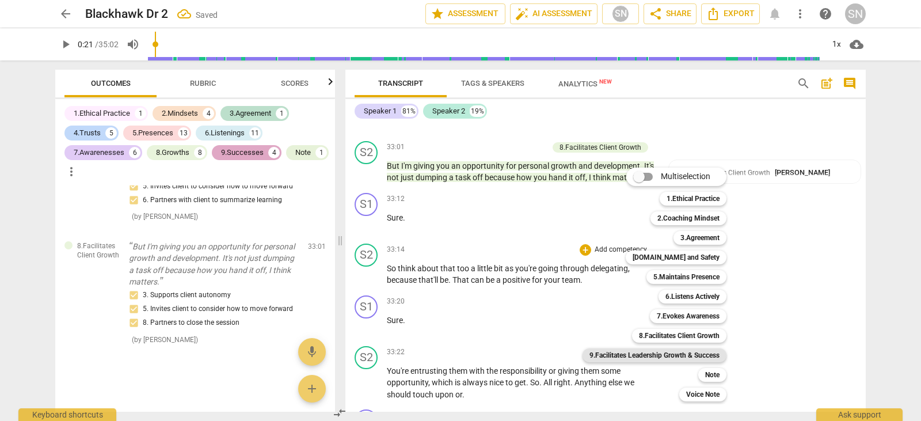
click at [670, 353] on b "9.Facilitates Leadership Growth & Success" at bounding box center [654, 355] width 130 height 14
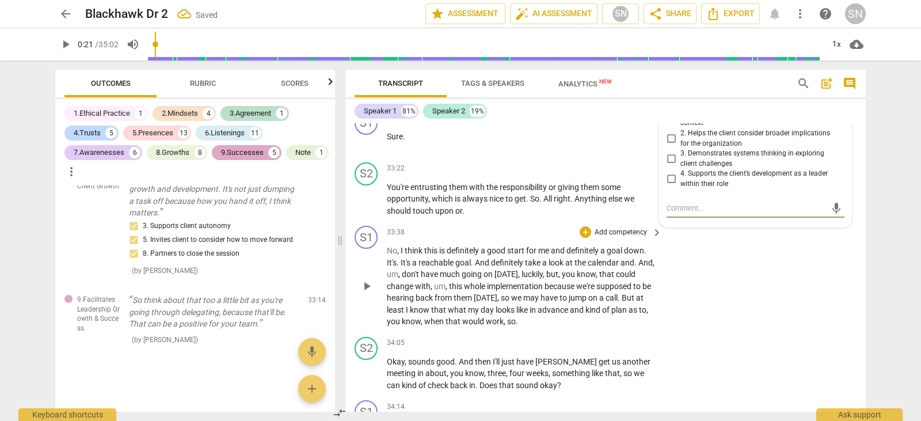
scroll to position [8552, 0]
click at [667, 185] on input "4. Supports the client’s development as a leader within their role" at bounding box center [671, 179] width 18 height 14
click at [668, 145] on input "2. Helps the client consider broader implications for the organization" at bounding box center [671, 138] width 18 height 14
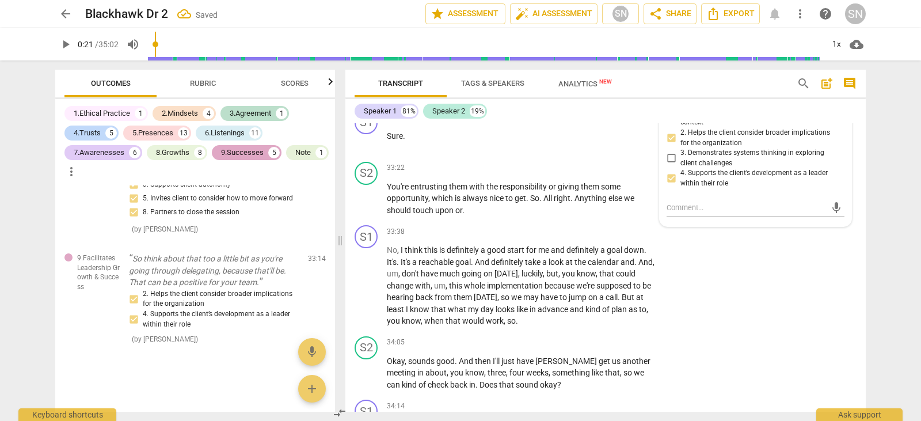
click at [669, 165] on input "3. Demonstrates systems thinking in exploring client challenges" at bounding box center [671, 158] width 18 height 14
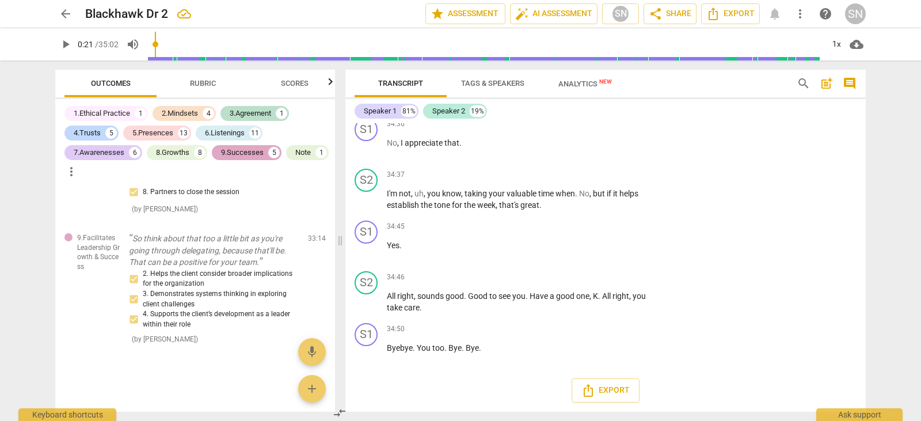
scroll to position [9186, 0]
click at [64, 13] on span "arrow_back" at bounding box center [66, 14] width 14 height 14
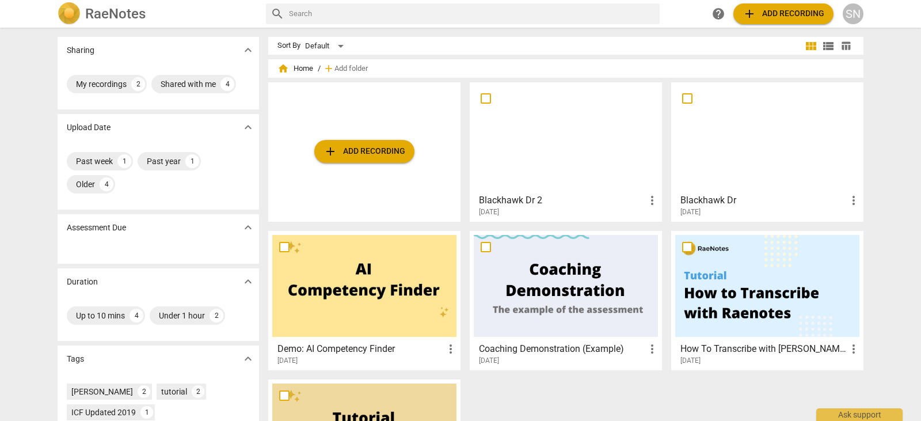
drag, startPoint x: 529, startPoint y: 124, endPoint x: 484, endPoint y: 116, distance: 45.5
click at [484, 116] on div at bounding box center [566, 137] width 184 height 102
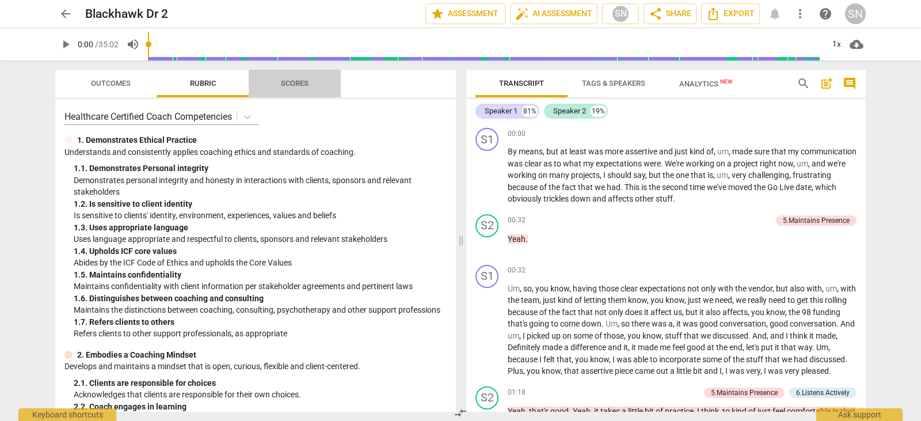
click at [295, 90] on span "Scores" at bounding box center [294, 84] width 55 height 16
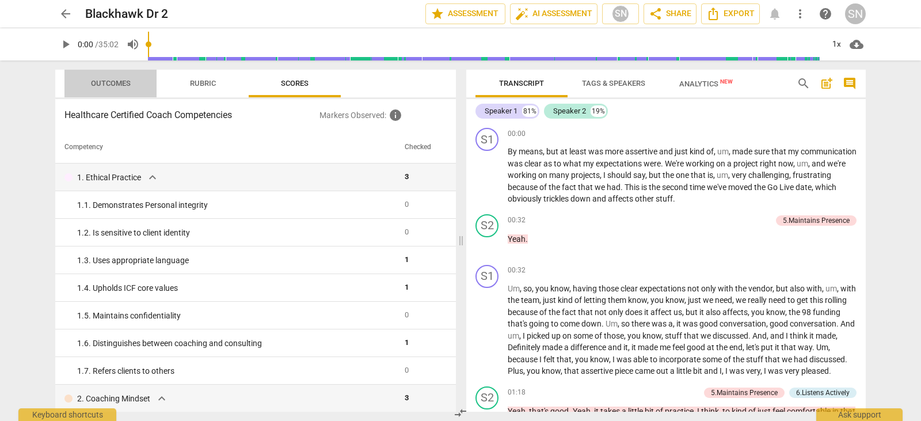
click at [113, 88] on span "Outcomes" at bounding box center [110, 84] width 67 height 16
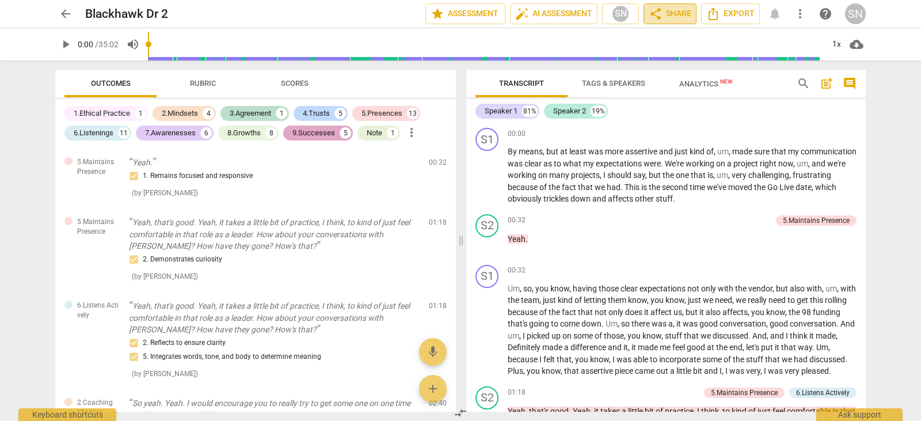
click at [677, 13] on span "share Share" at bounding box center [670, 14] width 43 height 14
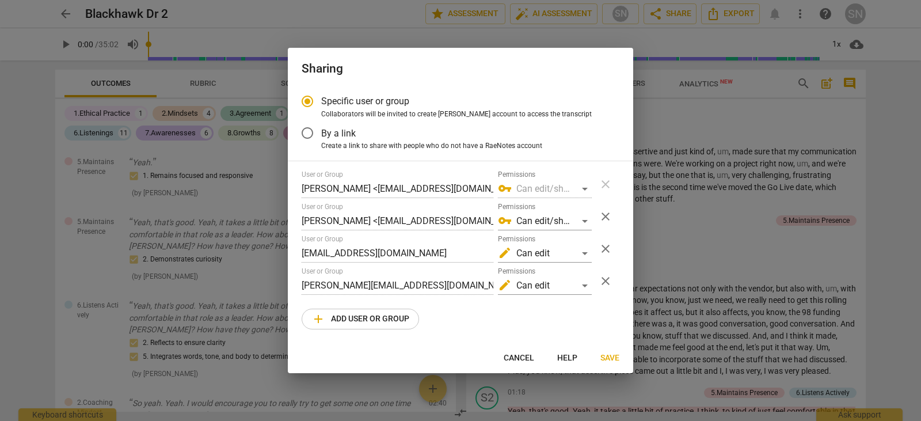
click at [610, 215] on span "close" at bounding box center [606, 216] width 14 height 14
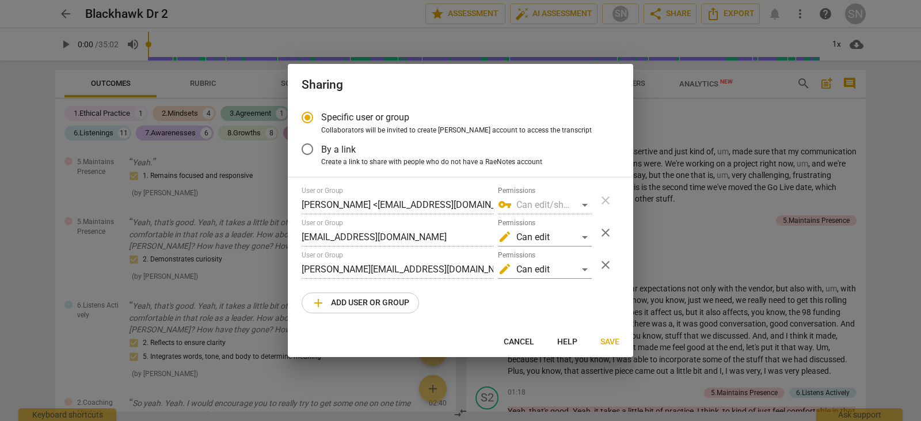
click at [606, 344] on span "Save" at bounding box center [609, 342] width 19 height 12
